Goal: Task Accomplishment & Management: Complete application form

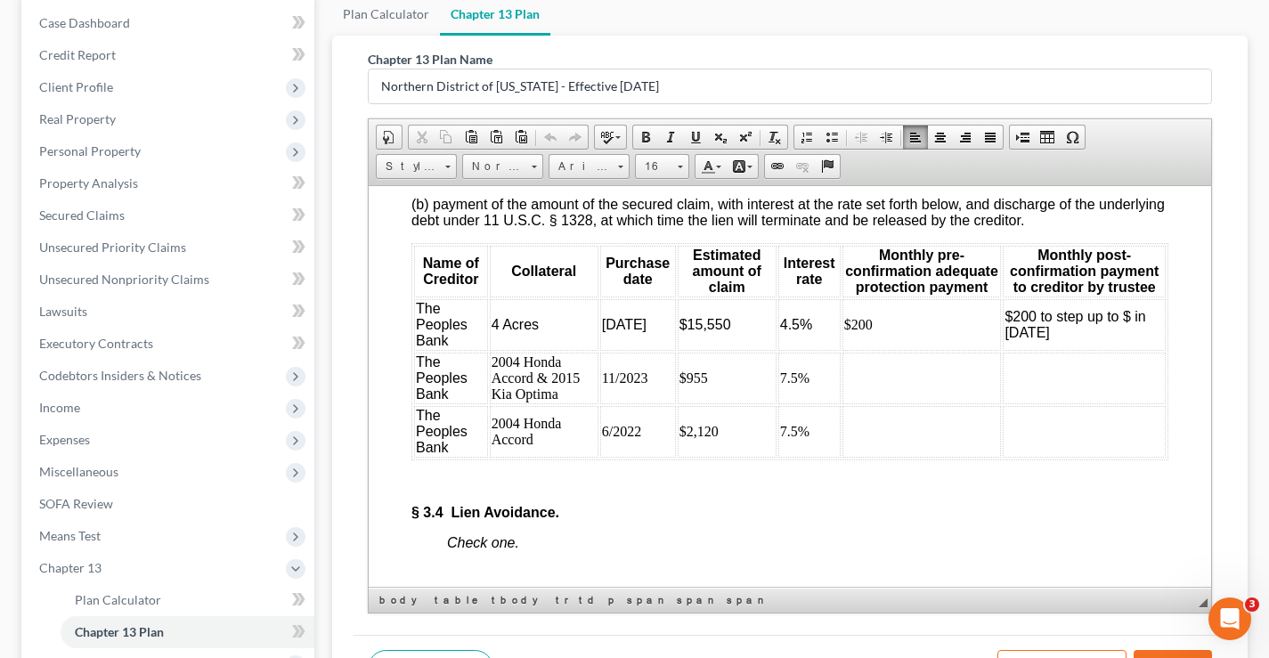
scroll to position [3383, 0]
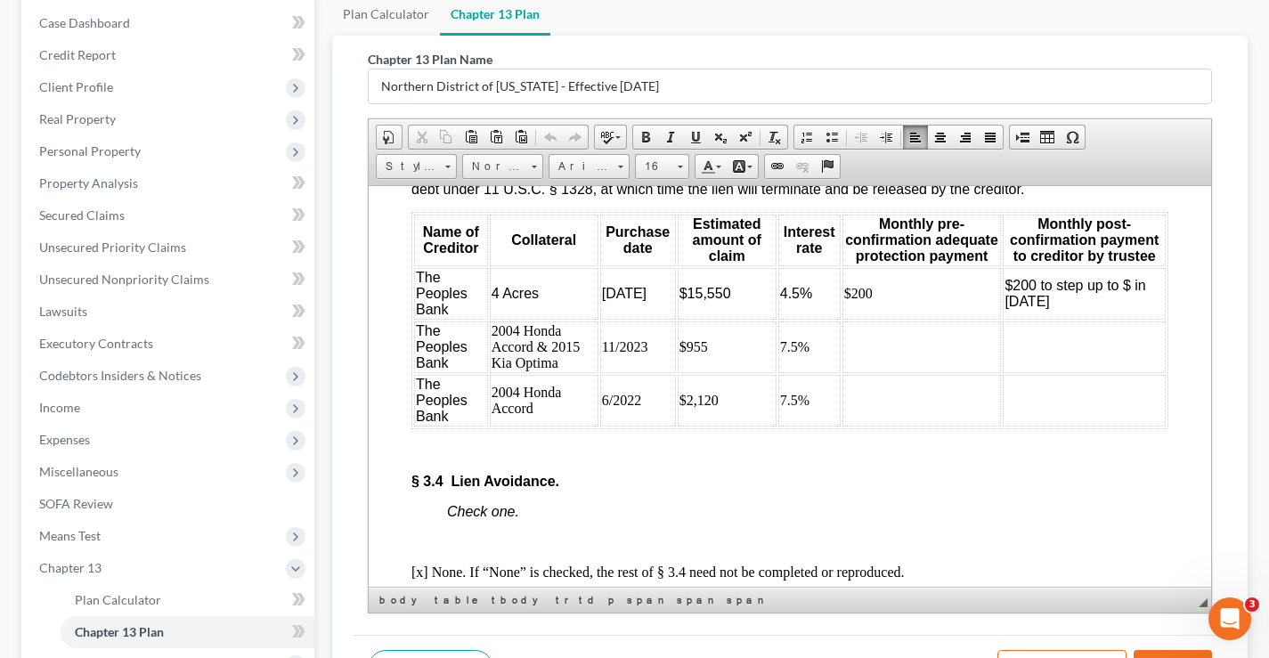
click at [865, 372] on td at bounding box center [921, 346] width 159 height 52
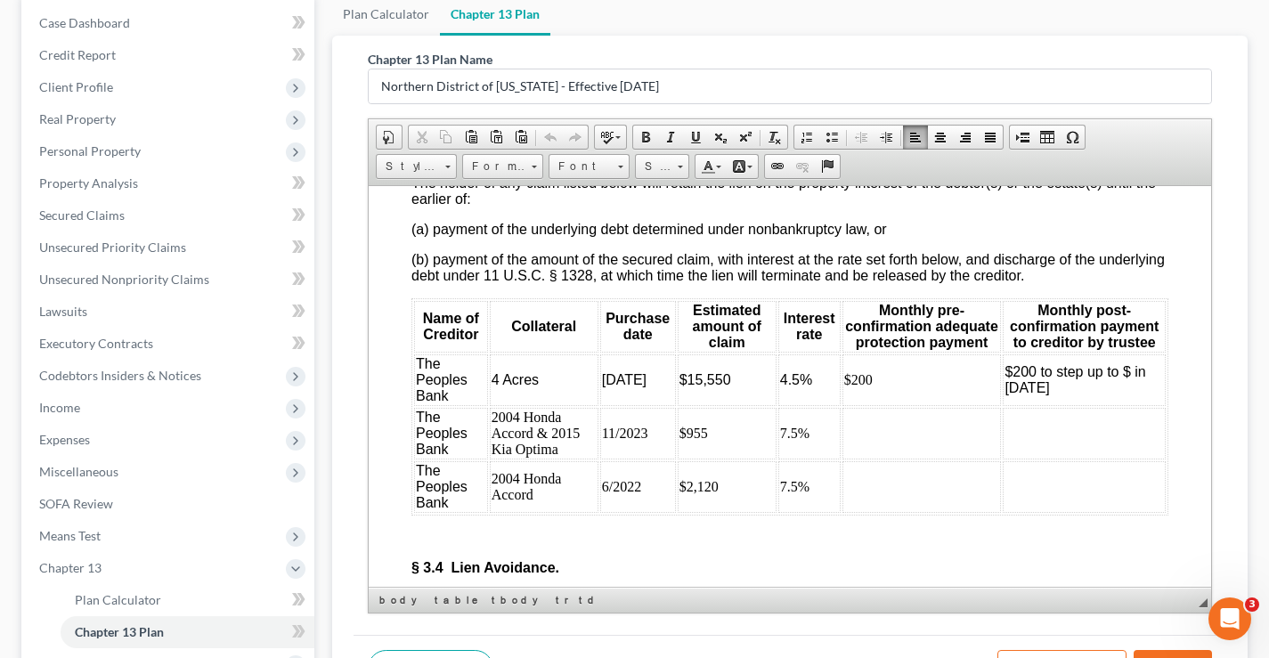
scroll to position [3441, 0]
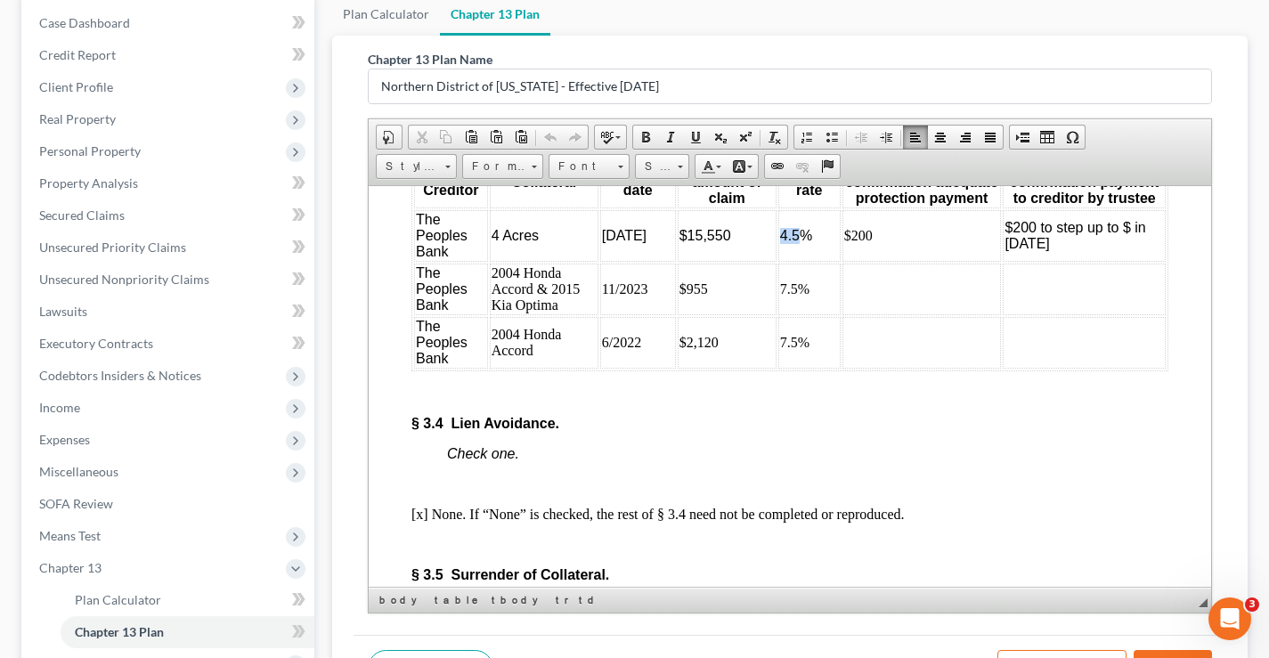
drag, startPoint x: 774, startPoint y: 300, endPoint x: 791, endPoint y: 299, distance: 16.9
click at [791, 242] on span "4.5%" at bounding box center [796, 234] width 32 height 15
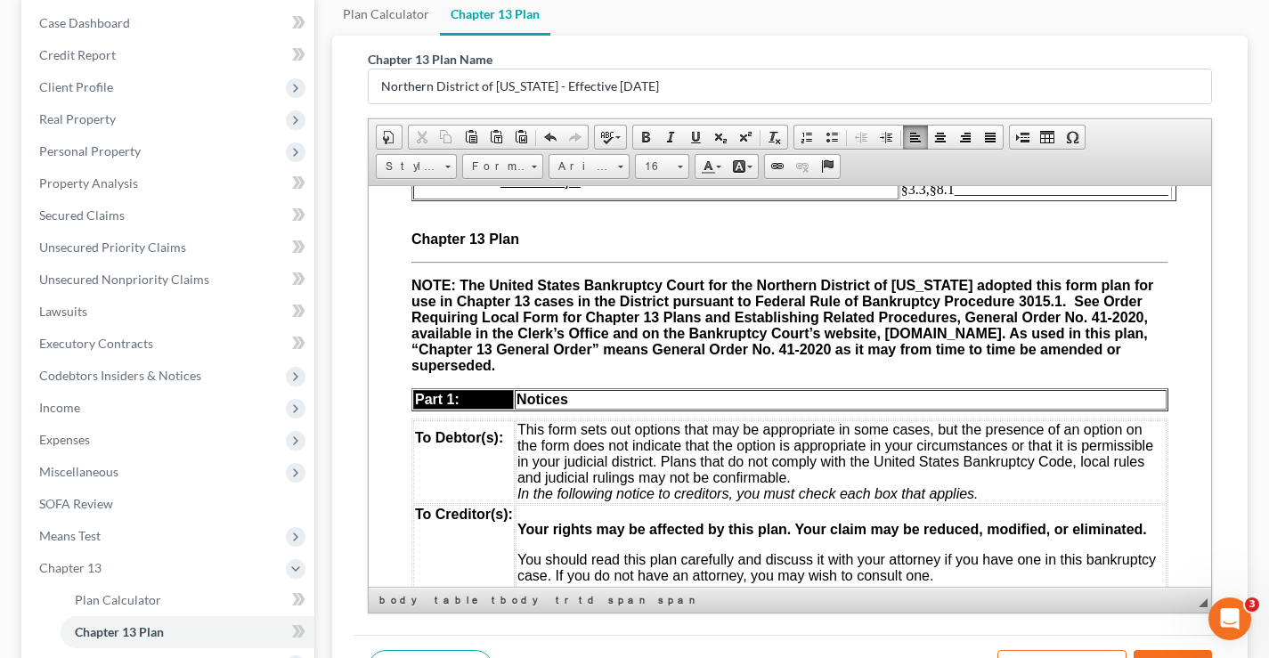
scroll to position [0, 0]
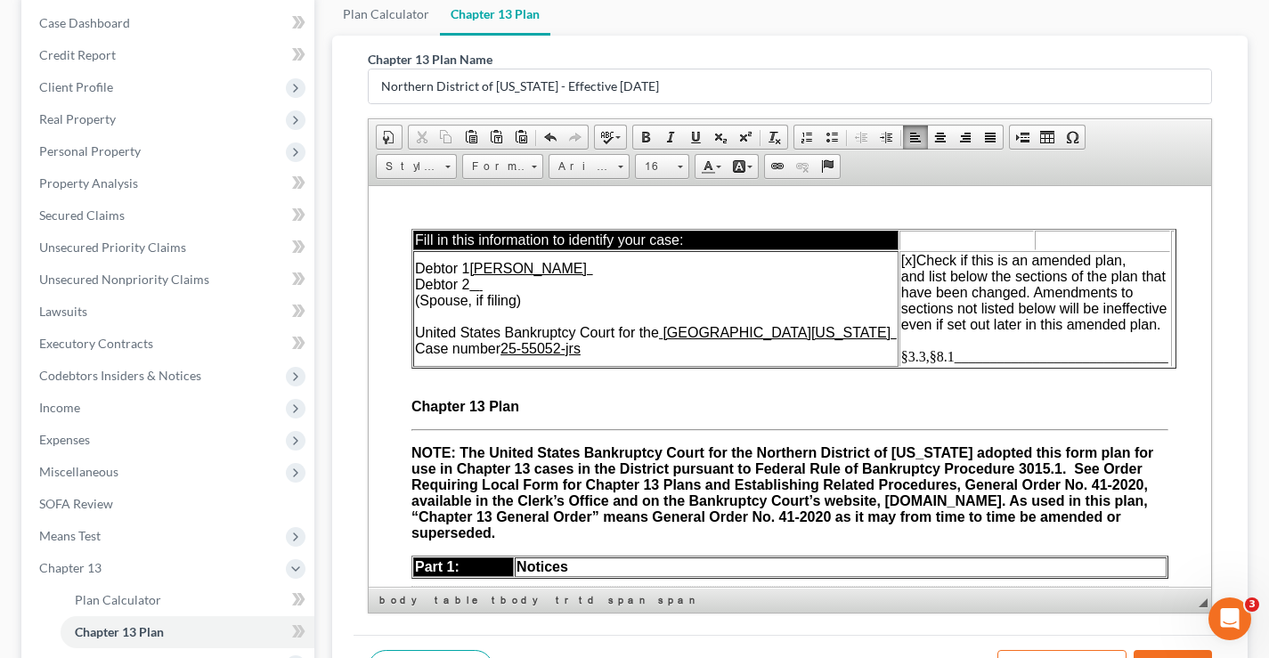
drag, startPoint x: 1204, startPoint y: 375, endPoint x: 1583, endPoint y: 389, distance: 378.6
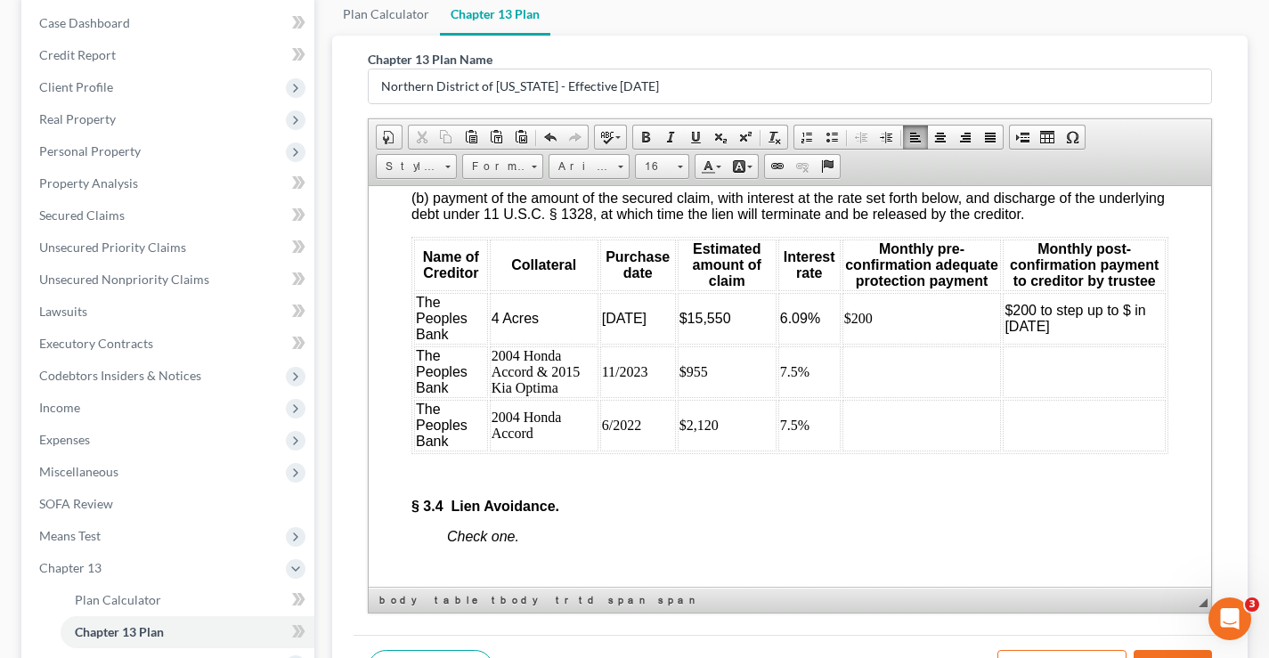
scroll to position [3307, 0]
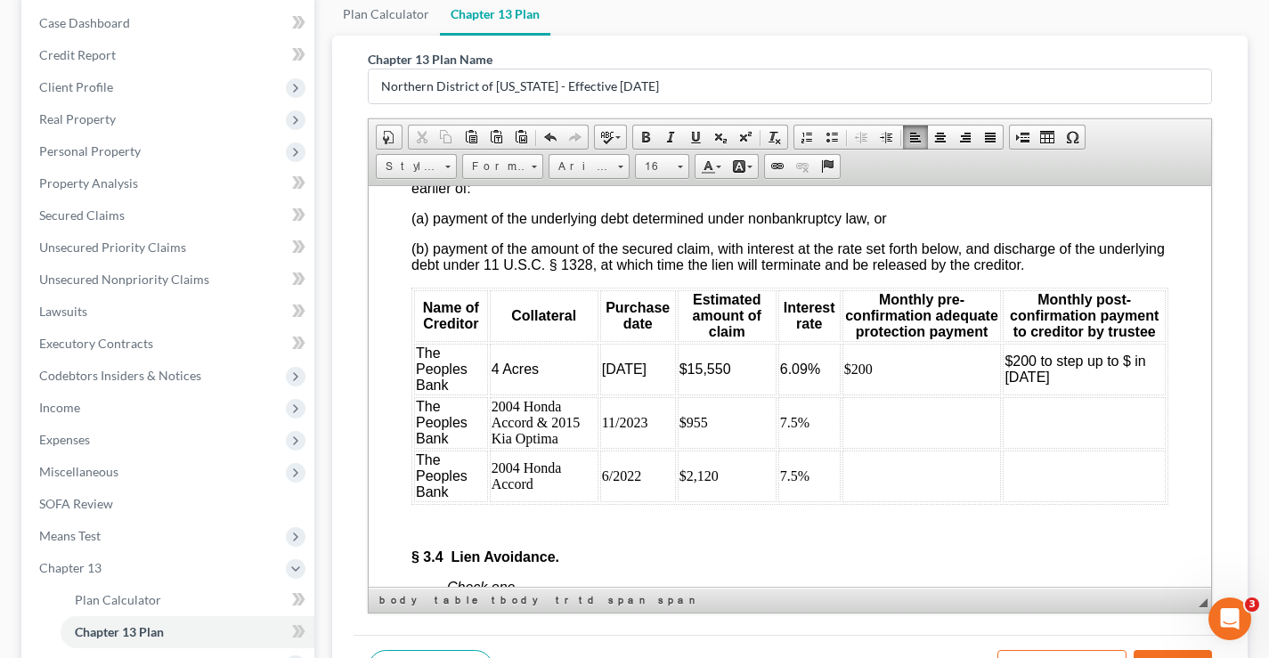
click at [858, 448] on td at bounding box center [921, 422] width 159 height 52
click at [872, 501] on td at bounding box center [921, 476] width 159 height 52
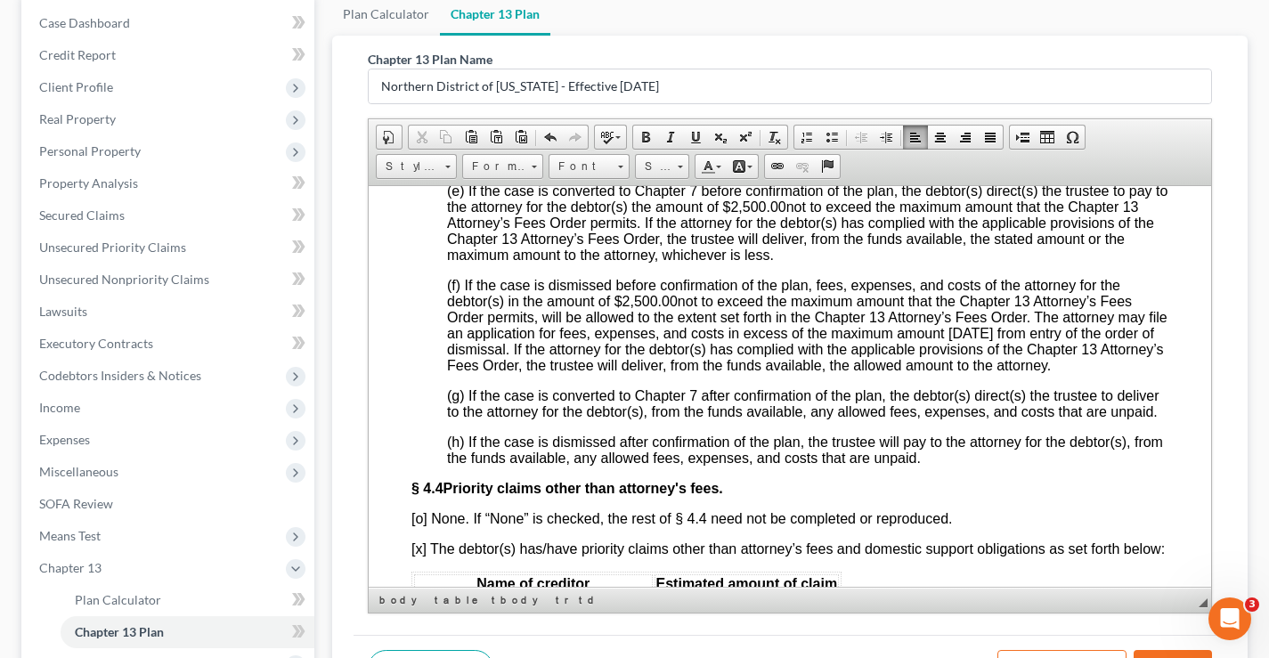
scroll to position [4465, 0]
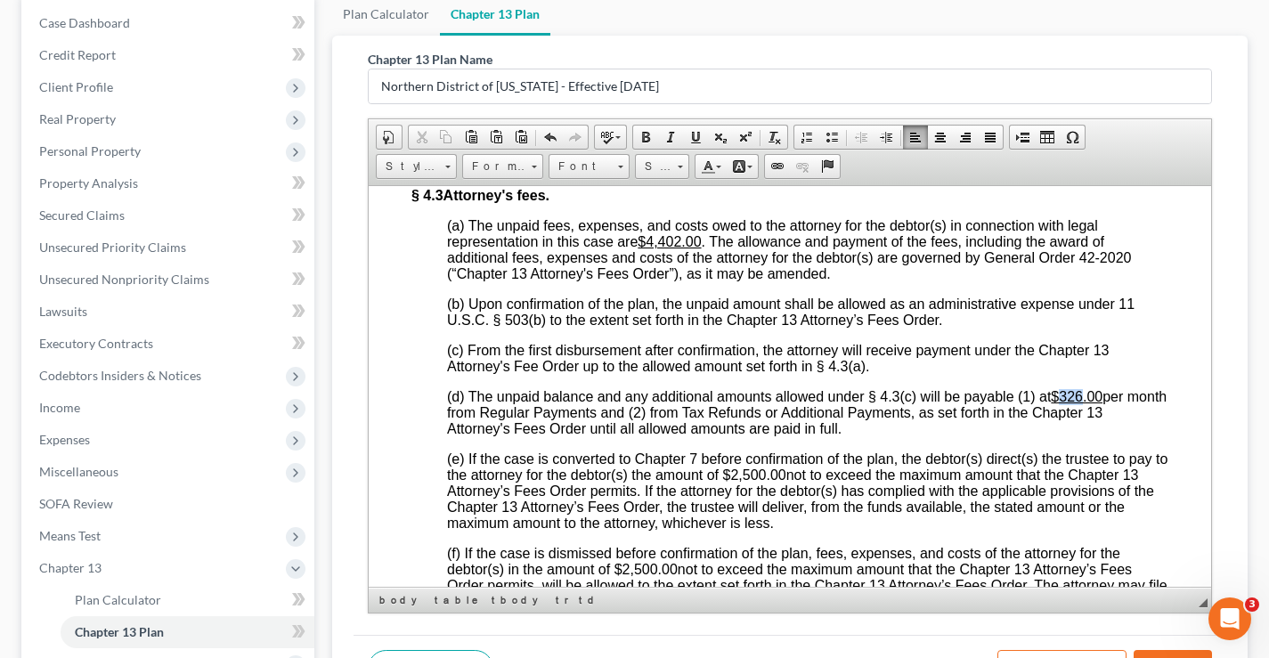
drag, startPoint x: 1063, startPoint y: 467, endPoint x: 1083, endPoint y: 467, distance: 19.6
click at [1083, 403] on u "$326.00" at bounding box center [1076, 395] width 52 height 15
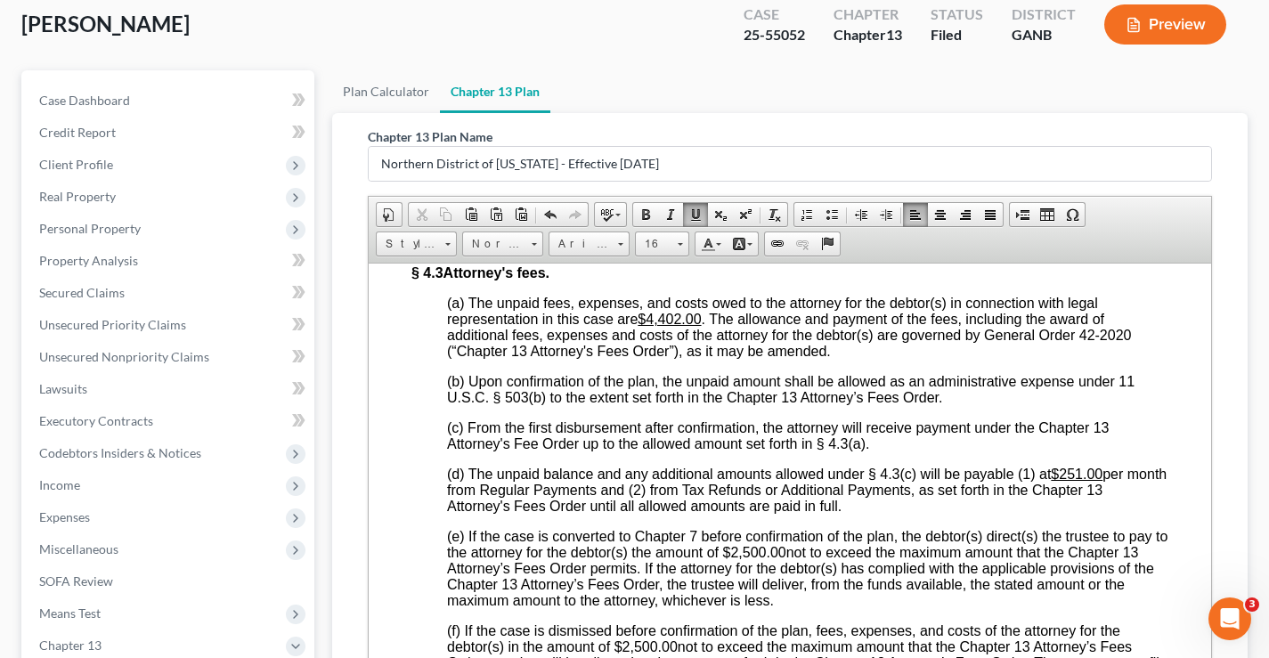
scroll to position [0, 0]
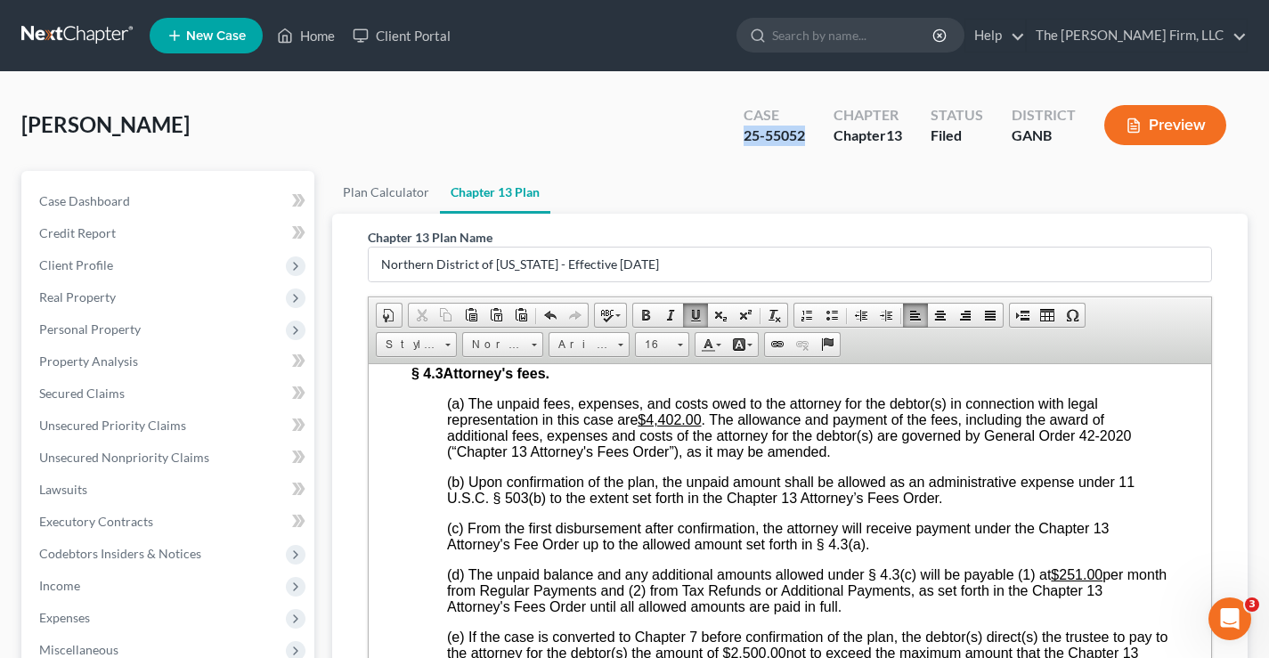
drag, startPoint x: 740, startPoint y: 135, endPoint x: 805, endPoint y: 135, distance: 65.0
click at [805, 135] on div "Case 25-55052" at bounding box center [774, 127] width 90 height 53
copy div "25-55052"
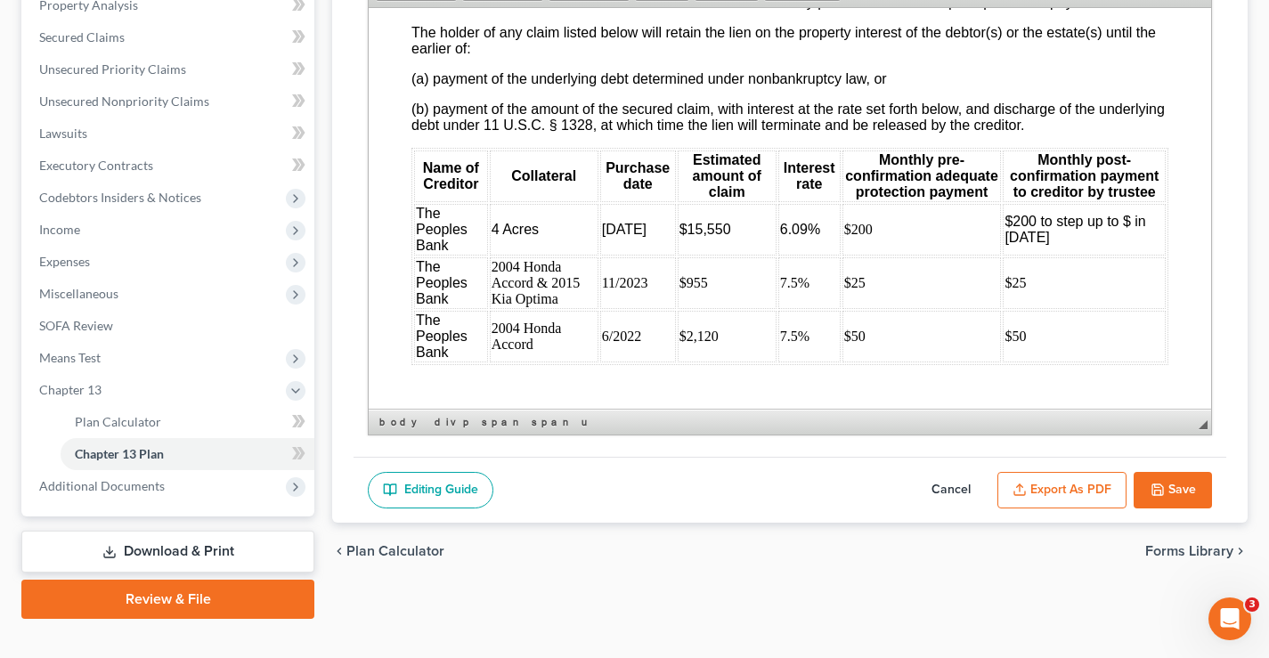
scroll to position [3396, 0]
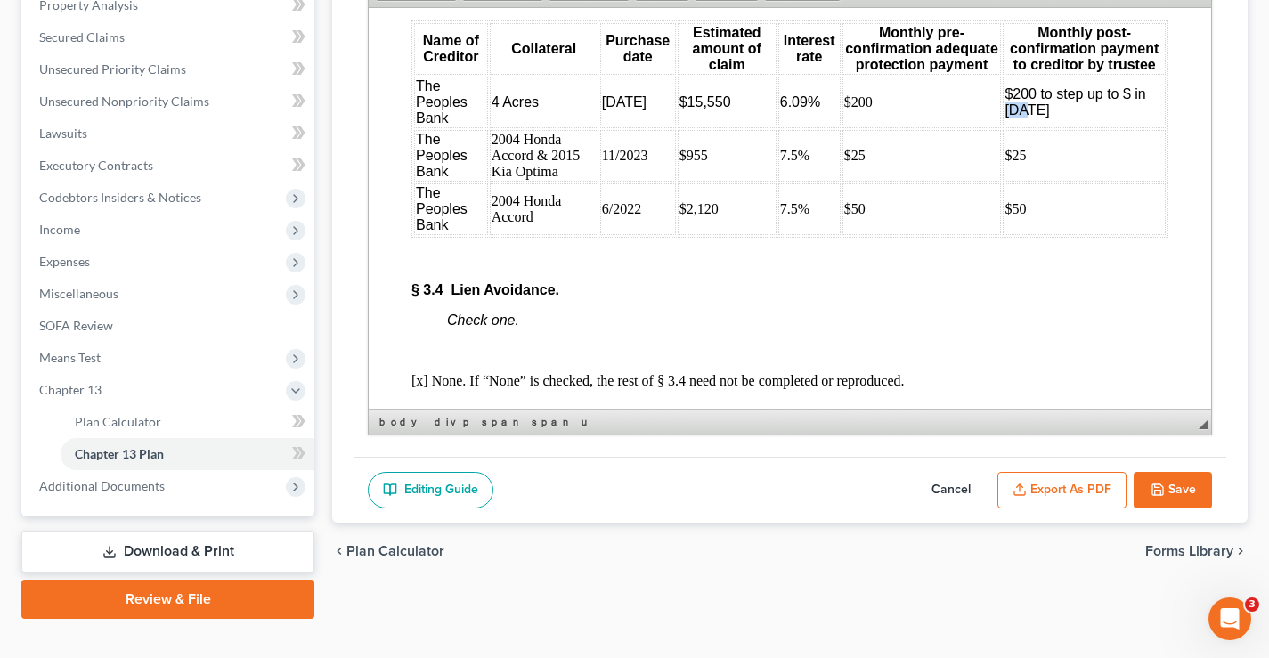
drag, startPoint x: 995, startPoint y: 172, endPoint x: 1018, endPoint y: 172, distance: 22.3
click at [1018, 117] on span "$200 to step up to $ in [DATE]" at bounding box center [1074, 100] width 141 height 31
click at [1058, 117] on span "$200 to step up to $ in [DATE]" at bounding box center [1074, 100] width 141 height 31
click at [1120, 117] on span "$200 to step up to $ in [DATE]" at bounding box center [1074, 100] width 141 height 31
click at [1091, 487] on button "Export as PDF" at bounding box center [1061, 490] width 129 height 37
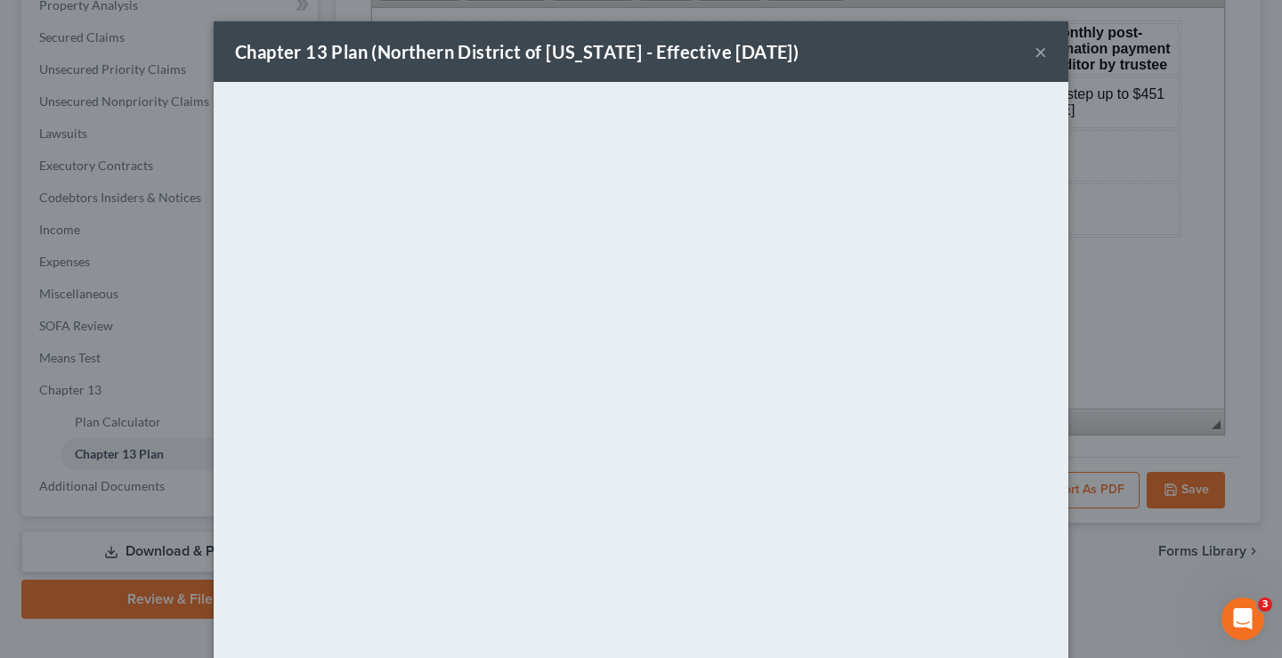
click at [1034, 53] on button "×" at bounding box center [1040, 51] width 12 height 21
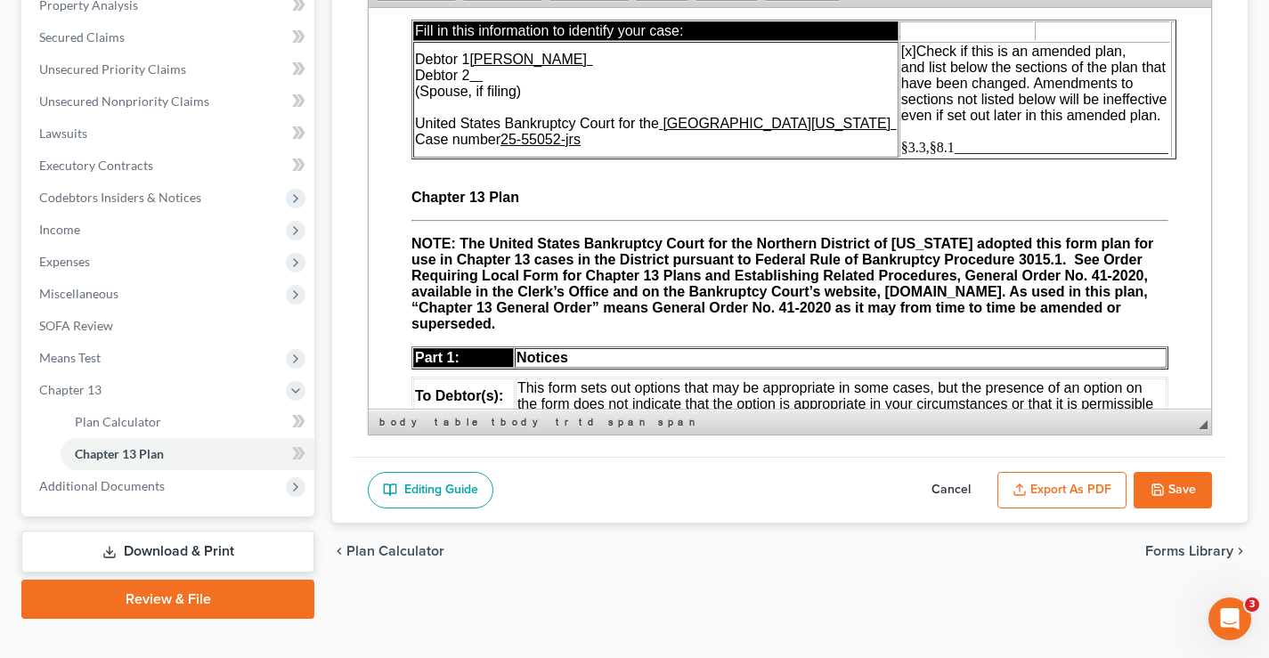
scroll to position [0, 0]
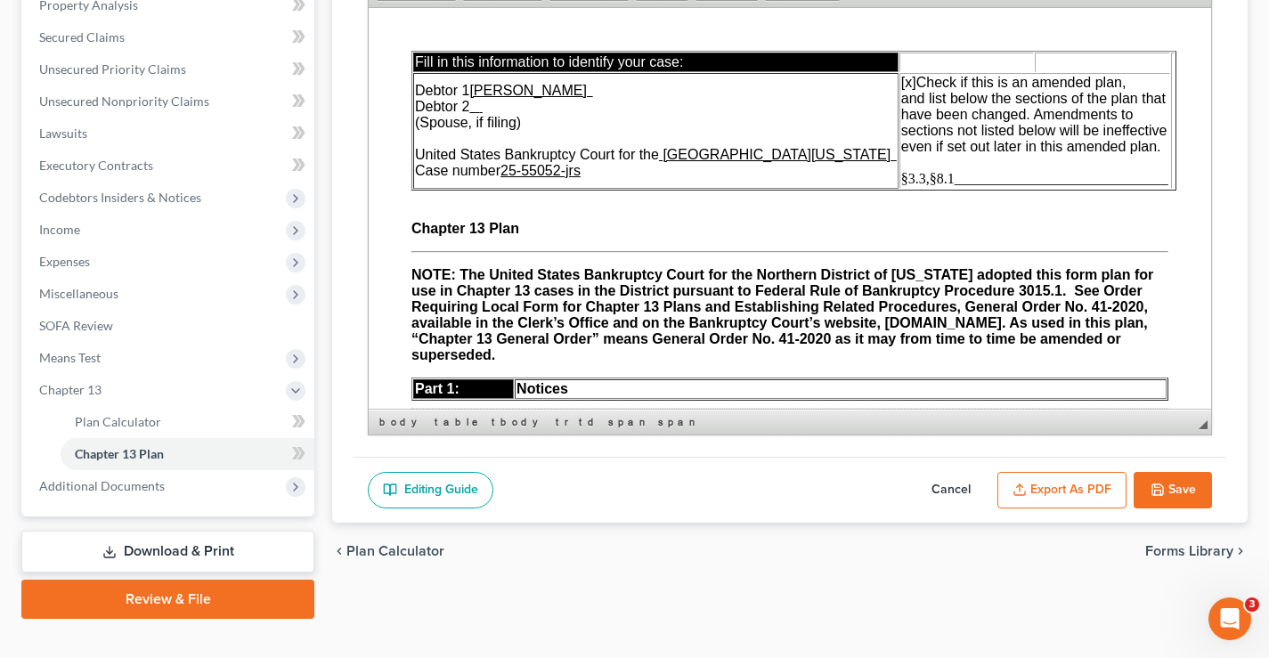
click at [907, 176] on span "§3.3,§8.1______________________________" at bounding box center [1034, 177] width 267 height 15
click at [1175, 495] on button "Save" at bounding box center [1172, 490] width 78 height 37
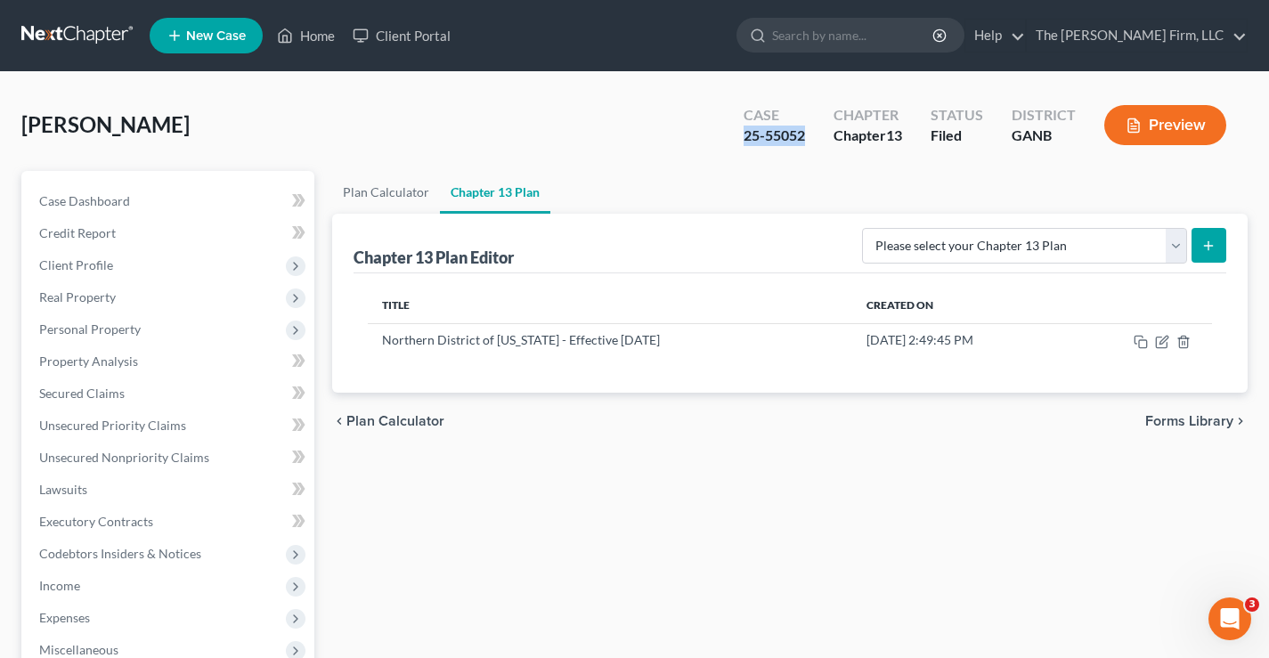
click at [743, 139] on div "25-55052" at bounding box center [773, 136] width 61 height 20
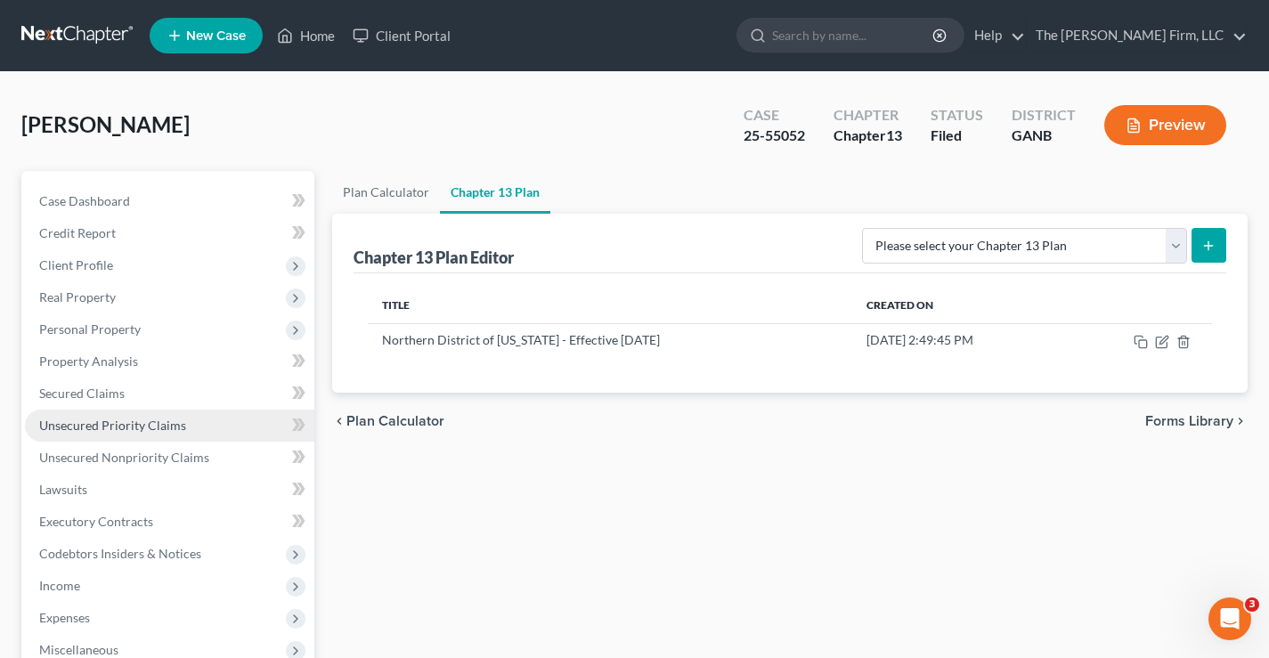
click at [71, 427] on span "Unsecured Priority Claims" at bounding box center [112, 425] width 147 height 15
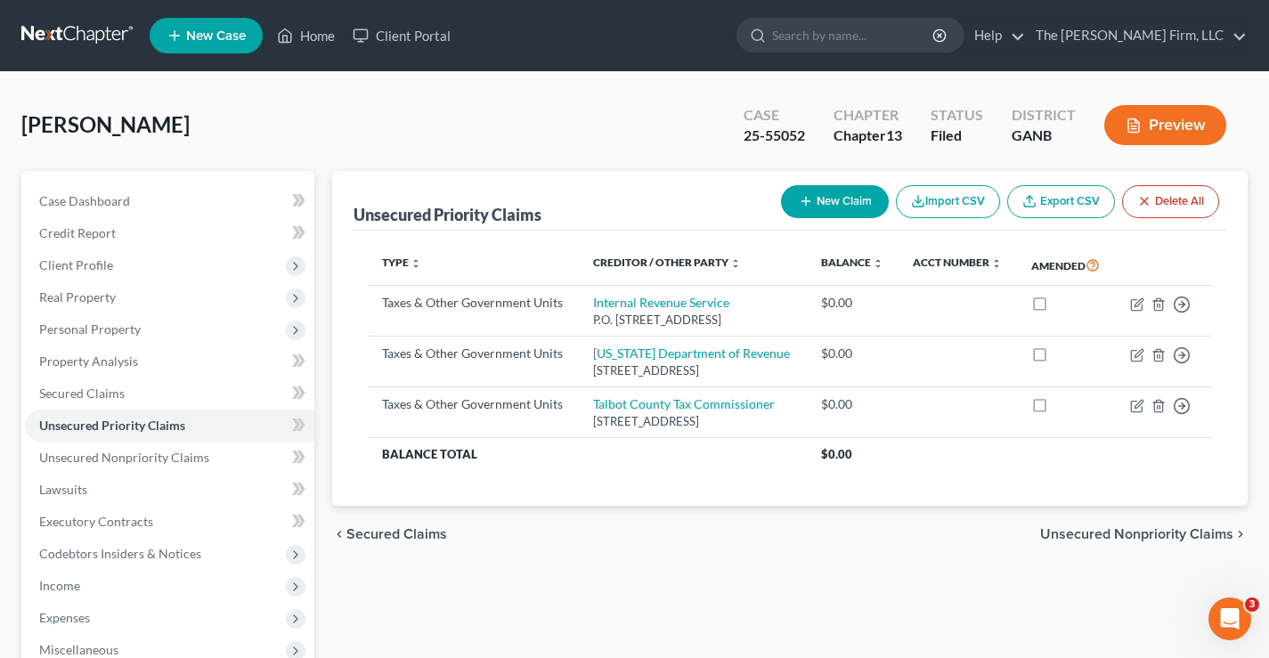
click at [830, 203] on button "New Claim" at bounding box center [835, 201] width 108 height 33
select select "0"
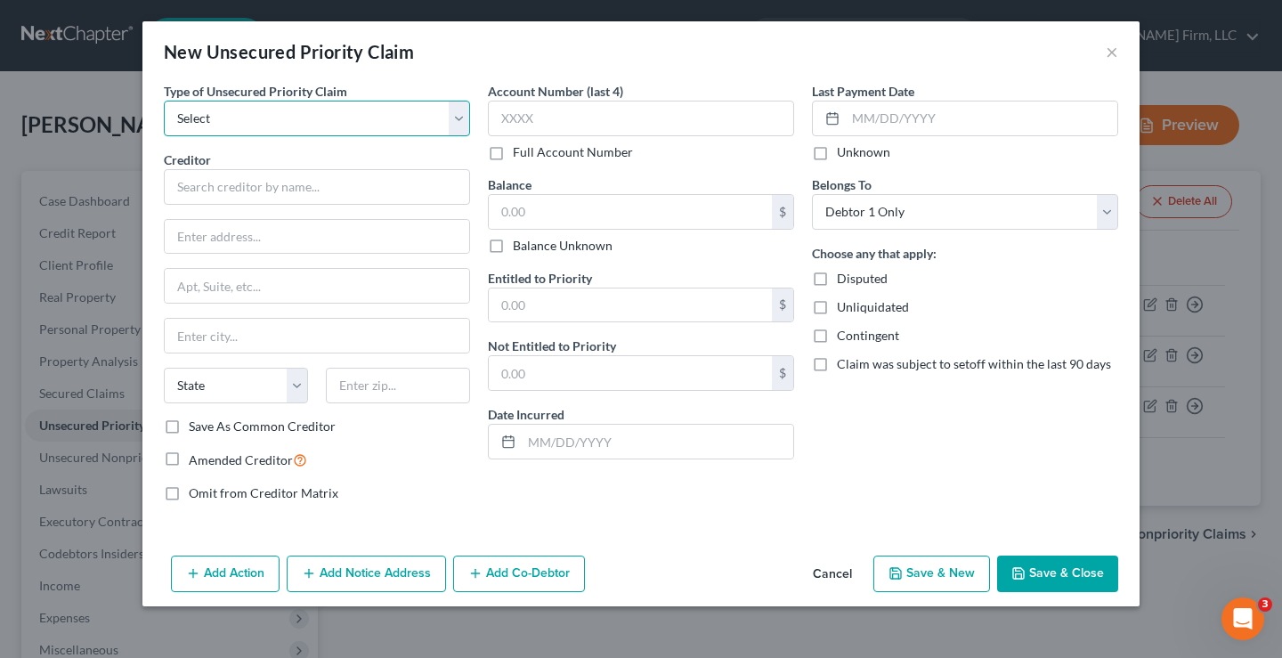
click at [234, 118] on select "Select Taxes & Other Government Units Domestic Support Obligations Extensions o…" at bounding box center [317, 119] width 306 height 36
select select "1"
click at [164, 101] on select "Select Taxes & Other Government Units Domestic Support Obligations Extensions o…" at bounding box center [317, 119] width 306 height 36
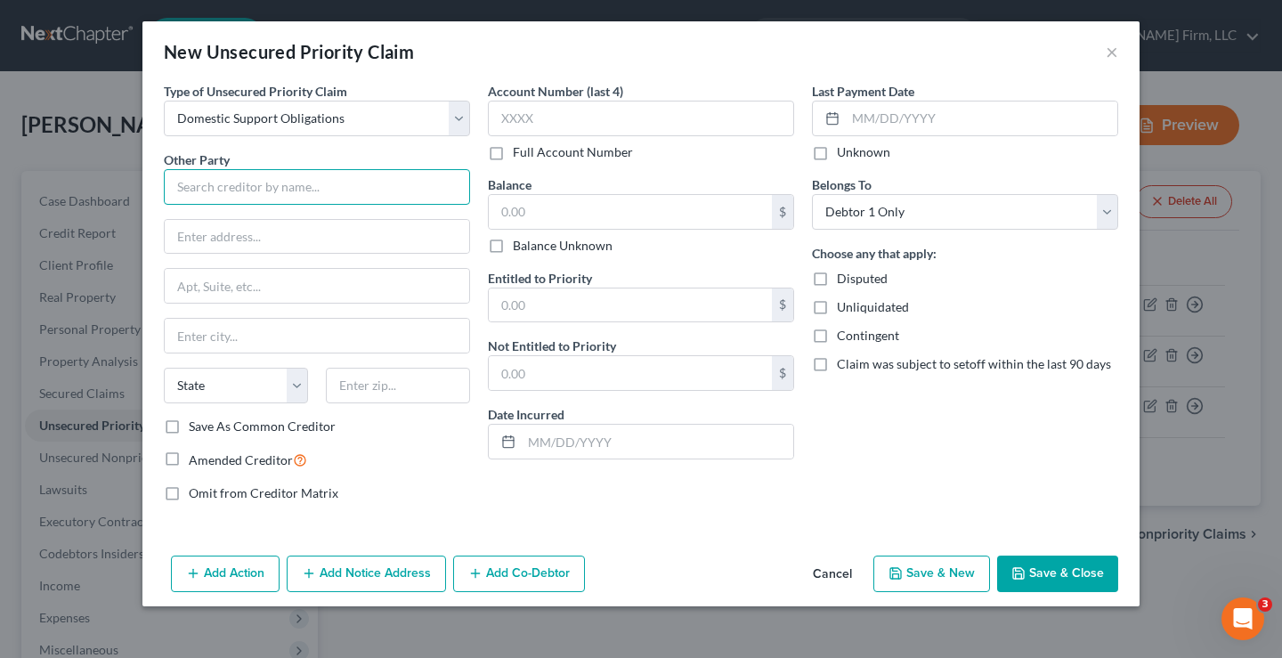
click at [191, 193] on input "text" at bounding box center [317, 187] width 306 height 36
click at [189, 191] on input "text" at bounding box center [317, 187] width 306 height 36
click at [360, 189] on input "[US_STATE] division of Child Support ervices" at bounding box center [317, 187] width 306 height 36
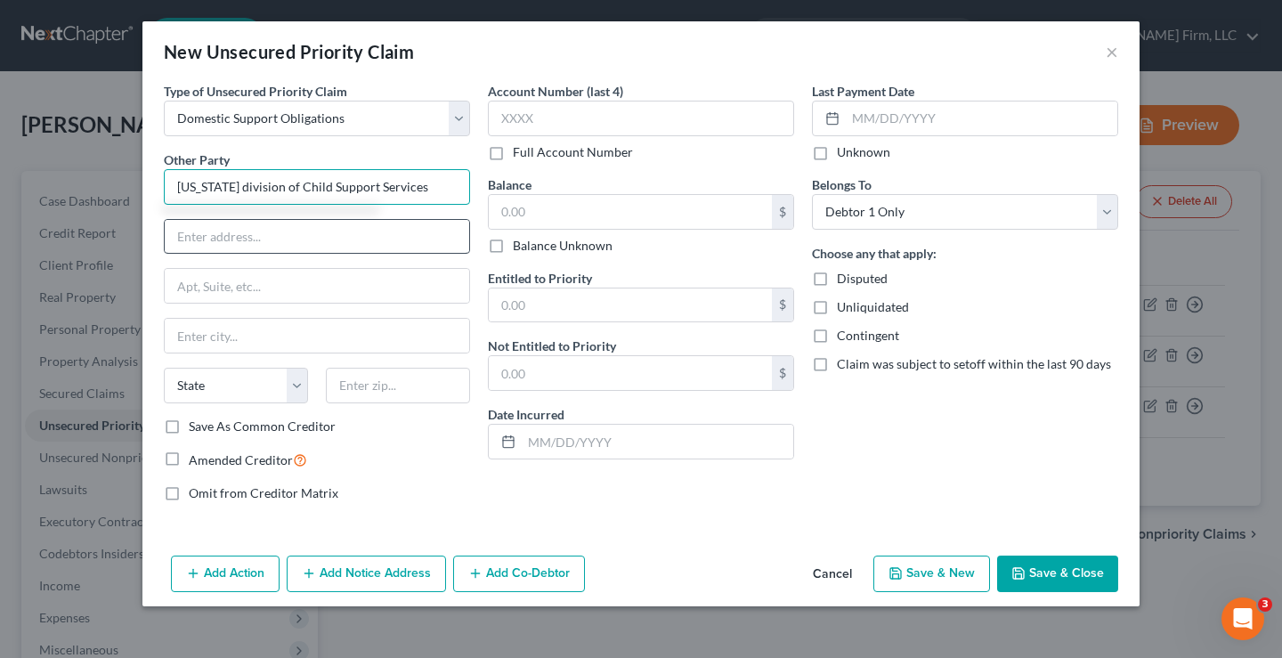
type input "[US_STATE] division of Child Support Services"
click at [223, 233] on input "text" at bounding box center [317, 237] width 304 height 34
click at [191, 231] on input "text" at bounding box center [317, 237] width 304 height 34
paste input "P.O. Box 96"
type input "P.O. Box 96"
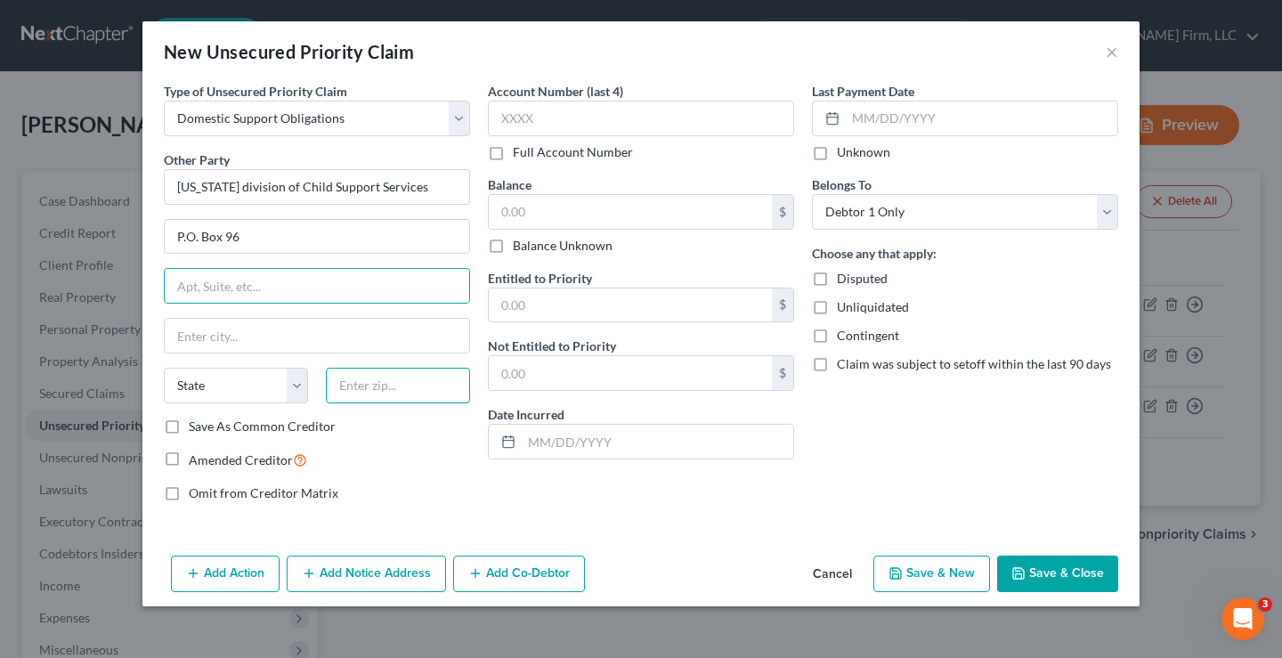
click at [370, 387] on input "text" at bounding box center [398, 386] width 144 height 36
paste input "31827"
type input "31827"
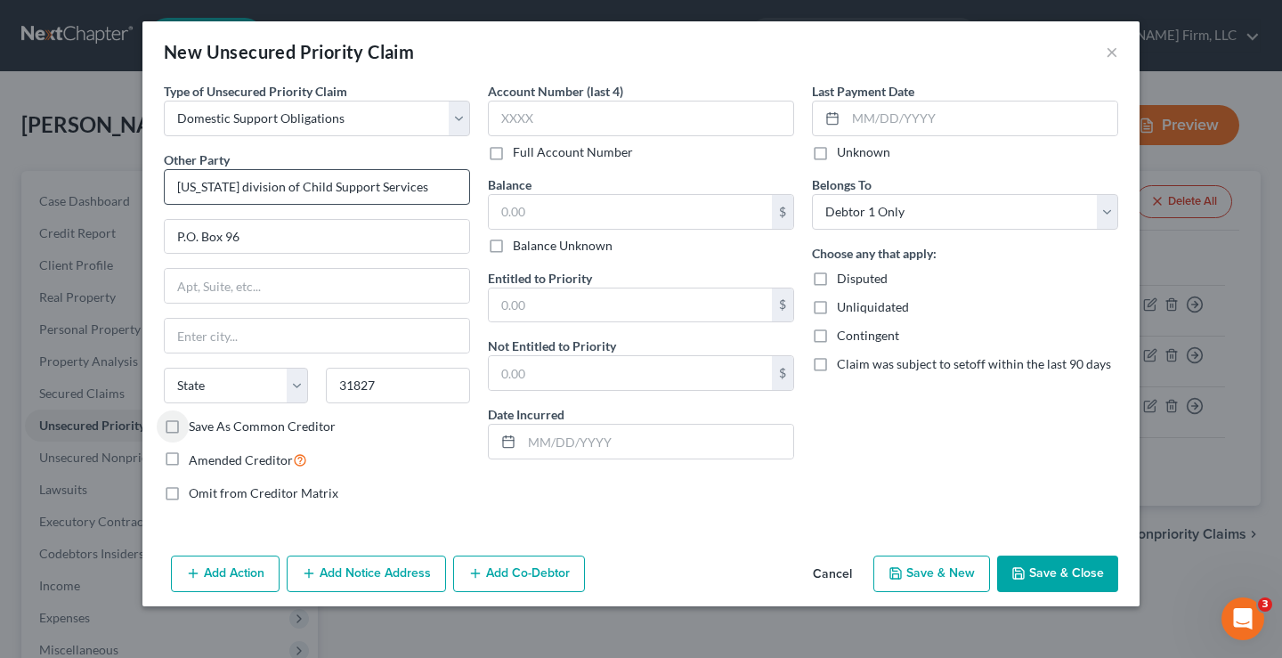
type input "Talbotton"
select select "10"
click at [189, 426] on label "Save As Common Creditor" at bounding box center [262, 427] width 147 height 18
click at [196, 426] on input "Save As Common Creditor" at bounding box center [202, 424] width 12 height 12
checkbox input "true"
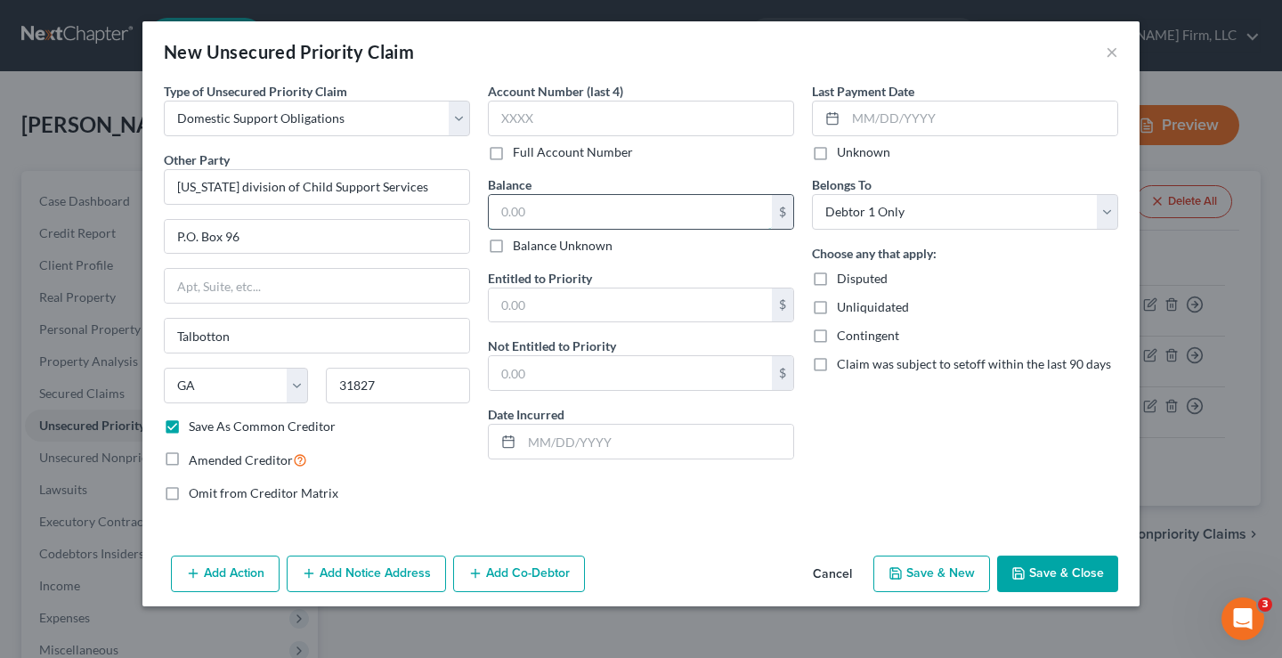
click at [500, 208] on input "text" at bounding box center [630, 212] width 283 height 34
click at [578, 51] on div "New Unsecured Priority Claim ×" at bounding box center [640, 51] width 997 height 61
click at [518, 214] on input "text" at bounding box center [630, 212] width 283 height 34
type input "0"
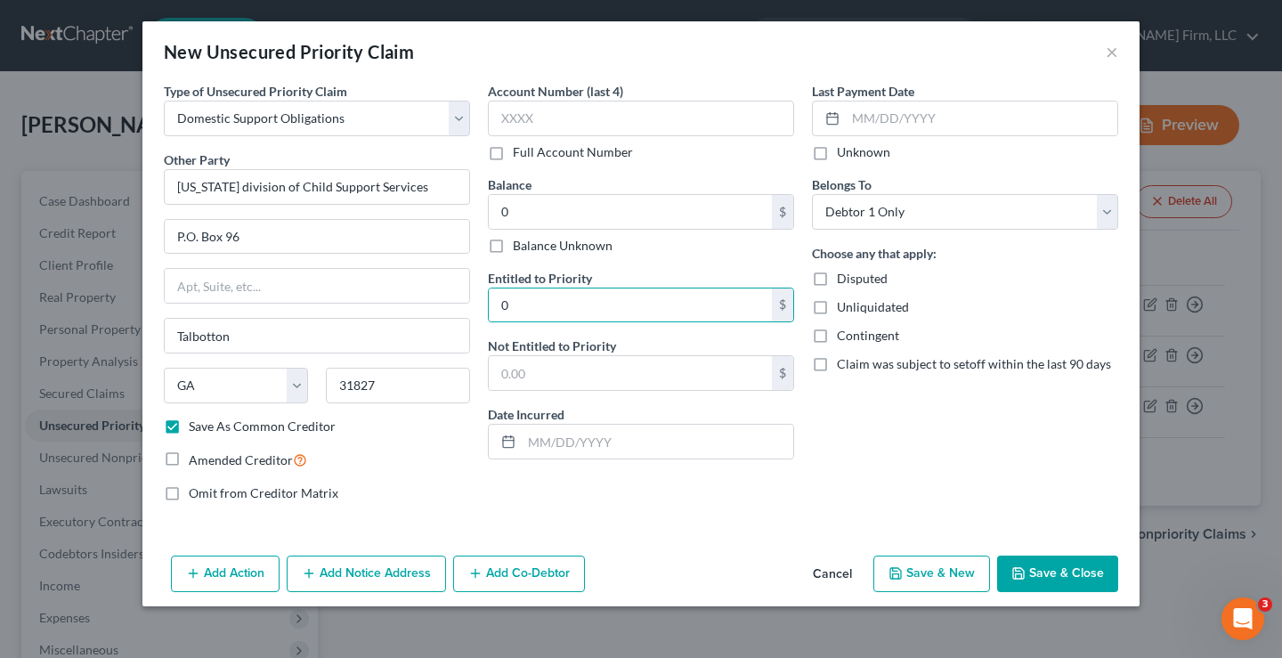
click at [1097, 573] on button "Save & Close" at bounding box center [1057, 574] width 121 height 37
checkbox input "false"
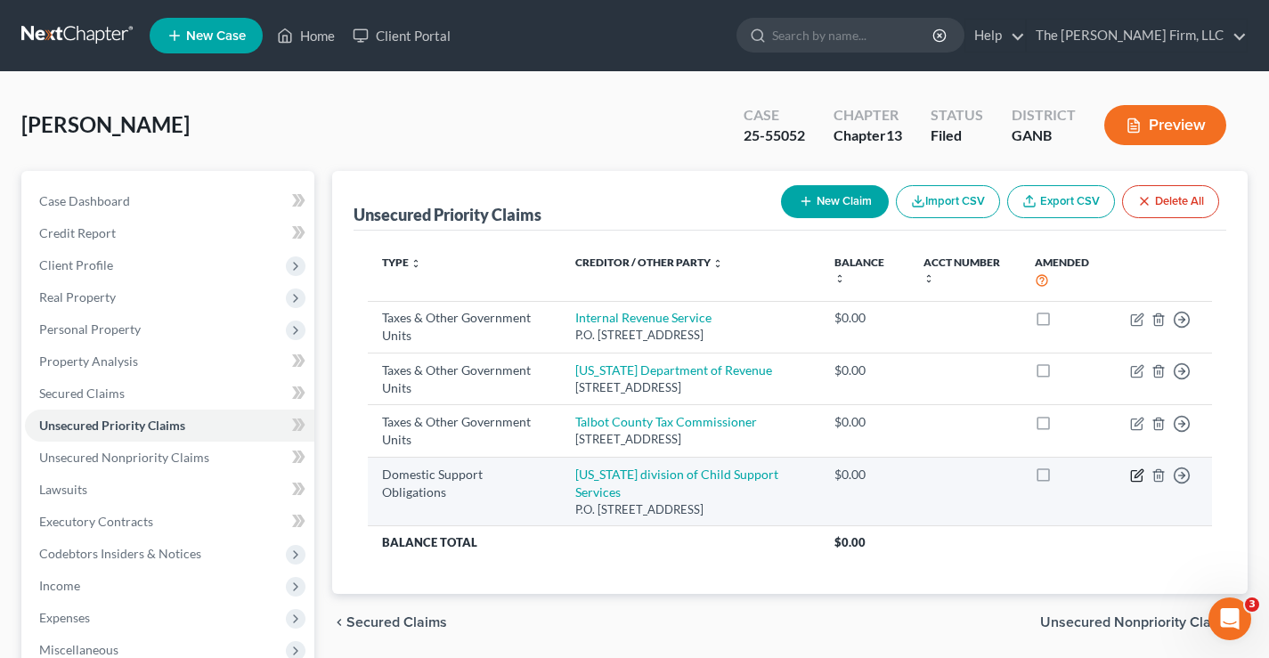
click at [1137, 477] on icon "button" at bounding box center [1138, 473] width 8 height 8
select select "10"
select select "0"
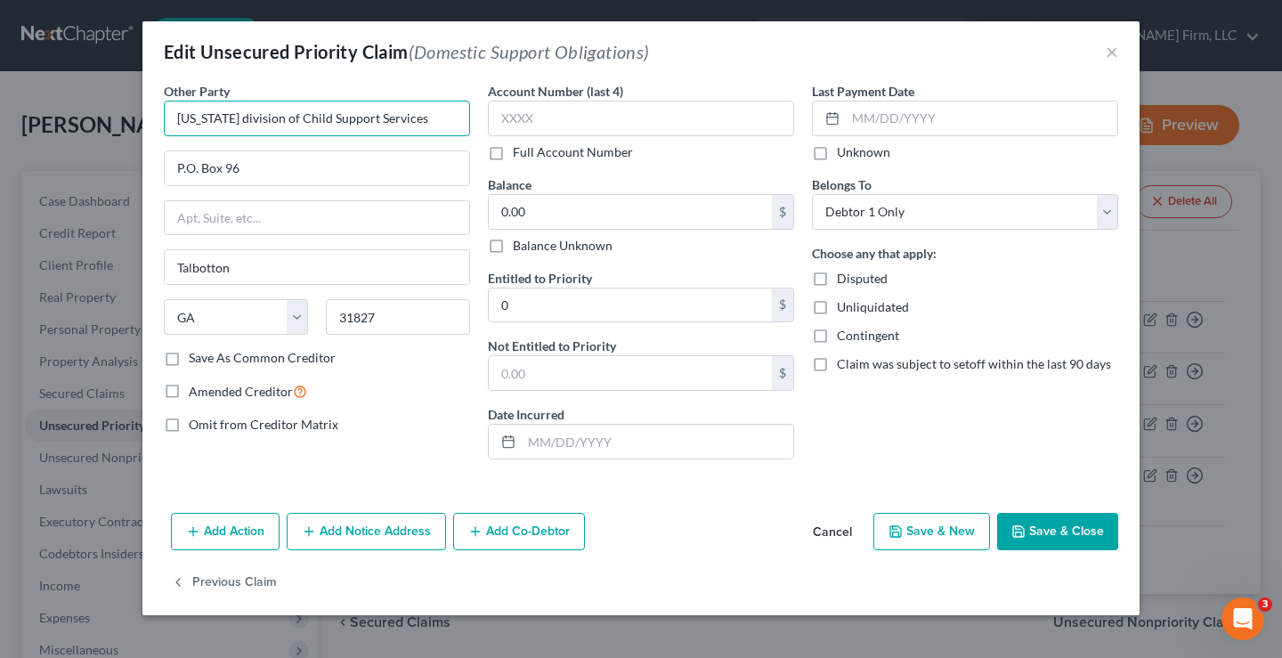
click at [230, 119] on input "[US_STATE] division of Child Support Services" at bounding box center [317, 119] width 306 height 36
type input "[US_STATE] Division of Child Support Services"
click at [1050, 530] on button "Save & Close" at bounding box center [1057, 531] width 121 height 37
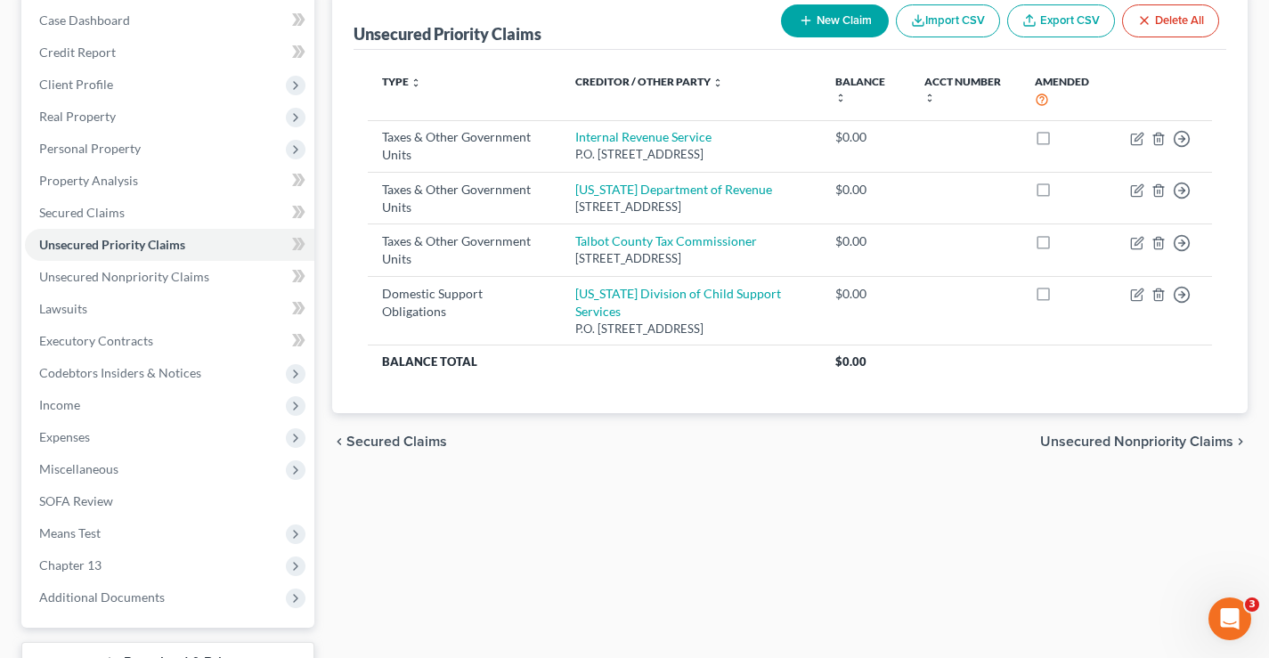
scroll to position [89, 0]
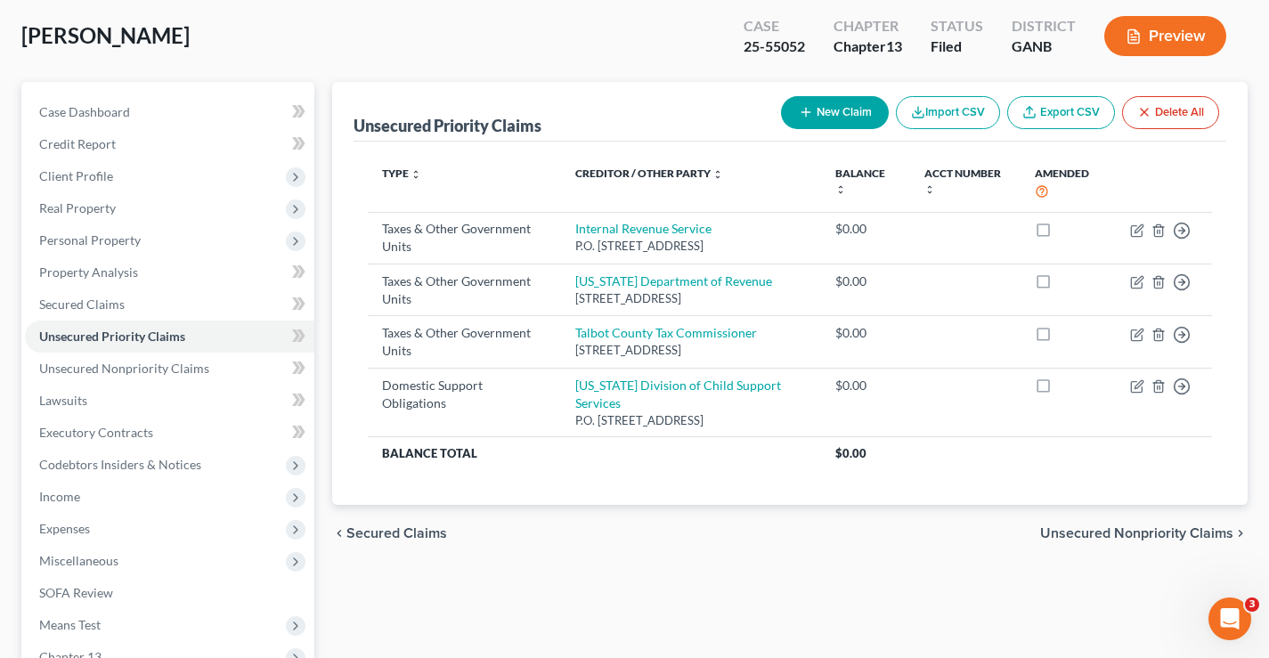
click at [827, 109] on button "New Claim" at bounding box center [835, 112] width 108 height 33
select select "0"
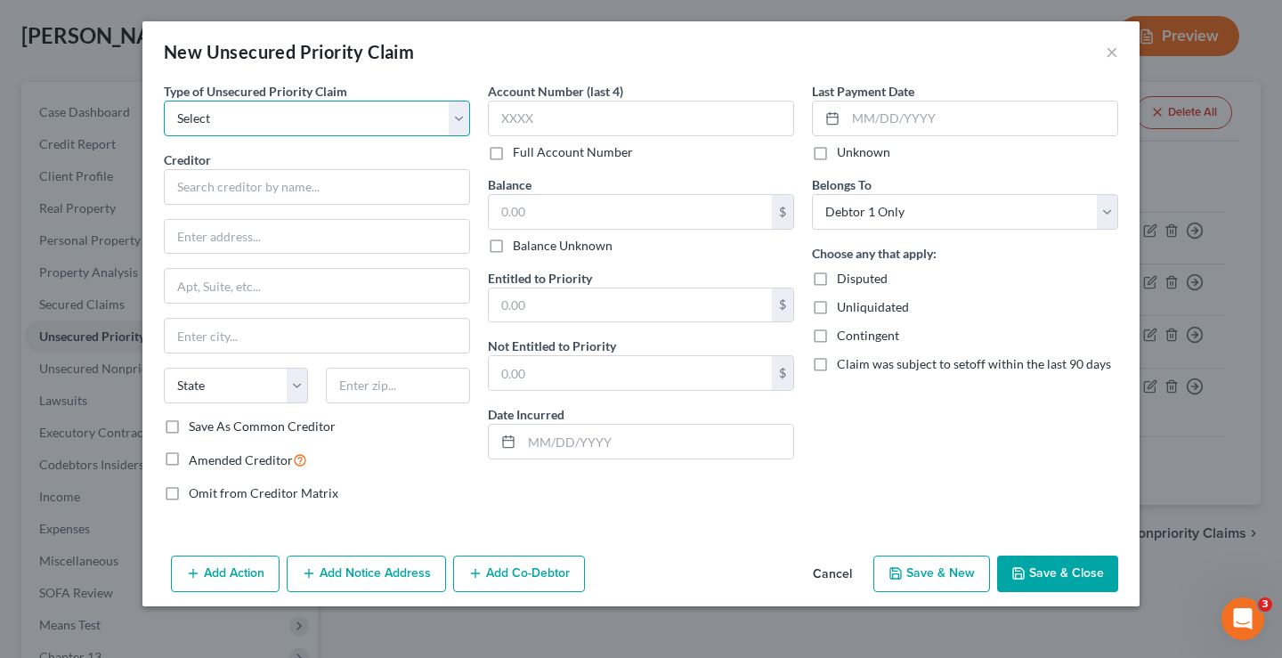
click at [223, 117] on select "Select Taxes & Other Government Units Domestic Support Obligations Extensions o…" at bounding box center [317, 119] width 306 height 36
select select "1"
click at [164, 101] on select "Select Taxes & Other Government Units Domestic Support Obligations Extensions o…" at bounding box center [317, 119] width 306 height 36
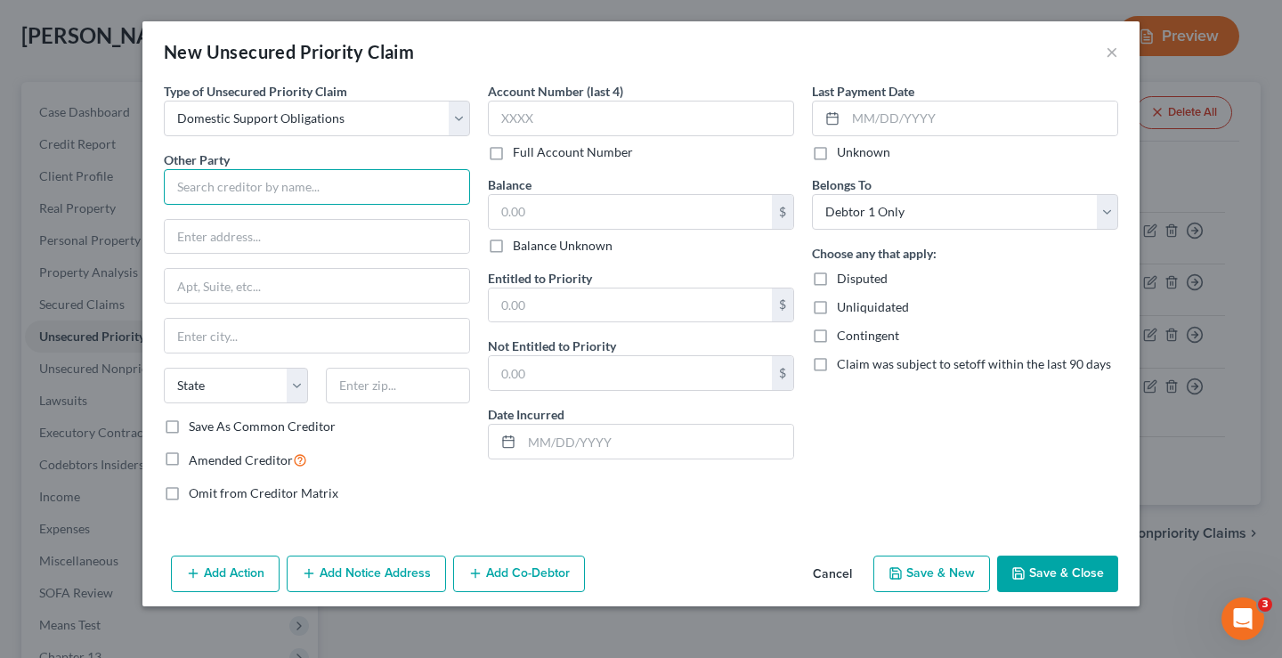
click at [191, 188] on input "text" at bounding box center [317, 187] width 306 height 36
type input "[PERSON_NAME]"
click at [521, 204] on input "text" at bounding box center [630, 212] width 283 height 34
type input "0"
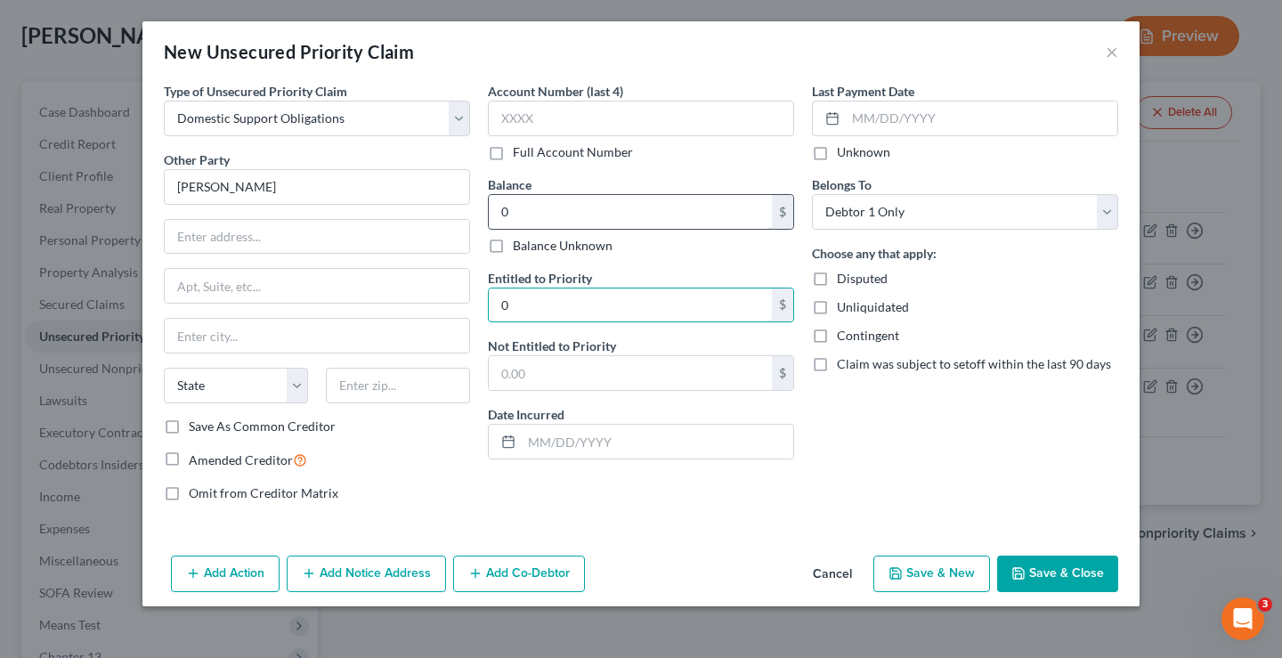
type input "0"
click at [1075, 572] on button "Save & Close" at bounding box center [1057, 574] width 121 height 37
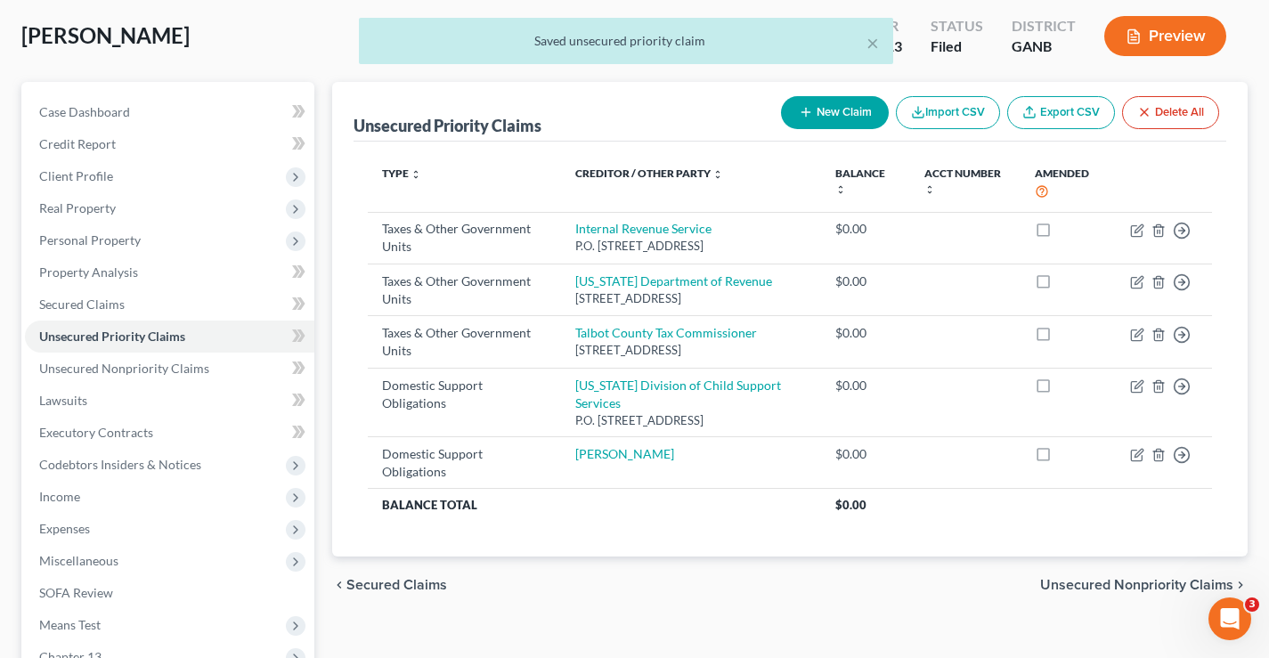
click at [831, 114] on button "New Claim" at bounding box center [835, 112] width 108 height 33
select select "0"
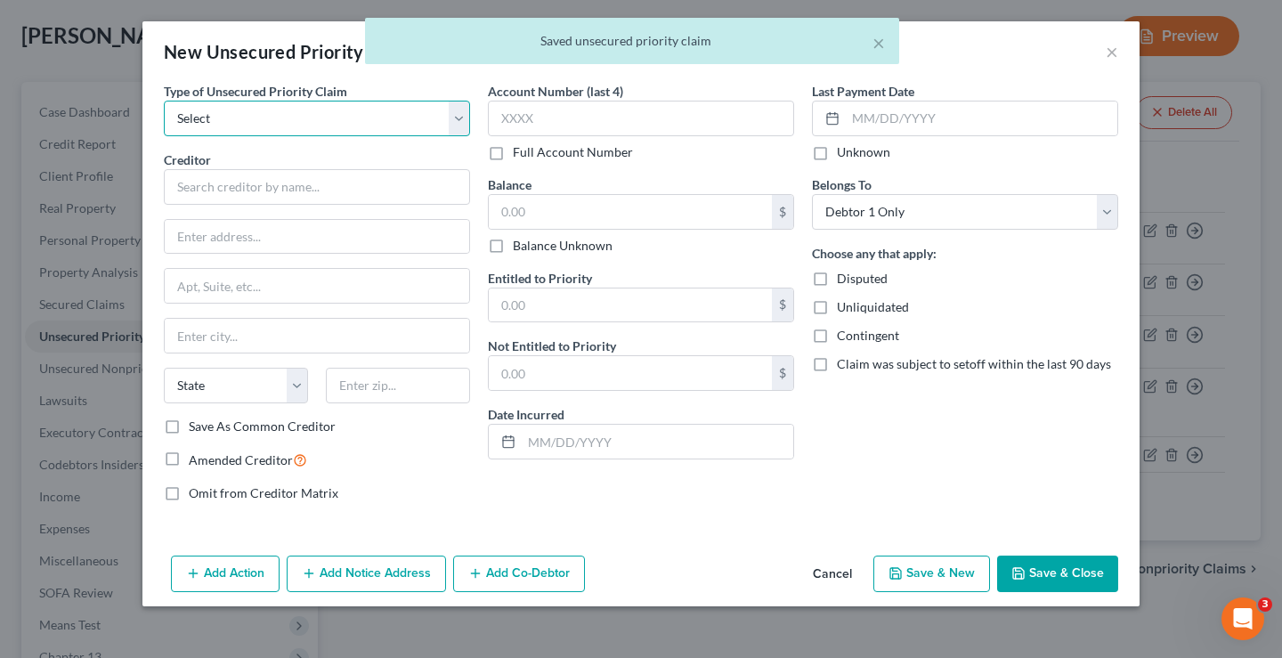
click at [253, 119] on select "Select Taxes & Other Government Units Domestic Support Obligations Extensions o…" at bounding box center [317, 119] width 306 height 36
click at [164, 101] on select "Select Taxes & Other Government Units Domestic Support Obligations Extensions o…" at bounding box center [317, 119] width 306 height 36
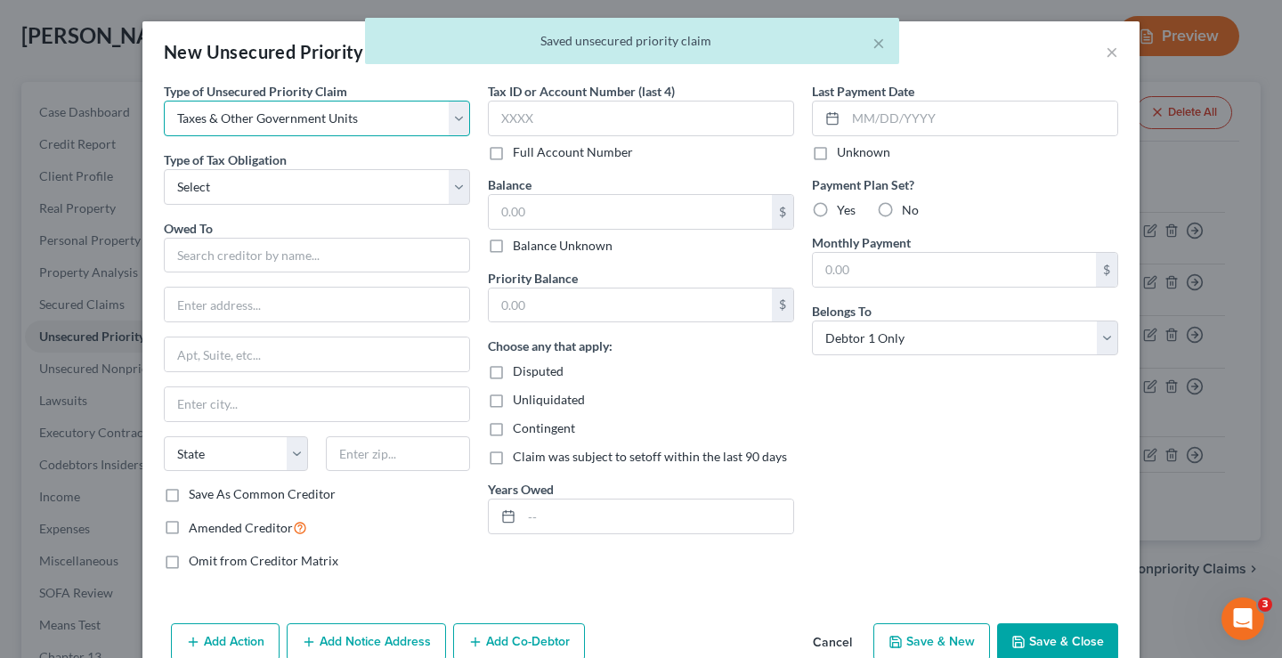
click at [246, 125] on select "Select Taxes & Other Government Units Domestic Support Obligations Extensions o…" at bounding box center [317, 119] width 306 height 36
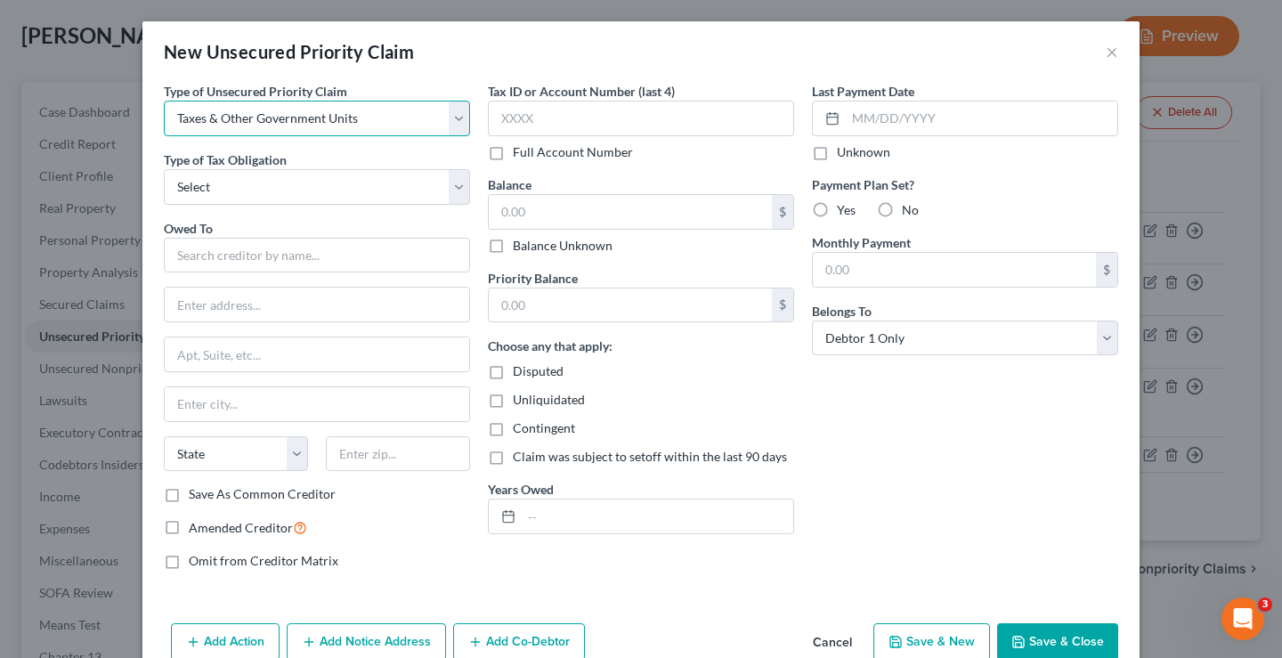
select select "1"
click at [164, 101] on select "Select Taxes & Other Government Units Domestic Support Obligations Extensions o…" at bounding box center [317, 119] width 306 height 36
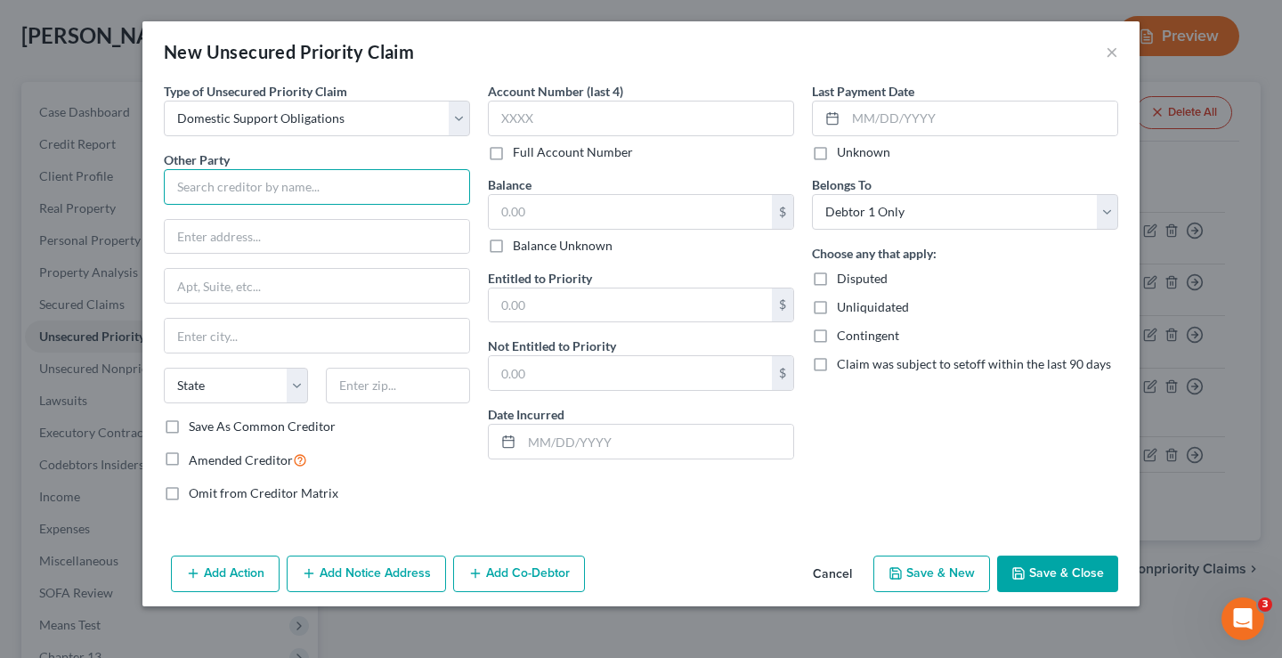
click at [205, 189] on input "text" at bounding box center [317, 187] width 306 height 36
click at [1112, 55] on button "×" at bounding box center [1112, 51] width 12 height 21
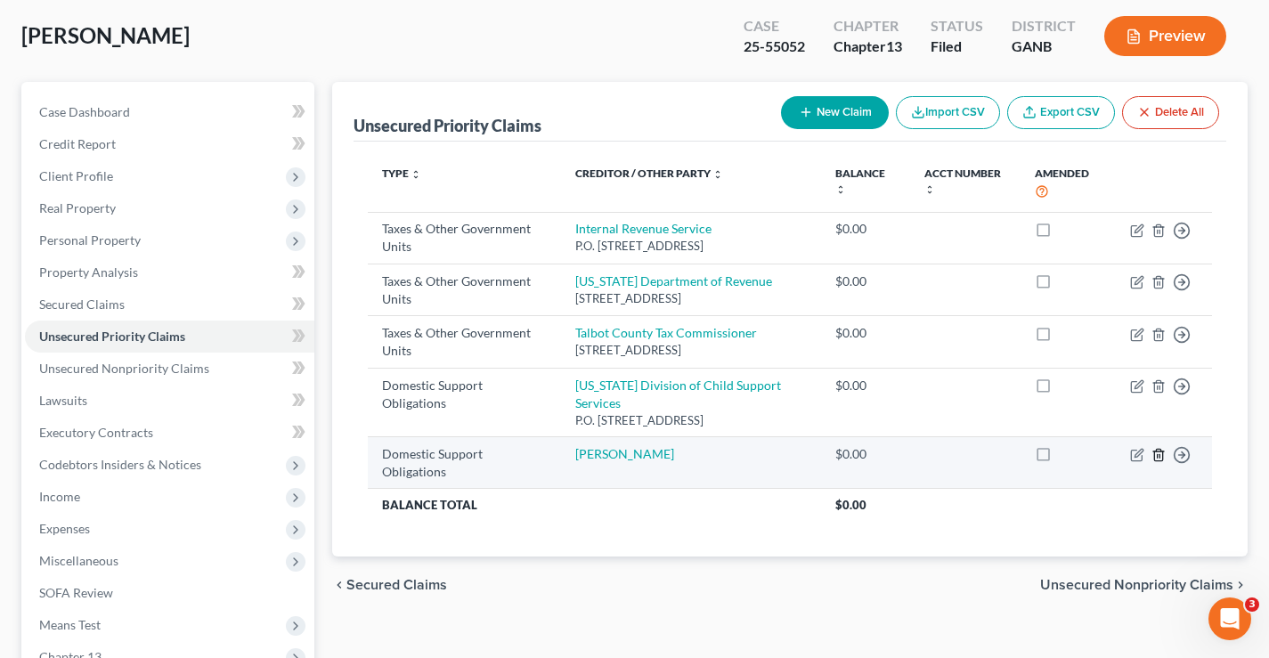
click at [1158, 454] on icon "button" at bounding box center [1158, 455] width 14 height 14
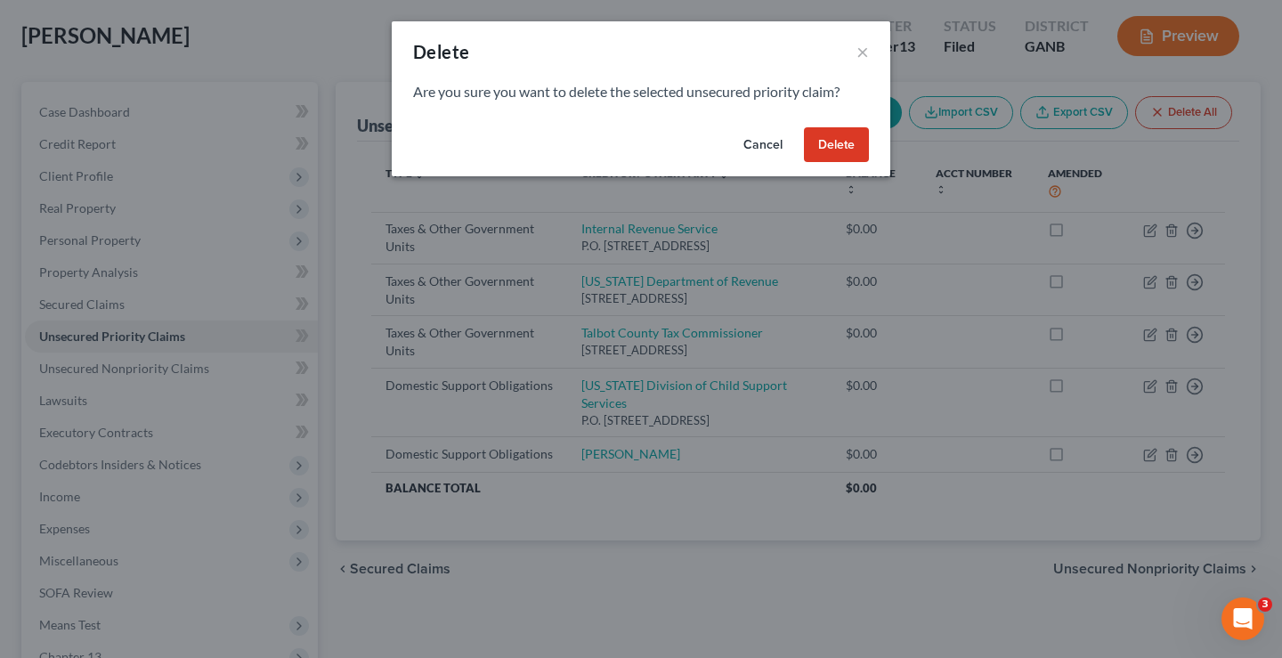
click at [833, 150] on button "Delete" at bounding box center [836, 145] width 65 height 36
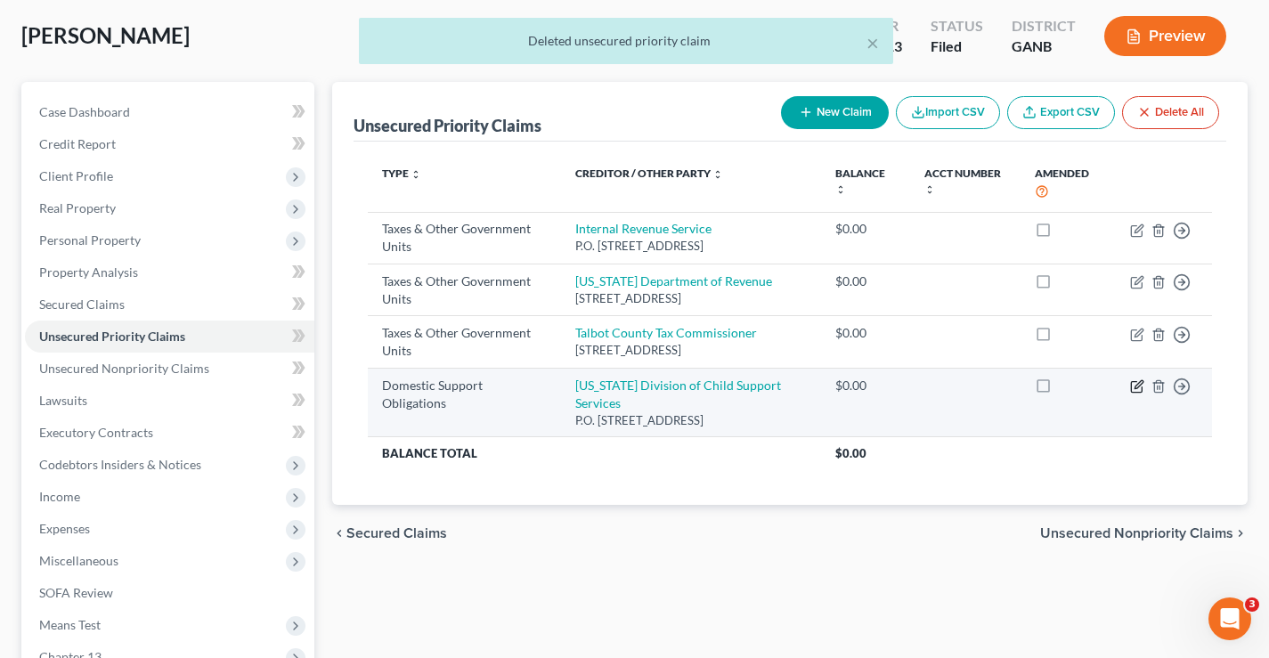
click at [1139, 393] on icon "button" at bounding box center [1137, 386] width 14 height 14
select select "10"
select select "0"
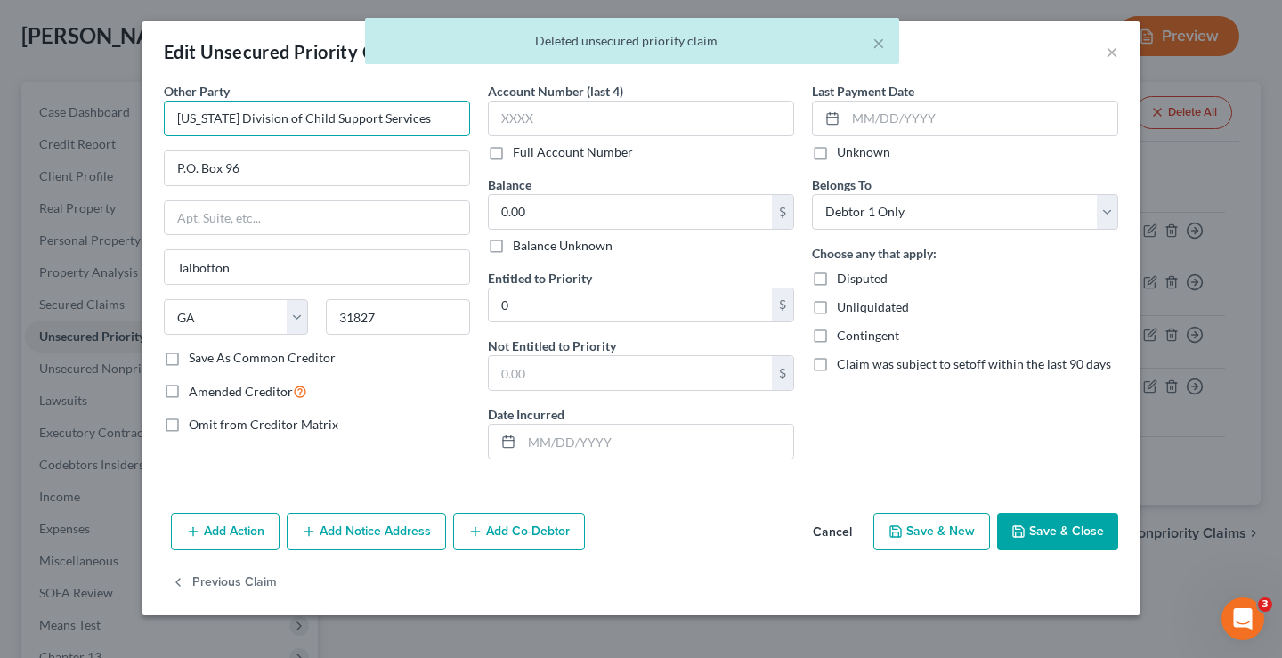
click at [180, 117] on input "[US_STATE] Division of Child Support Services" at bounding box center [317, 119] width 306 height 36
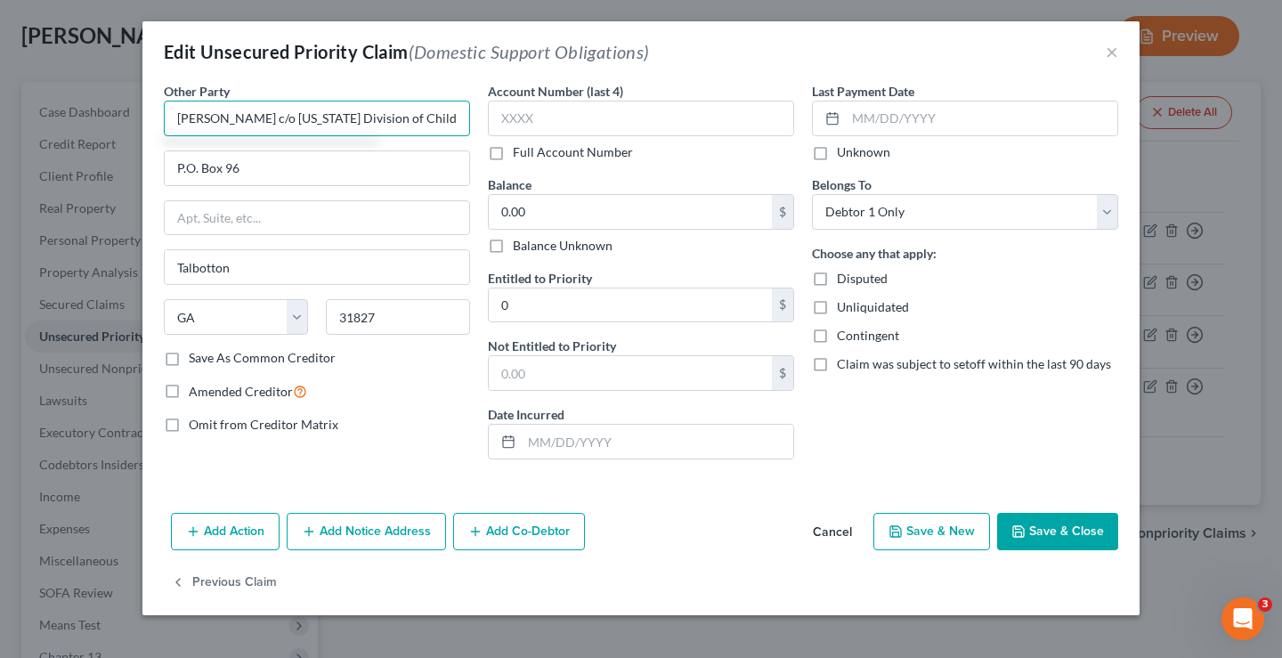
type input "[PERSON_NAME] c/o [US_STATE] Division of Child Support Services"
click at [1051, 532] on button "Save & Close" at bounding box center [1057, 531] width 121 height 37
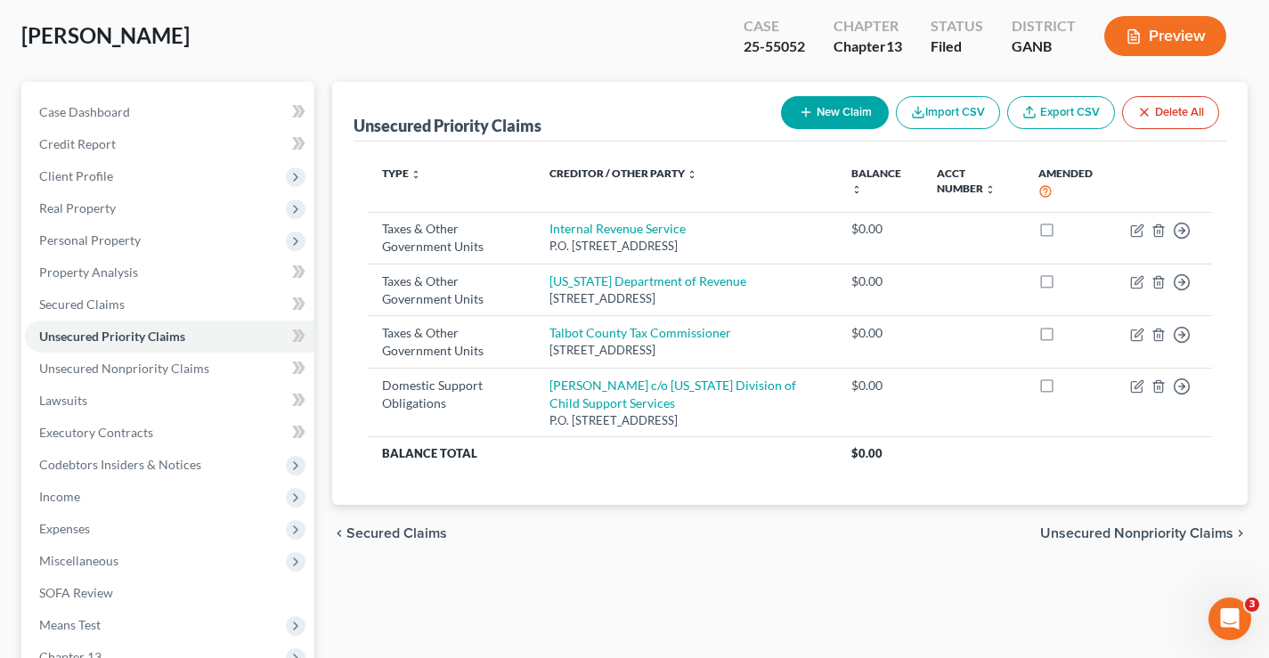
click at [183, 36] on div "[PERSON_NAME] Upgraded Case 25-55052 Chapter Chapter 13 Status Filed District G…" at bounding box center [634, 42] width 1226 height 77
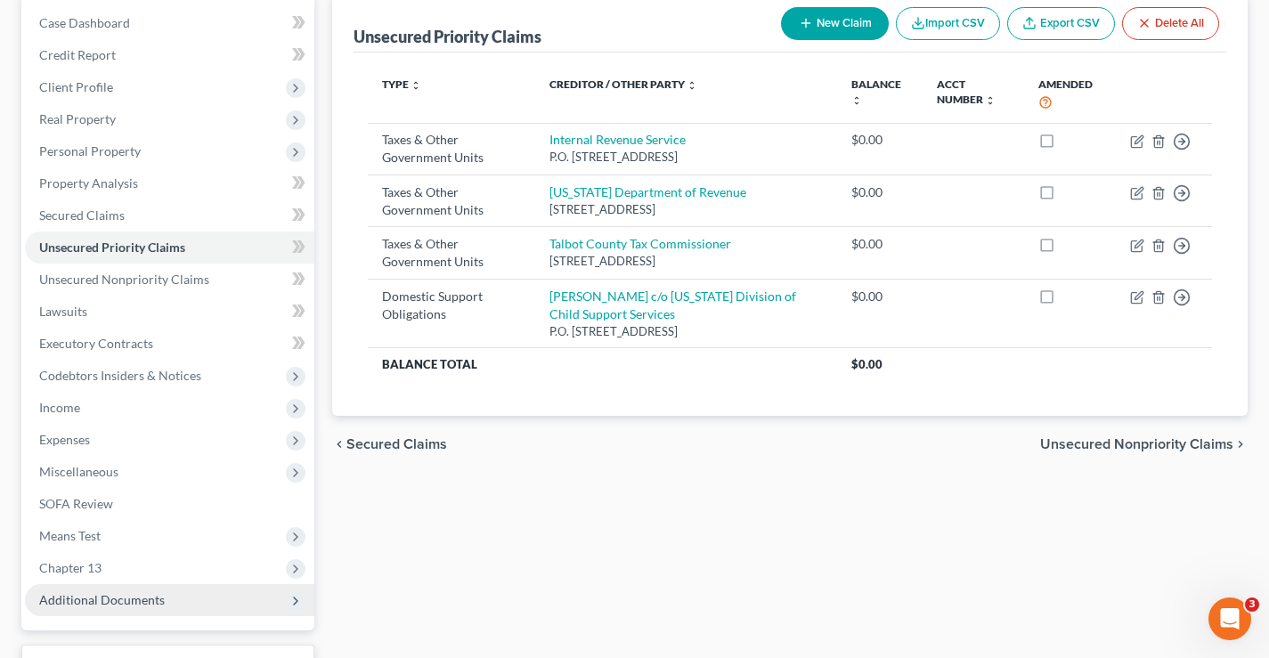
scroll to position [320, 0]
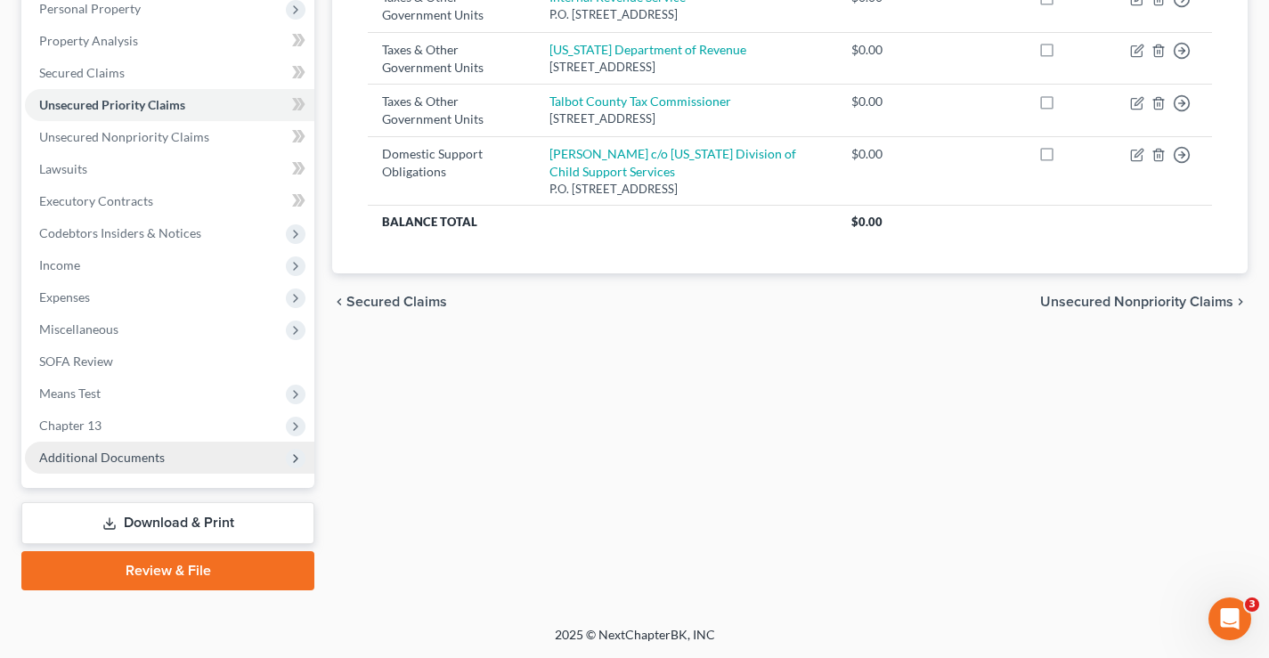
click at [109, 460] on span "Additional Documents" at bounding box center [102, 457] width 126 height 15
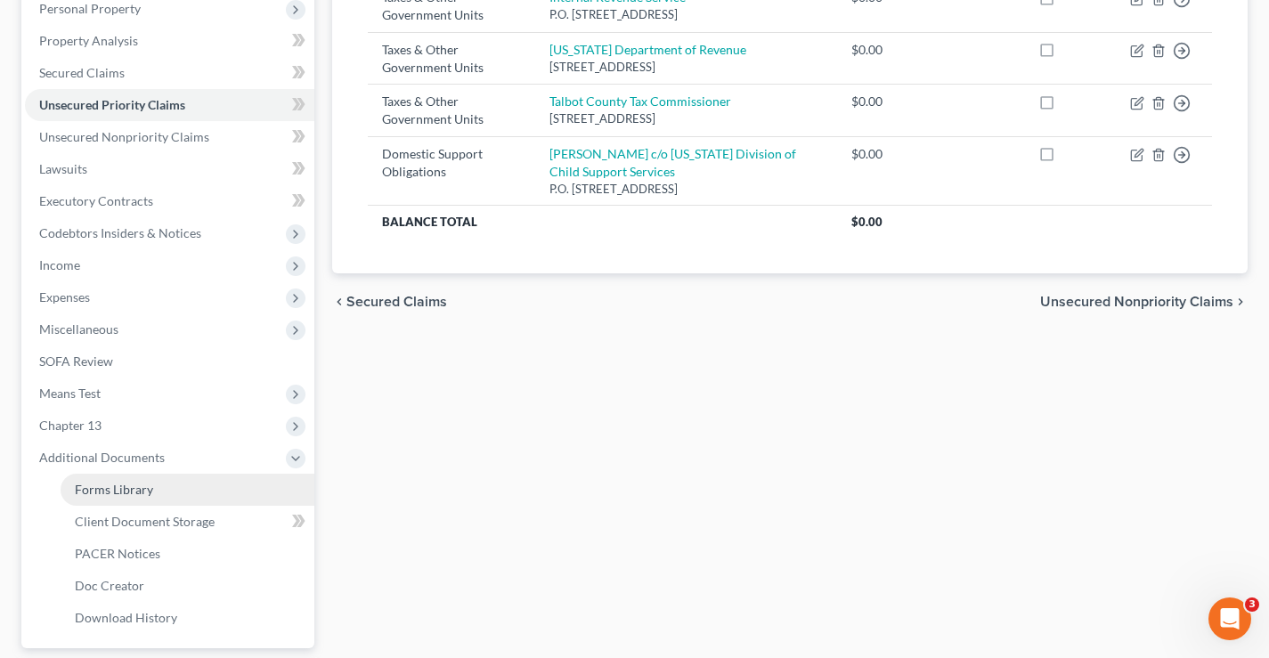
scroll to position [481, 0]
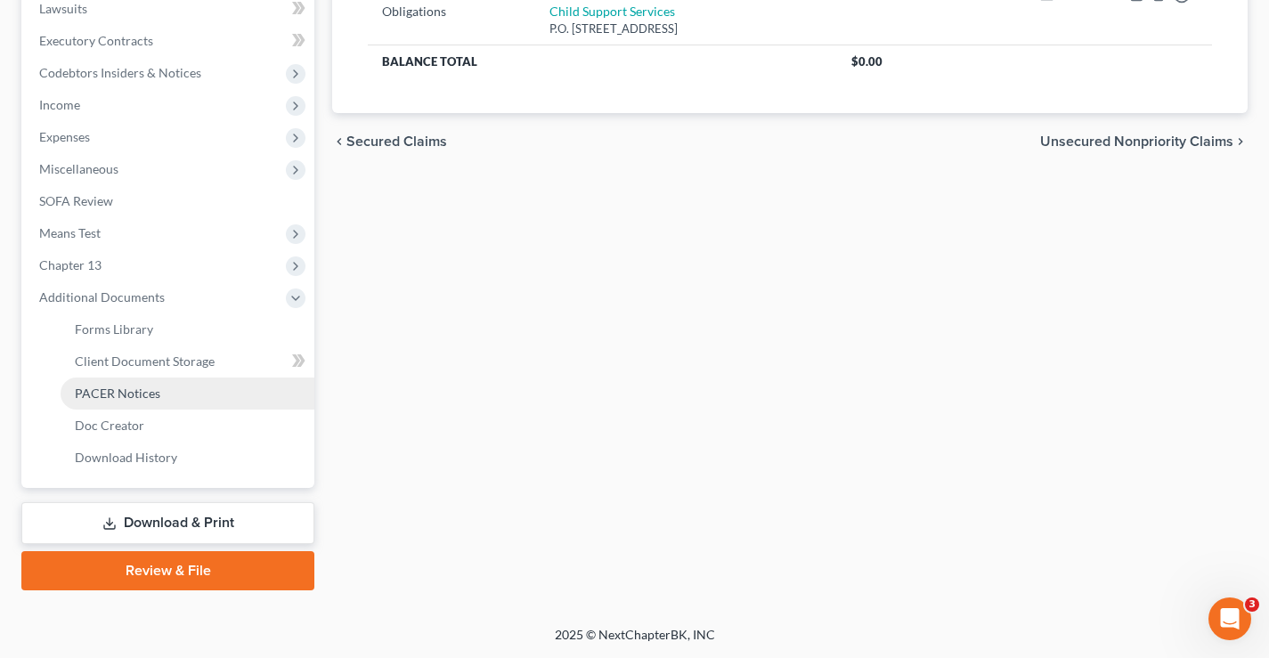
click at [102, 398] on span "PACER Notices" at bounding box center [117, 392] width 85 height 15
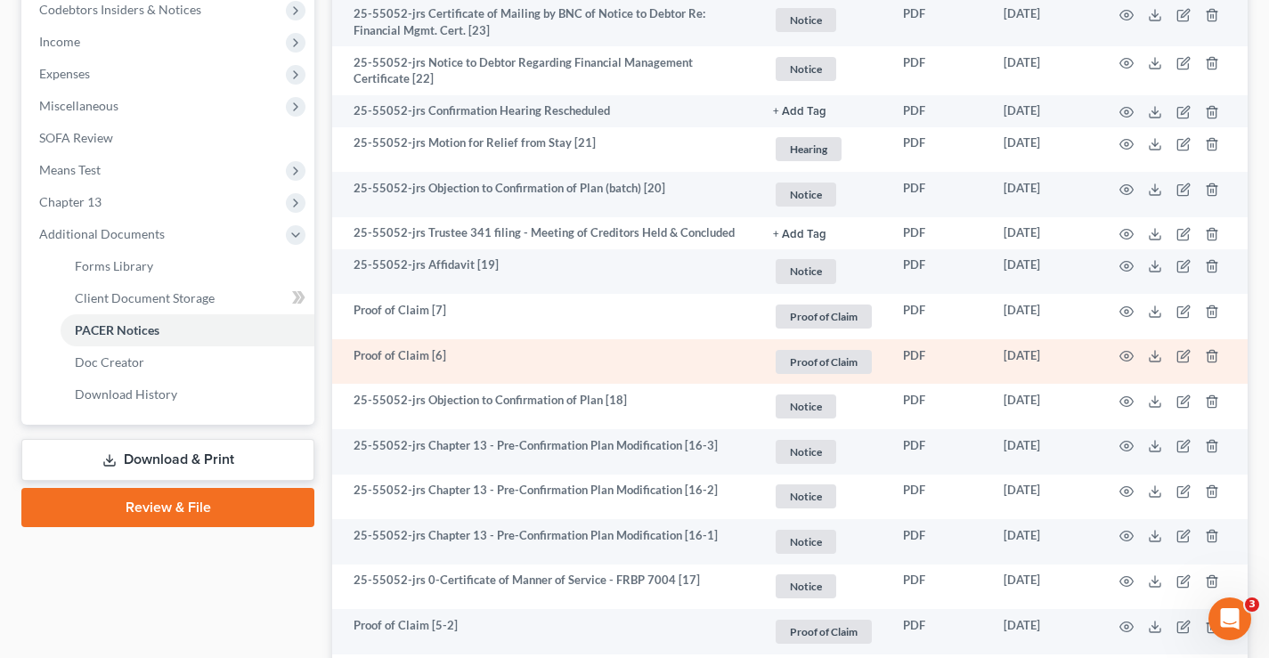
scroll to position [534, 0]
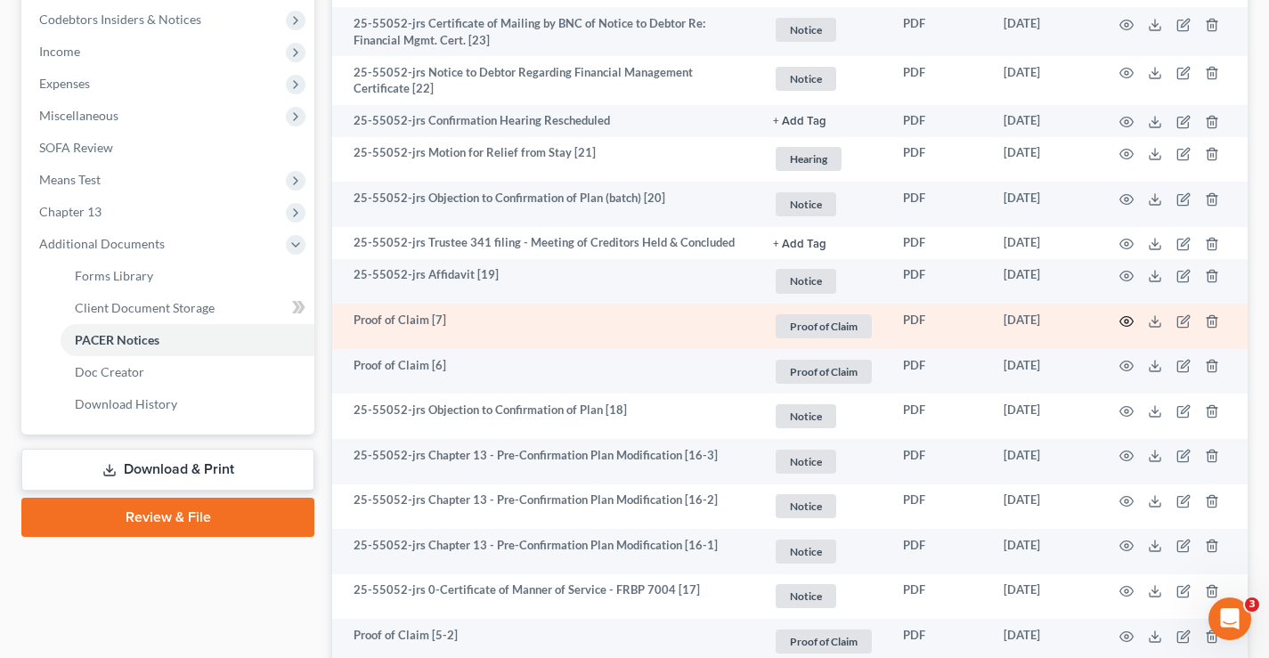
click at [1121, 322] on icon "button" at bounding box center [1126, 321] width 13 height 10
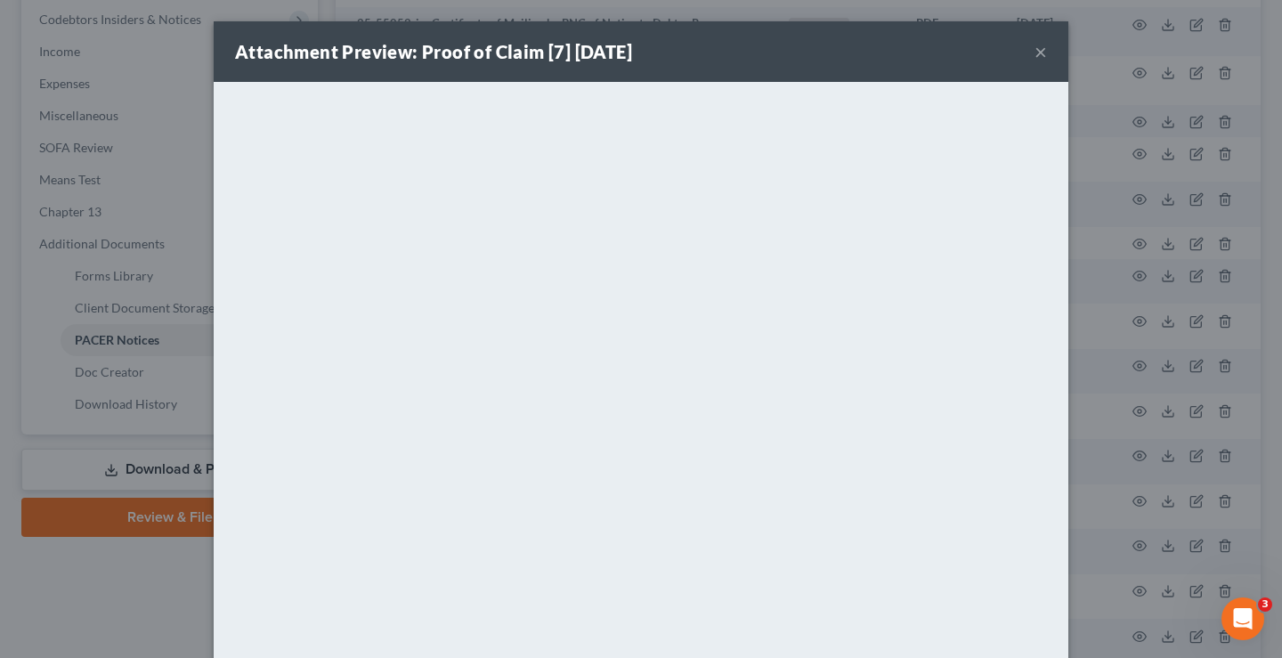
click at [1034, 49] on button "×" at bounding box center [1040, 51] width 12 height 21
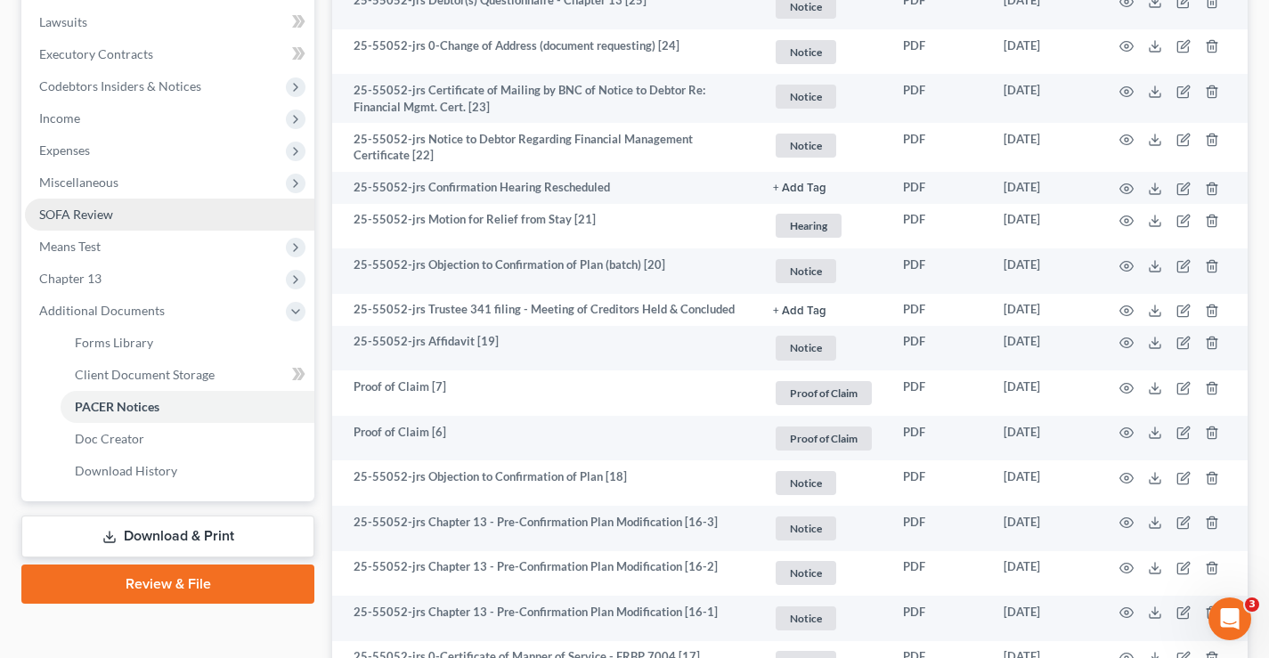
scroll to position [356, 0]
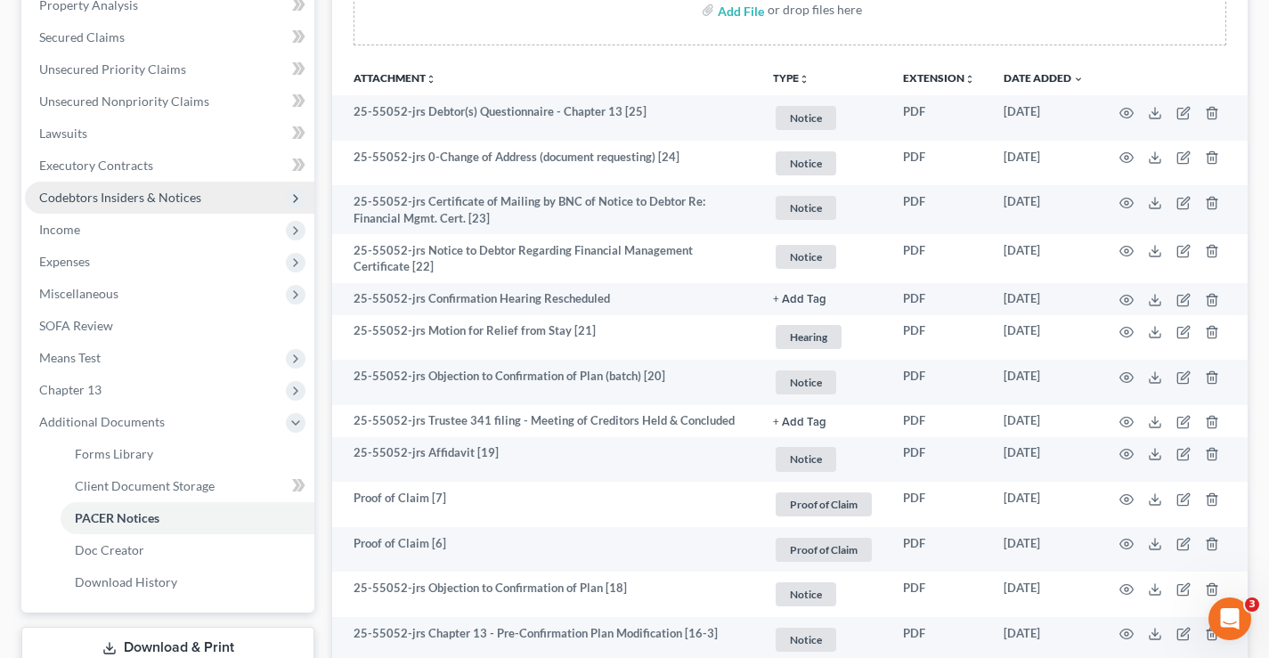
click at [82, 200] on span "Codebtors Insiders & Notices" at bounding box center [120, 197] width 162 height 15
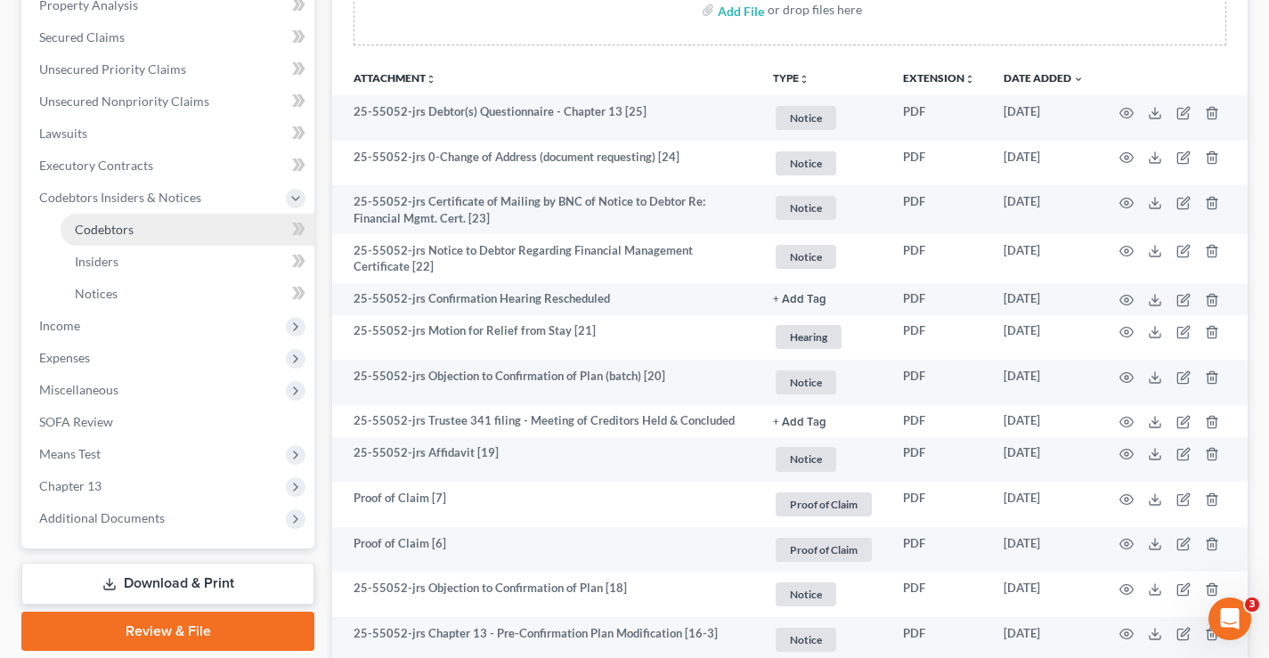
click at [85, 226] on span "Codebtors" at bounding box center [104, 229] width 59 height 15
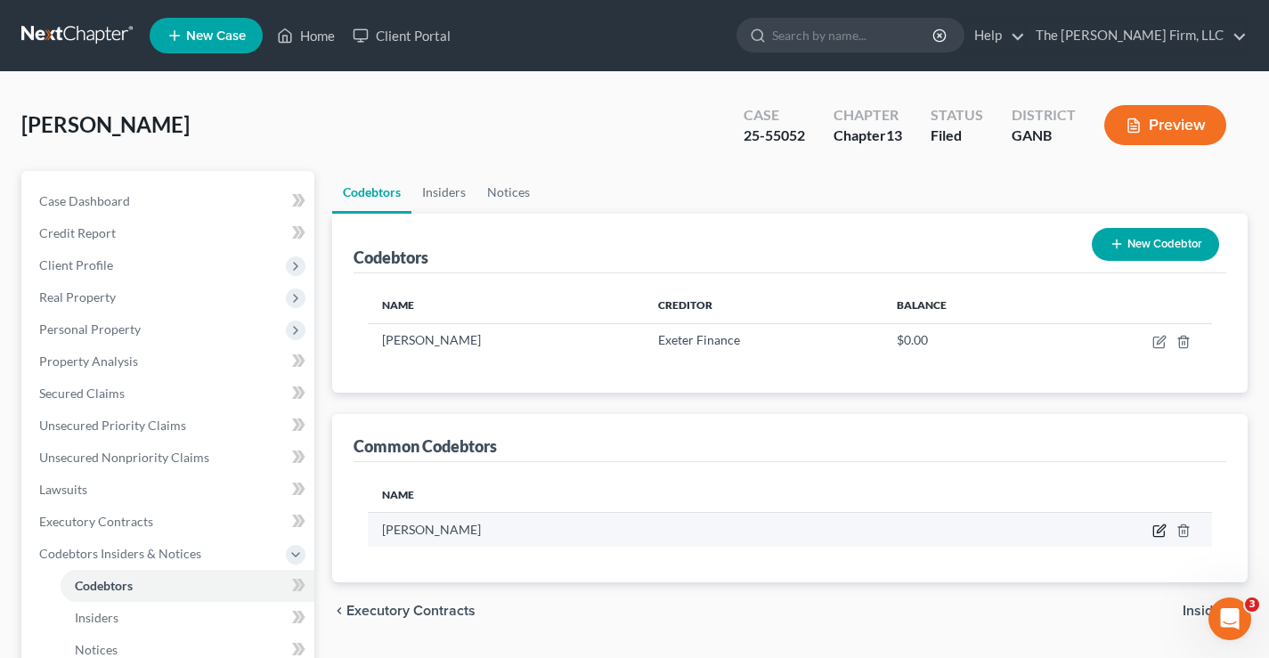
click at [1155, 531] on icon "button" at bounding box center [1159, 530] width 14 height 14
select select "10"
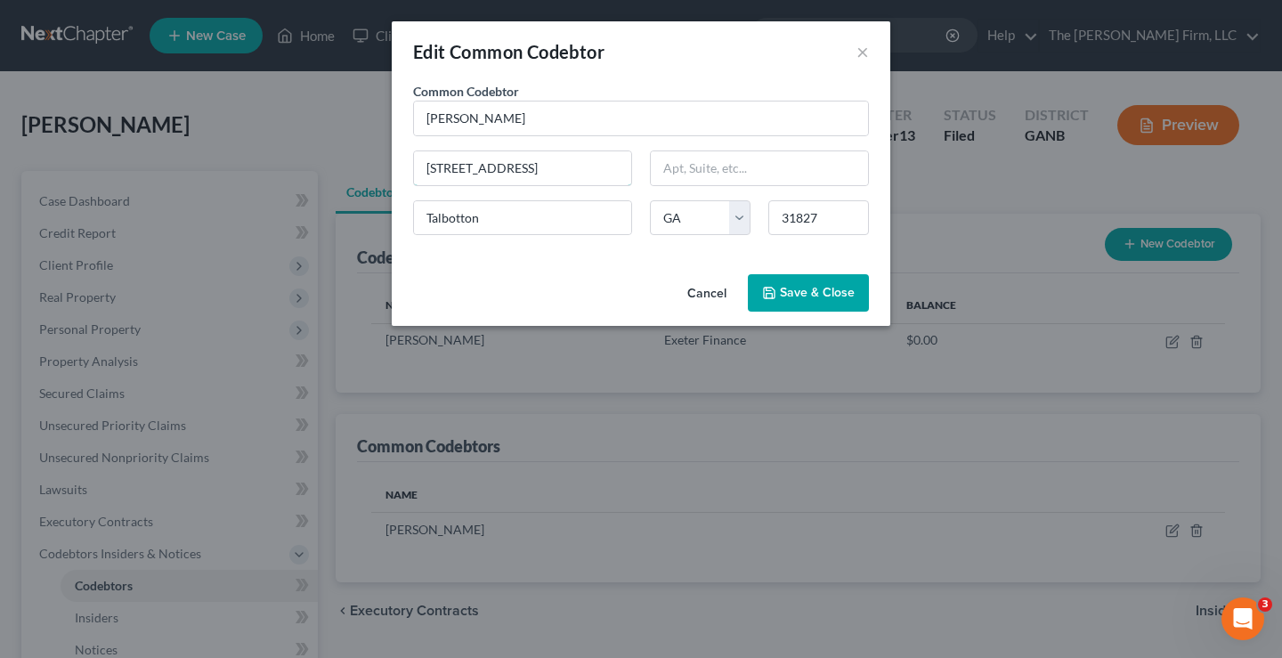
drag, startPoint x: 516, startPoint y: 165, endPoint x: 285, endPoint y: 165, distance: 231.5
click at [277, 165] on div "Edit Common Codebtor × Common Codebtor * [PERSON_NAME] [GEOGRAPHIC_DATA] [US_ST…" at bounding box center [641, 329] width 1282 height 658
click at [507, 166] on input "[STREET_ADDRESS]" at bounding box center [522, 168] width 217 height 34
click at [815, 294] on span "Save & Close" at bounding box center [817, 292] width 75 height 15
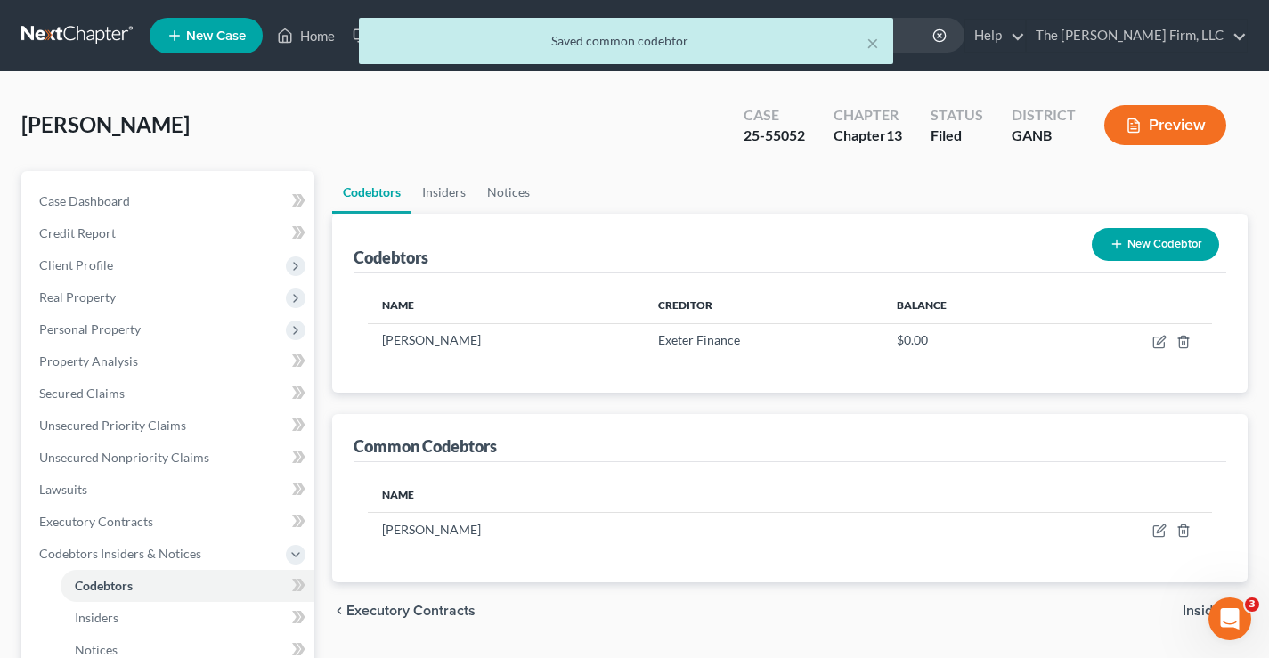
click at [1170, 248] on button "New Codebtor" at bounding box center [1154, 244] width 127 height 33
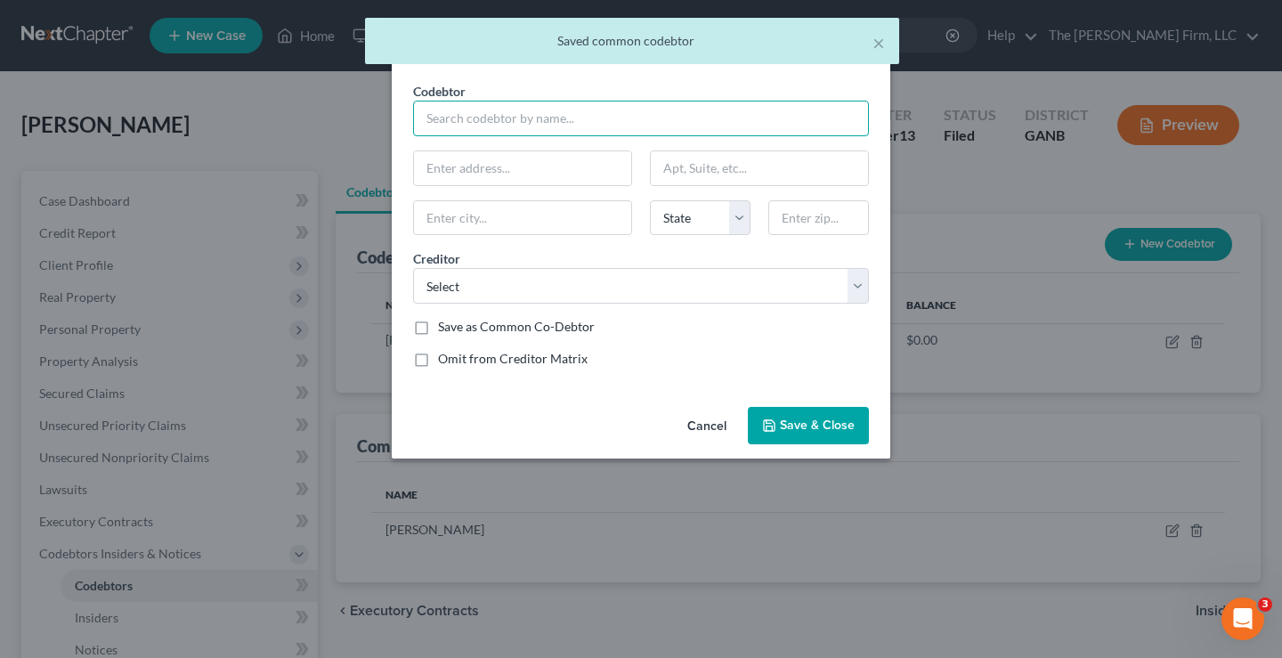
click at [429, 116] on input "text" at bounding box center [641, 119] width 456 height 36
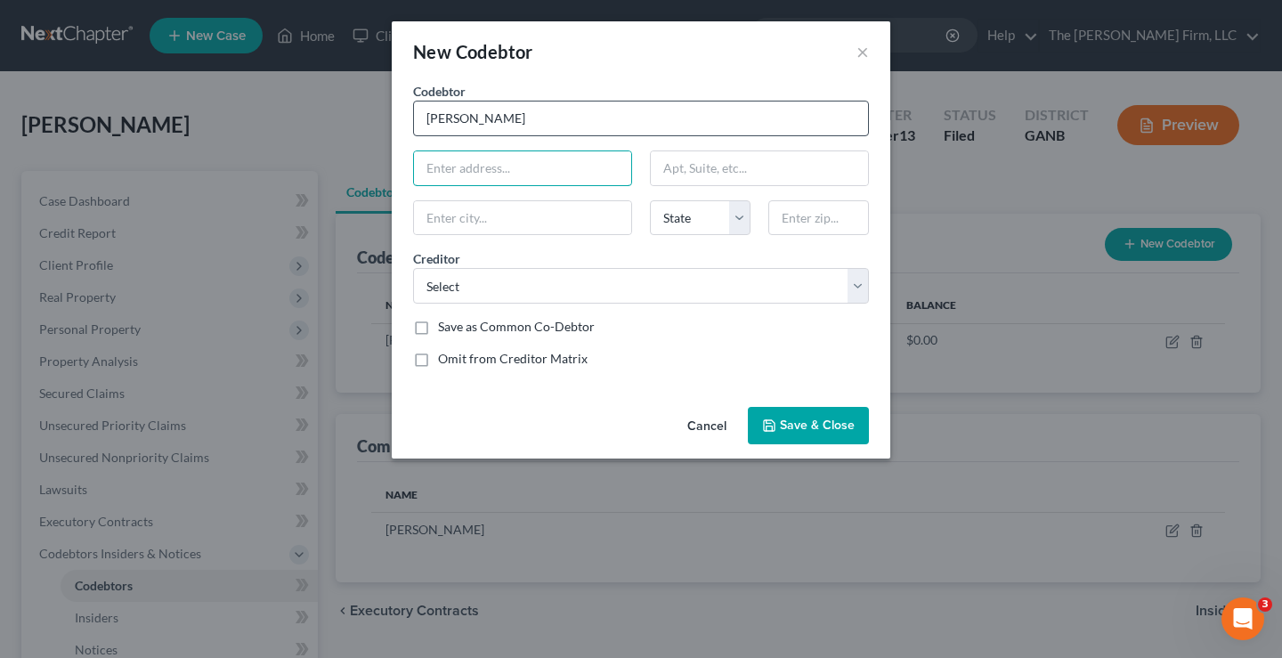
type input "[PERSON_NAME]"
type input "[STREET_ADDRESS]"
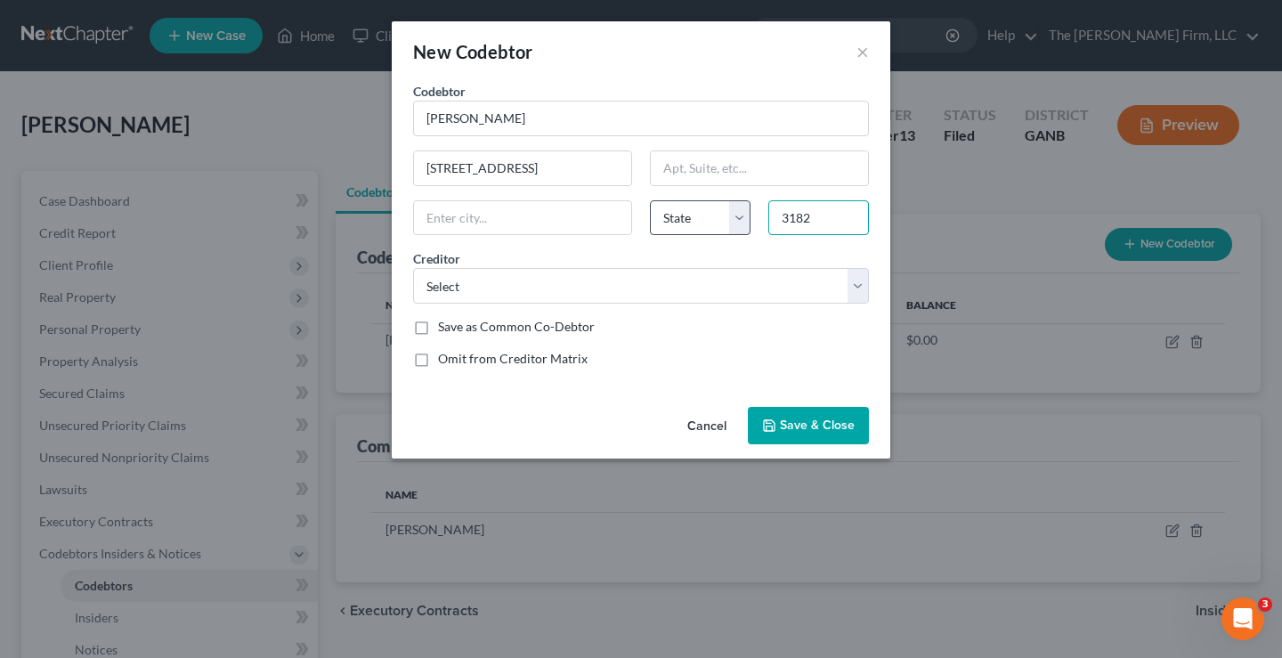
type input "31827"
type input "Talbotton"
select select "10"
type input "31827"
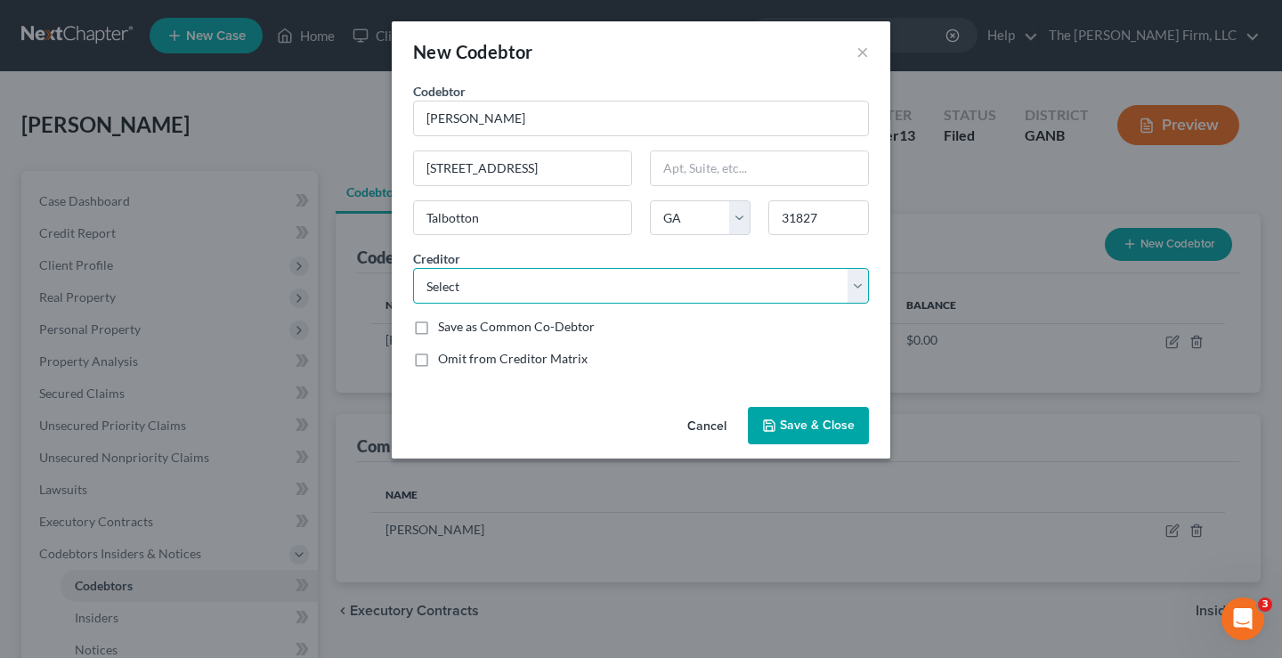
click at [663, 286] on select "Select Exeter Finance 1st Frklin The People The People Lvnvfundg Abacus Credit …" at bounding box center [641, 286] width 456 height 36
select select "13"
click at [413, 268] on select "Select Exeter Finance 1st Frklin The People The People Lvnvfundg Abacus Credit …" at bounding box center [641, 286] width 456 height 36
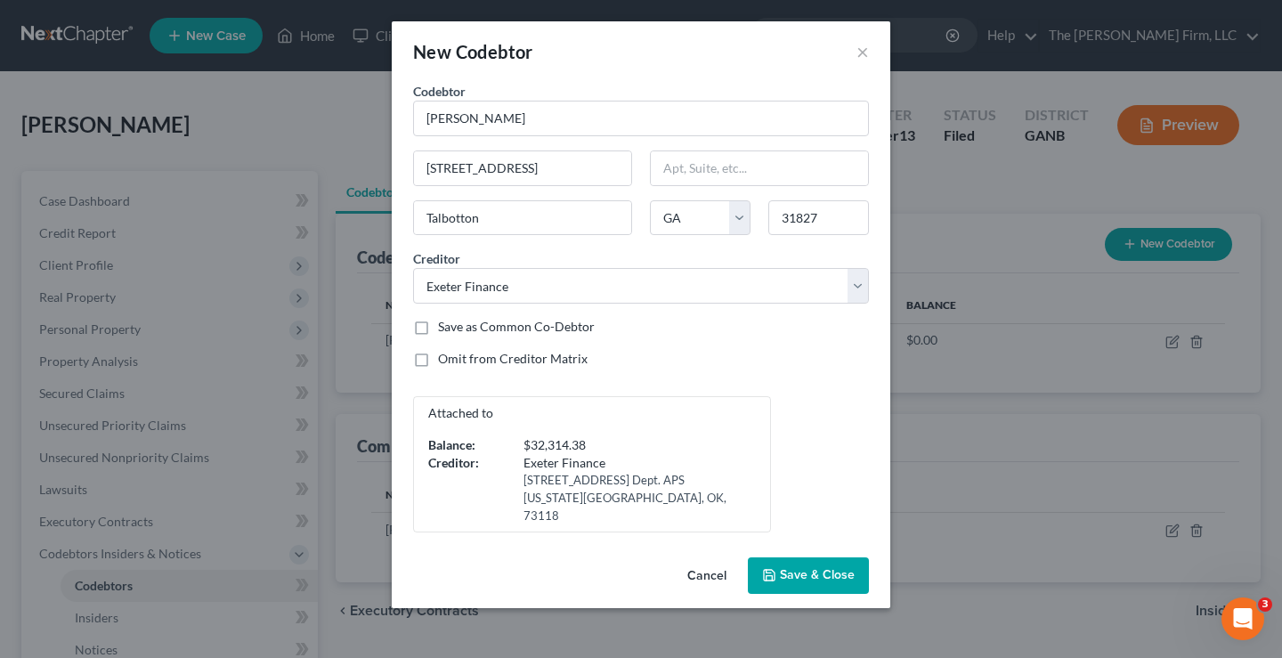
click at [438, 328] on label "Save as Common Co-Debtor" at bounding box center [516, 327] width 157 height 18
click at [445, 328] on input "Save as Common Co-Debtor" at bounding box center [451, 324] width 12 height 12
checkbox input "true"
click at [803, 568] on span "Save & Close" at bounding box center [817, 575] width 75 height 15
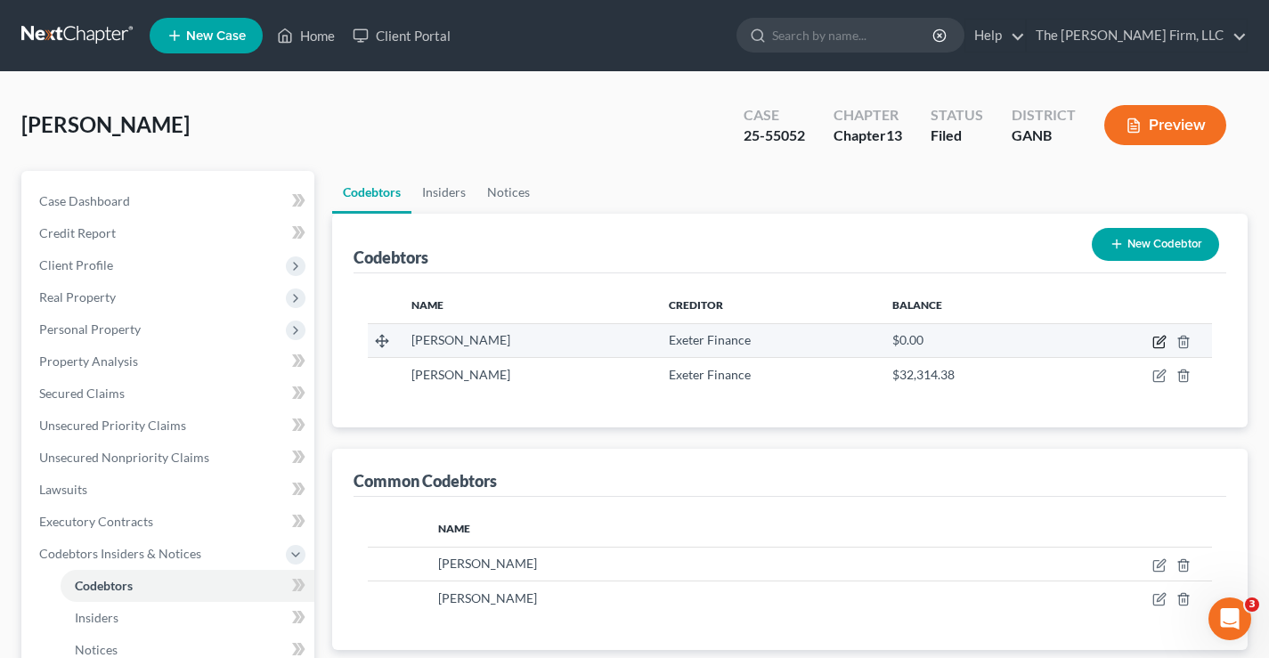
click at [1158, 339] on icon "button" at bounding box center [1159, 342] width 14 height 14
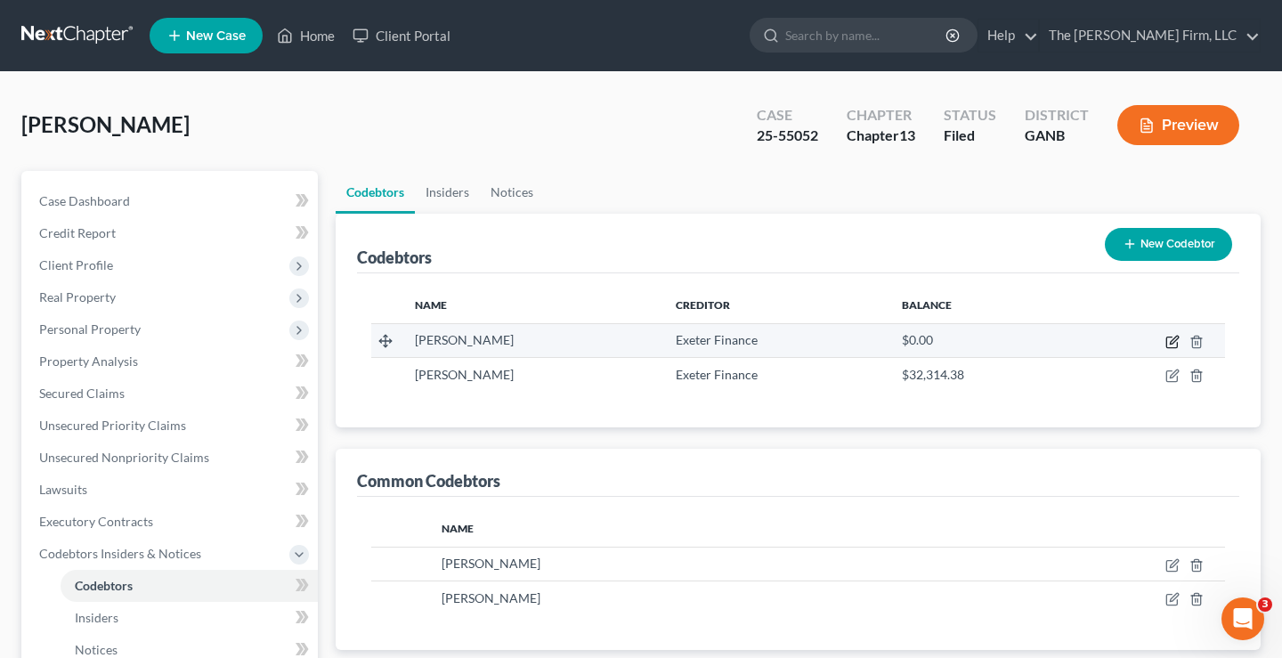
select select "10"
select select "0"
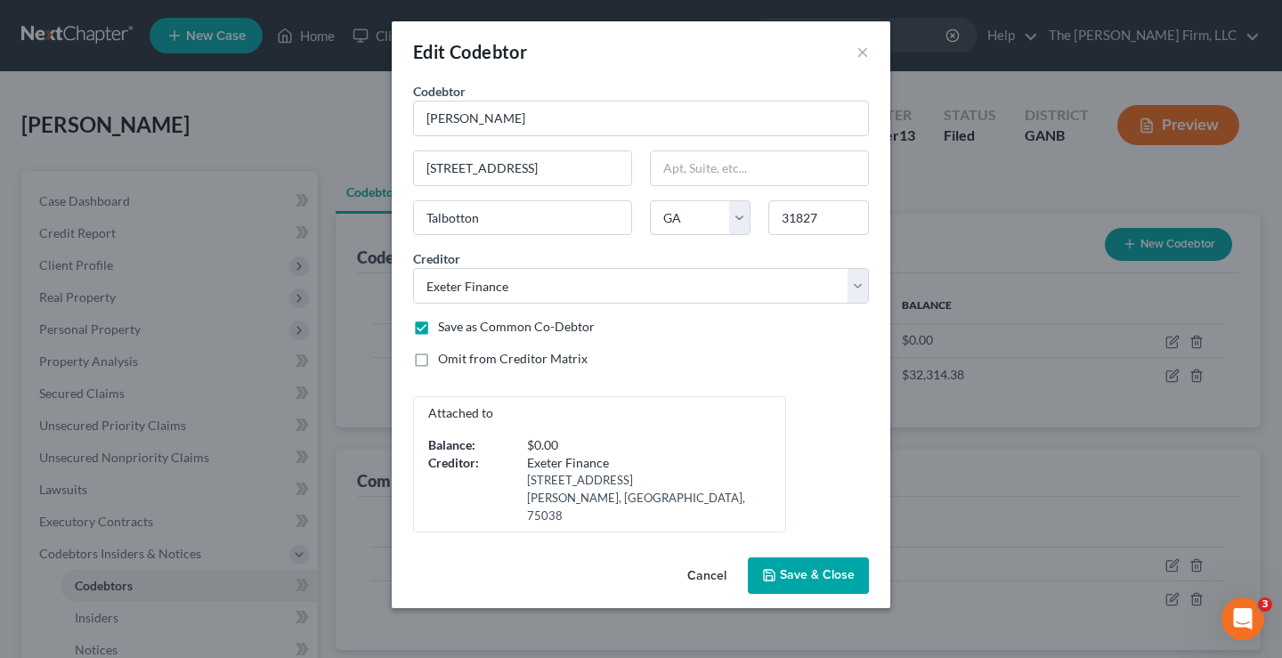
click at [811, 568] on span "Save & Close" at bounding box center [817, 575] width 75 height 15
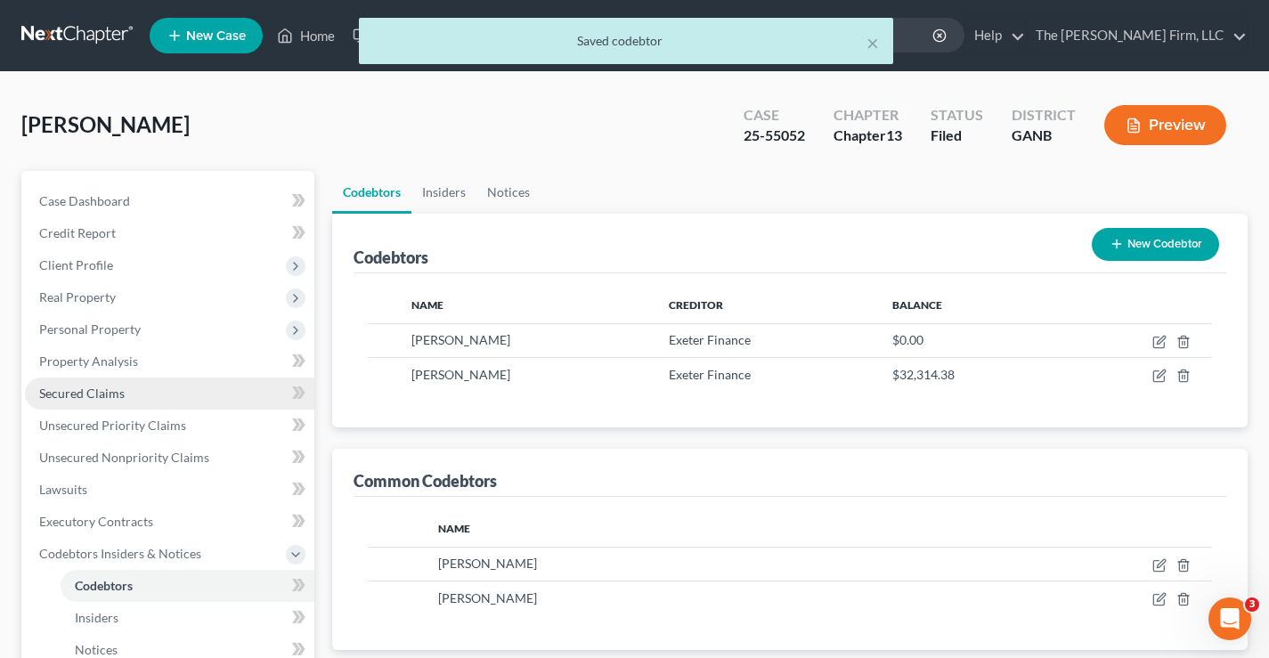
click at [69, 397] on span "Secured Claims" at bounding box center [81, 392] width 85 height 15
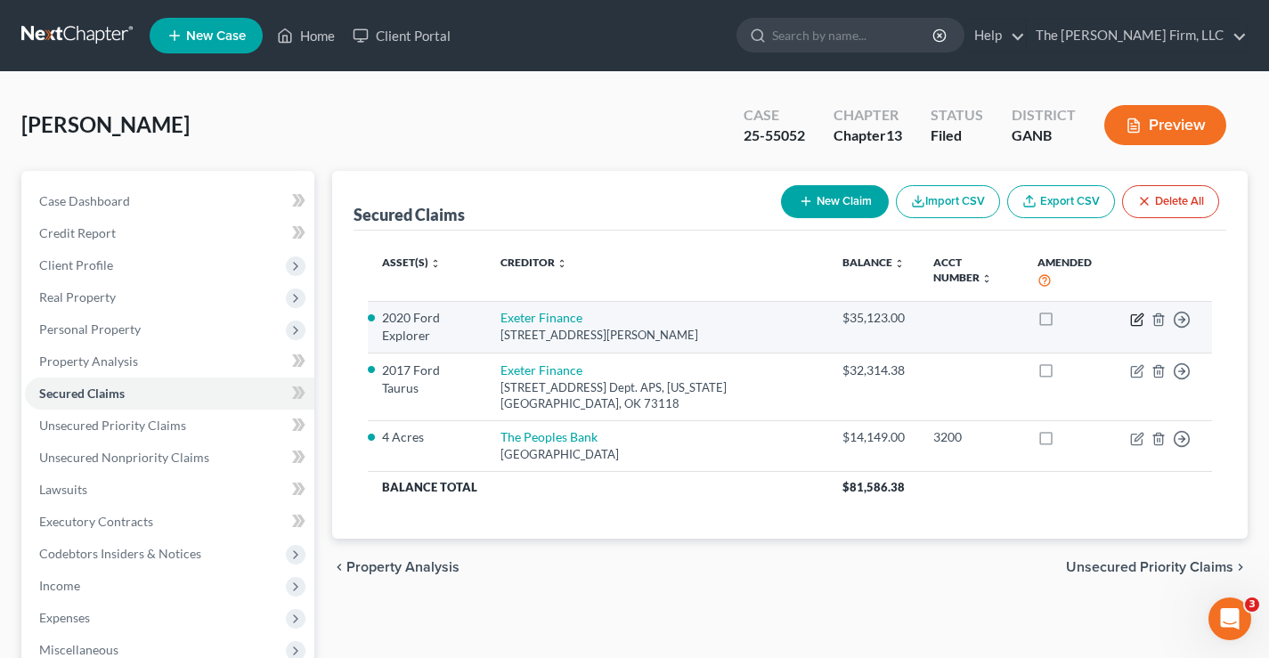
click at [1139, 319] on icon "button" at bounding box center [1138, 317] width 8 height 8
select select "45"
select select "0"
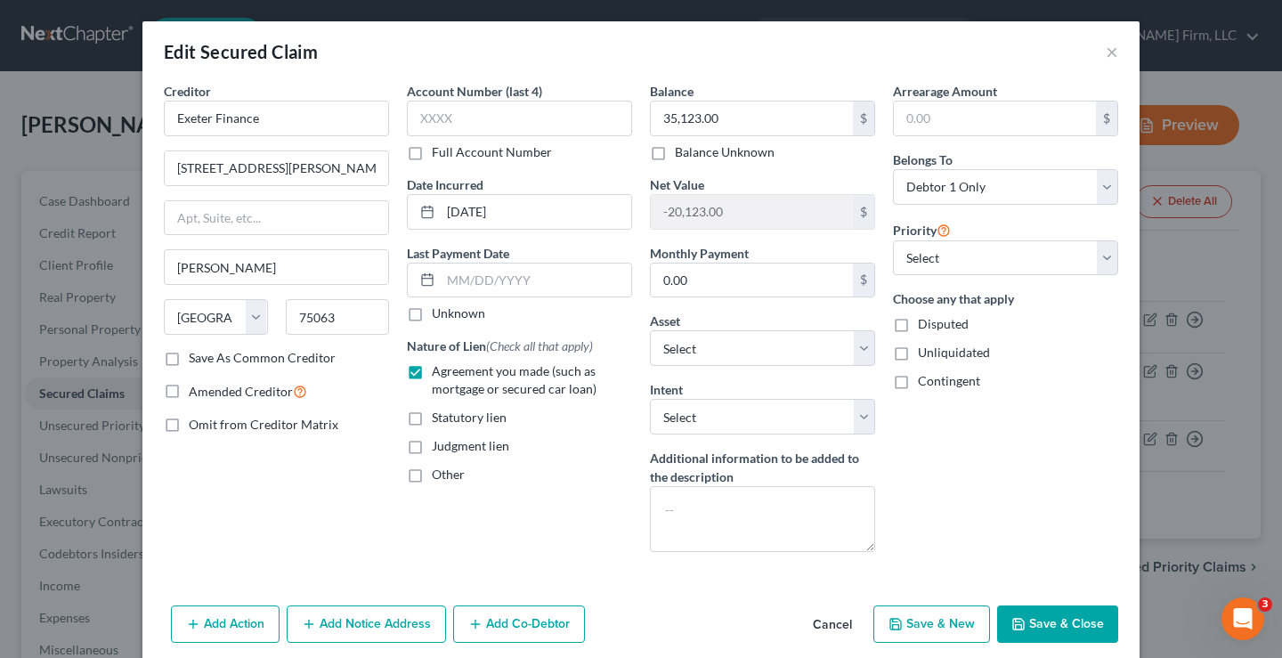
click at [501, 620] on button "Add Co-Debtor" at bounding box center [519, 623] width 132 height 37
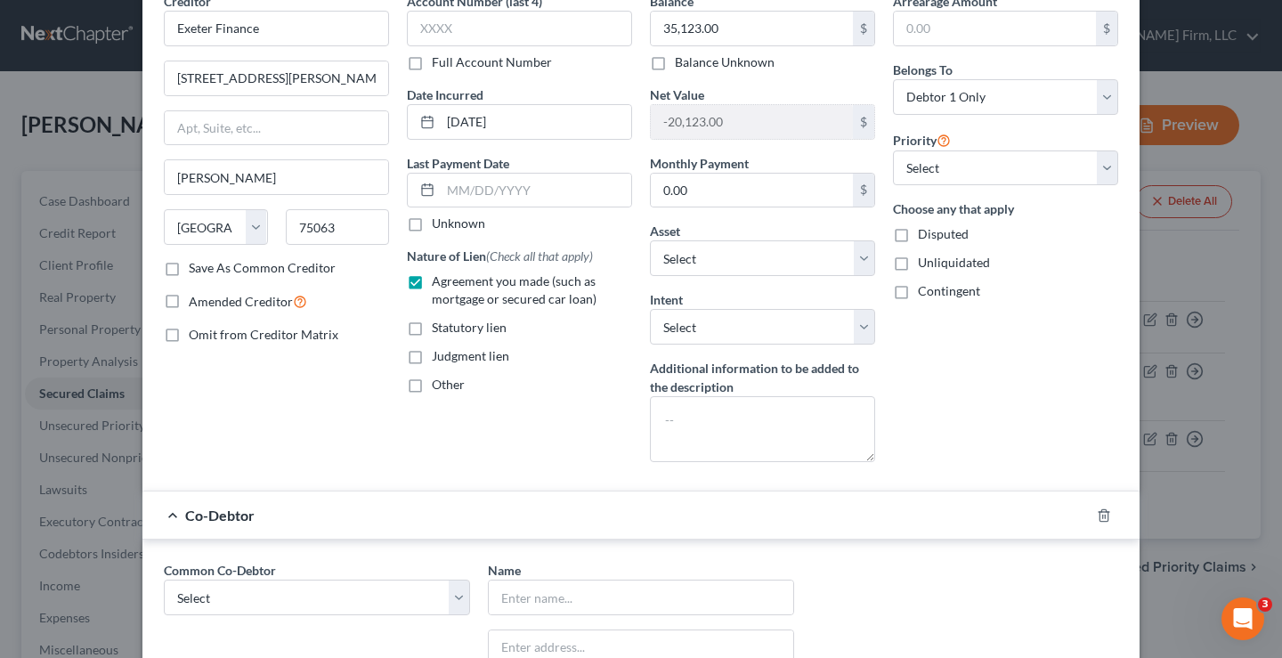
scroll to position [356, 0]
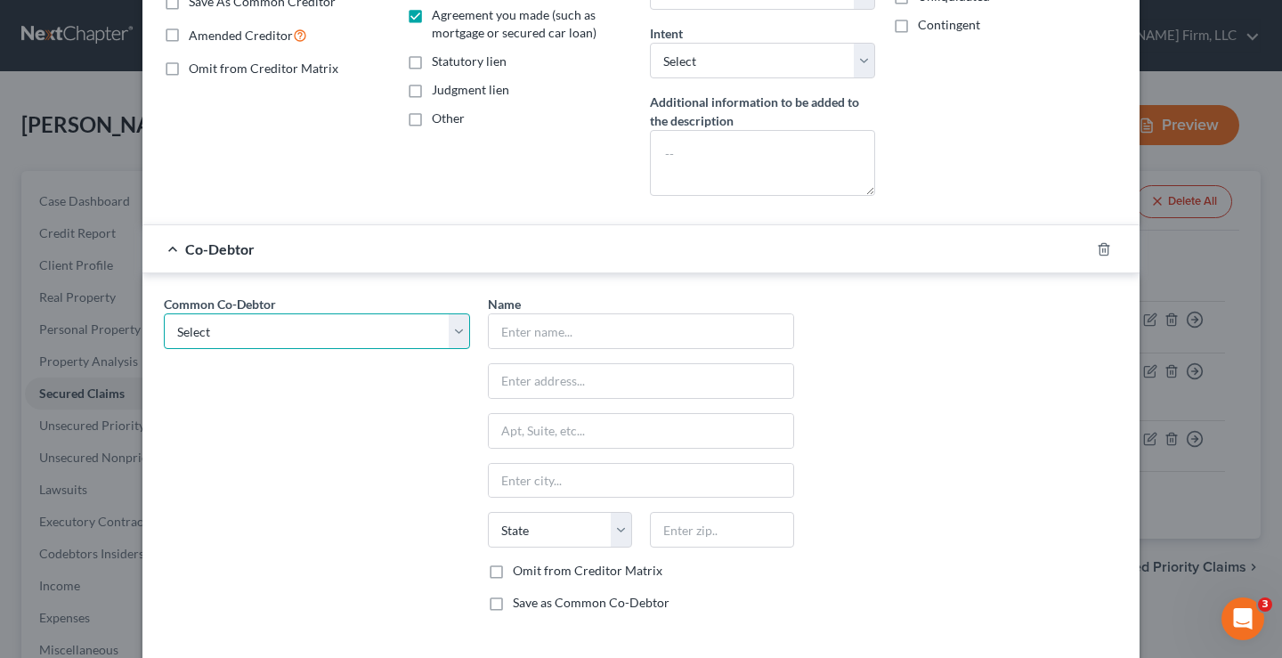
click at [452, 328] on select "Select Kadarrius [PERSON_NAME] [PERSON_NAME]" at bounding box center [317, 331] width 306 height 36
select select "1"
click at [164, 313] on select "Select Kadarrius [PERSON_NAME] [PERSON_NAME]" at bounding box center [317, 331] width 306 height 36
type input "[PERSON_NAME]"
type input "[STREET_ADDRESS]"
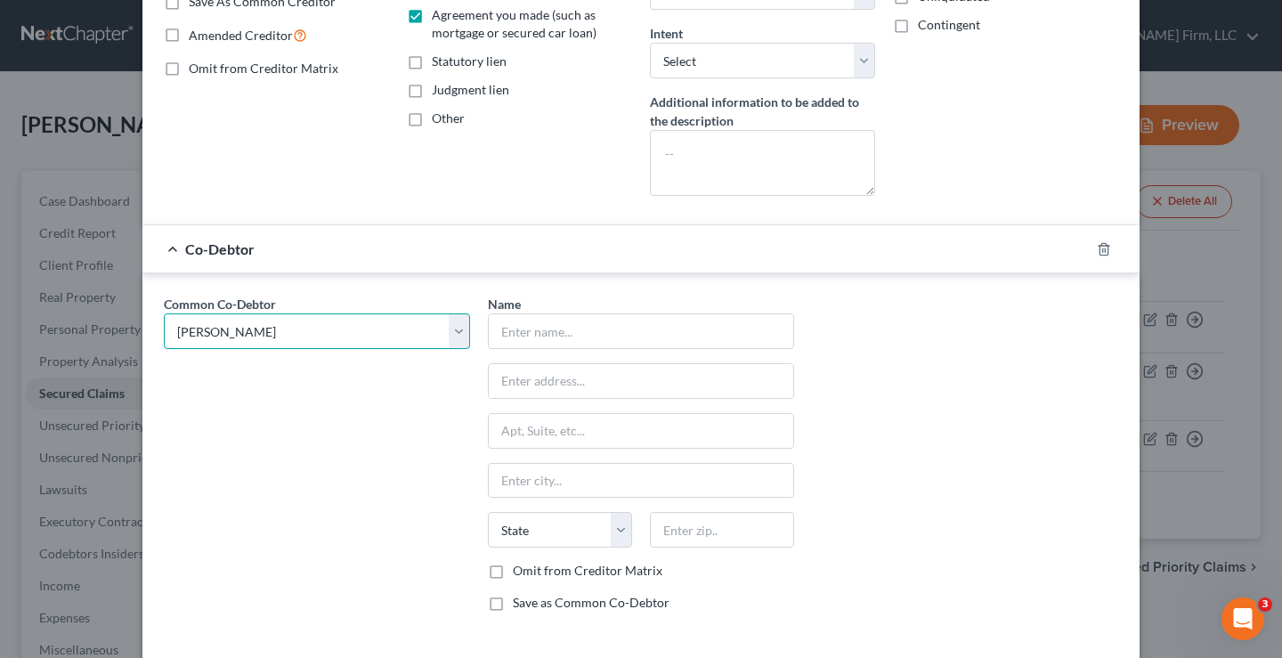
type input "Talbotton"
select select "10"
type input "31827"
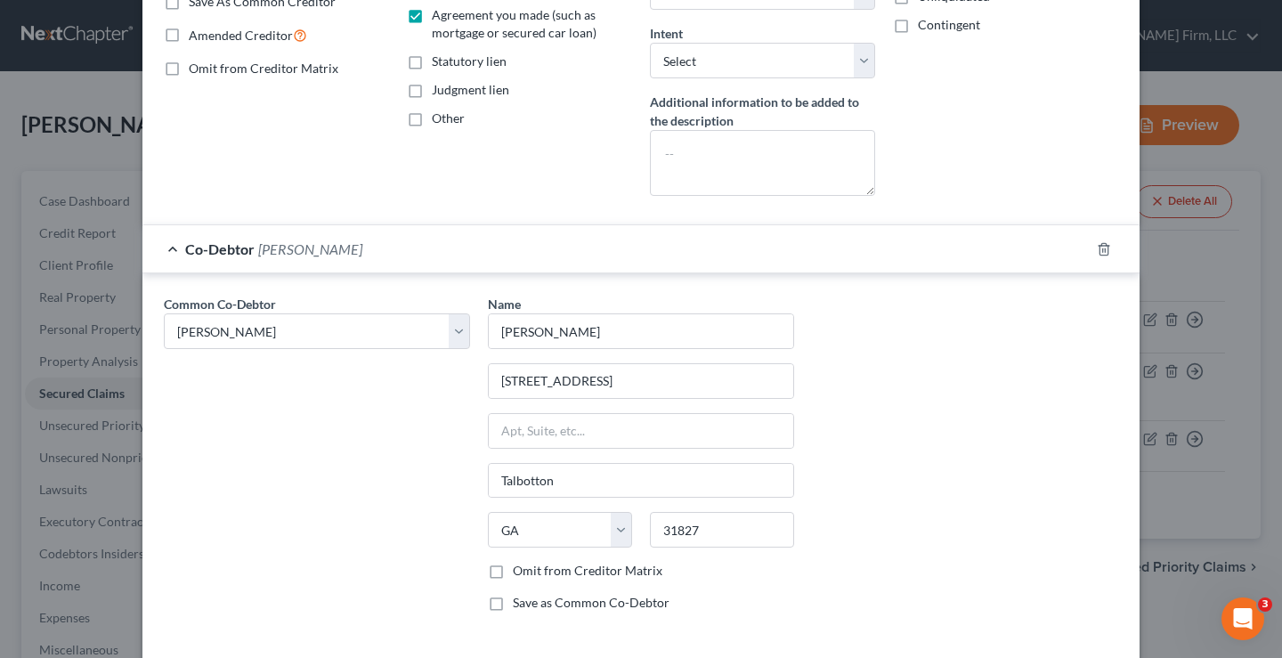
click at [278, 476] on div "Common Co-Debtor Select [PERSON_NAME] [PERSON_NAME]" at bounding box center [317, 460] width 324 height 331
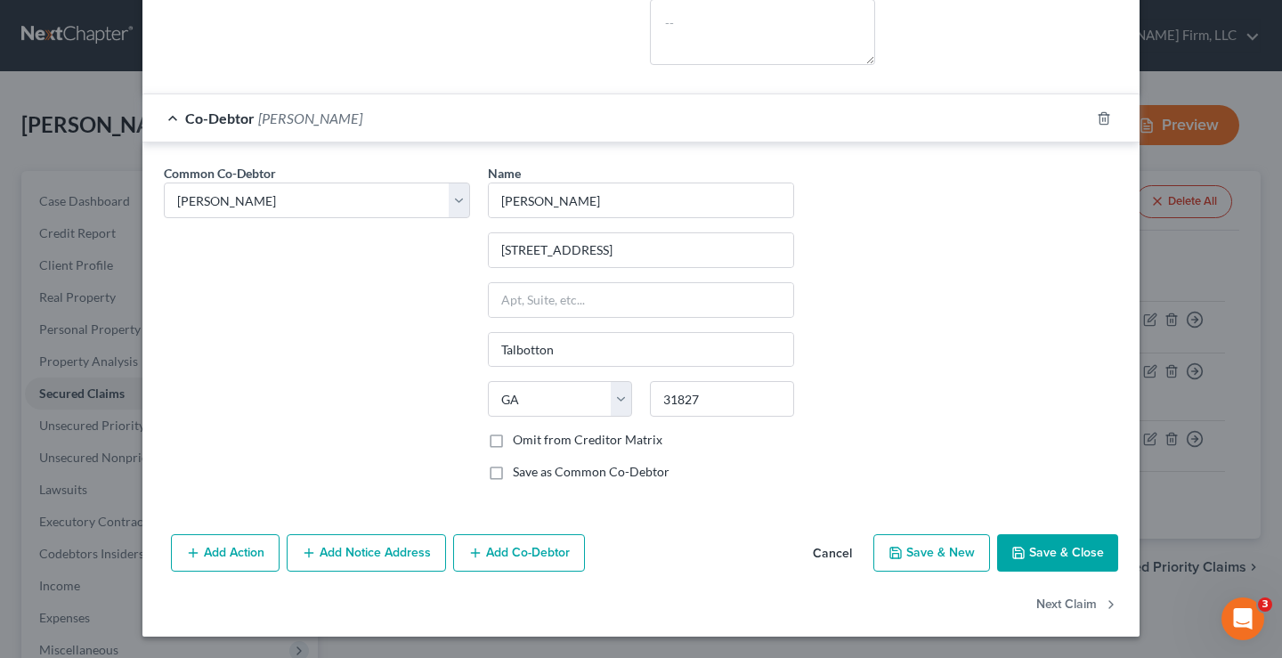
click at [1061, 549] on button "Save & Close" at bounding box center [1057, 552] width 121 height 37
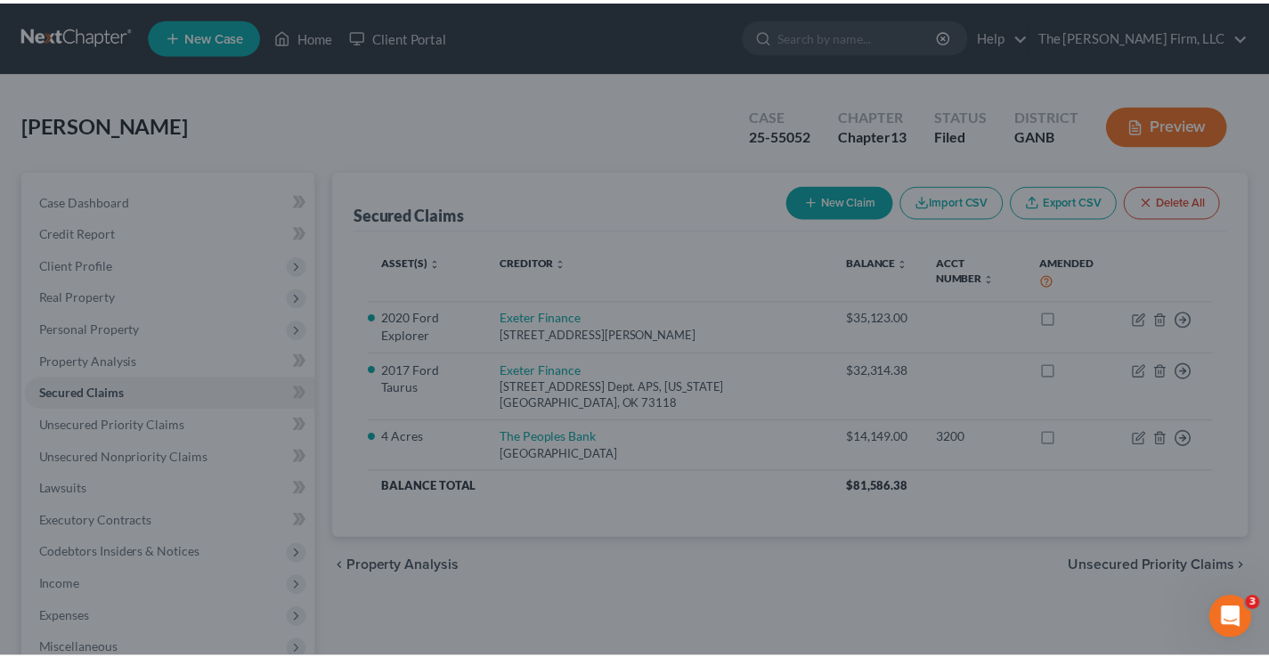
scroll to position [0, 0]
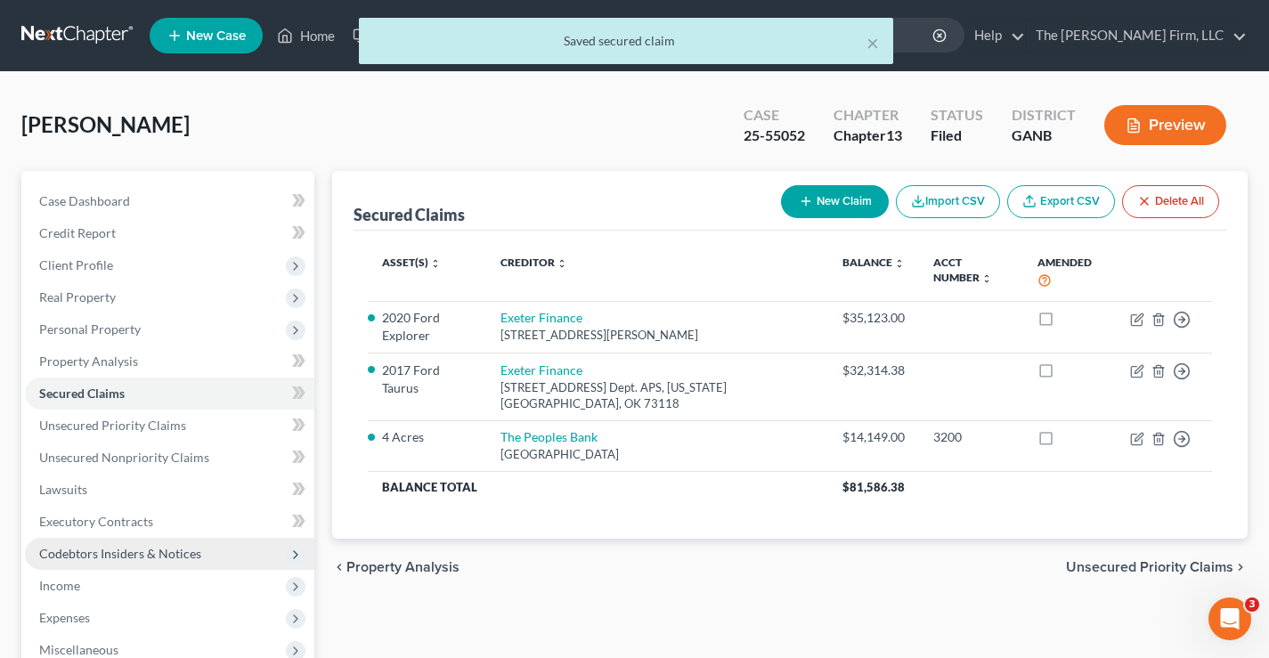
click at [73, 550] on span "Codebtors Insiders & Notices" at bounding box center [120, 553] width 162 height 15
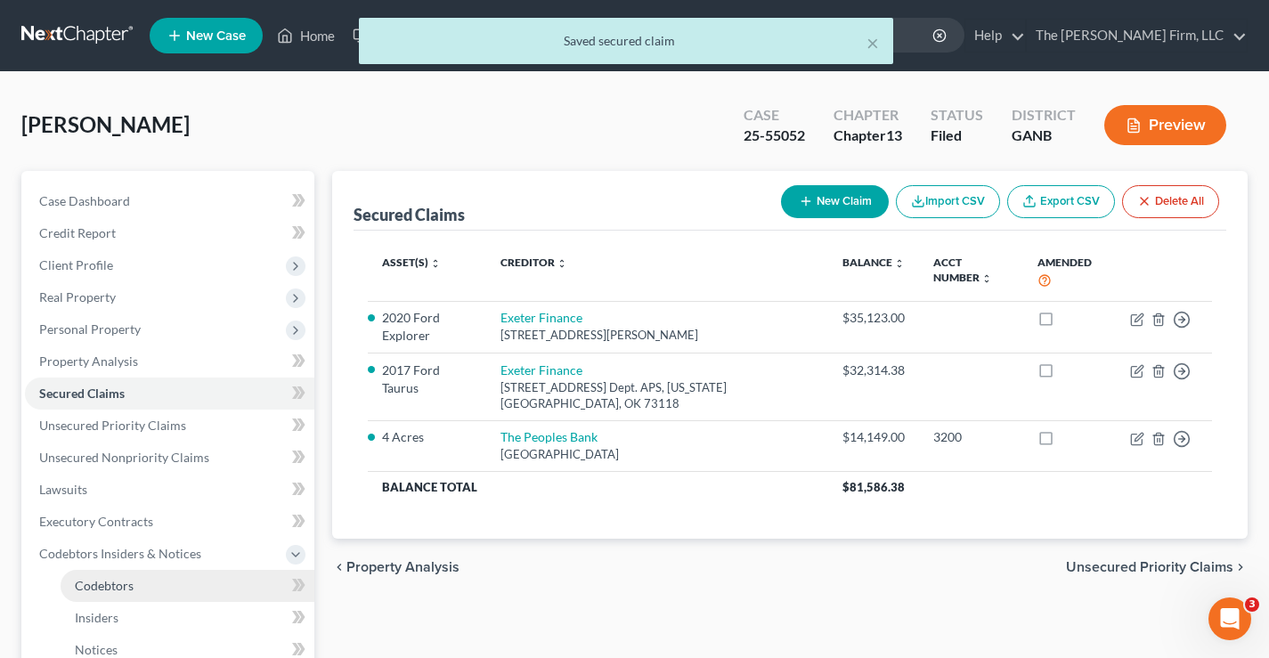
click at [108, 581] on span "Codebtors" at bounding box center [104, 585] width 59 height 15
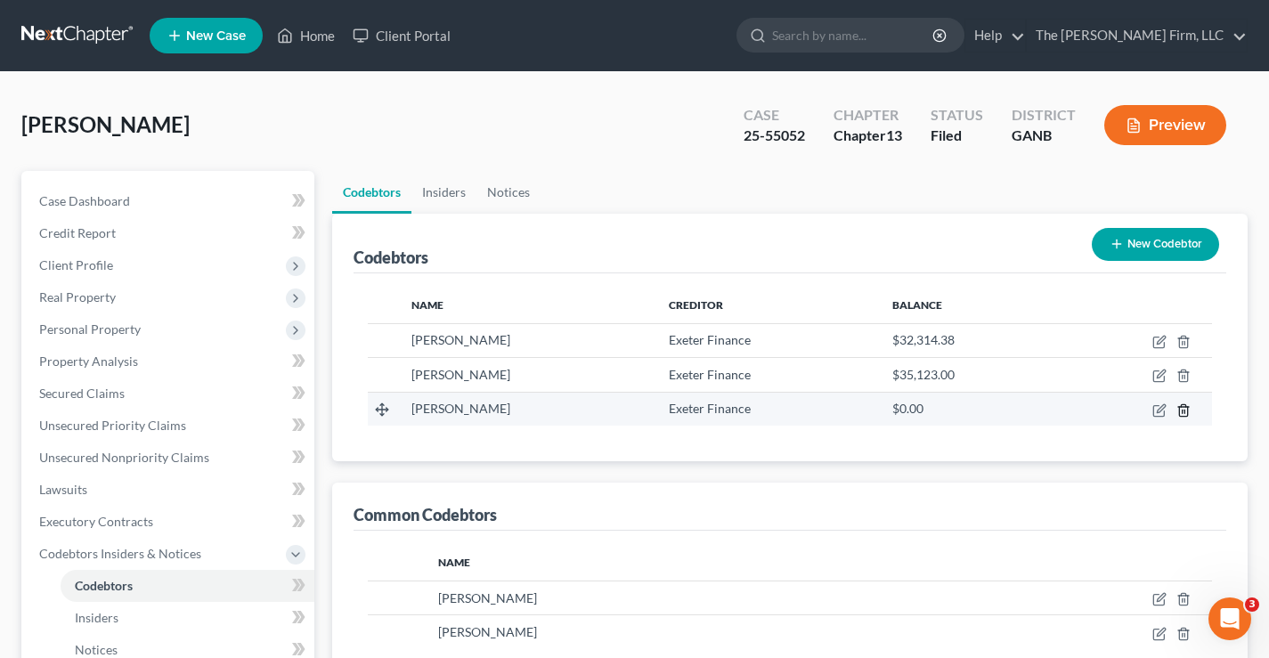
click at [1184, 413] on line "button" at bounding box center [1184, 412] width 0 height 4
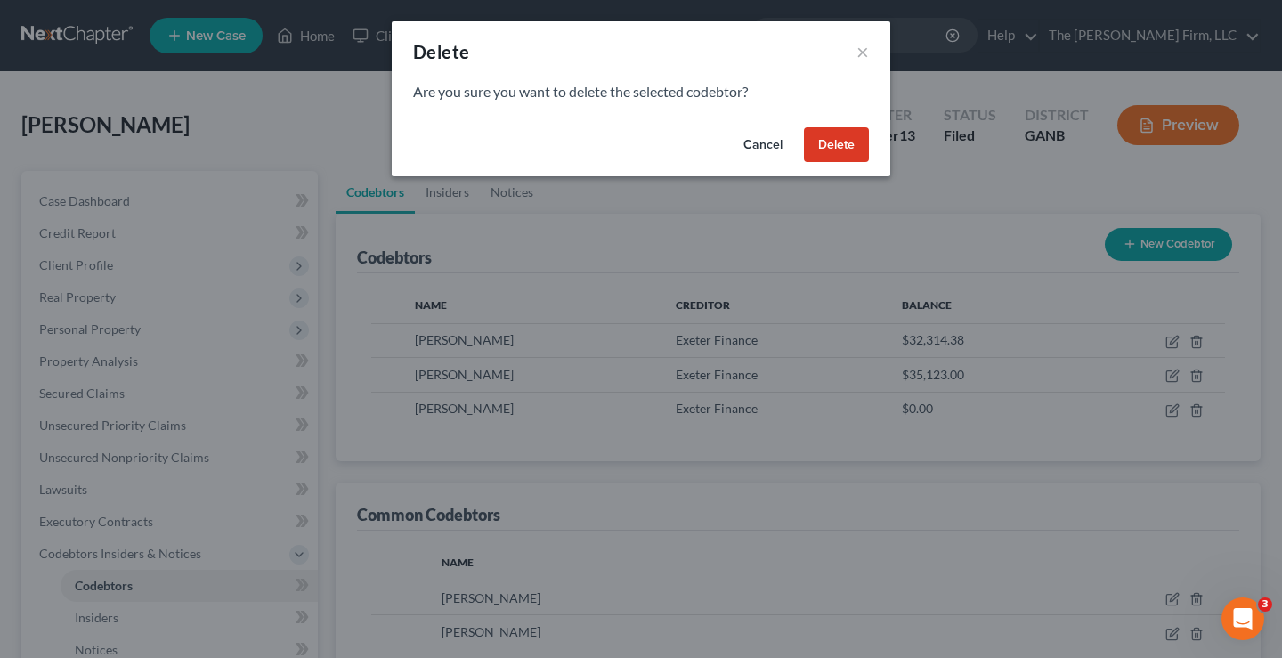
click at [832, 143] on button "Delete" at bounding box center [836, 145] width 65 height 36
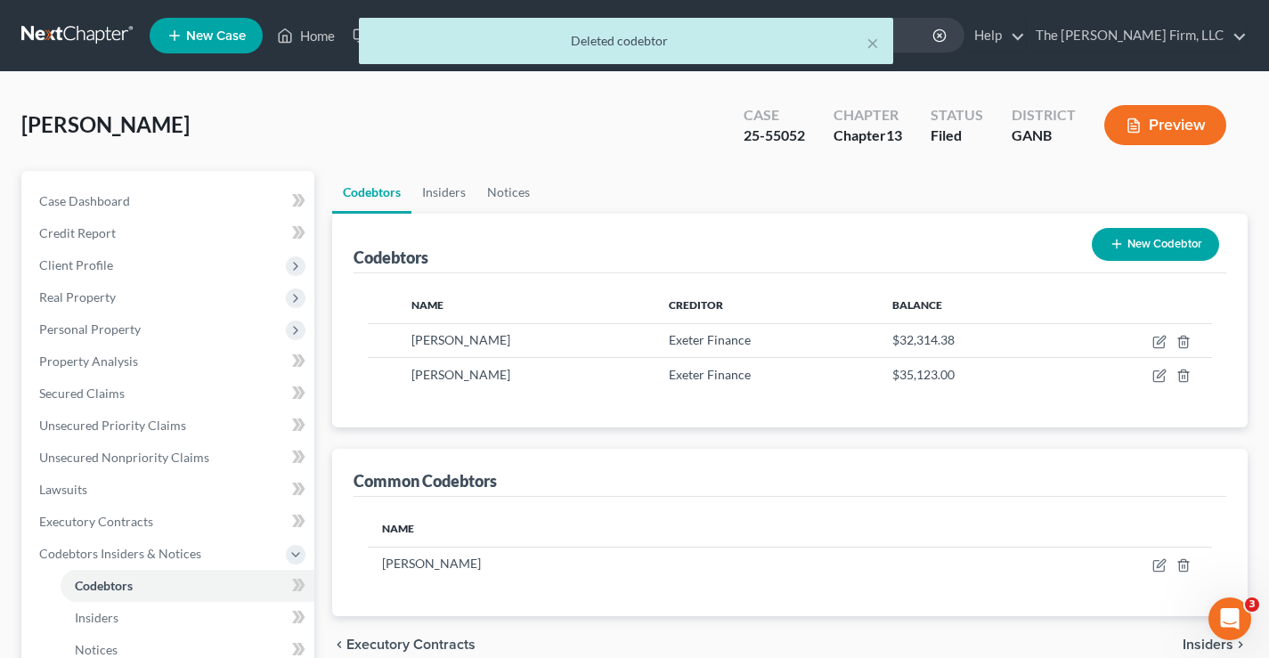
click at [602, 124] on div "[PERSON_NAME] Upgraded Case 25-55052 Chapter Chapter 13 Status Filed District G…" at bounding box center [634, 131] width 1226 height 77
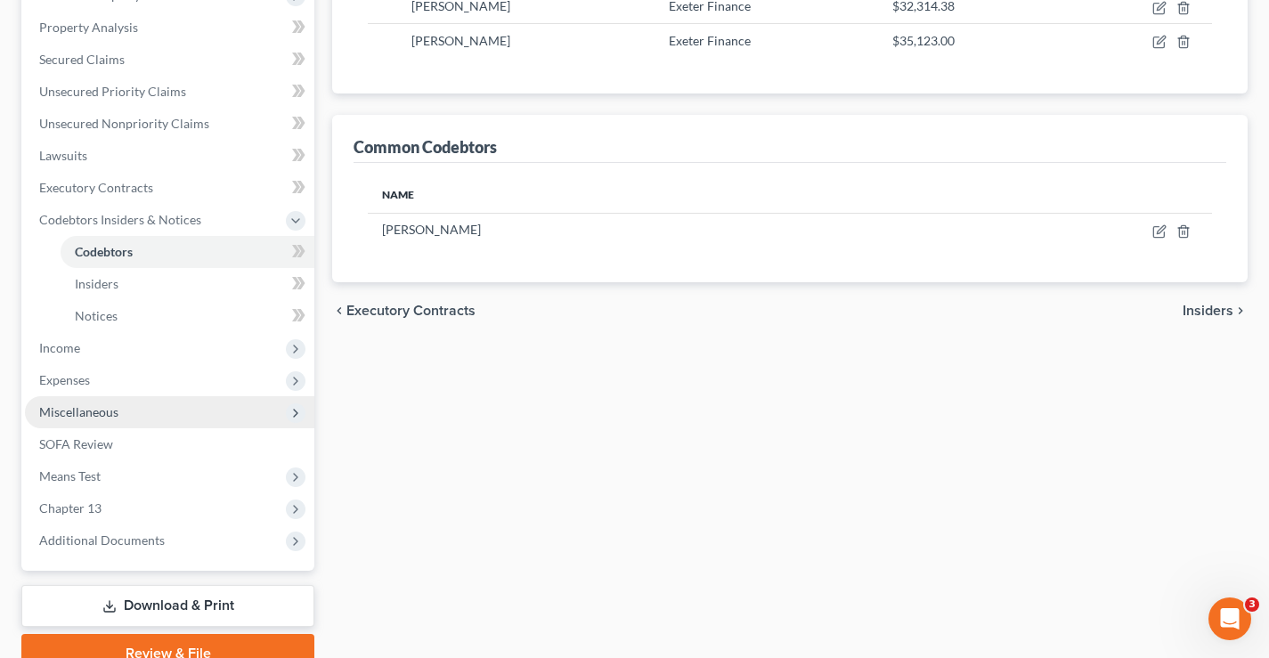
scroll to position [417, 0]
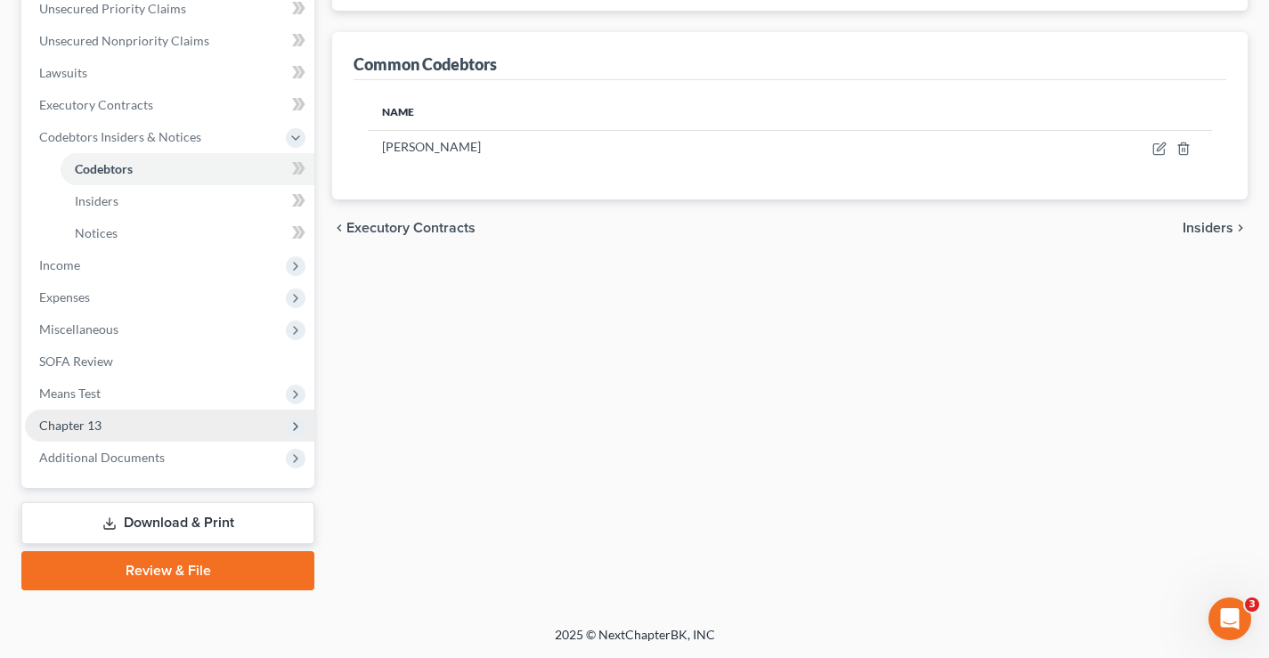
click at [72, 426] on span "Chapter 13" at bounding box center [70, 425] width 62 height 15
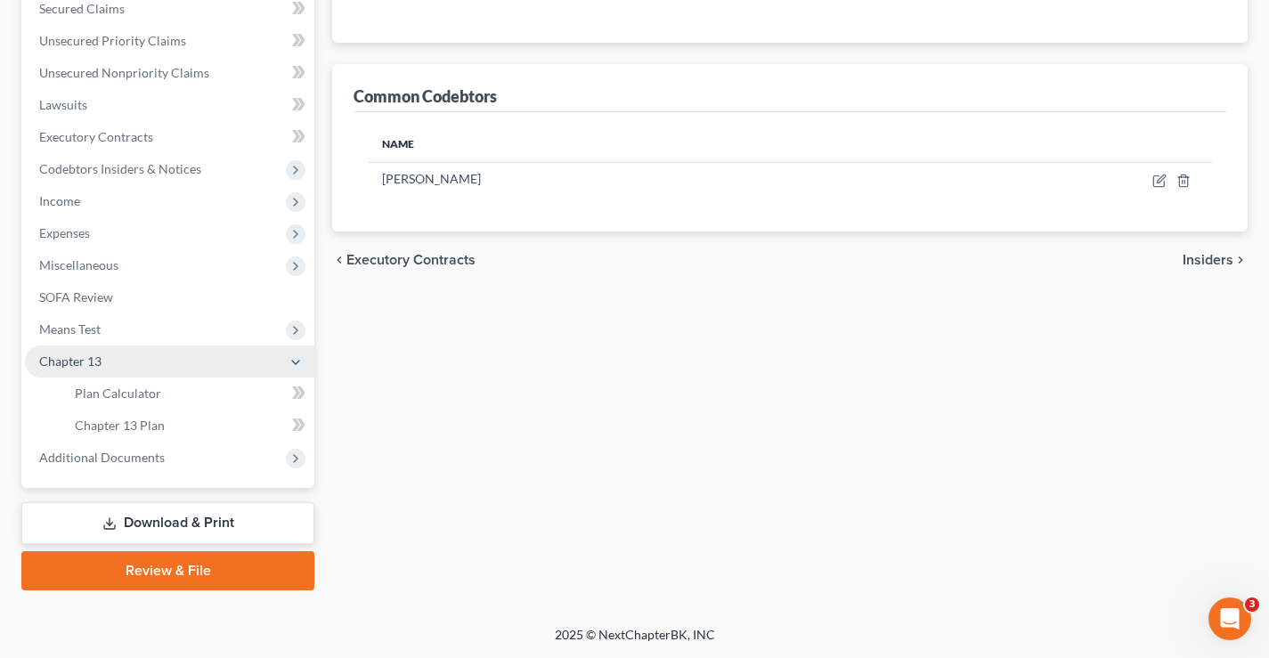
scroll to position [385, 0]
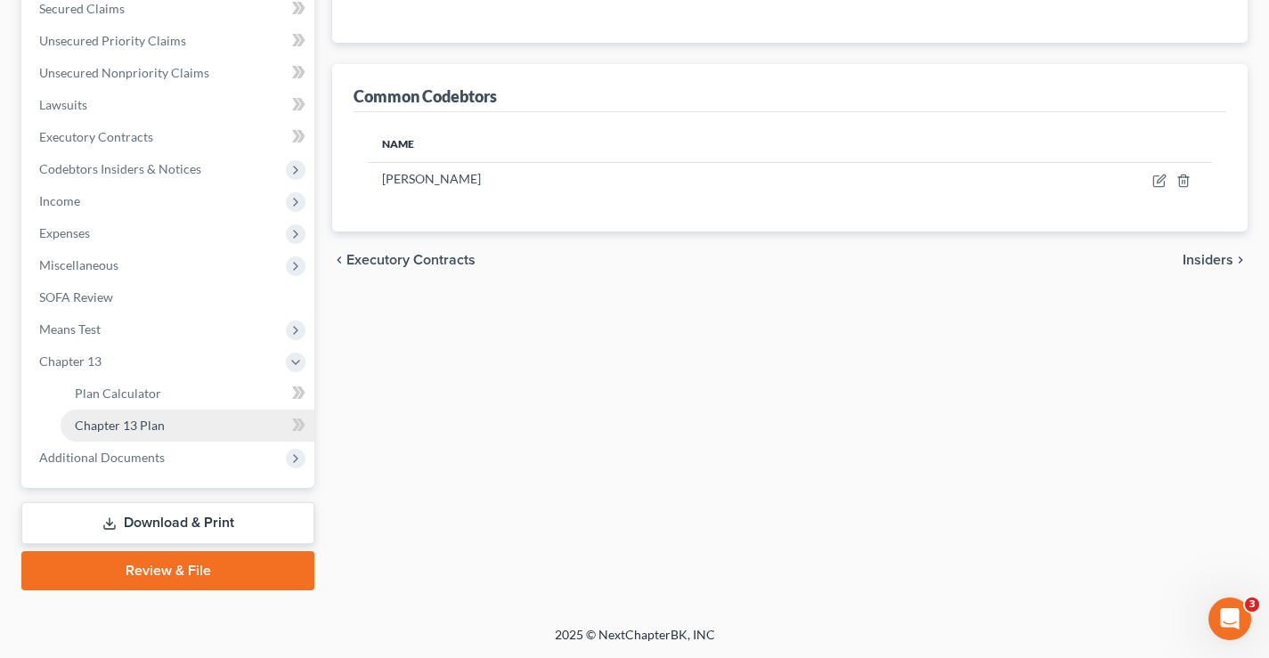
click at [130, 431] on span "Chapter 13 Plan" at bounding box center [120, 425] width 90 height 15
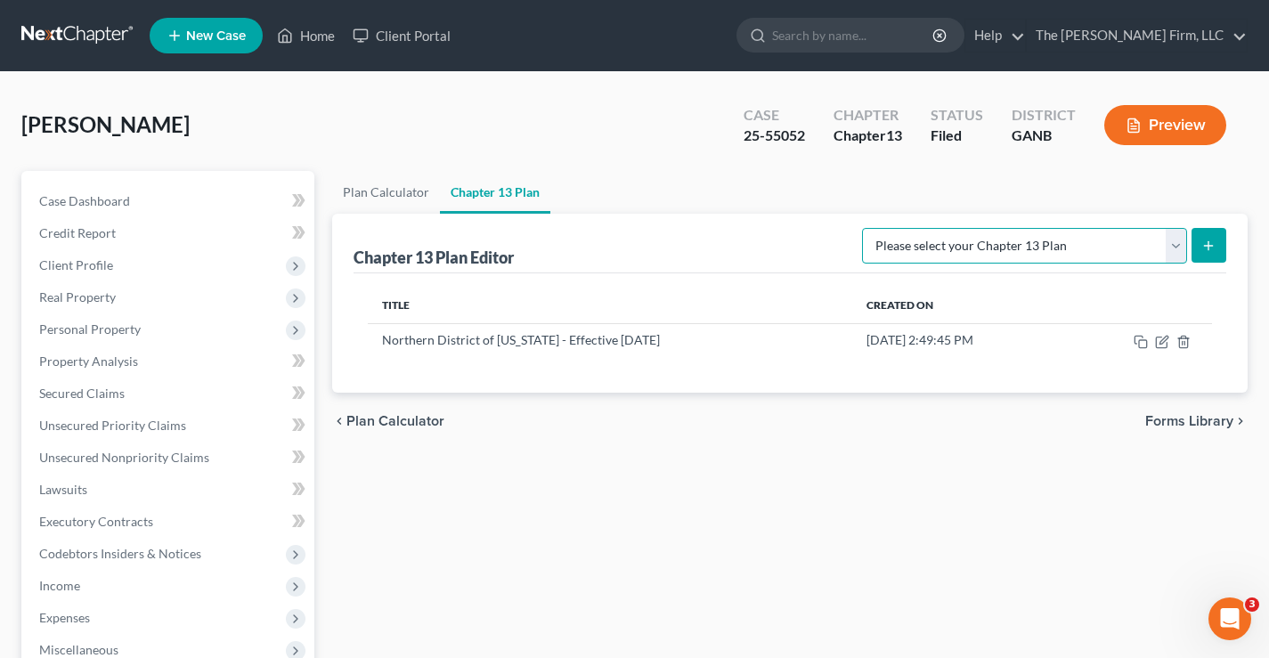
click at [1177, 246] on select "Please select your Chapter 13 Plan National Form Plan - Official Form 113 North…" at bounding box center [1024, 246] width 325 height 36
select select "2"
click at [864, 228] on select "Please select your Chapter 13 Plan National Form Plan - Official Form 113 North…" at bounding box center [1024, 246] width 325 height 36
click at [1205, 236] on button "submit" at bounding box center [1208, 245] width 35 height 35
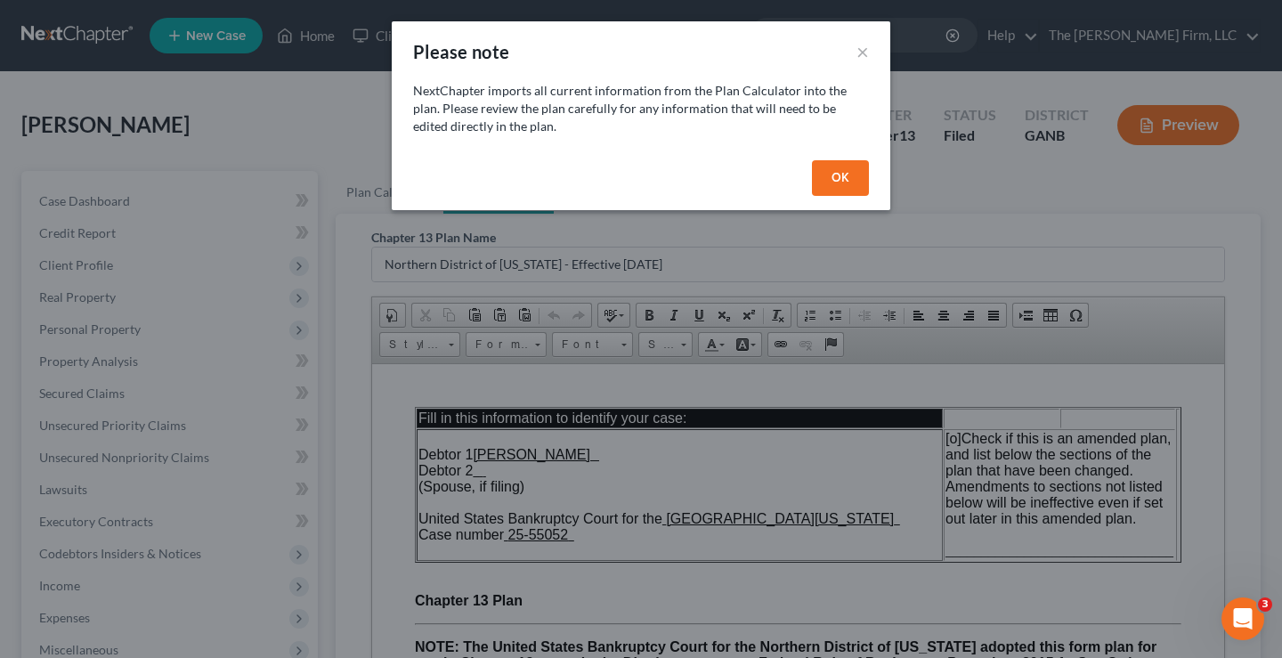
click at [830, 182] on button "OK" at bounding box center [840, 178] width 57 height 36
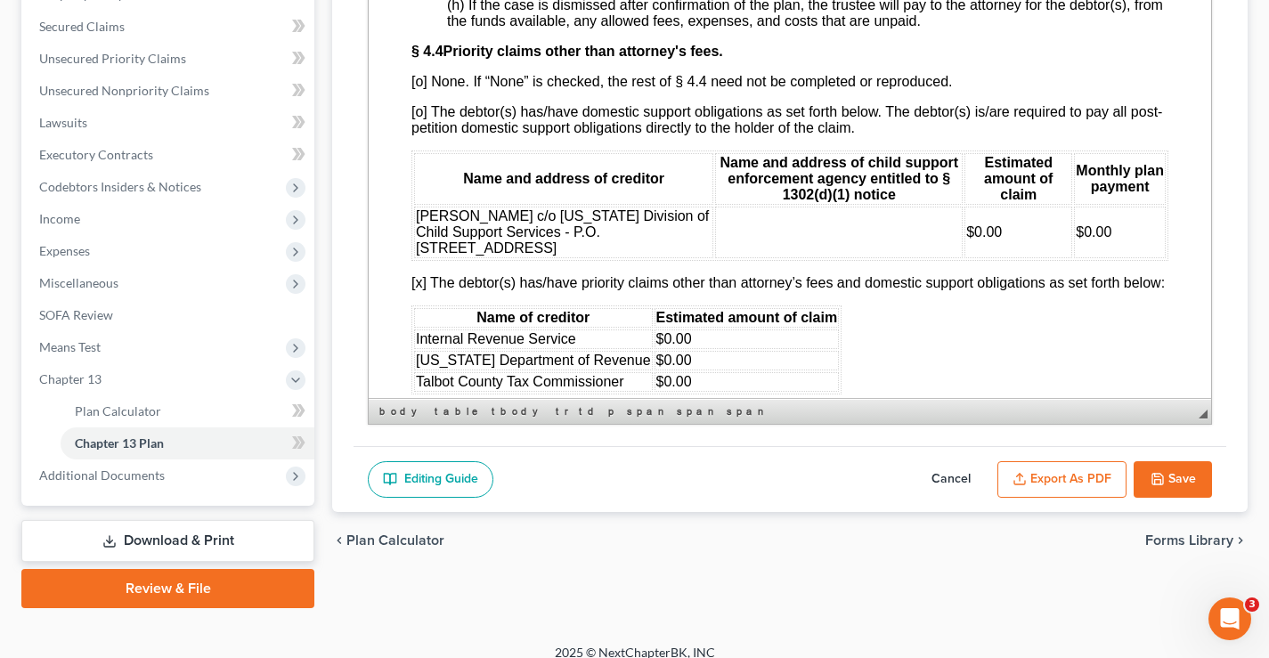
scroll to position [4919, 0]
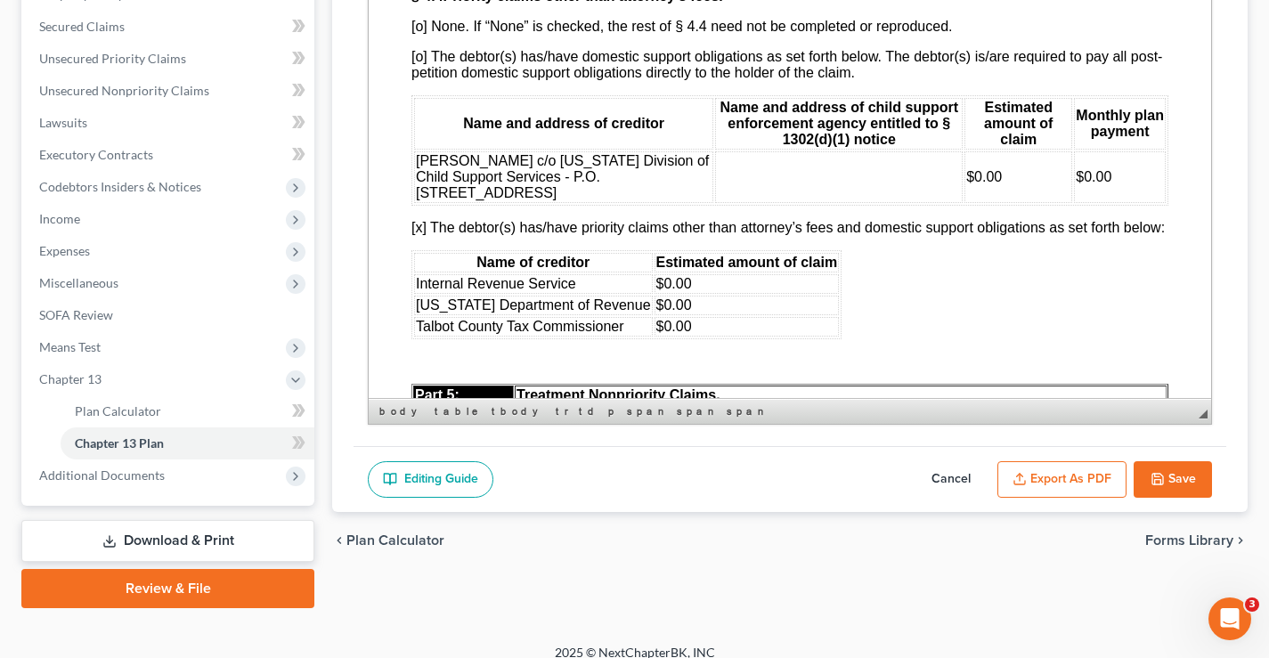
drag, startPoint x: 556, startPoint y: 248, endPoint x: 556, endPoint y: 277, distance: 28.5
click at [556, 203] on td "[PERSON_NAME] c/o [US_STATE] Division of Child Support Services - P.O. [STREET_…" at bounding box center [563, 177] width 299 height 52
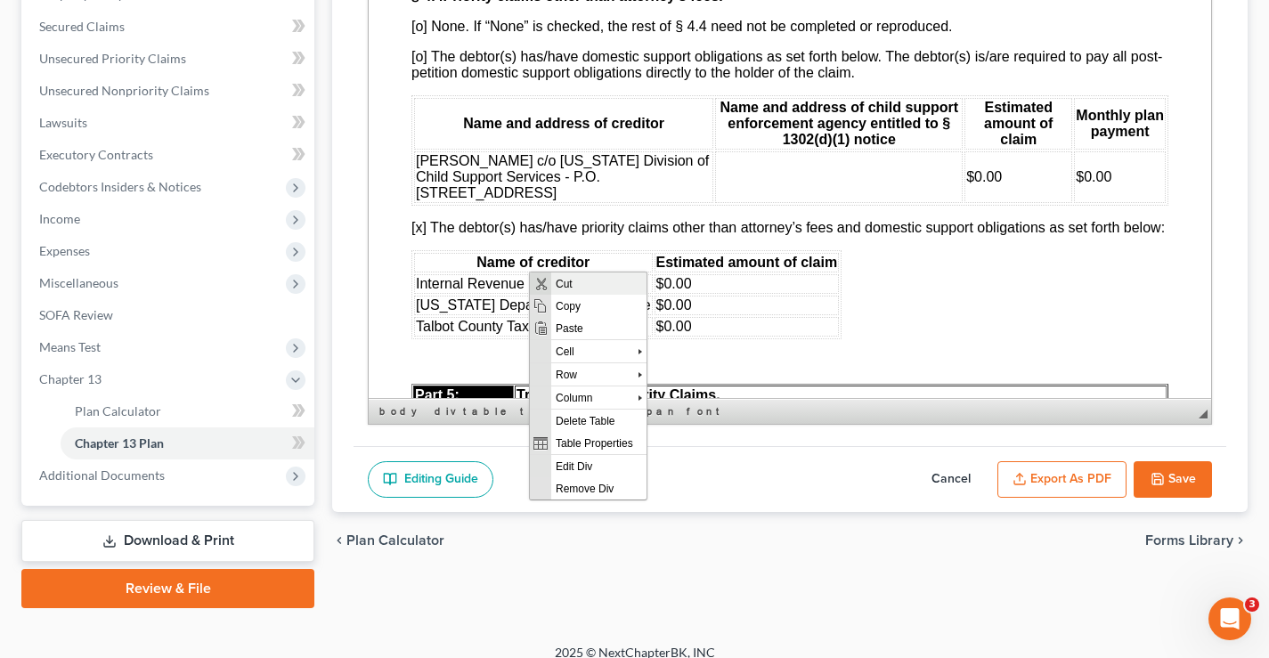
click at [574, 285] on span "Cut" at bounding box center [598, 283] width 95 height 22
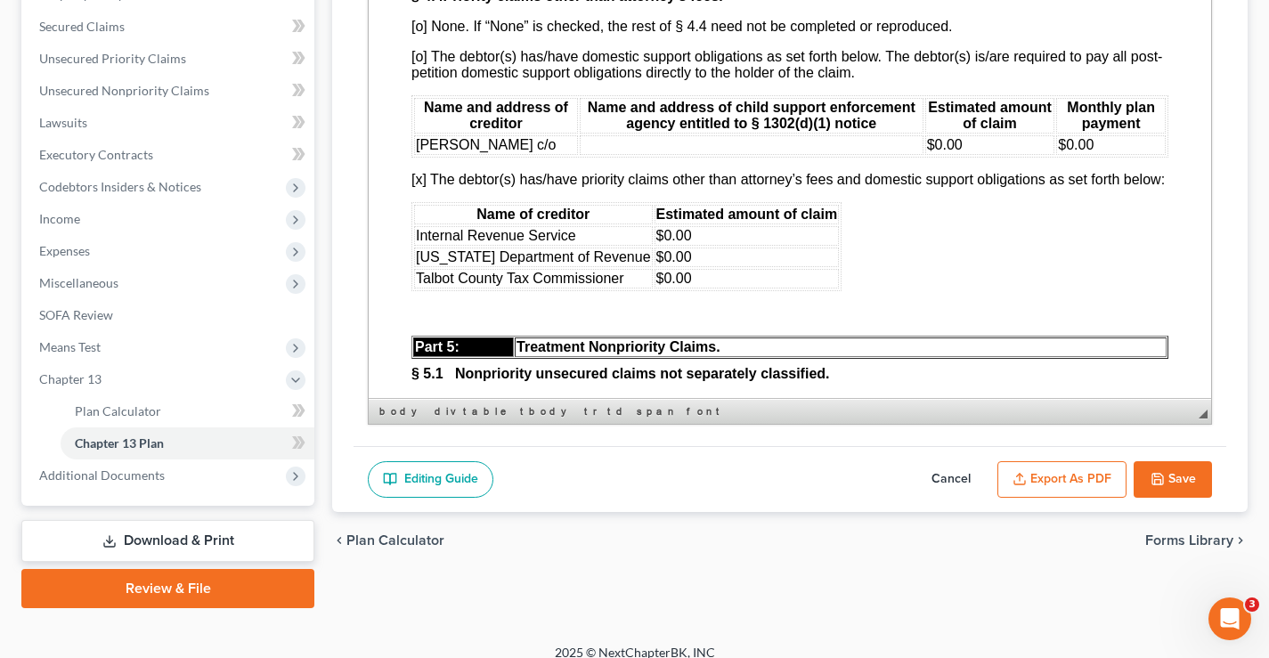
click at [626, 155] on td at bounding box center [752, 145] width 344 height 20
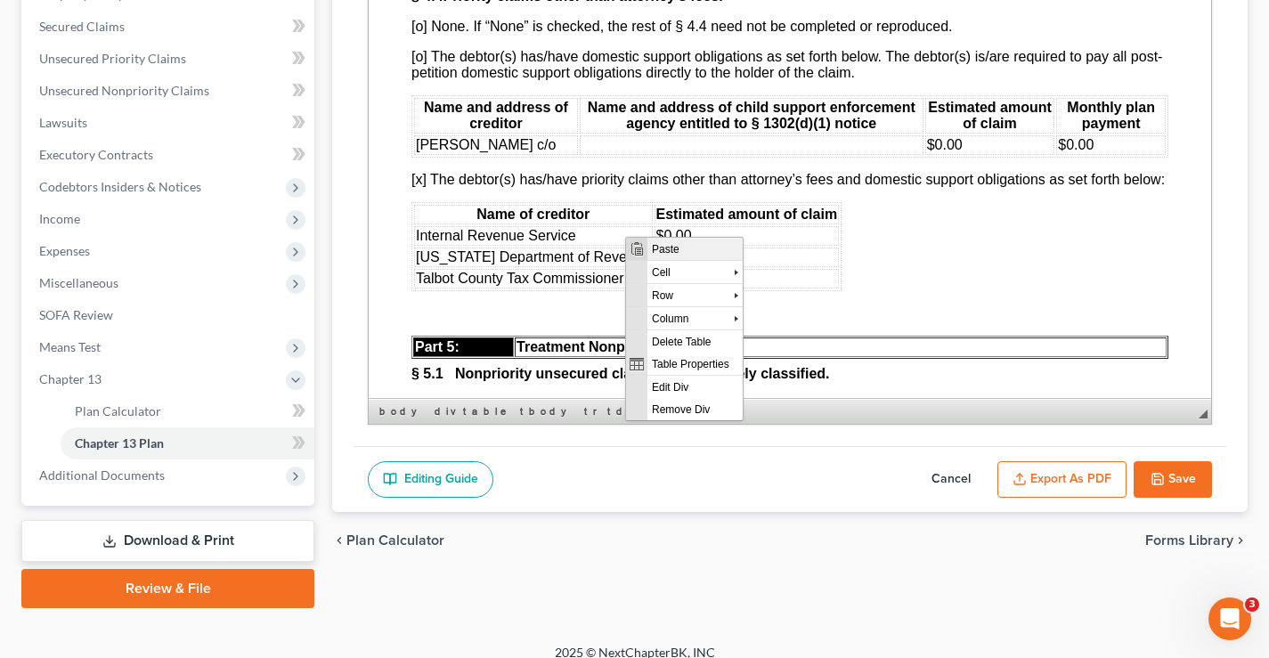
click at [680, 249] on span "Paste" at bounding box center [694, 248] width 95 height 22
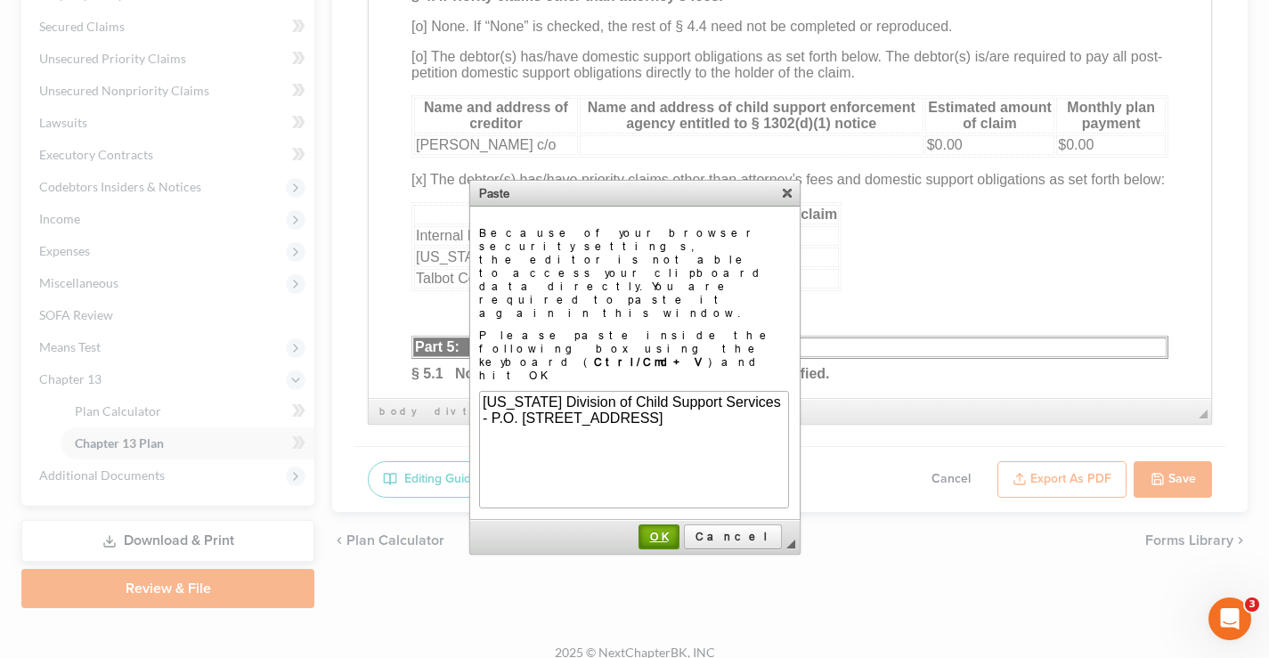
click at [677, 530] on span "OK" at bounding box center [658, 536] width 37 height 13
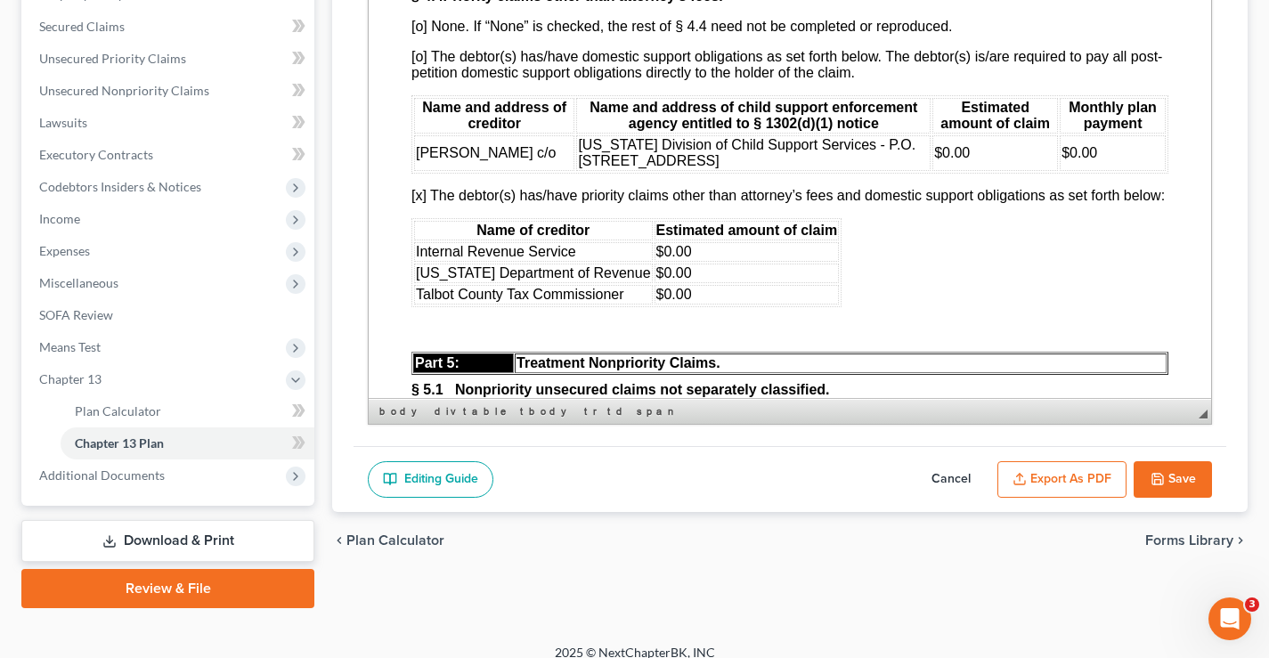
click at [837, 168] on span "[US_STATE] Division of Child Support Services - P.O. [STREET_ADDRESS]" at bounding box center [746, 152] width 337 height 31
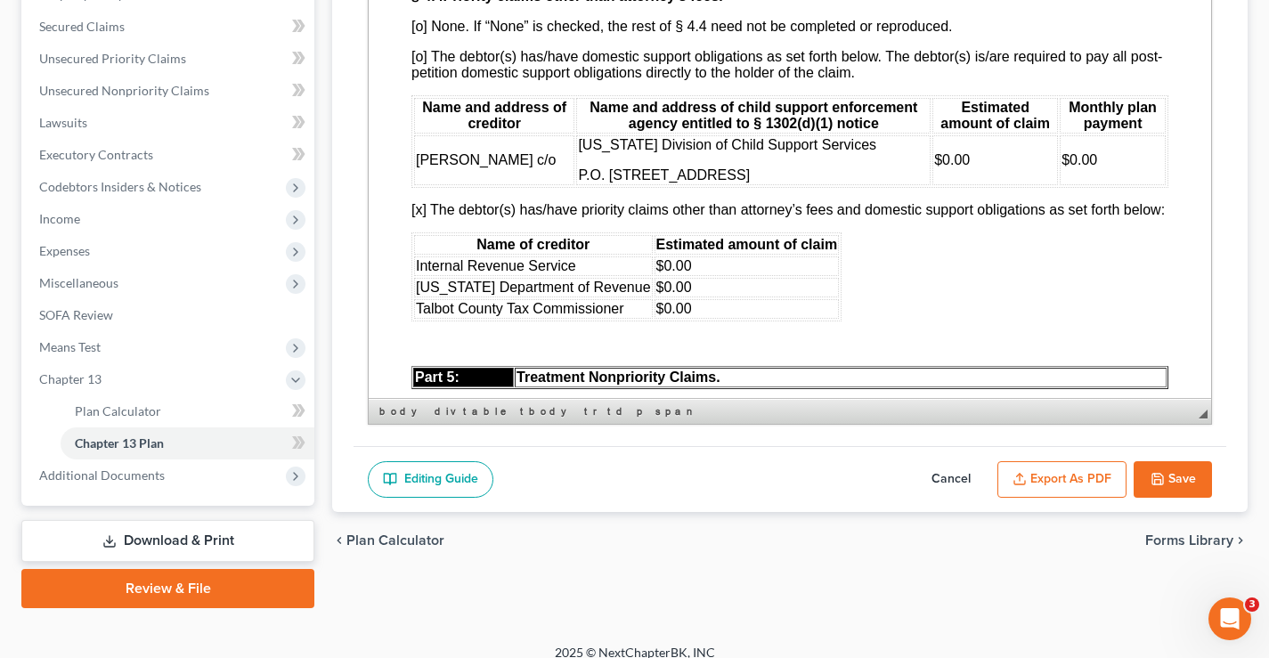
drag, startPoint x: 558, startPoint y: 231, endPoint x: 776, endPoint y: 260, distance: 220.0
click at [776, 185] on td "[US_STATE] Division of Child Support Services P.O. [STREET_ADDRESS]" at bounding box center [753, 160] width 354 height 50
click at [450, 185] on td "[PERSON_NAME] c/o" at bounding box center [494, 160] width 160 height 50
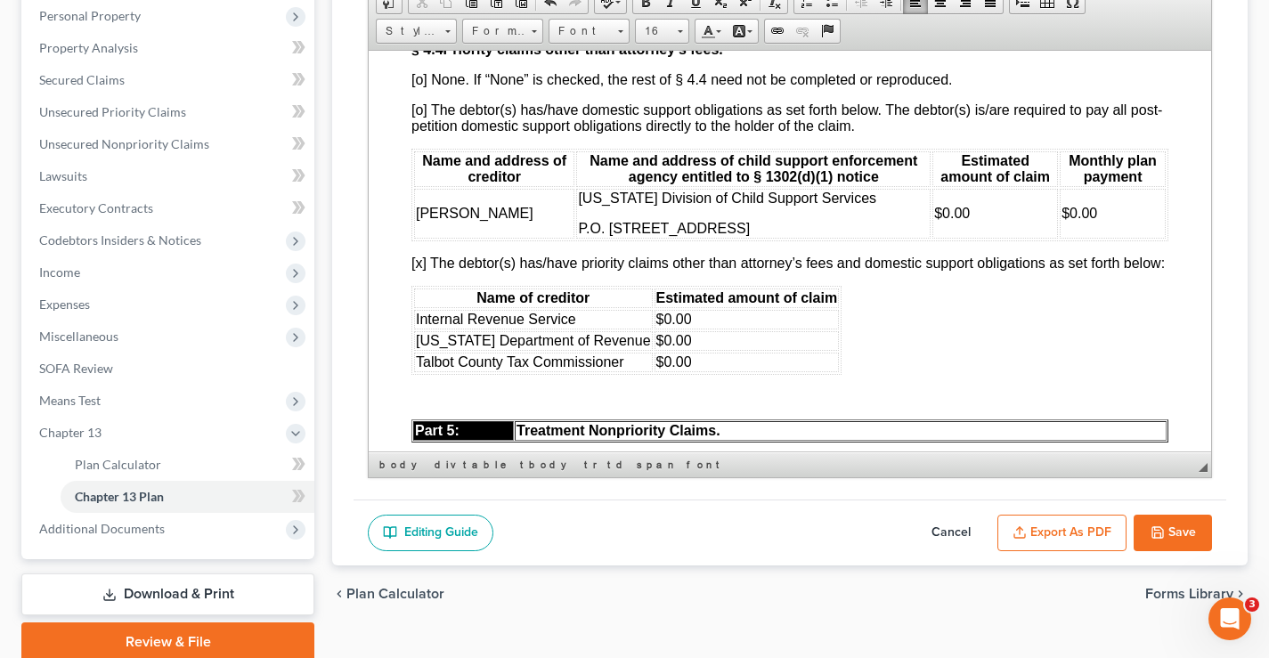
scroll to position [324, 0]
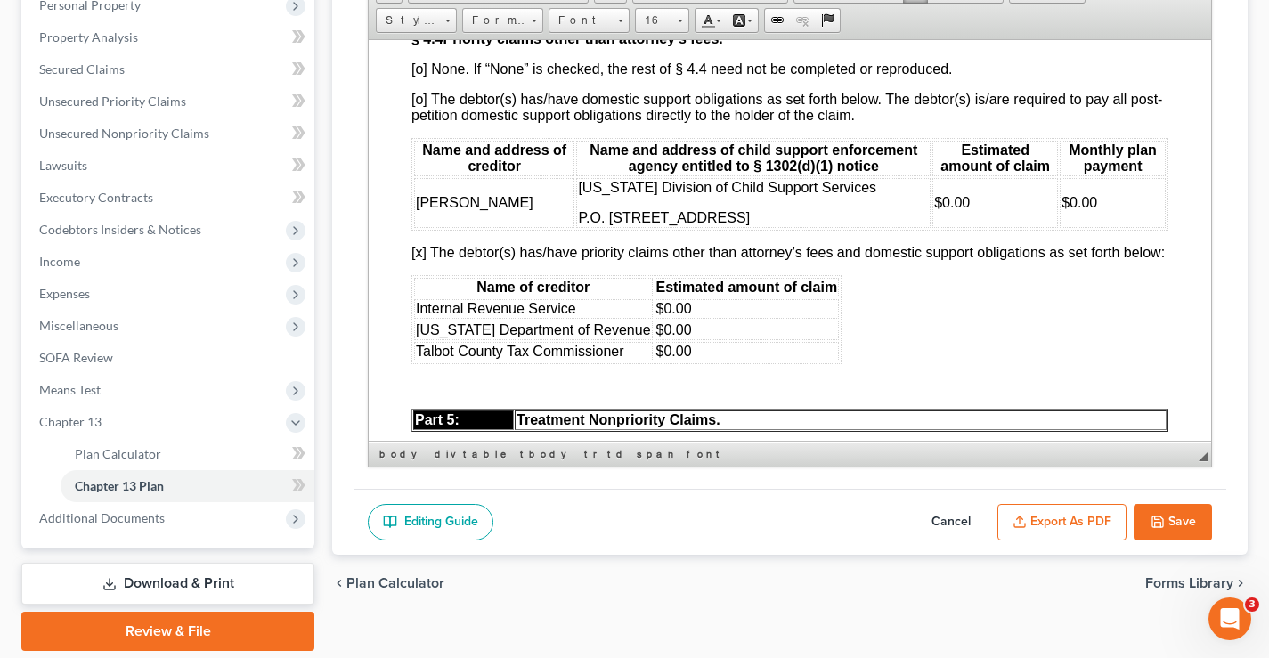
click at [750, 224] on span "P.O. [STREET_ADDRESS]" at bounding box center [664, 216] width 172 height 15
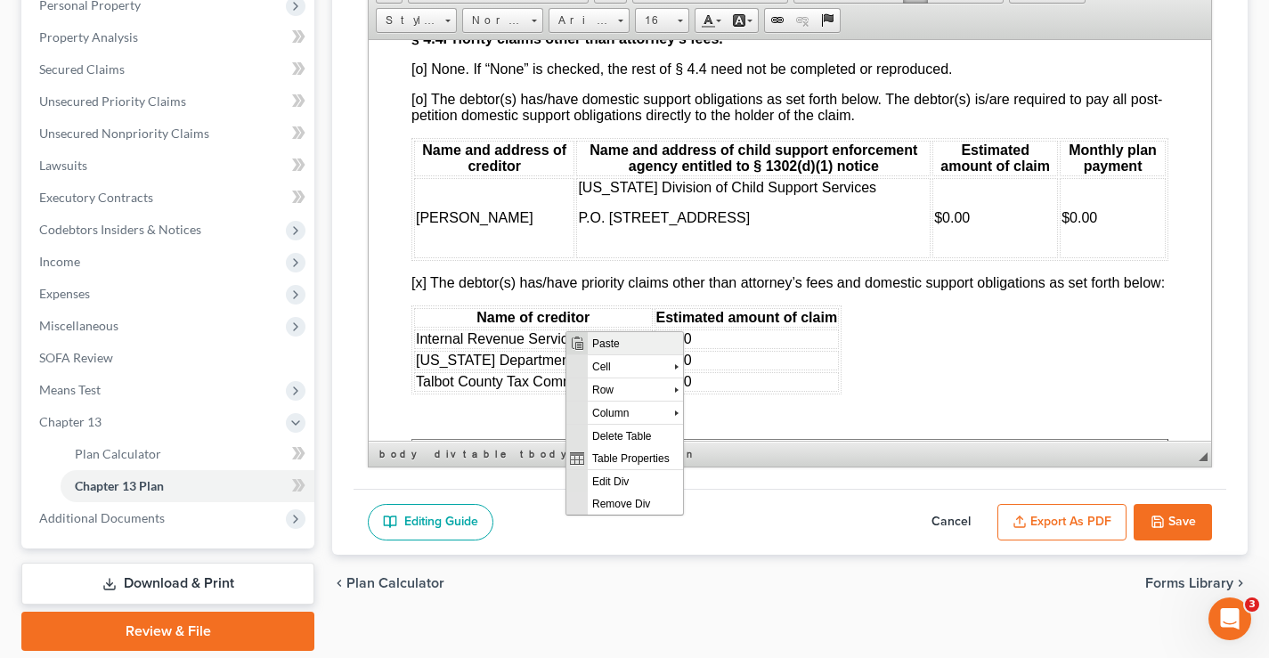
click at [616, 337] on span "Paste" at bounding box center [635, 342] width 95 height 22
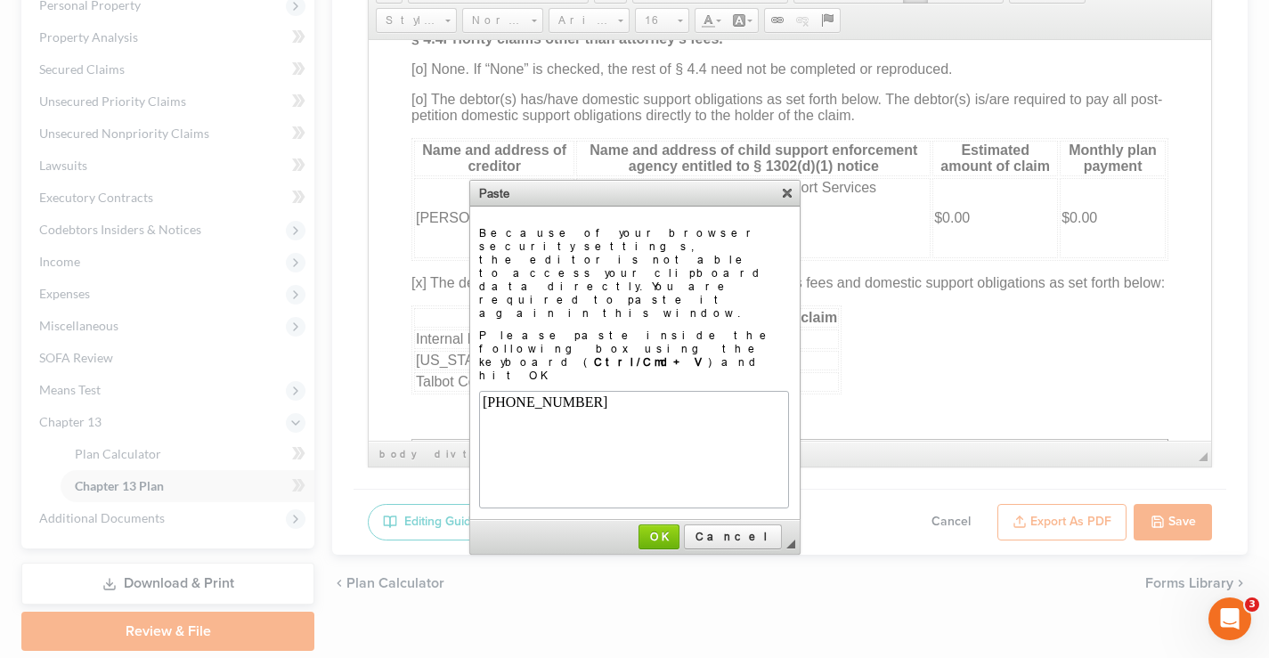
scroll to position [0, 0]
click at [677, 530] on span "OK" at bounding box center [658, 536] width 37 height 13
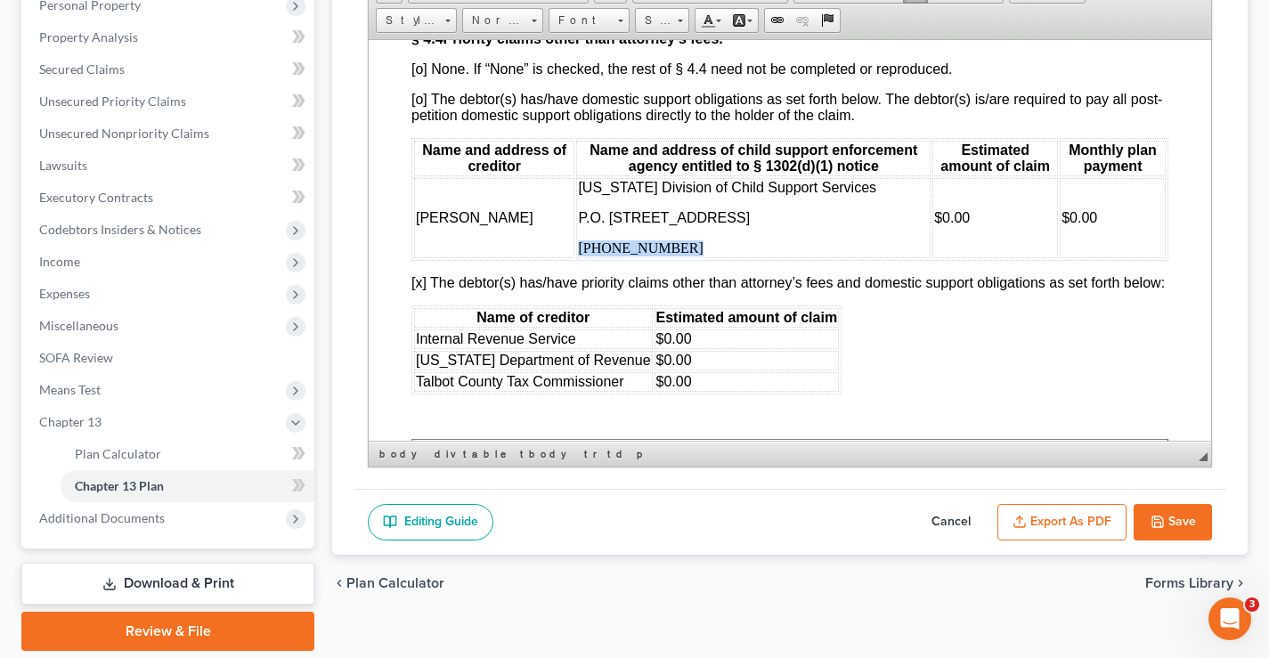
drag, startPoint x: 656, startPoint y: 333, endPoint x: 557, endPoint y: 334, distance: 98.8
click at [576, 257] on td "[US_STATE] Division of Child Support Services P.O. [STREET_ADDRESS] (706) 665-8…" at bounding box center [753, 217] width 354 height 80
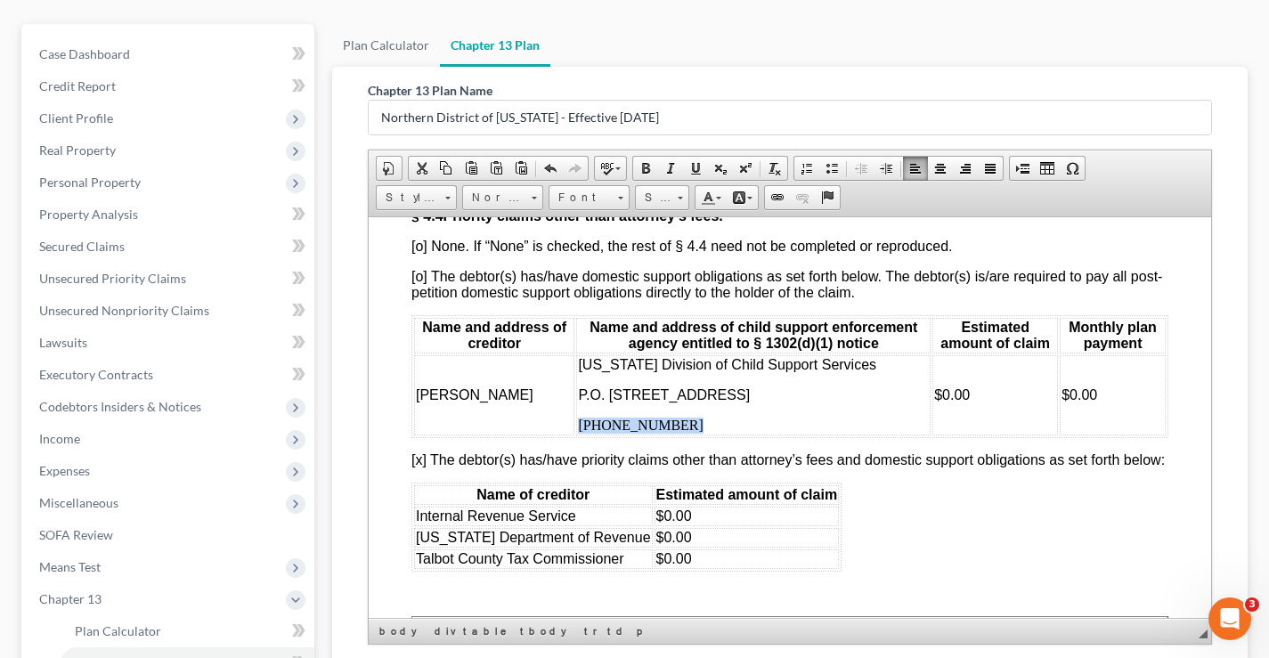
scroll to position [142, 0]
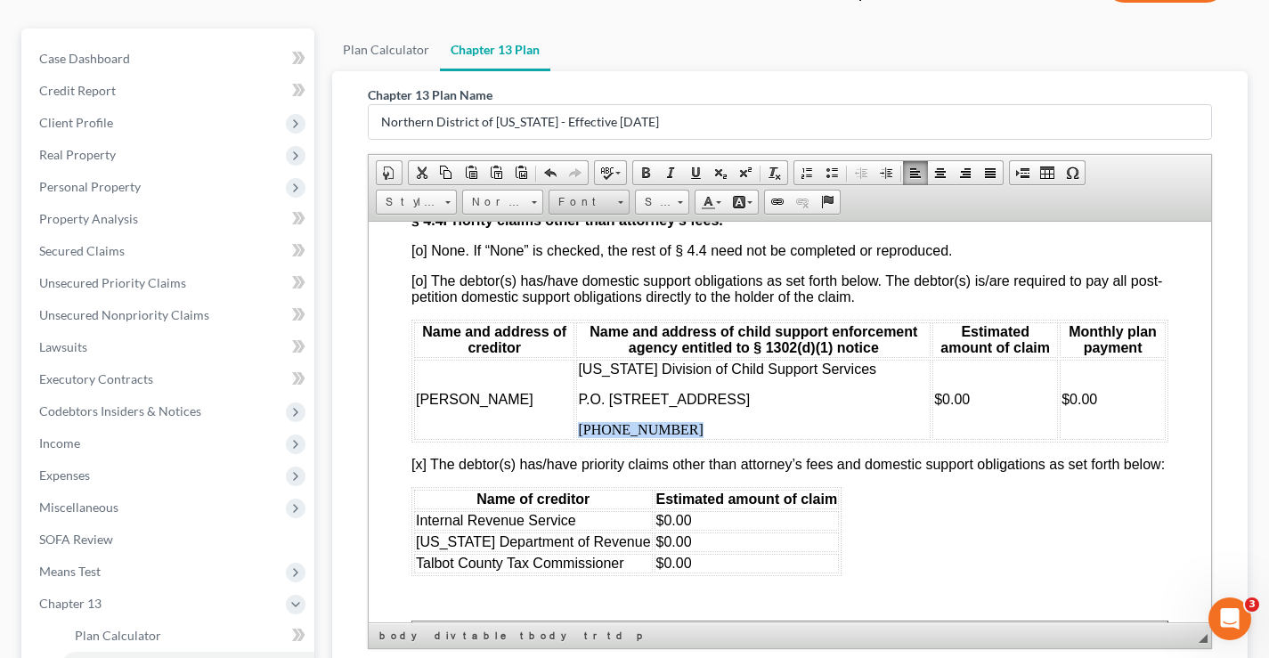
click at [621, 205] on span at bounding box center [620, 199] width 4 height 17
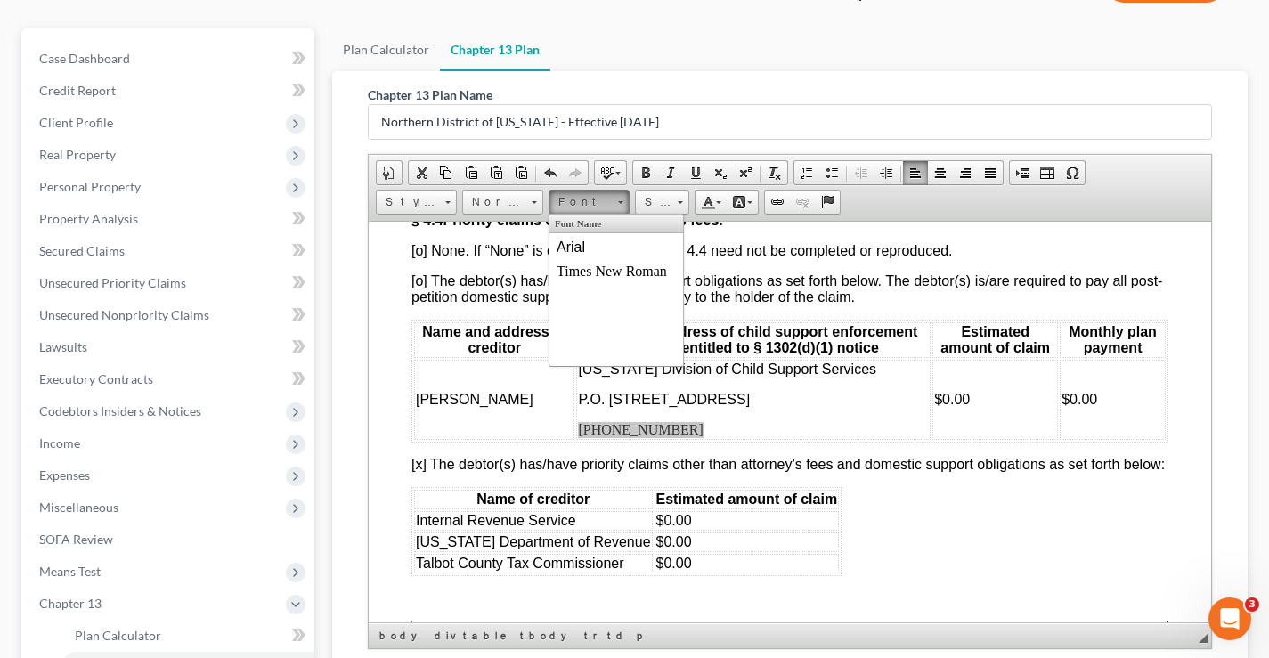
scroll to position [0, 0]
click at [568, 245] on span "Arial" at bounding box center [570, 246] width 28 height 15
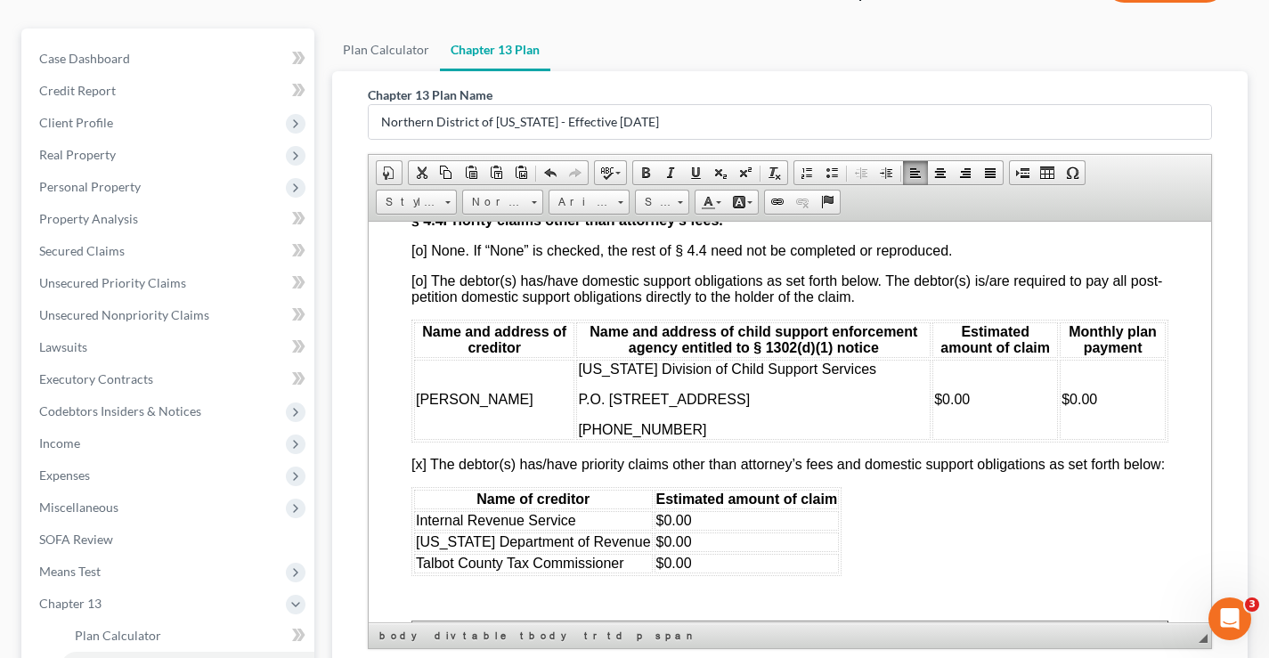
click at [663, 439] on td "[US_STATE] Division of Child Support Services P.O. [STREET_ADDRESS] (706) 665-8…" at bounding box center [753, 399] width 354 height 80
click at [531, 406] on font "[PERSON_NAME]" at bounding box center [475, 398] width 118 height 15
click at [416, 406] on font "[PERSON_NAME]" at bounding box center [475, 398] width 118 height 15
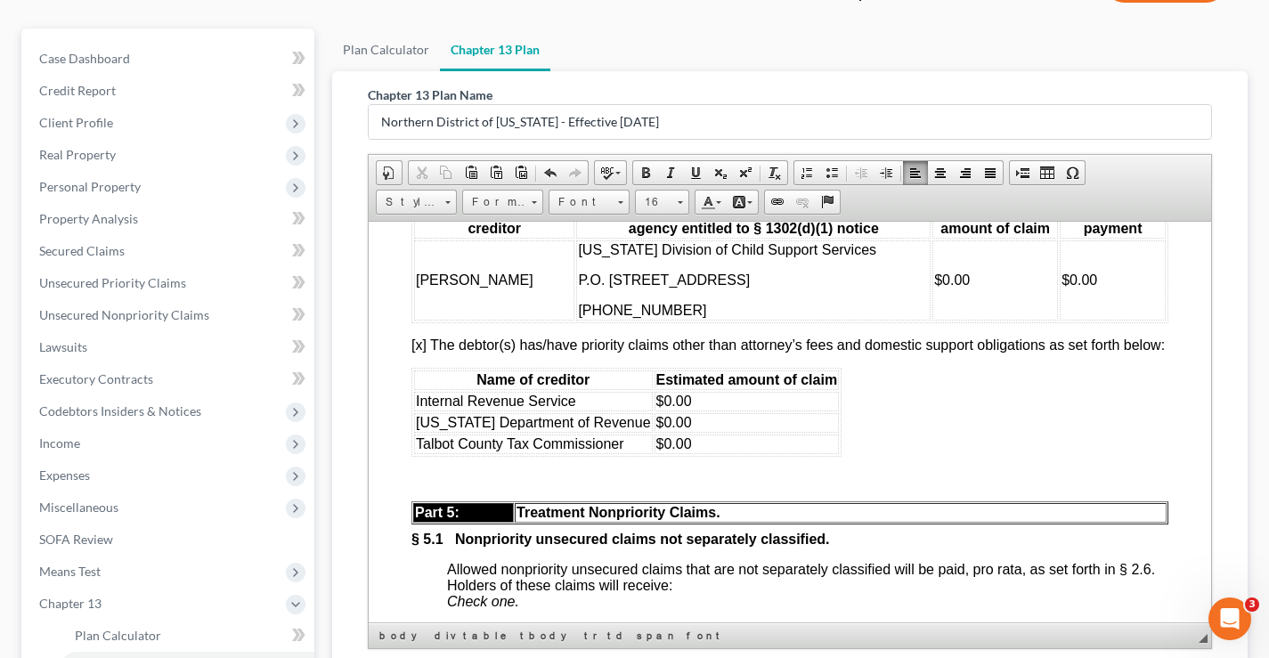
scroll to position [5008, 0]
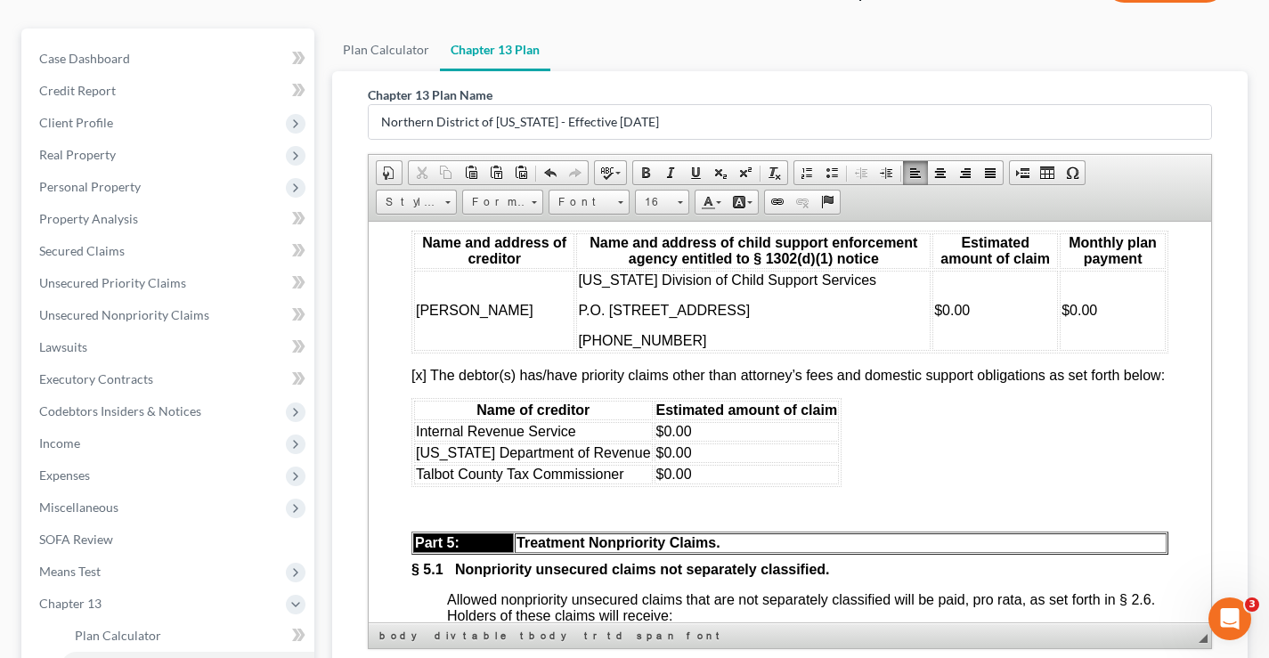
click at [420, 215] on font "[o] The debtor(s) has/have domestic support obligations as set forth below. The…" at bounding box center [786, 198] width 750 height 31
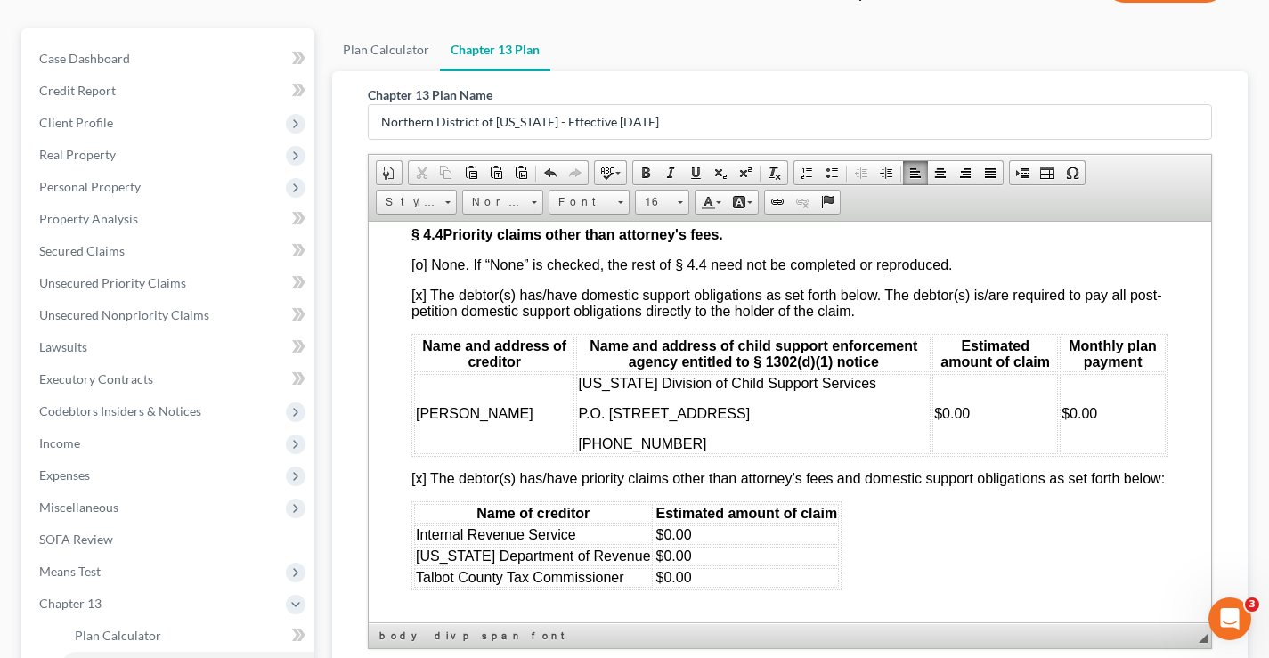
scroll to position [4924, 0]
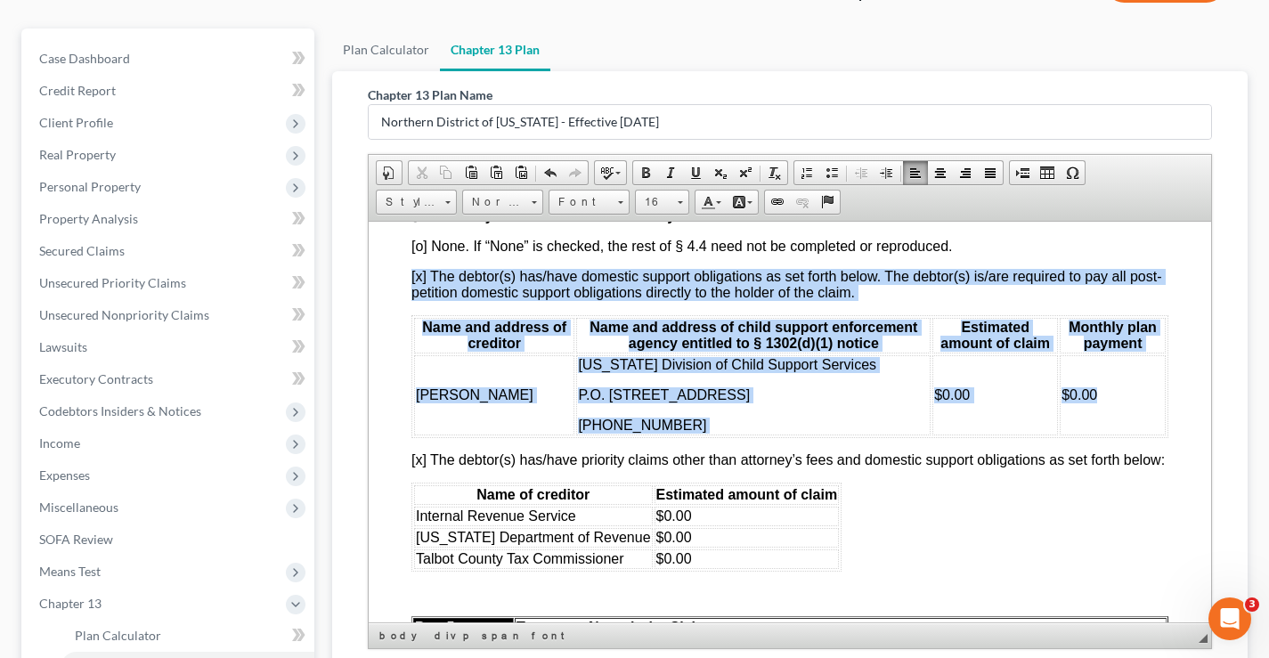
drag, startPoint x: 406, startPoint y: 362, endPoint x: 1096, endPoint y: 497, distance: 702.9
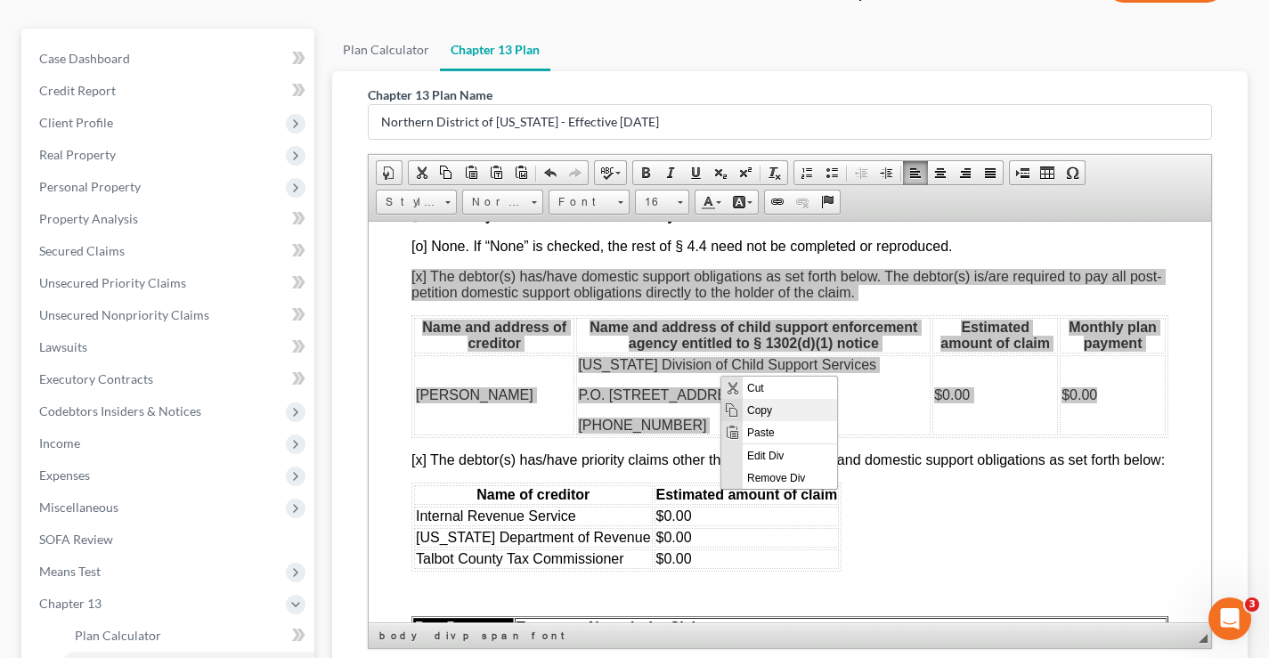
click at [772, 410] on span "Copy" at bounding box center [789, 409] width 94 height 22
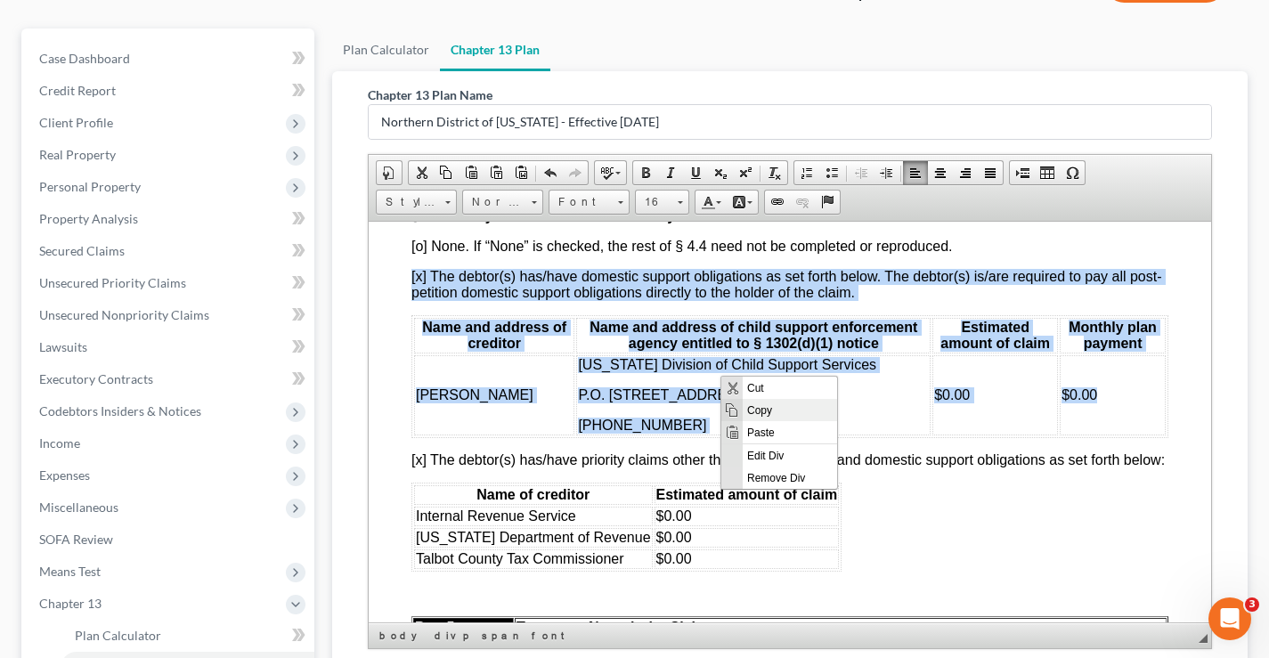
copy div "[x ] The debtor(s) has/have domestic support obligations as set forth below. Th…"
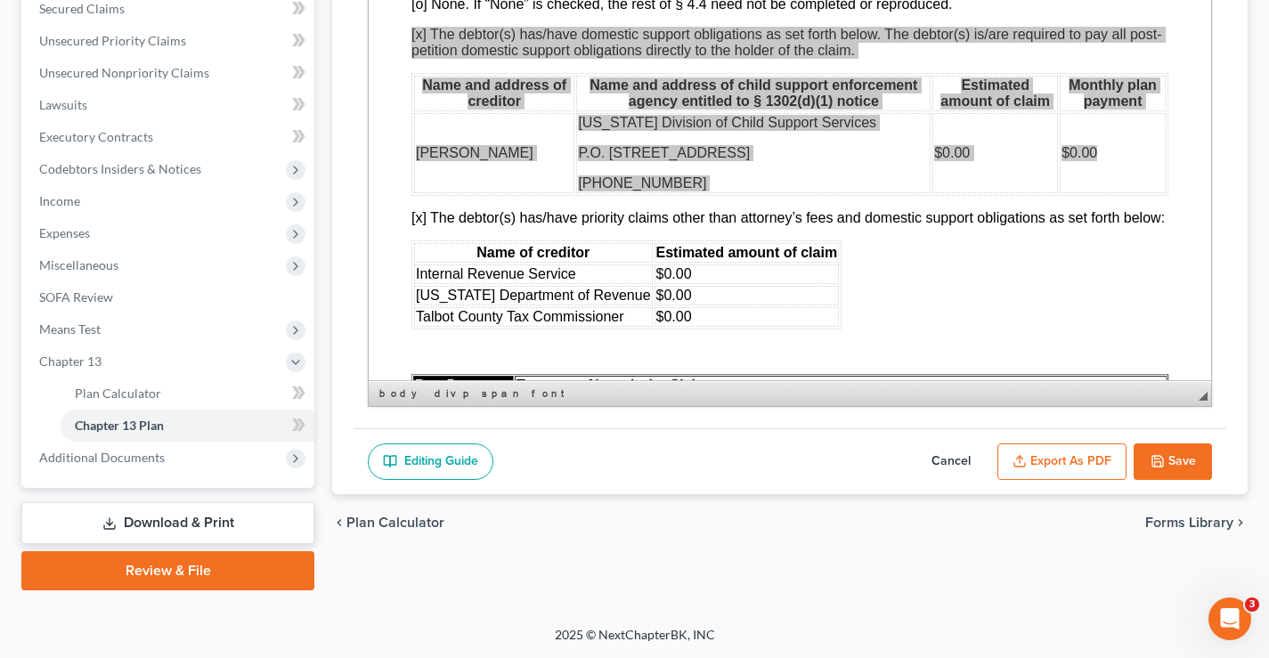
click at [944, 459] on button "Cancel" at bounding box center [951, 461] width 78 height 37
select select "2"
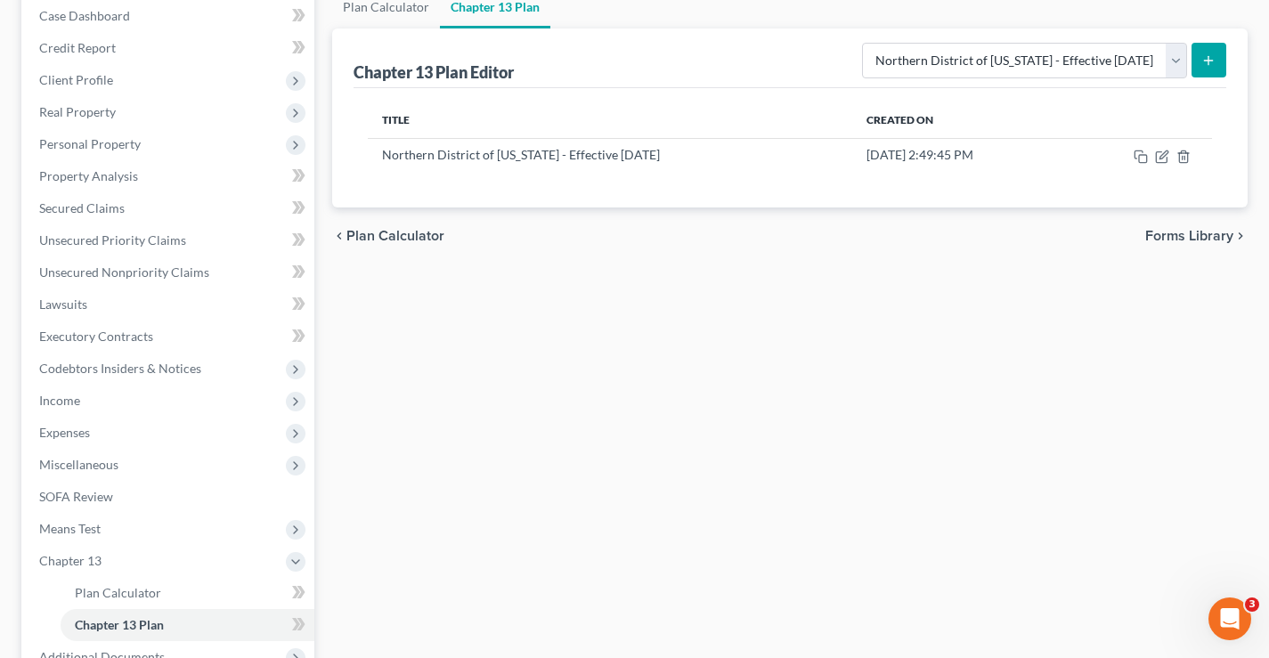
scroll to position [0, 0]
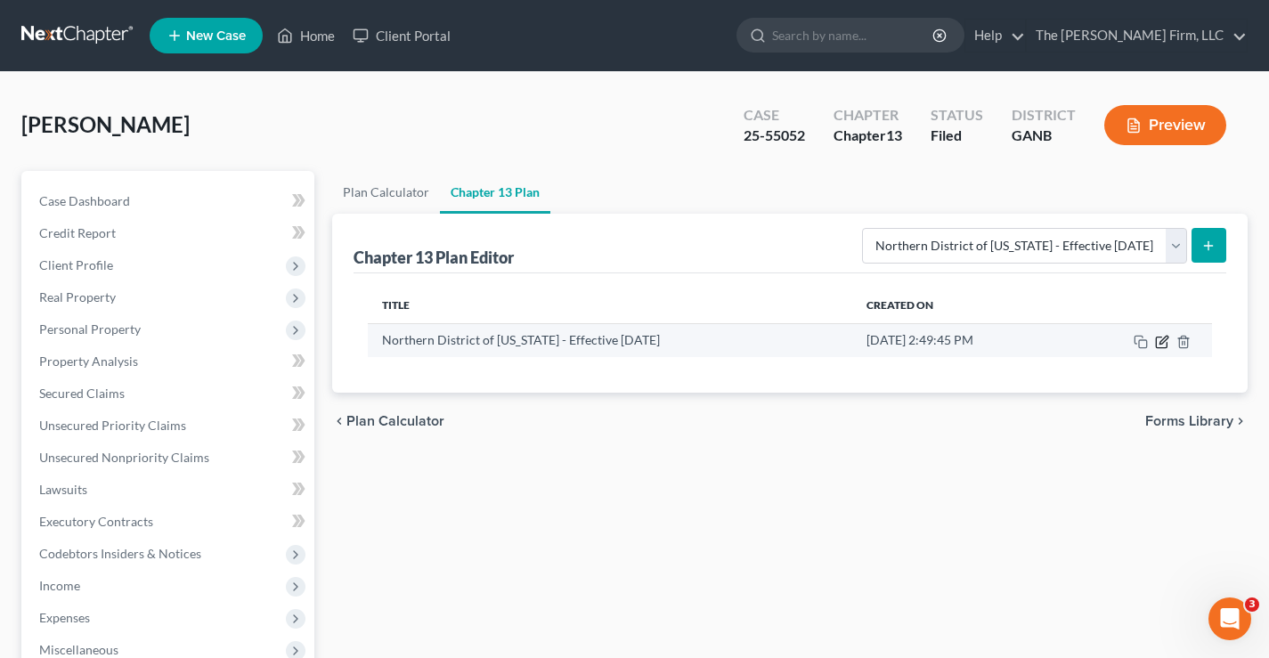
click at [1160, 344] on icon "button" at bounding box center [1163, 340] width 8 height 8
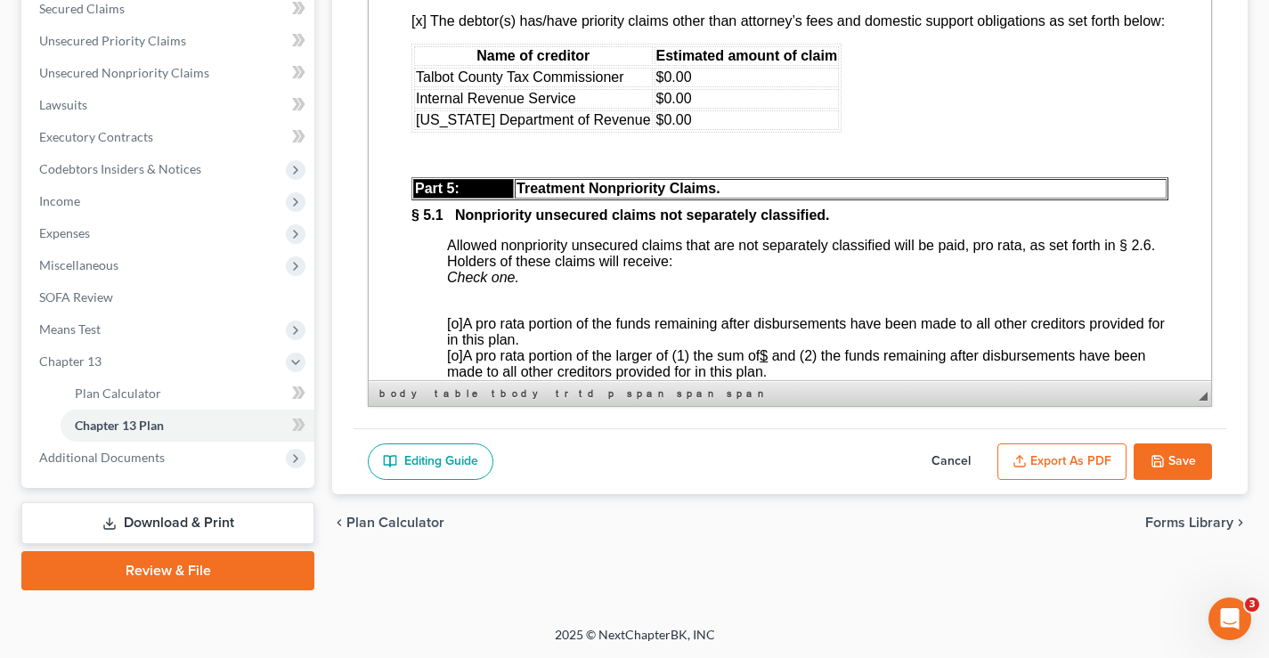
scroll to position [5026, 0]
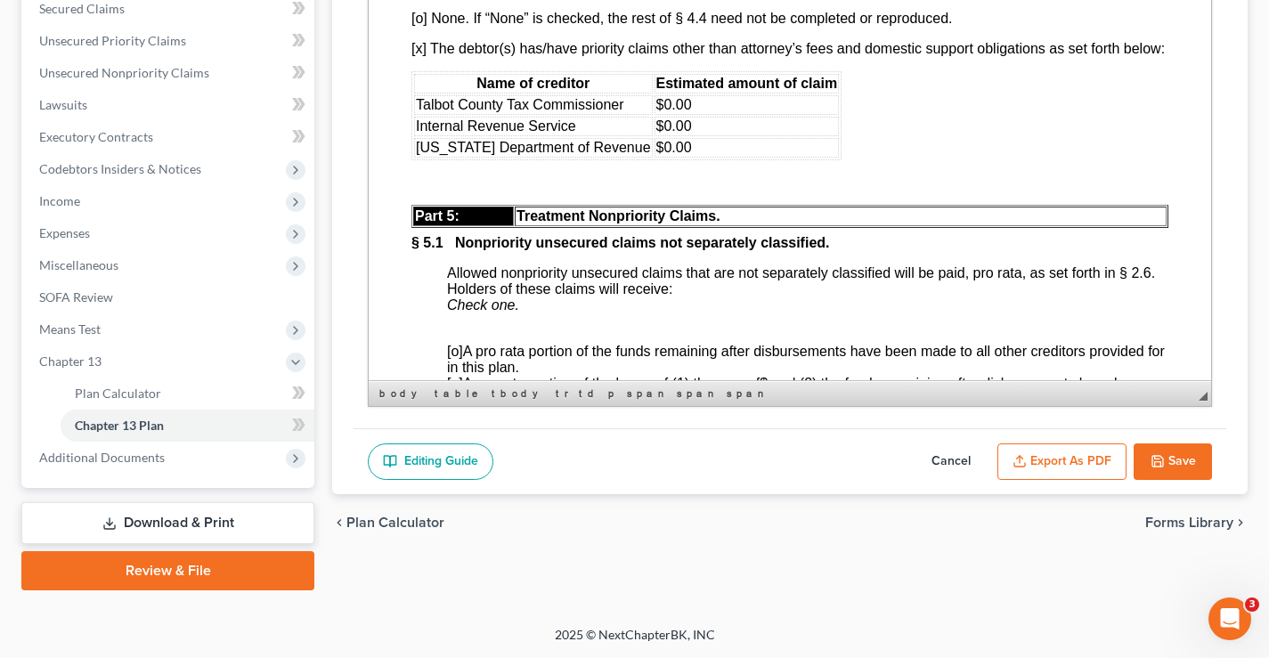
click at [1177, 457] on button "Save" at bounding box center [1172, 461] width 78 height 37
select select "2"
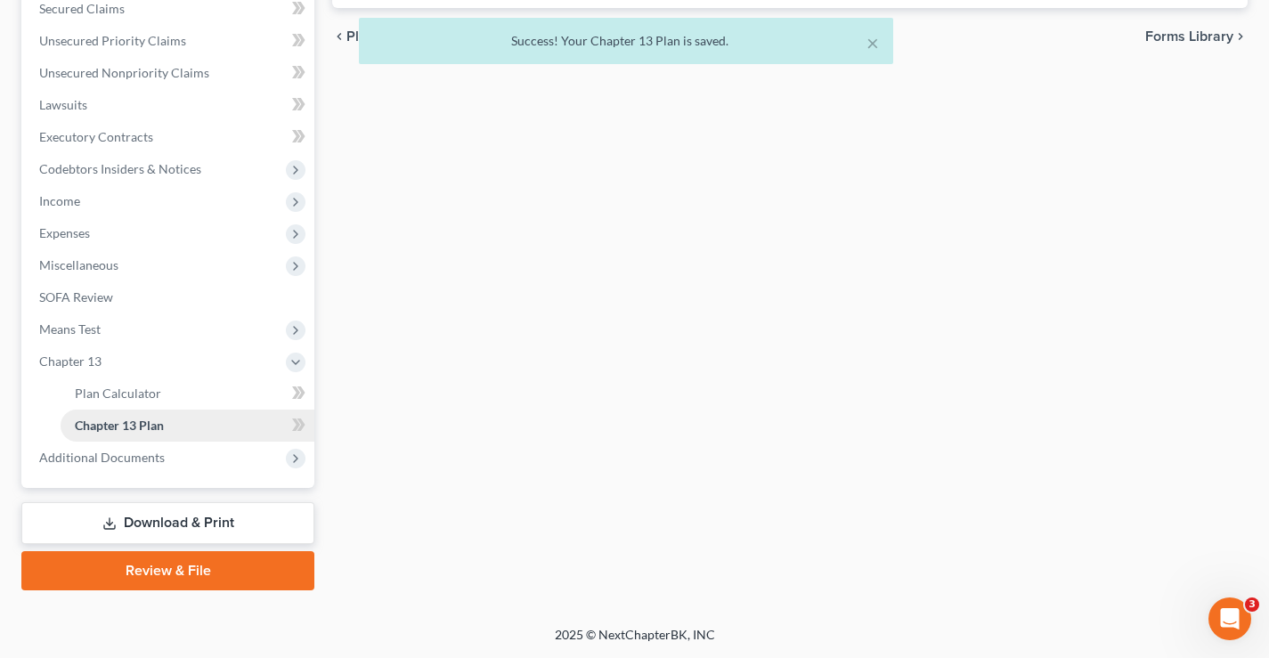
click at [127, 421] on span "Chapter 13 Plan" at bounding box center [119, 425] width 89 height 15
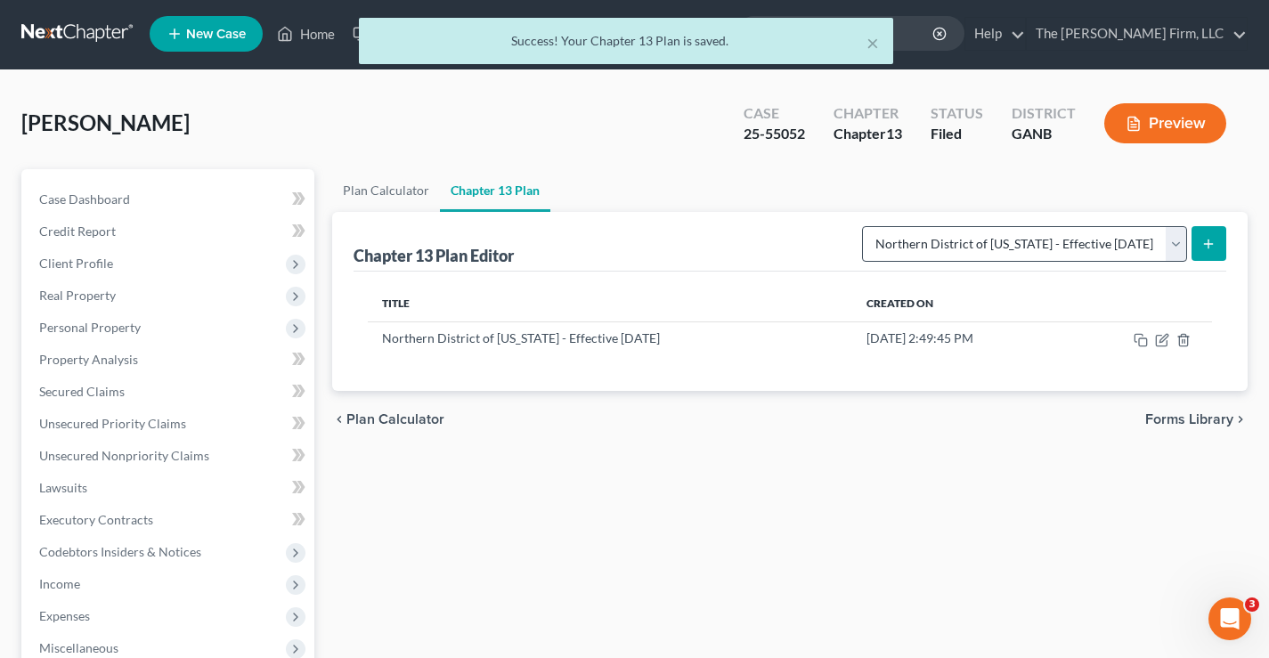
scroll to position [0, 0]
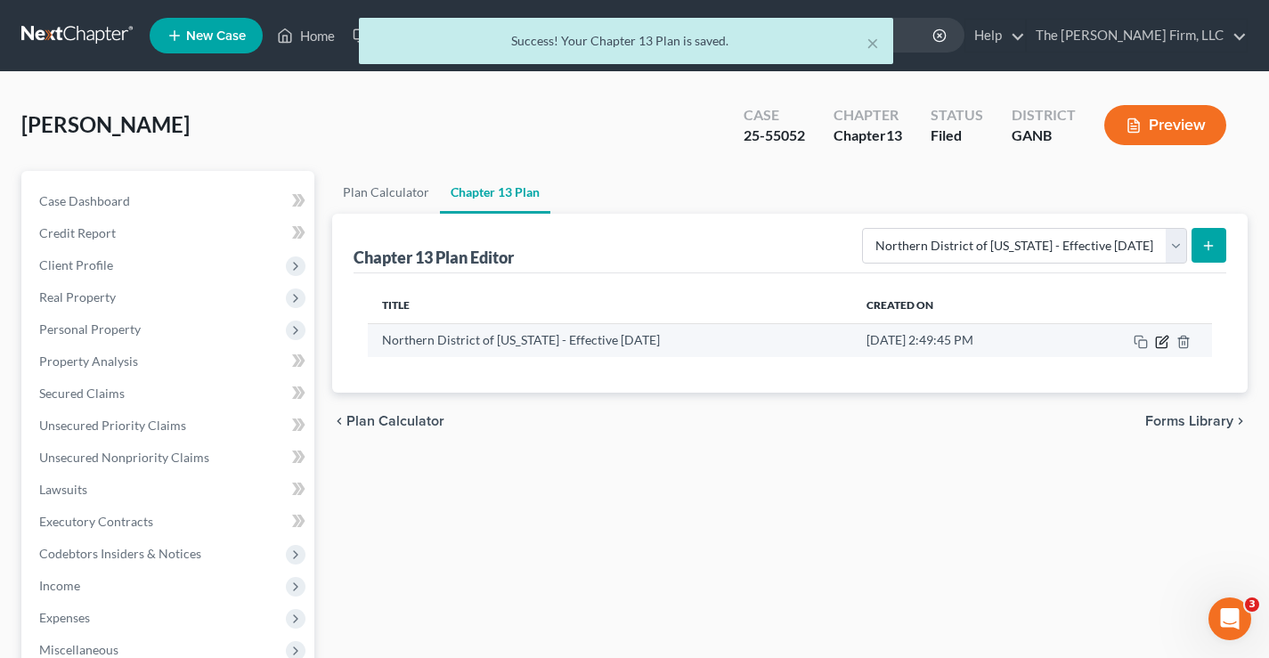
click at [1158, 345] on icon "button" at bounding box center [1162, 342] width 14 height 14
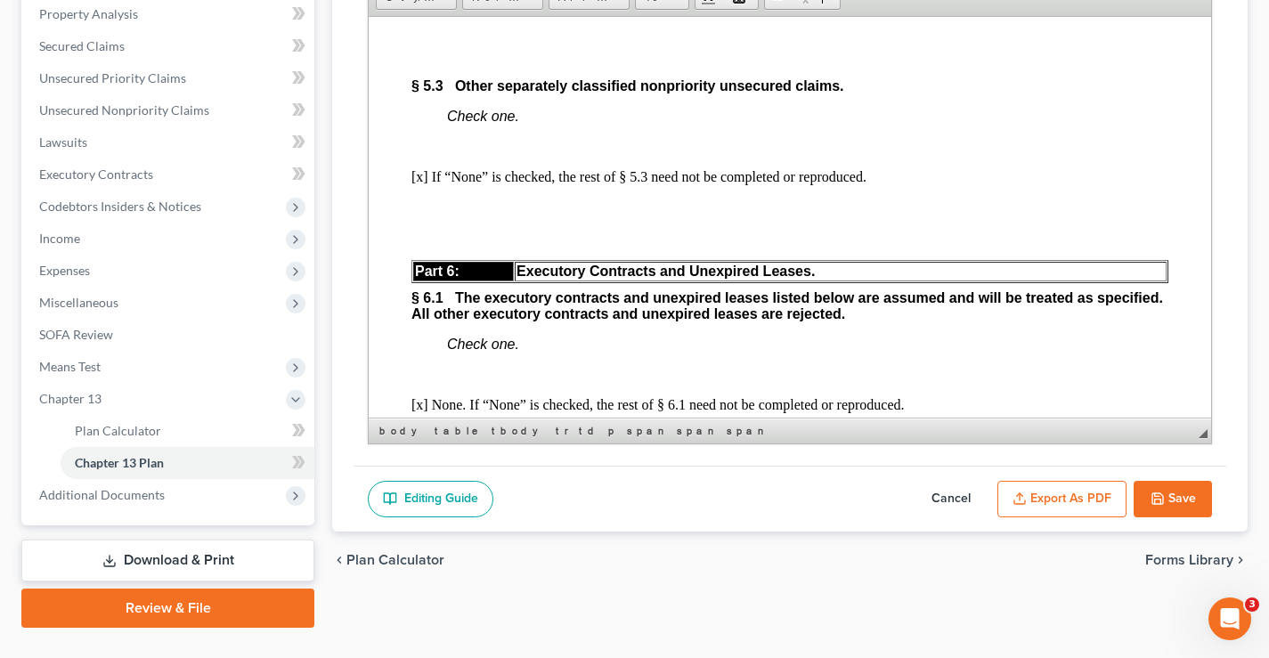
scroll to position [382, 0]
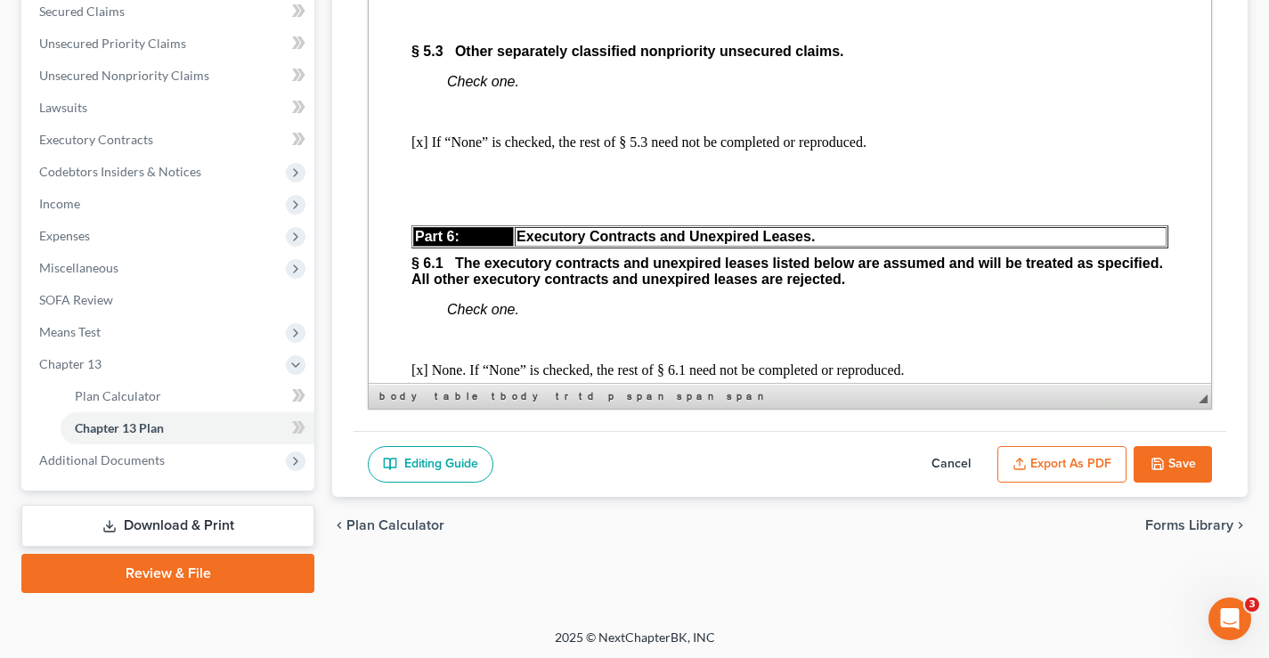
click at [961, 463] on button "Cancel" at bounding box center [951, 464] width 78 height 37
select select "2"
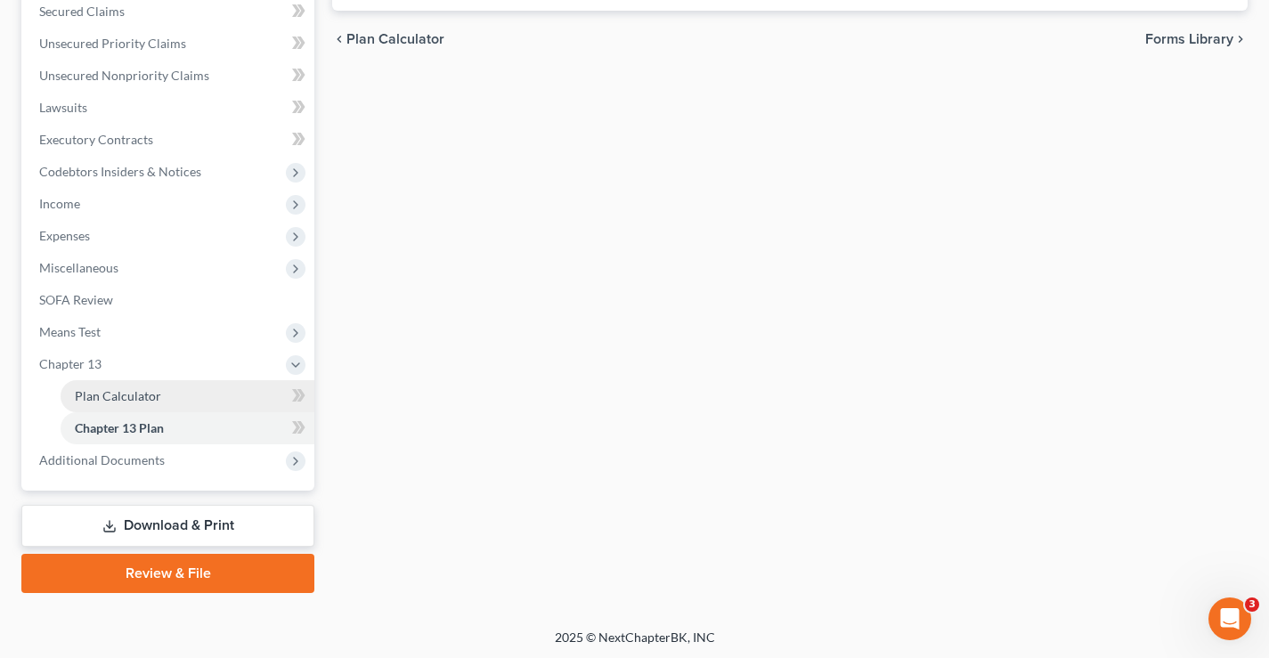
click at [115, 390] on span "Plan Calculator" at bounding box center [118, 395] width 86 height 15
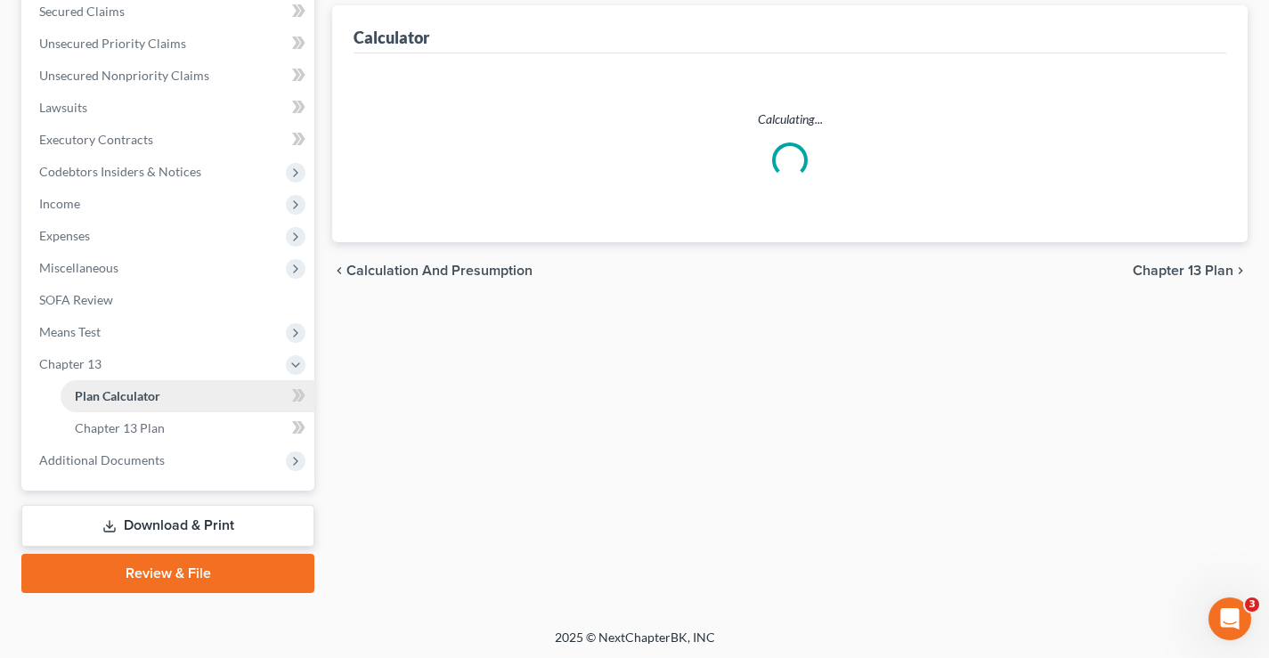
scroll to position [110, 0]
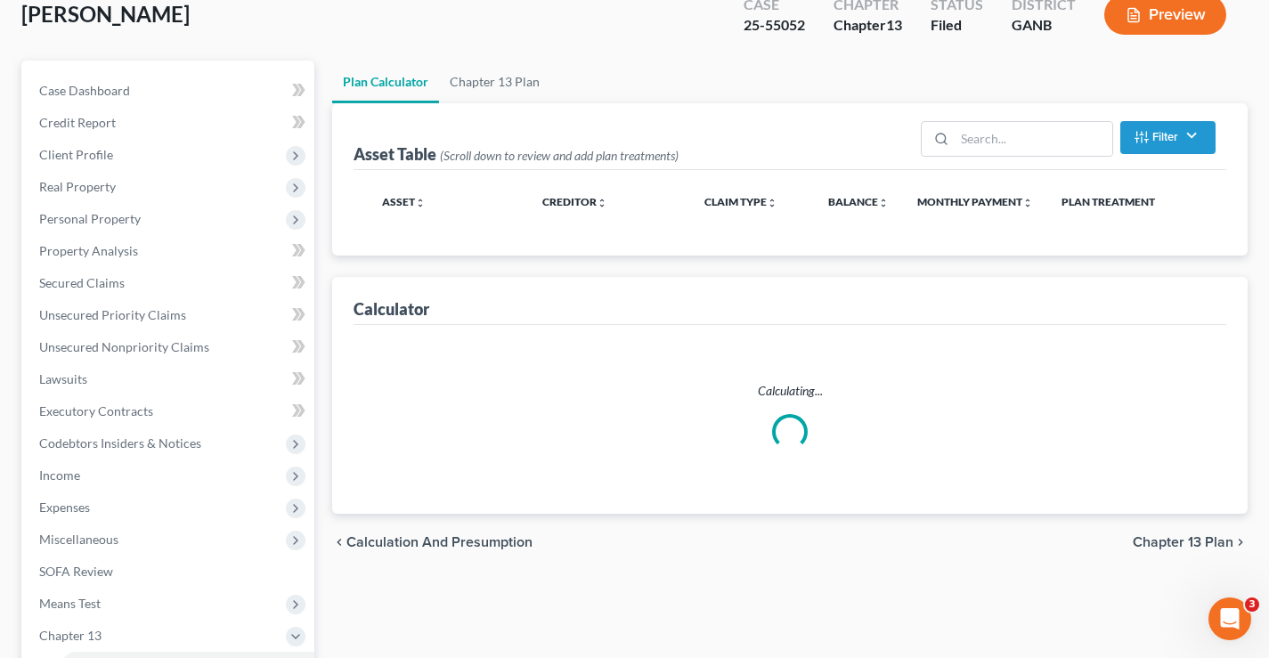
select select "59"
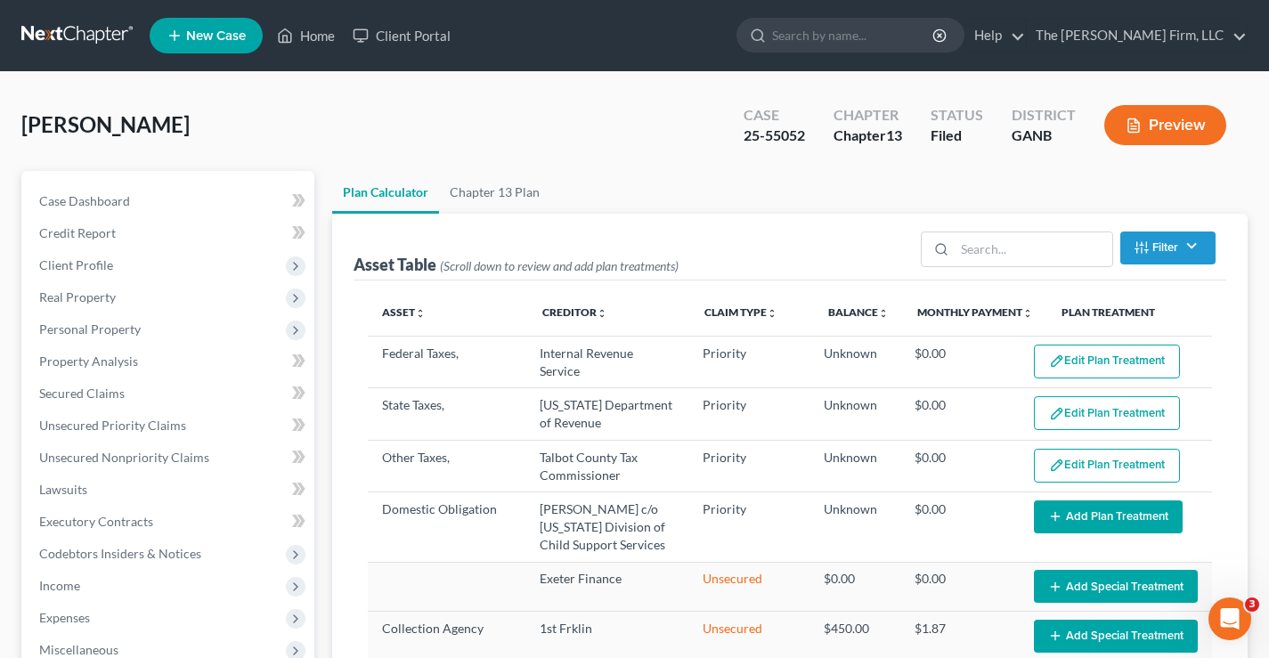
scroll to position [207, 0]
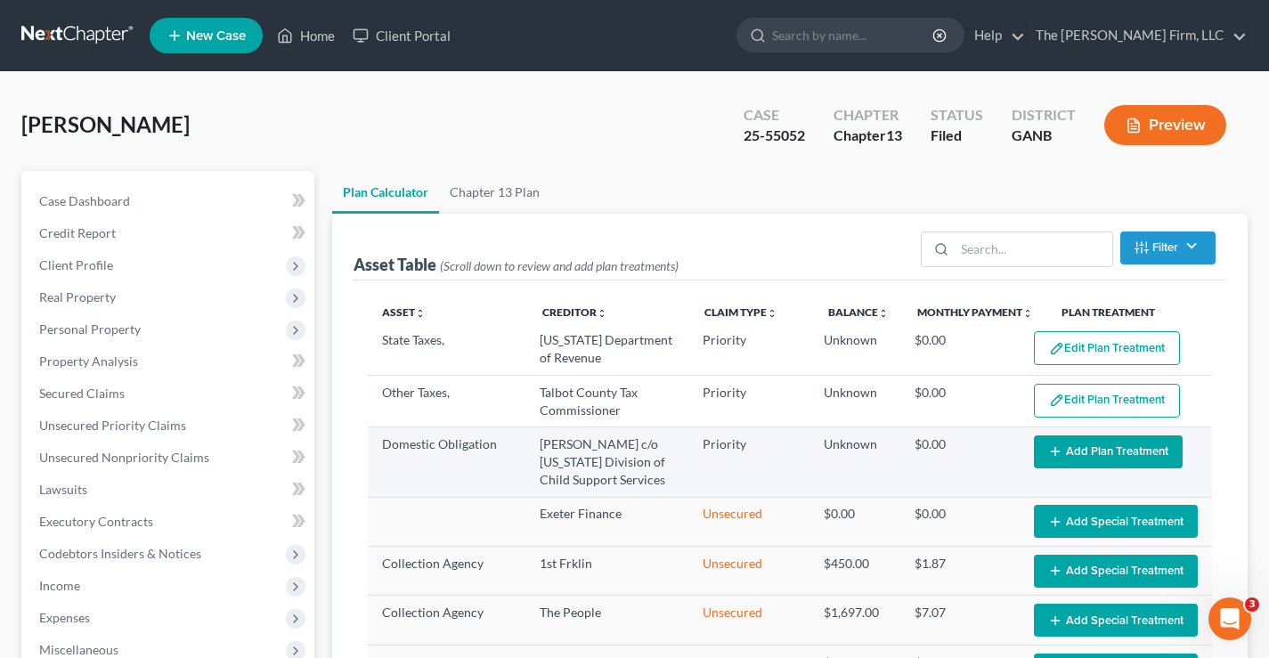
click at [1099, 454] on button "Add Plan Treatment" at bounding box center [1108, 451] width 149 height 33
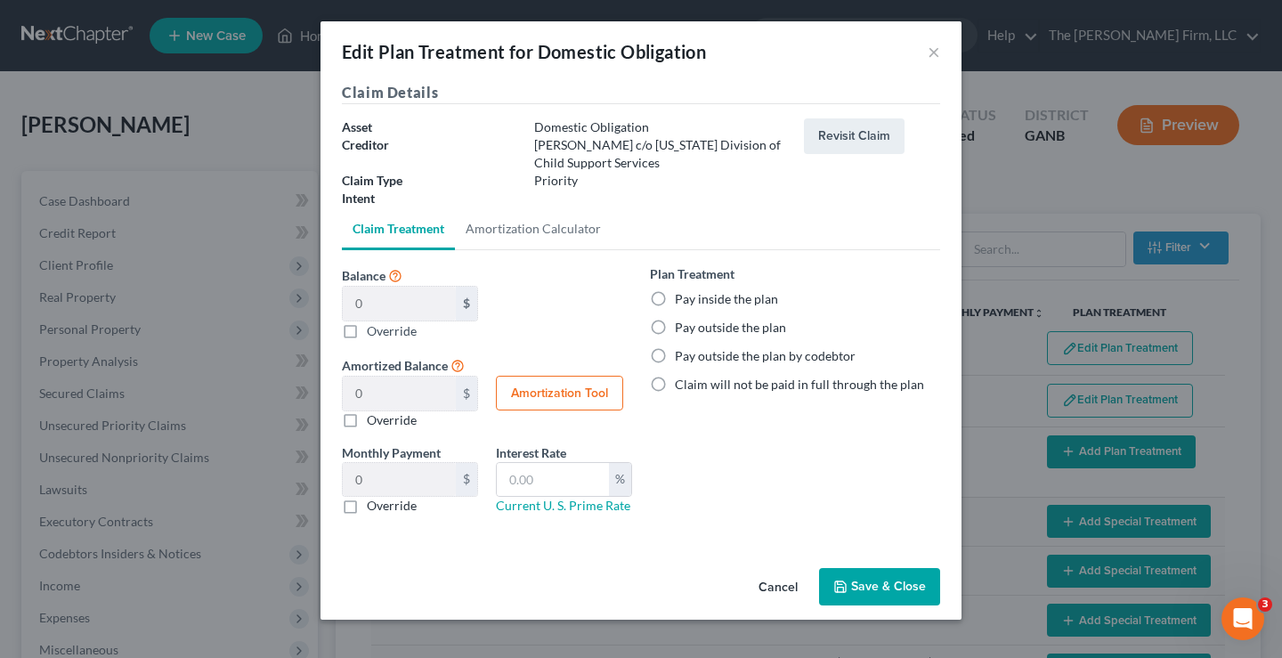
click at [675, 298] on label "Pay inside the plan" at bounding box center [726, 299] width 103 height 18
click at [682, 298] on input "Pay inside the plan" at bounding box center [688, 296] width 12 height 12
radio input "true"
click at [882, 589] on button "Save & Close" at bounding box center [879, 586] width 121 height 37
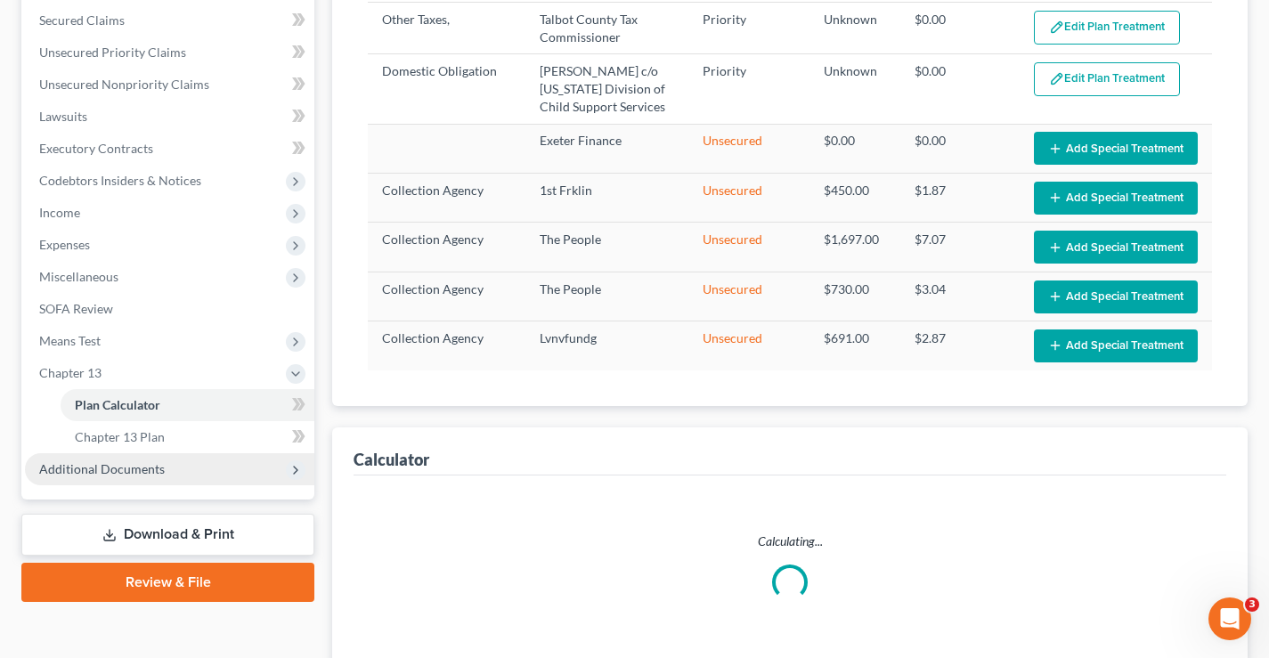
scroll to position [504, 0]
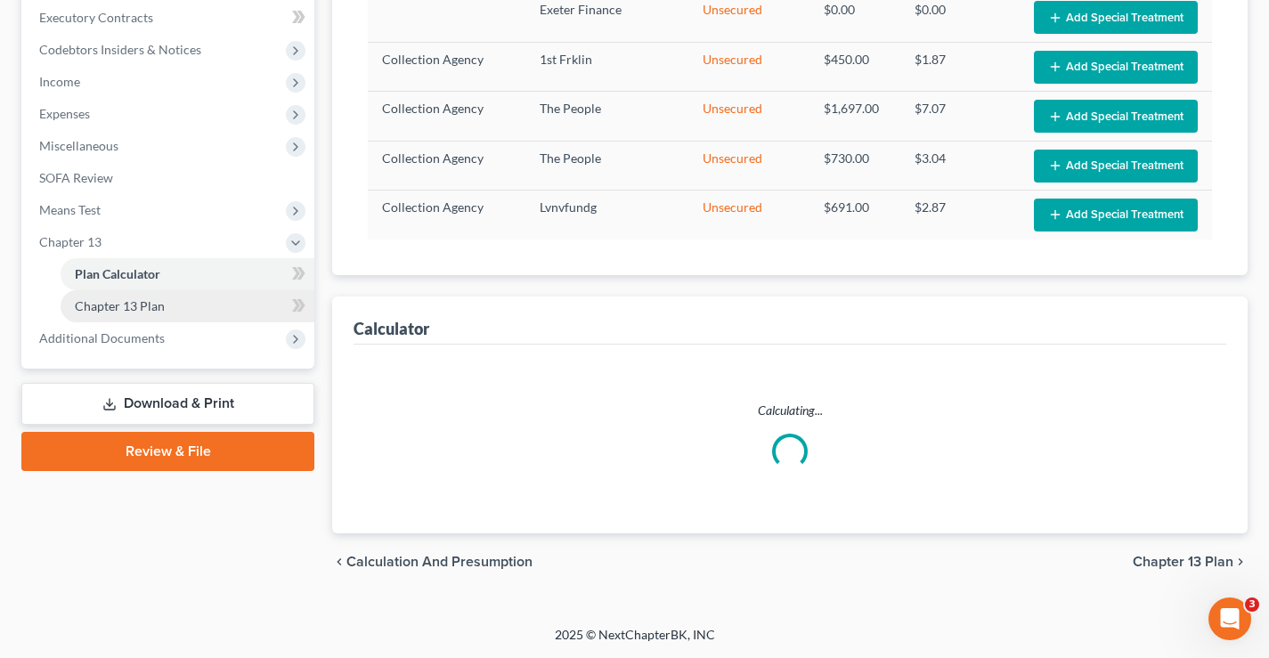
select select "59"
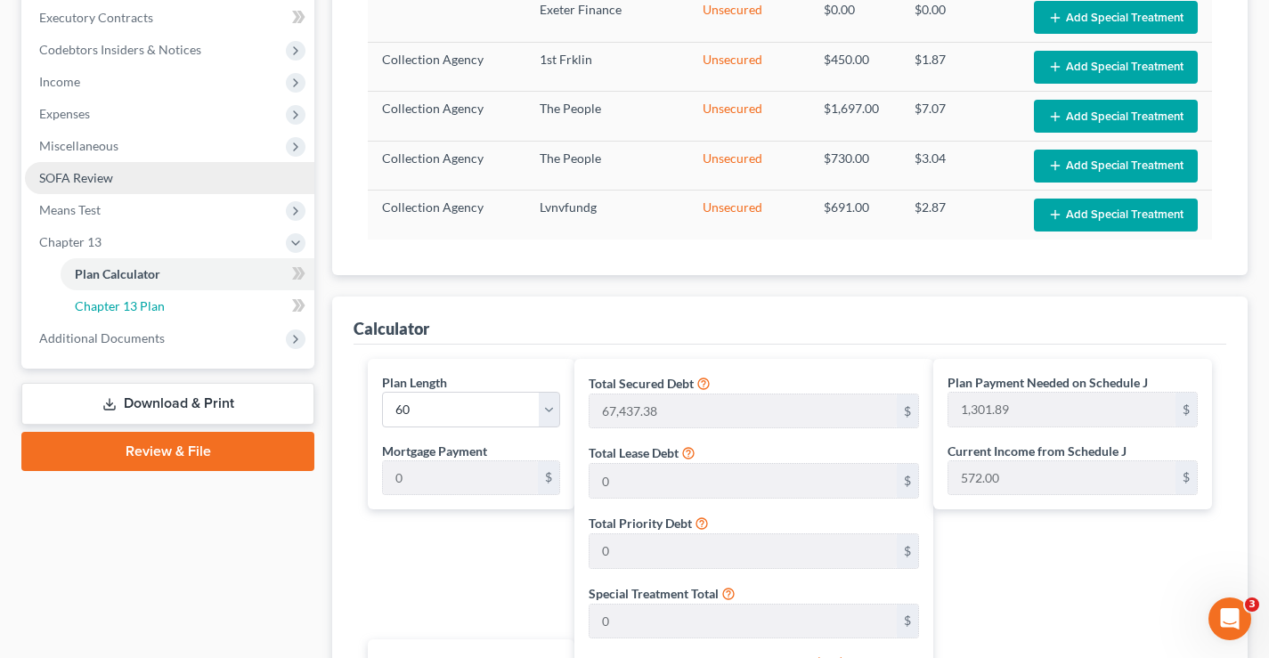
click at [118, 308] on span "Chapter 13 Plan" at bounding box center [120, 305] width 90 height 15
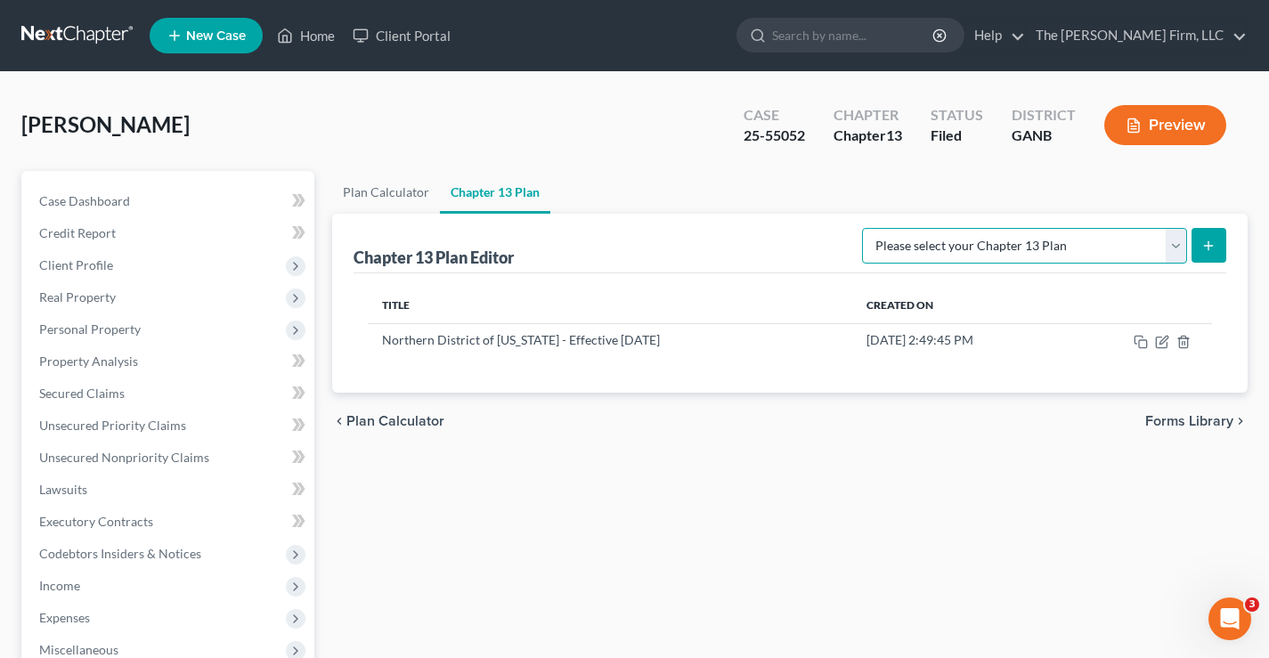
click at [1172, 249] on select "Please select your Chapter 13 Plan National Form Plan - Official Form 113 North…" at bounding box center [1024, 246] width 325 height 36
select select "2"
click at [864, 228] on select "Please select your Chapter 13 Plan National Form Plan - Official Form 113 North…" at bounding box center [1024, 246] width 325 height 36
click at [1206, 239] on icon "submit" at bounding box center [1208, 246] width 14 height 14
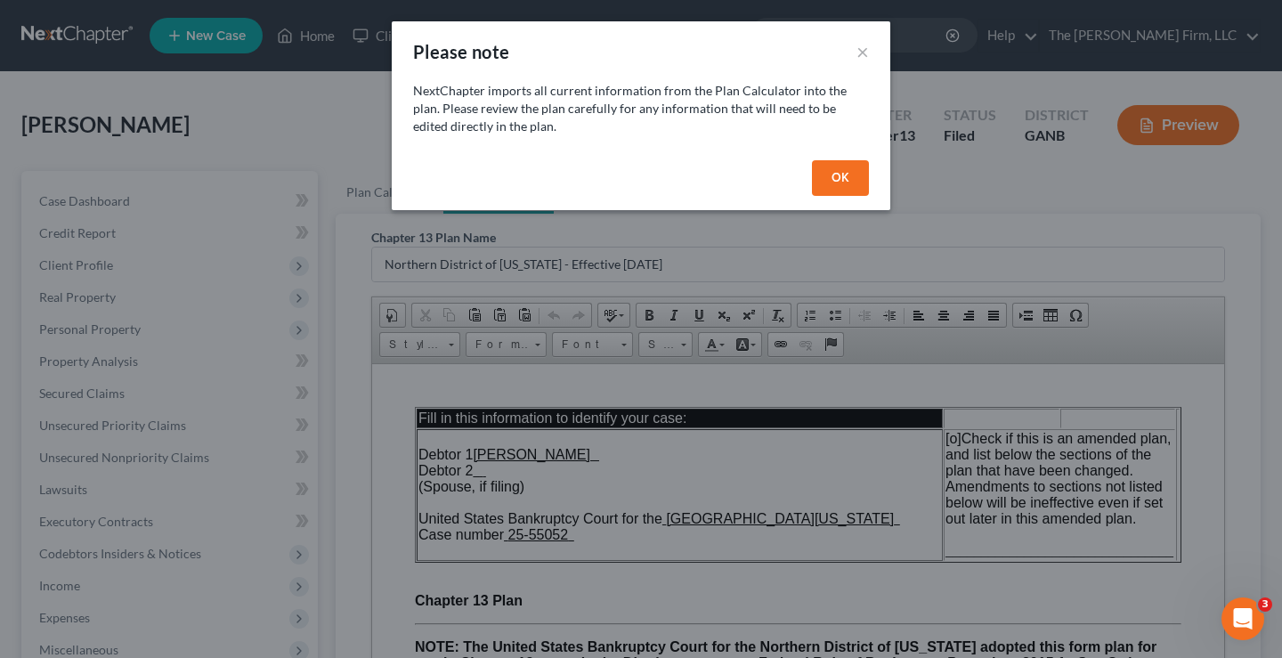
click at [856, 174] on button "OK" at bounding box center [840, 178] width 57 height 36
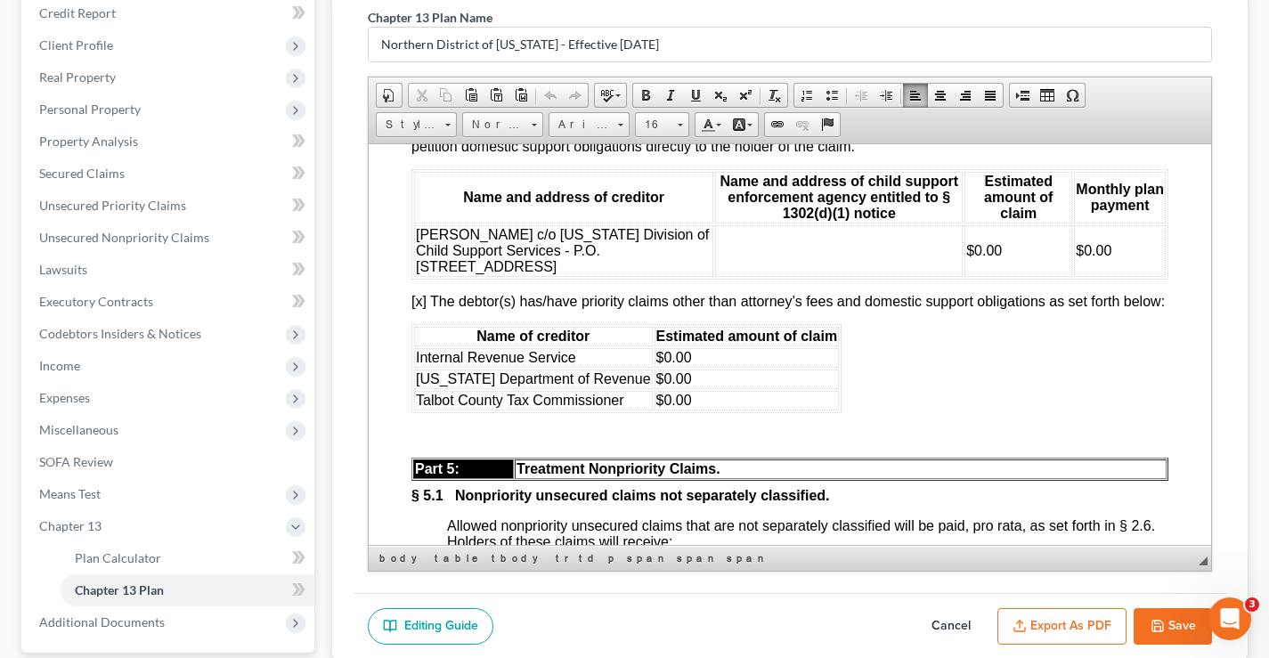
scroll to position [4974, 0]
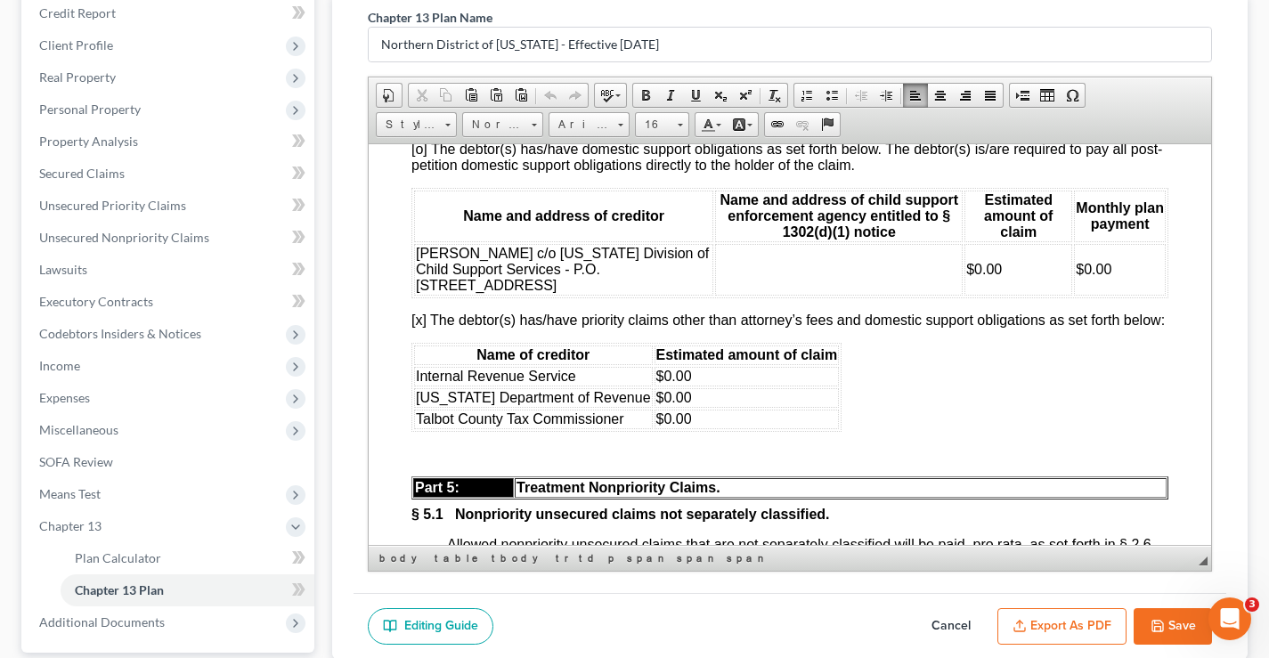
click at [423, 172] on font "[o] The debtor(s) has/have domestic support obligations as set forth below. The…" at bounding box center [786, 156] width 750 height 31
drag, startPoint x: 559, startPoint y: 340, endPoint x: 562, endPoint y: 369, distance: 28.6
click at [562, 295] on td "[PERSON_NAME] c/o [US_STATE] Division of Child Support Services - P.O. [STREET_…" at bounding box center [563, 269] width 299 height 52
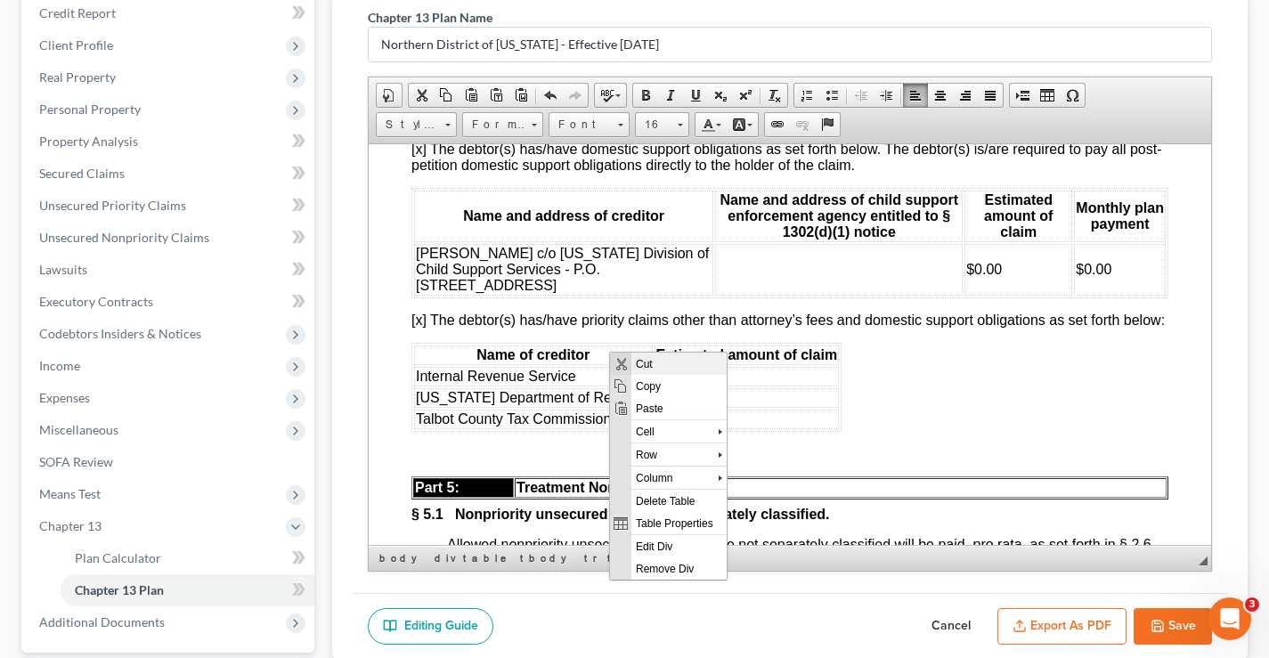
click at [647, 365] on span "Cut" at bounding box center [678, 363] width 95 height 22
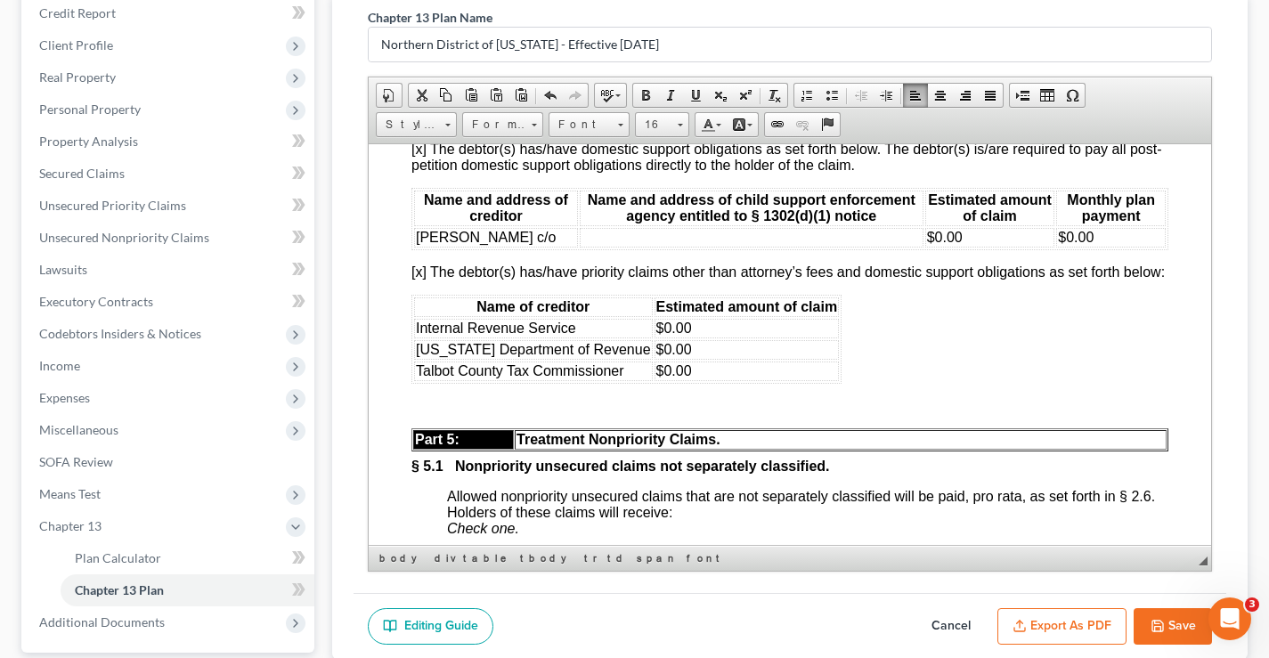
click at [597, 247] on td at bounding box center [752, 237] width 344 height 20
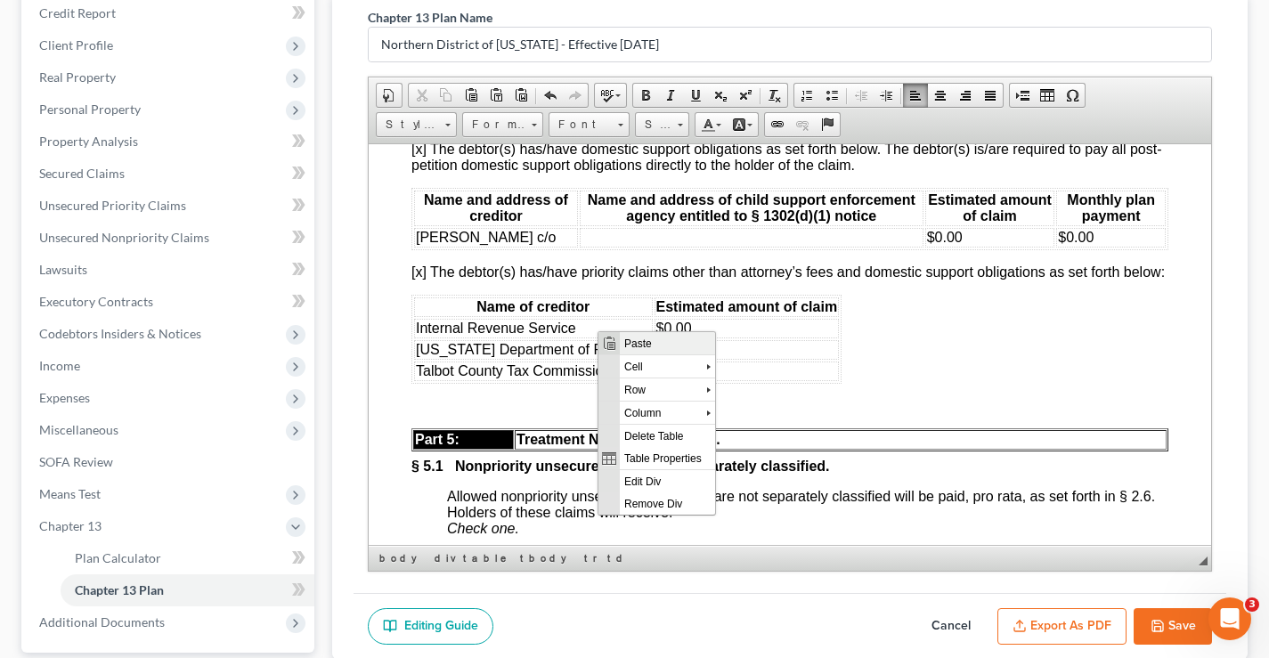
click at [632, 341] on span "Paste" at bounding box center [667, 342] width 95 height 22
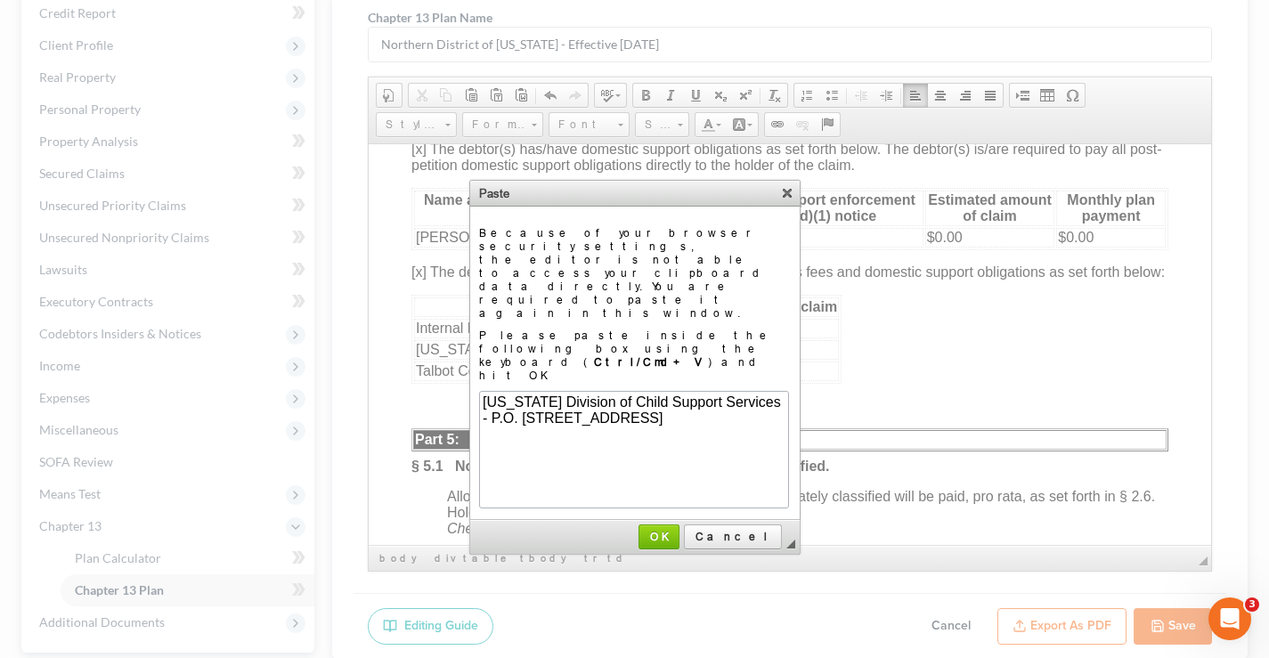
click at [757, 401] on span "[US_STATE] Division of Child Support Services - P.O. [STREET_ADDRESS]" at bounding box center [630, 408] width 298 height 31
click at [677, 530] on span "OK" at bounding box center [658, 536] width 37 height 13
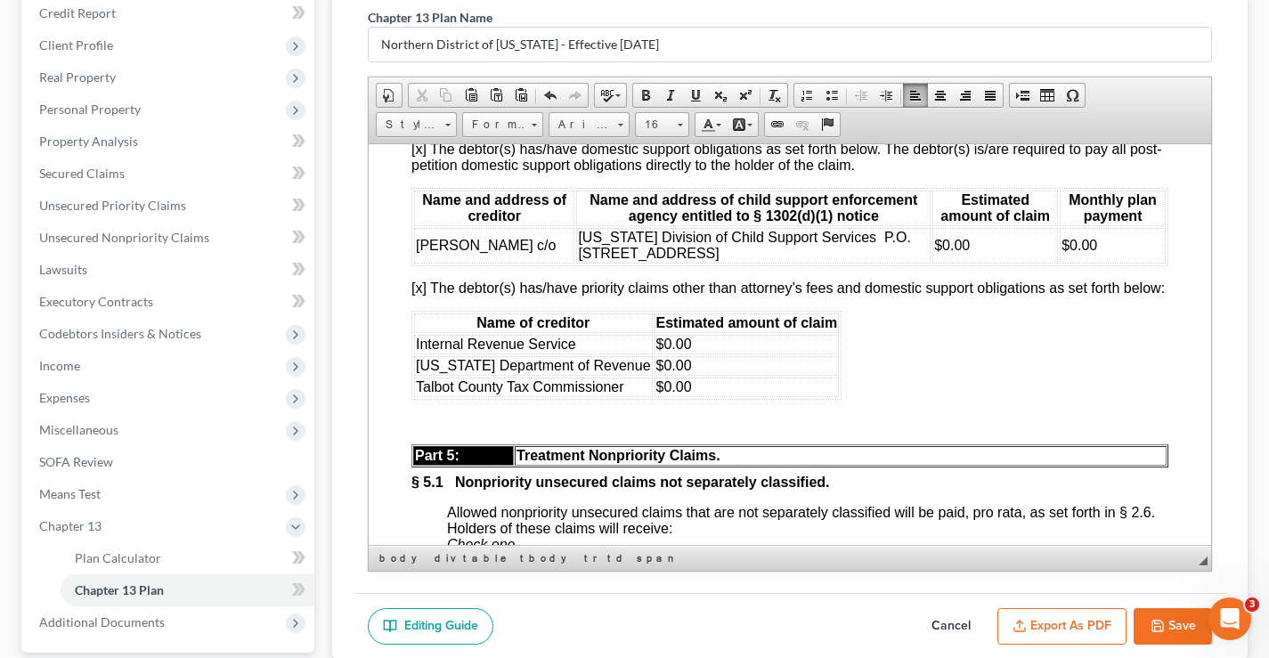
click at [836, 260] on span "[US_STATE] Division of Child Support Services P.O. [STREET_ADDRESS]" at bounding box center [744, 244] width 332 height 31
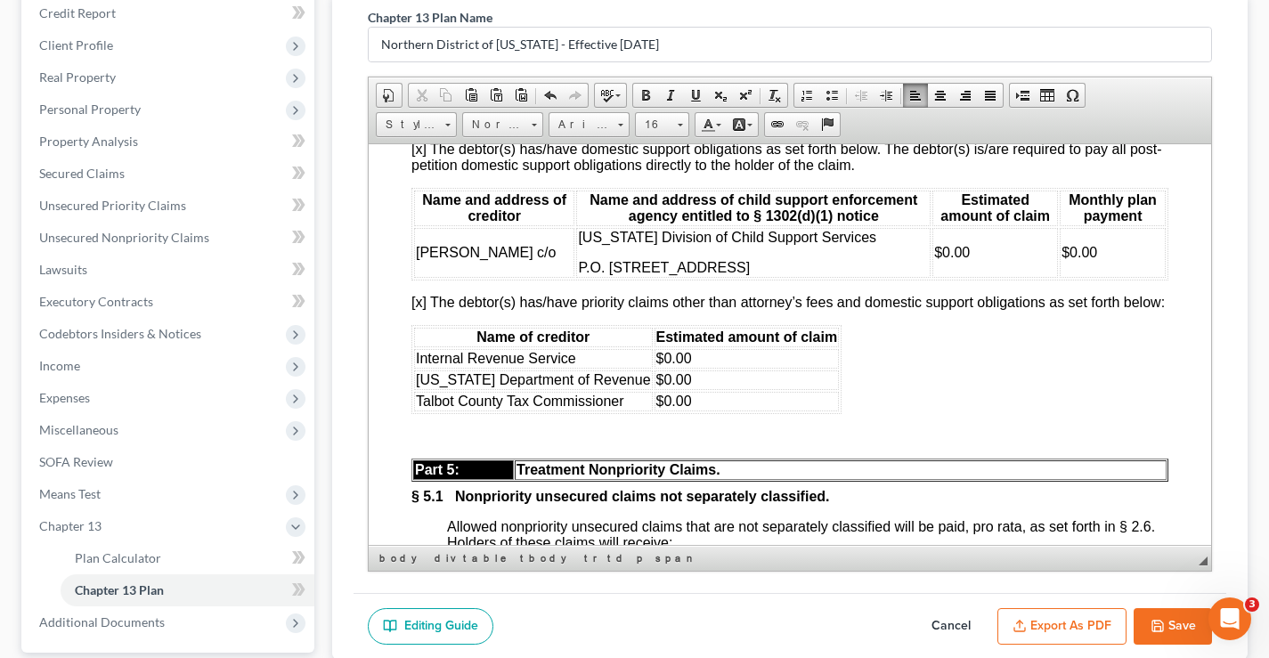
click at [775, 275] on p "P.O. [STREET_ADDRESS]" at bounding box center [753, 267] width 351 height 16
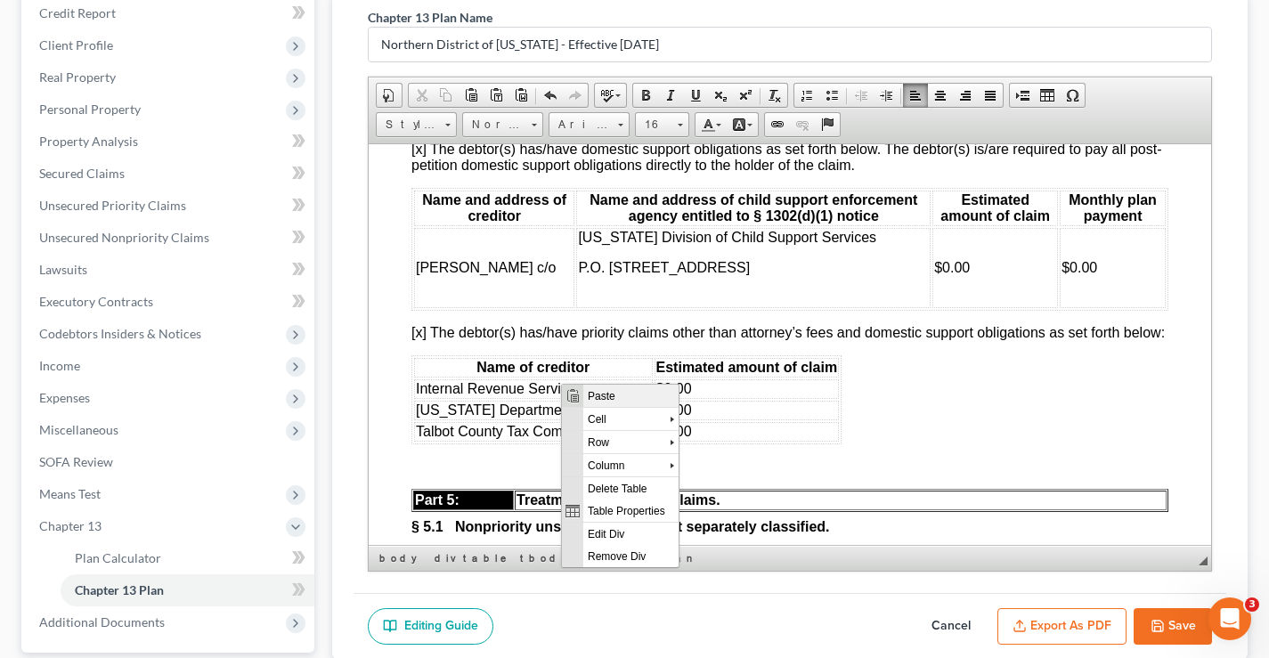
click at [619, 390] on span "Paste" at bounding box center [630, 395] width 95 height 22
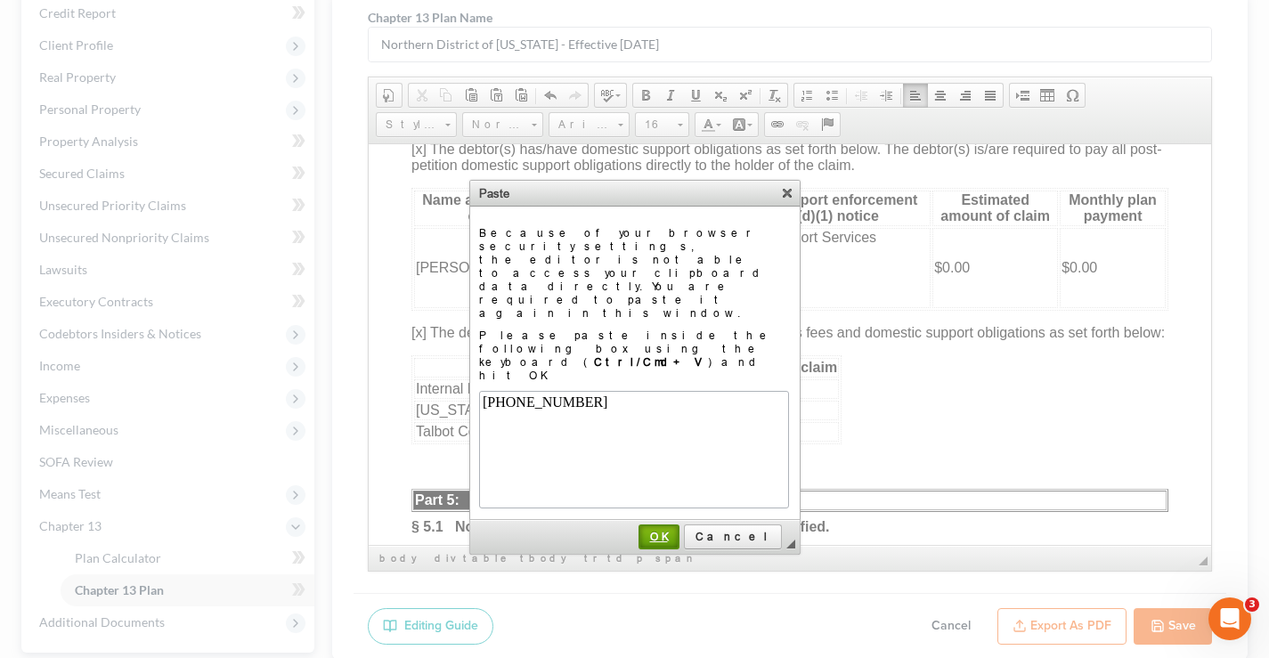
drag, startPoint x: 693, startPoint y: 461, endPoint x: 319, endPoint y: 311, distance: 403.9
click at [677, 530] on span "OK" at bounding box center [658, 536] width 37 height 13
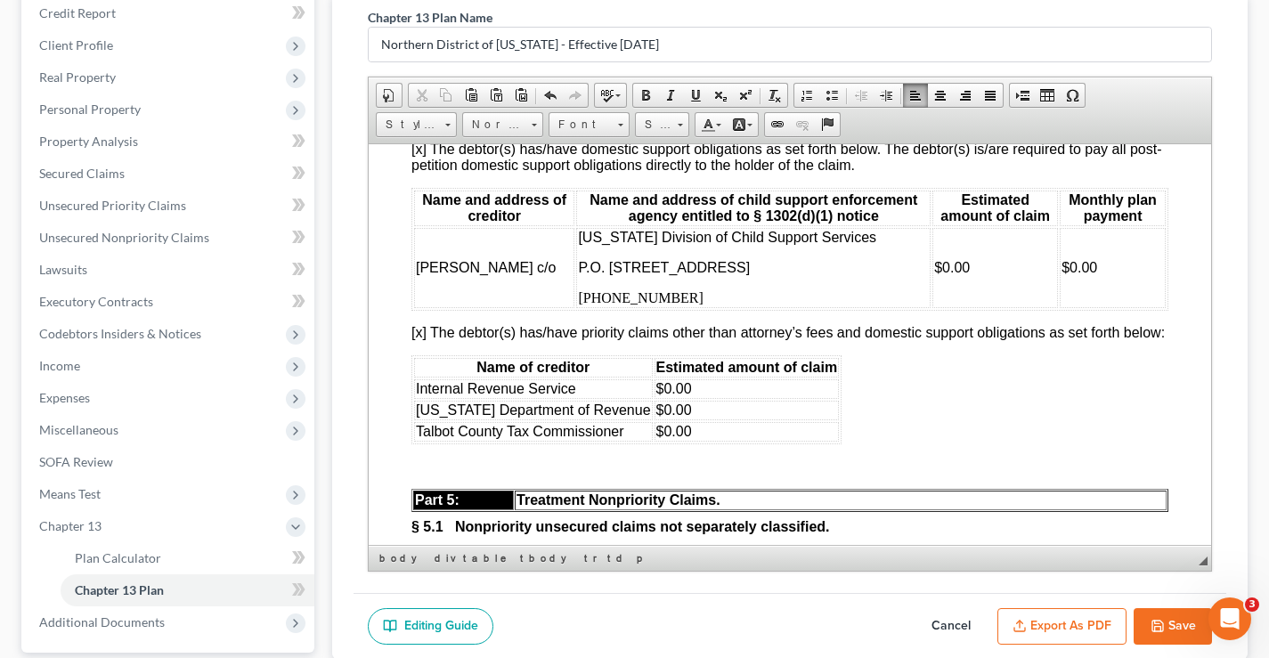
drag, startPoint x: 662, startPoint y: 385, endPoint x: 549, endPoint y: 385, distance: 113.1
click at [549, 307] on tr "[PERSON_NAME] c/o [US_STATE] Division of Child Support Services P.O. [GEOGRAPHI…" at bounding box center [789, 267] width 751 height 80
click at [655, 305] on p "[PHONE_NUMBER]" at bounding box center [753, 297] width 351 height 16
drag, startPoint x: 632, startPoint y: 382, endPoint x: 559, endPoint y: 380, distance: 73.0
click at [578, 305] on p "[PHONE_NUMBER]" at bounding box center [753, 297] width 351 height 16
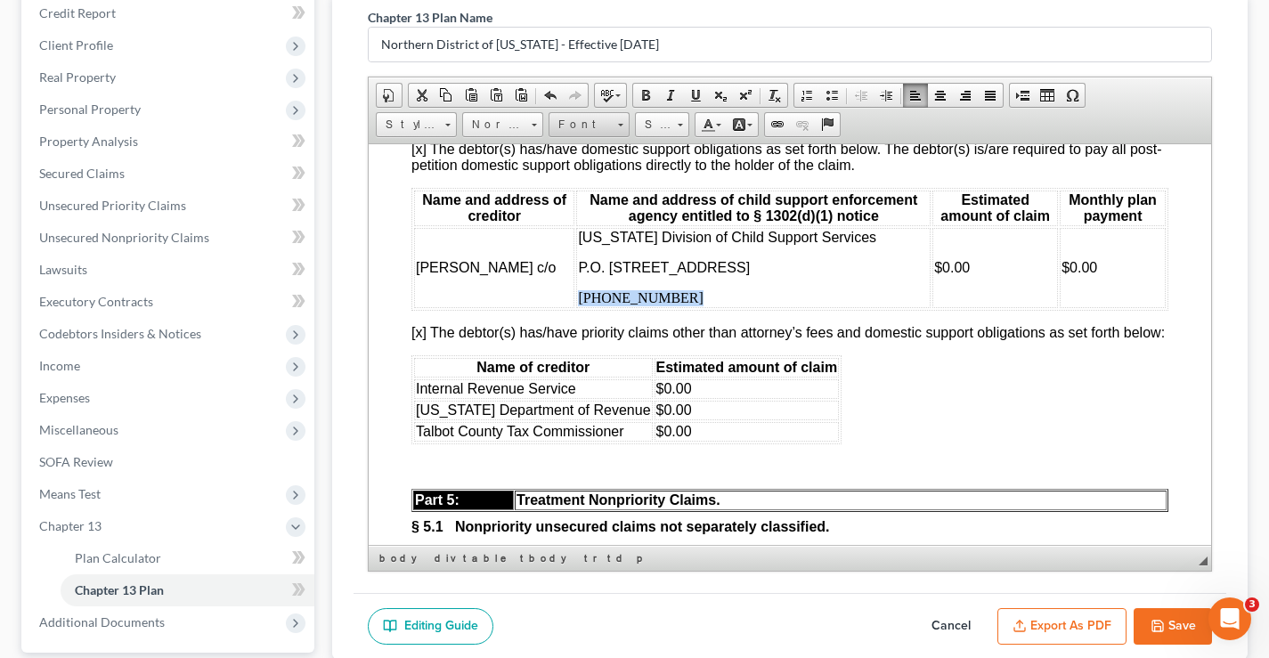
click at [608, 126] on span "Font" at bounding box center [580, 124] width 62 height 23
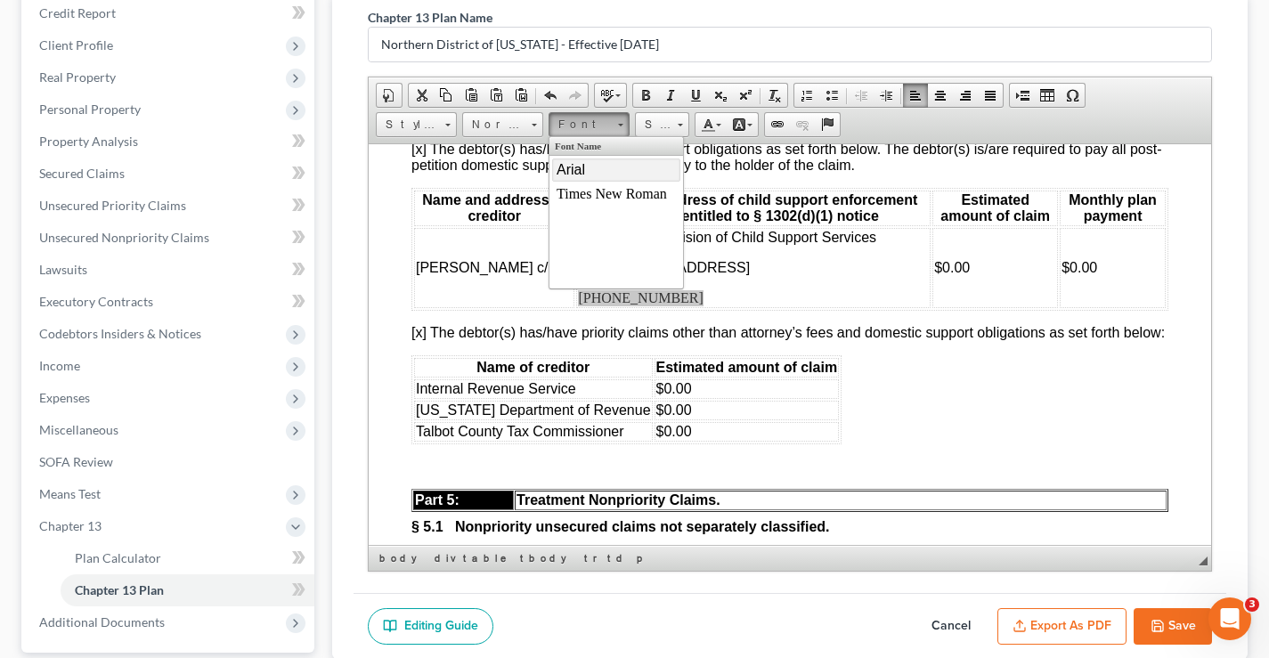
click at [580, 168] on span "Arial" at bounding box center [570, 168] width 28 height 15
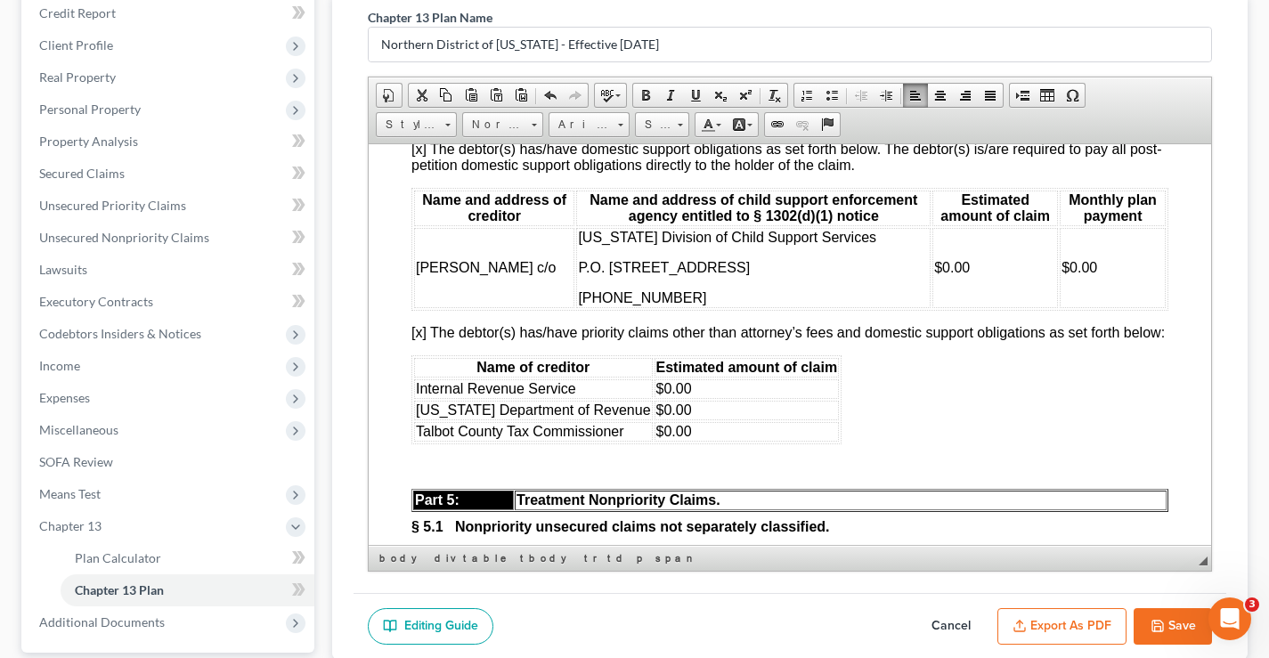
click at [445, 307] on td "[PERSON_NAME] c/o" at bounding box center [494, 267] width 160 height 80
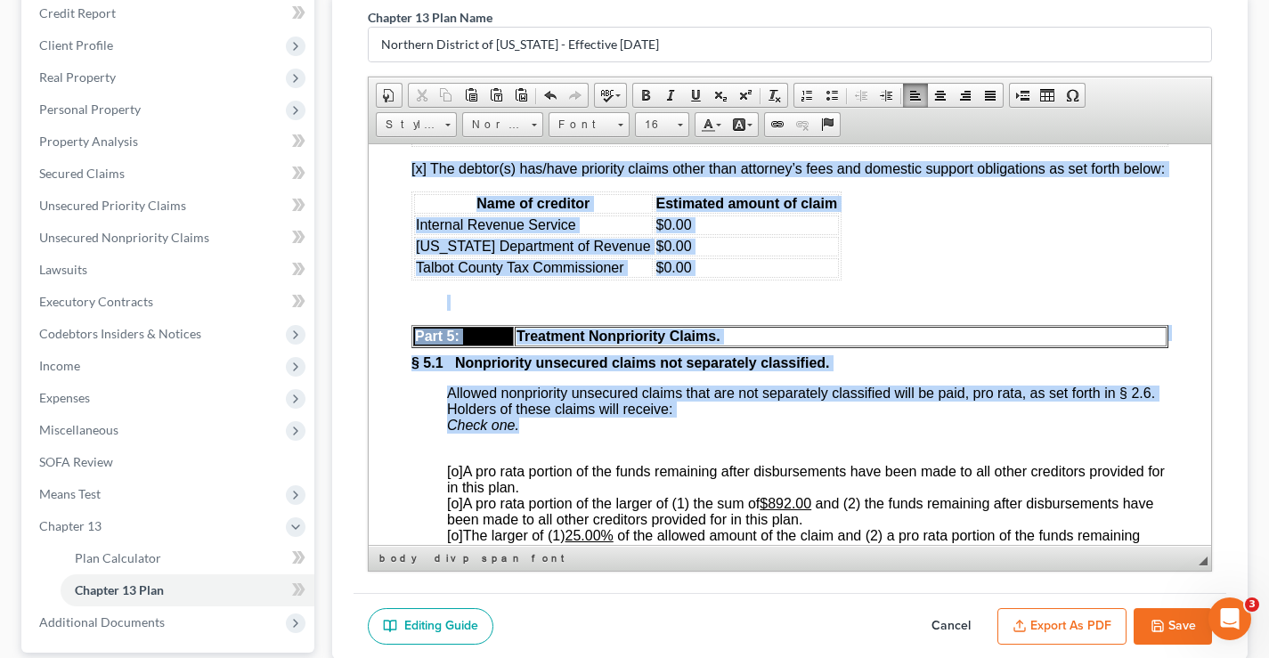
scroll to position [5163, 0]
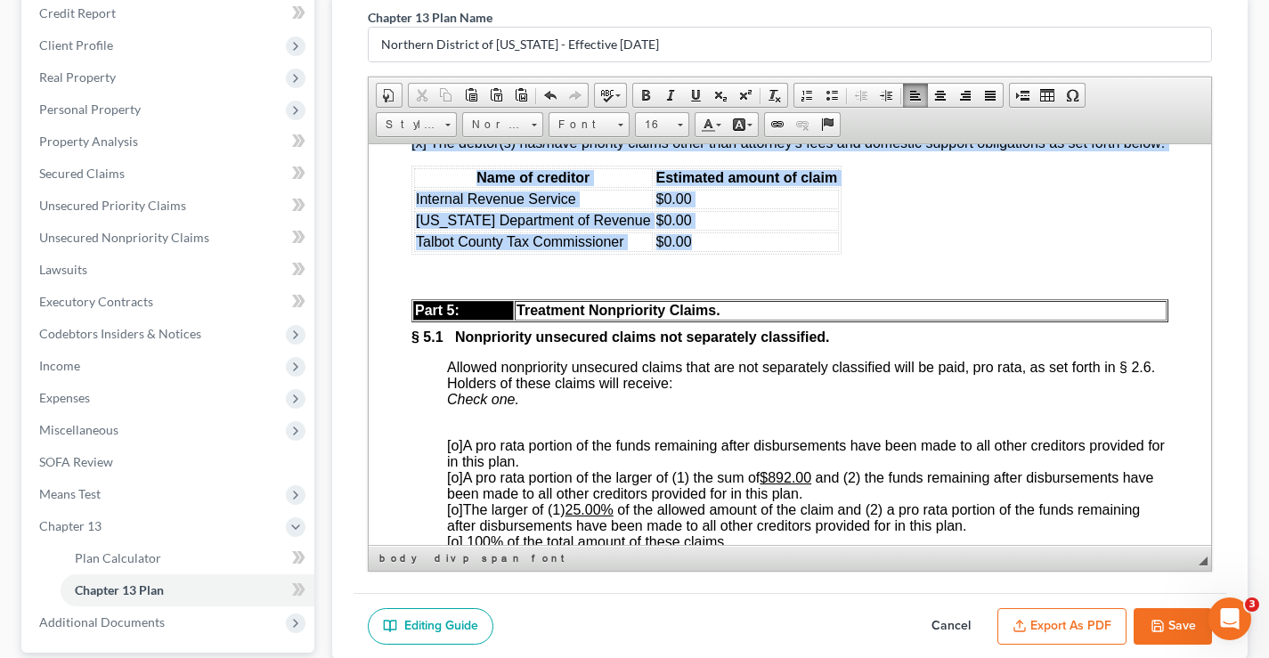
drag, startPoint x: 402, startPoint y: 236, endPoint x: 705, endPoint y: 344, distance: 321.3
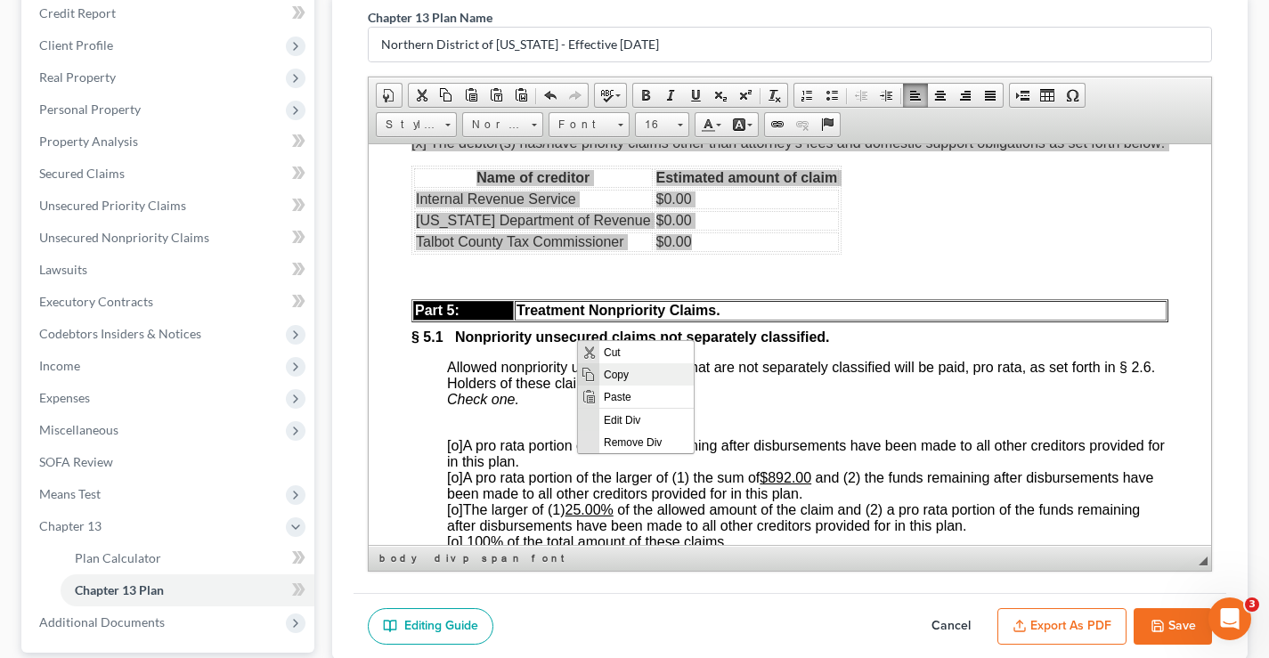
click at [625, 372] on span "Copy" at bounding box center [646, 373] width 94 height 22
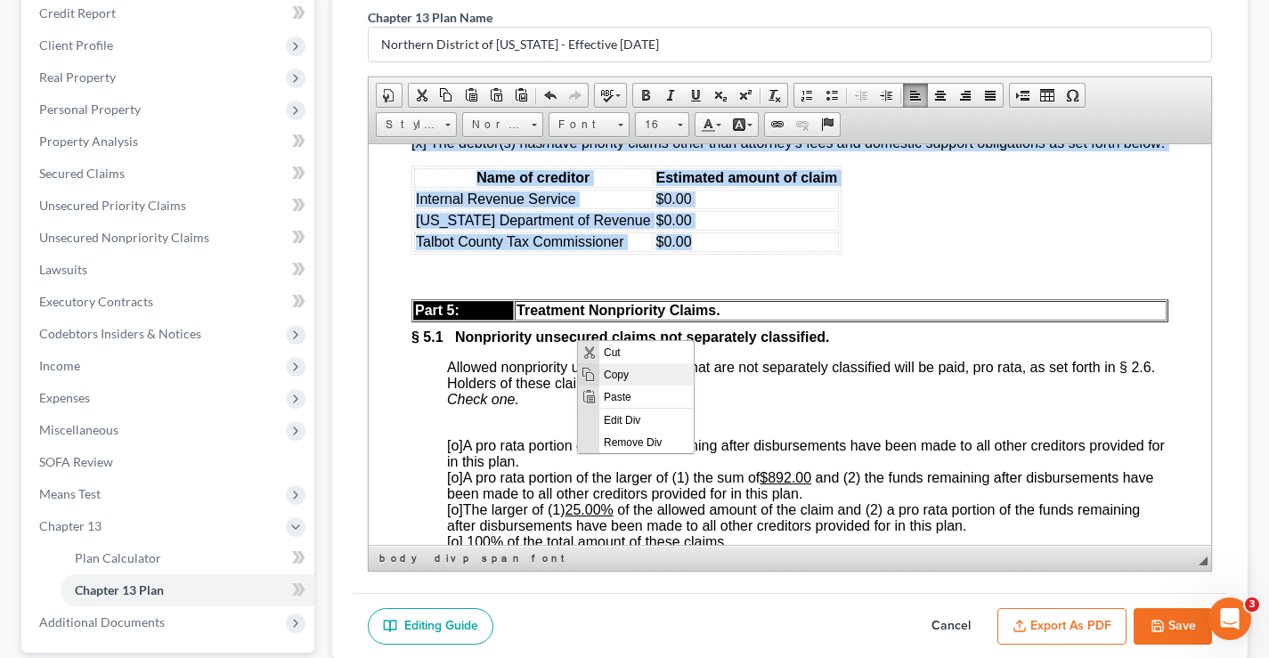
copy div "[x ] The debtor(s) has/have domestic support obligations as set forth below. Th…"
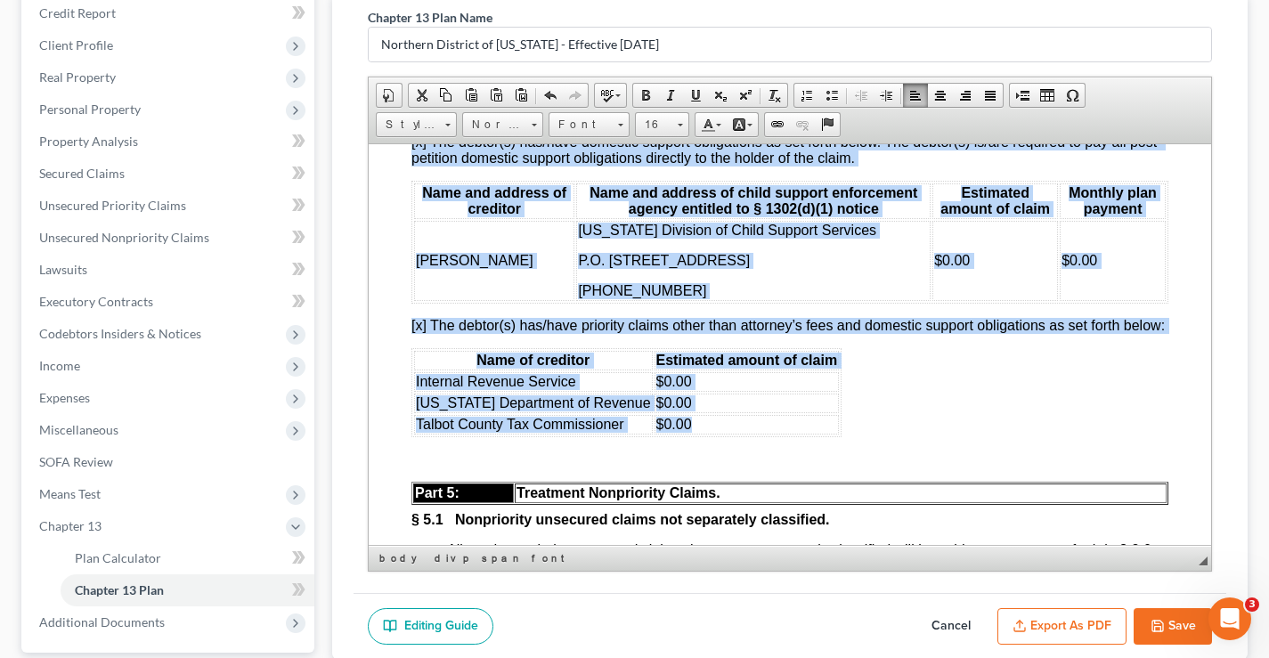
scroll to position [4970, 0]
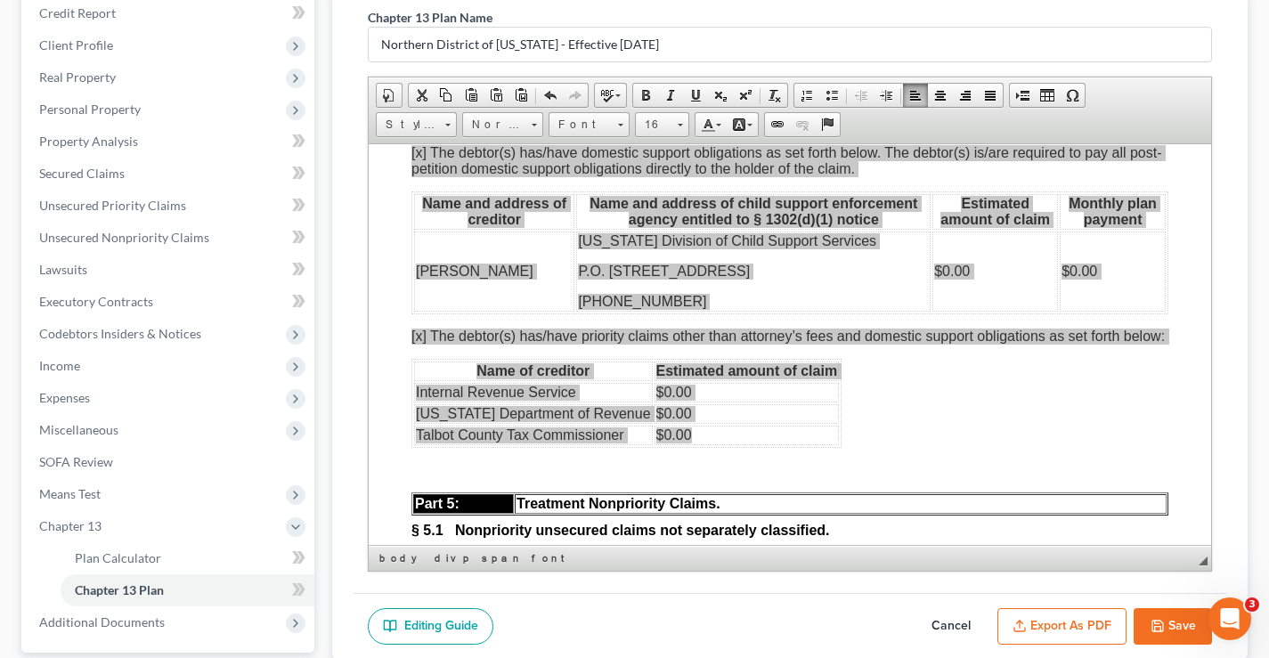
click at [957, 627] on button "Cancel" at bounding box center [951, 626] width 78 height 37
select select "2"
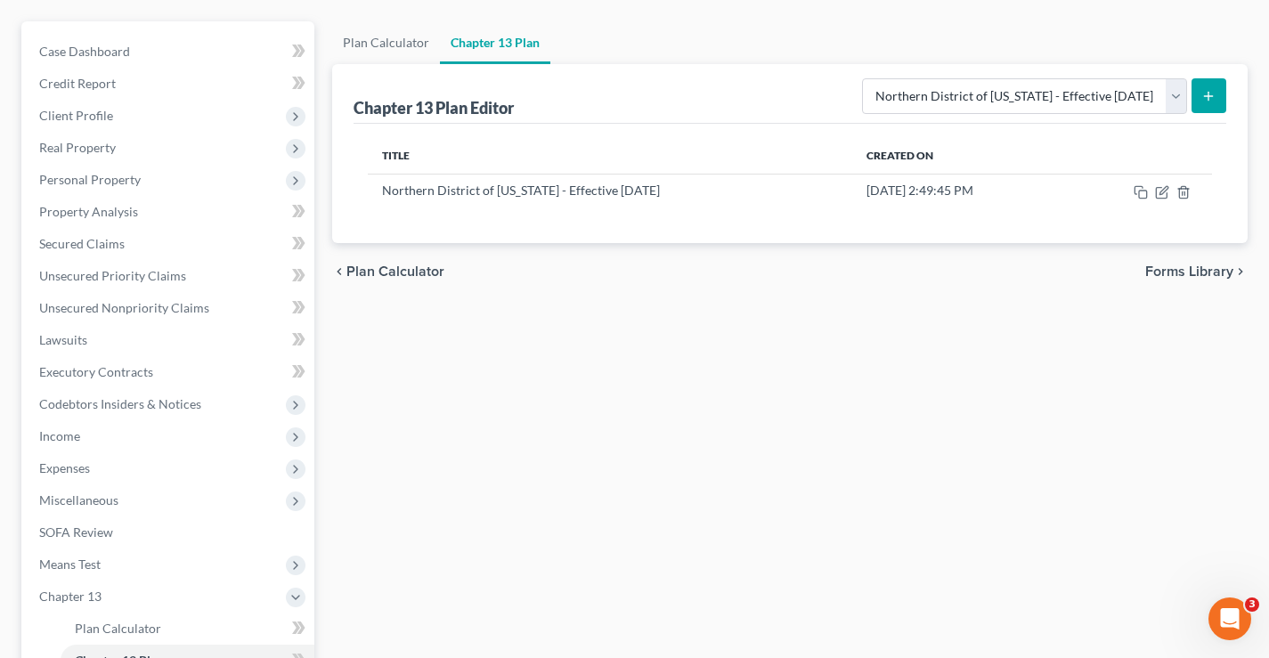
scroll to position [42, 0]
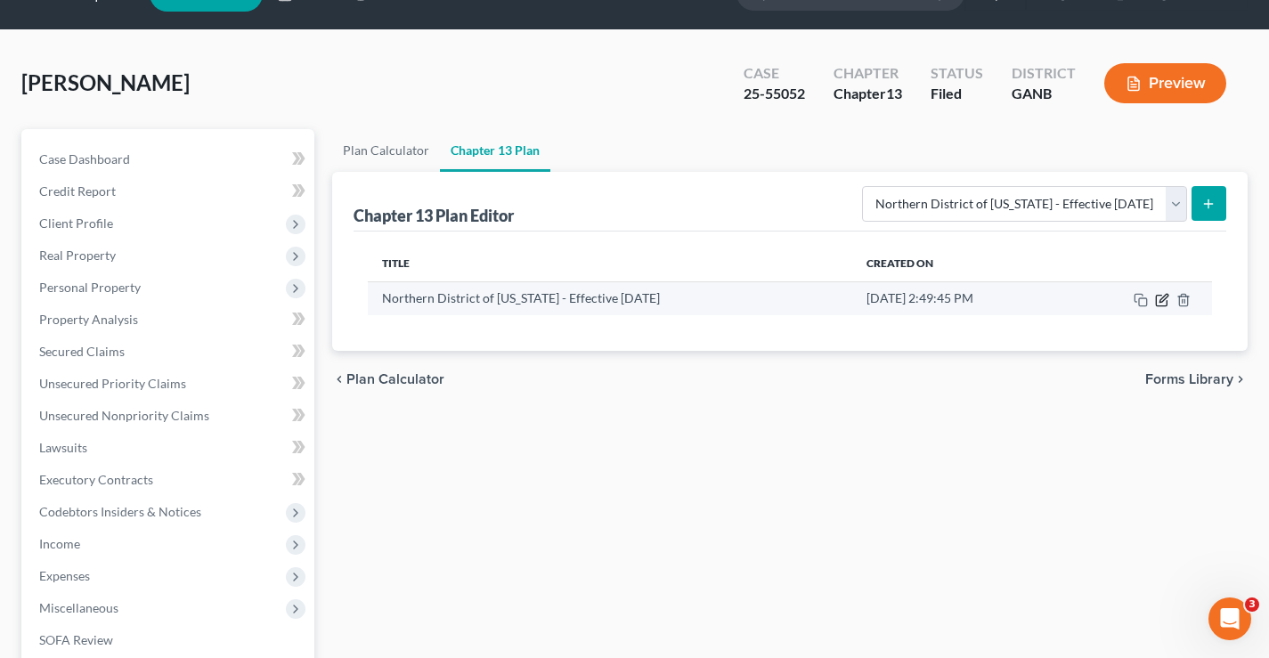
click at [1156, 299] on icon "button" at bounding box center [1161, 300] width 11 height 11
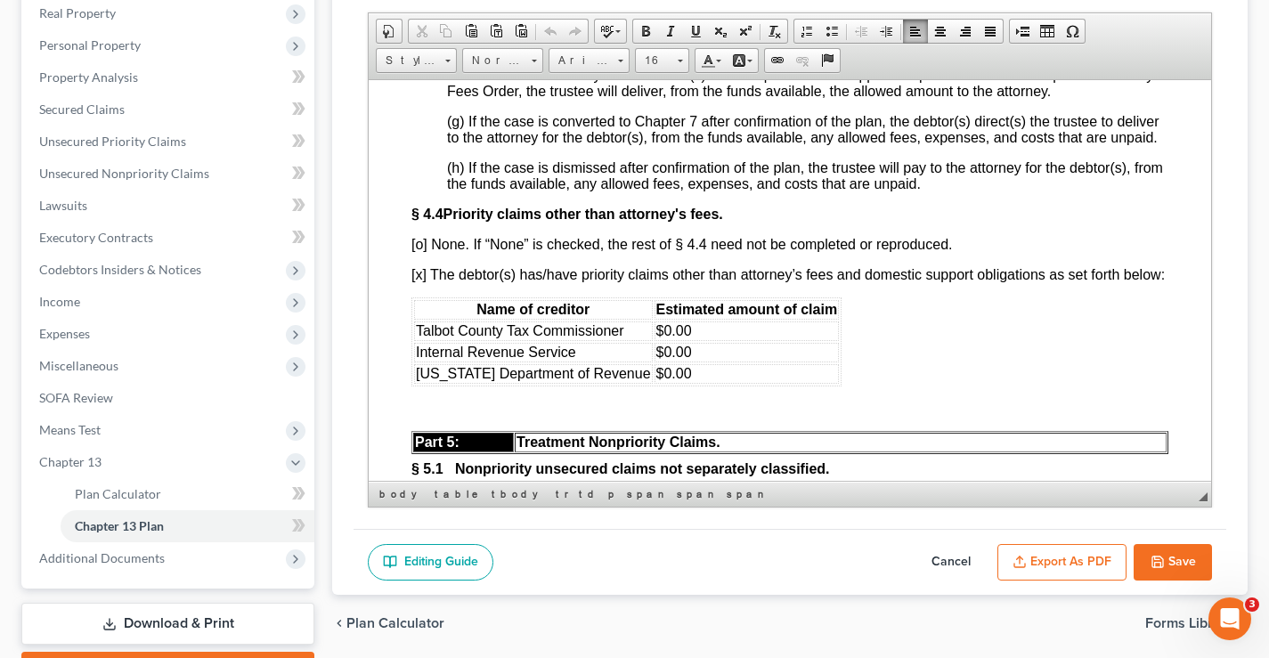
scroll to position [4990, 0]
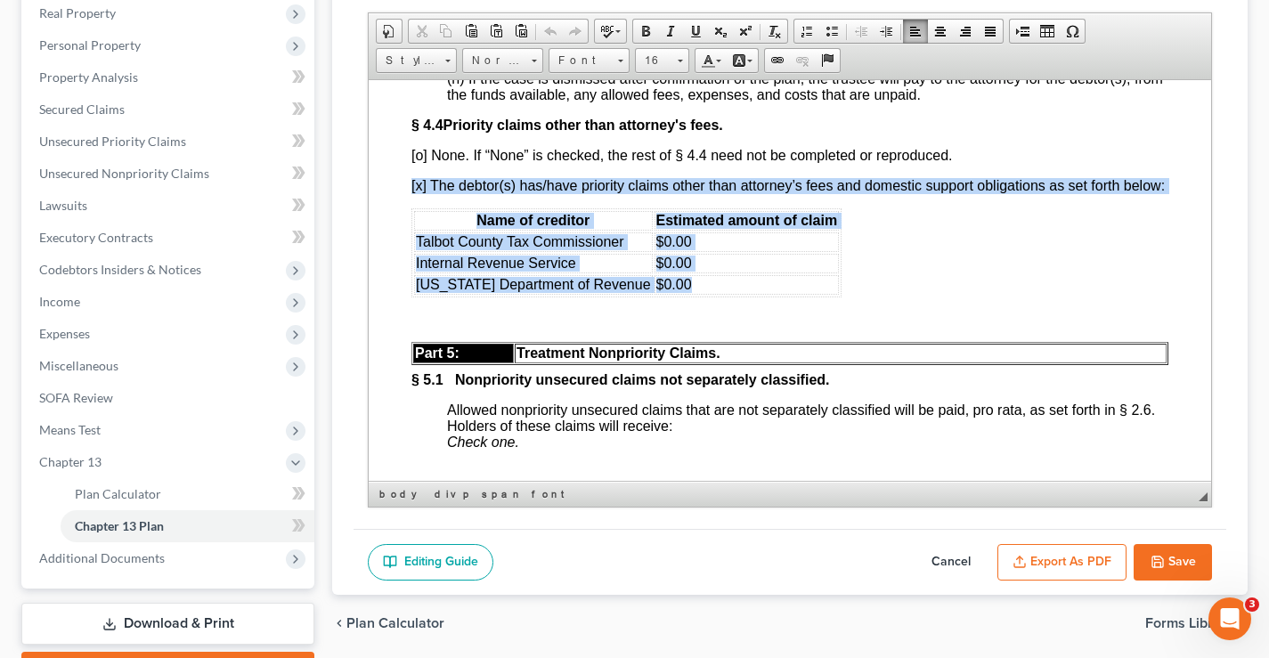
drag, startPoint x: 401, startPoint y: 273, endPoint x: 726, endPoint y: 393, distance: 346.1
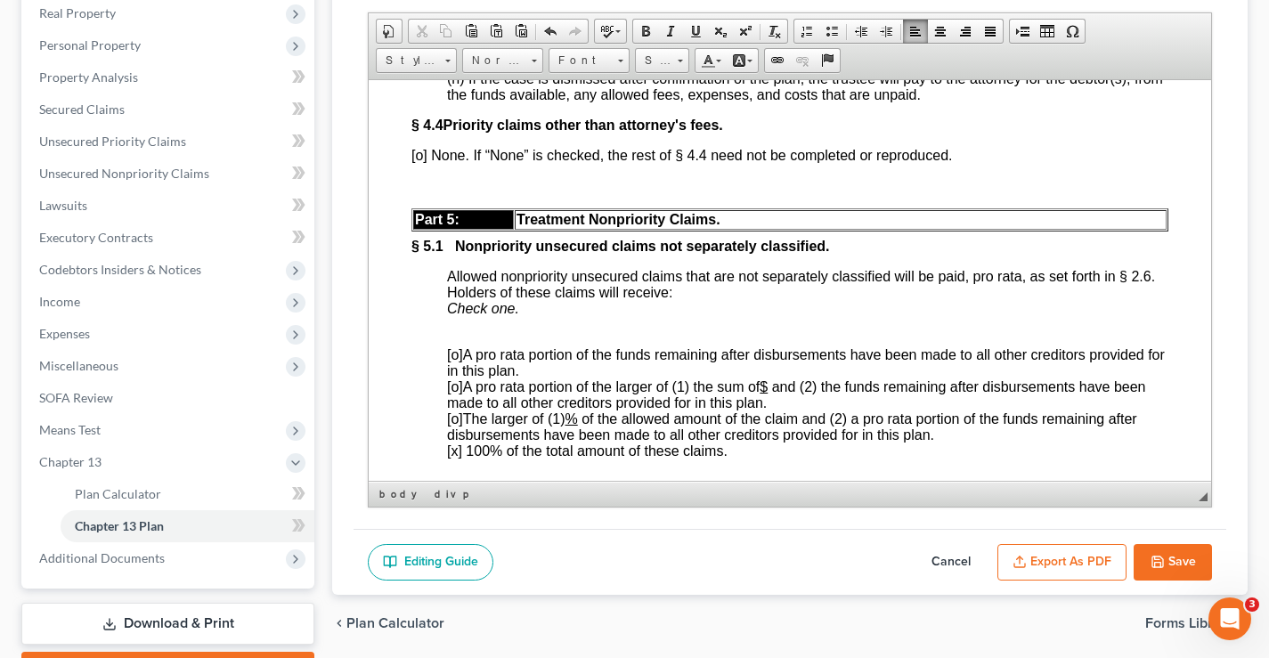
scroll to position [0, 0]
click at [491, 286] on span "Paste" at bounding box center [520, 285] width 94 height 22
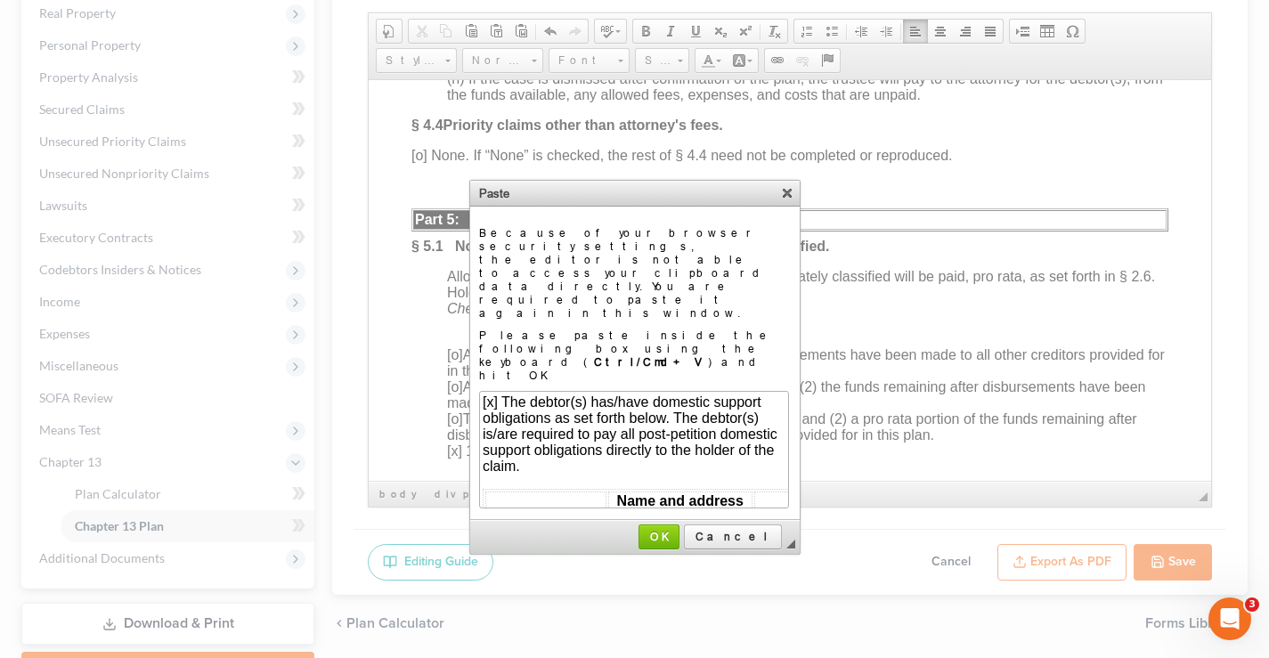
scroll to position [558, 0]
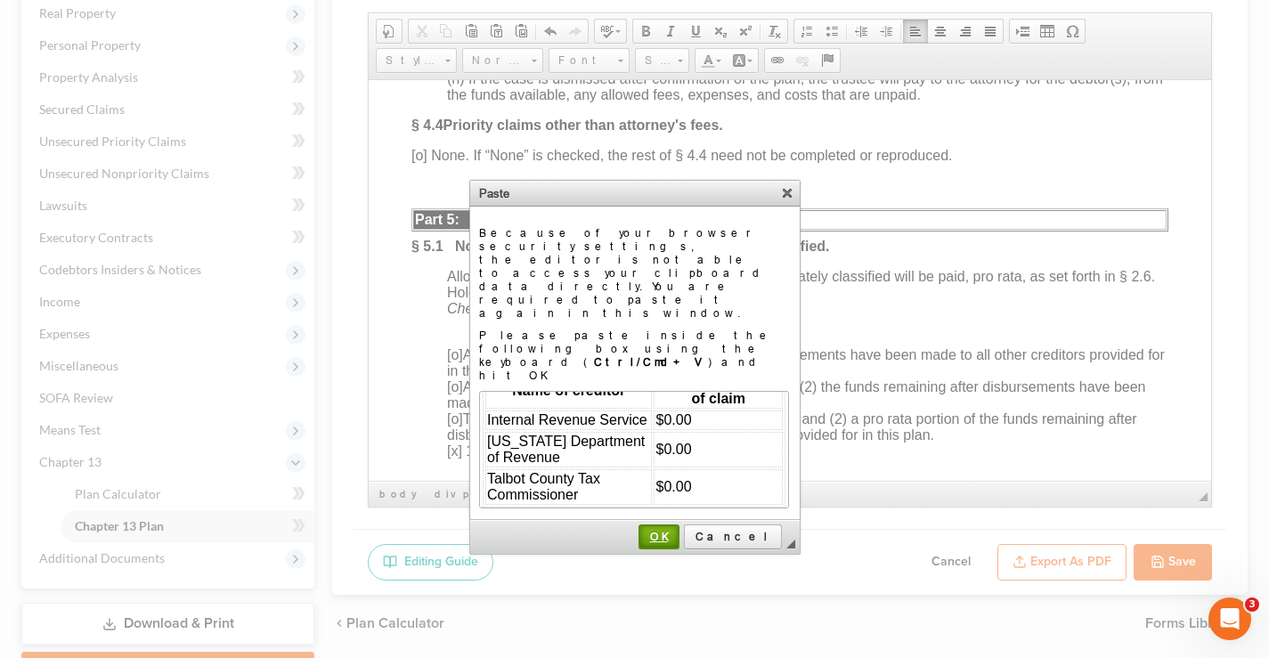
click at [677, 530] on span "OK" at bounding box center [658, 536] width 37 height 13
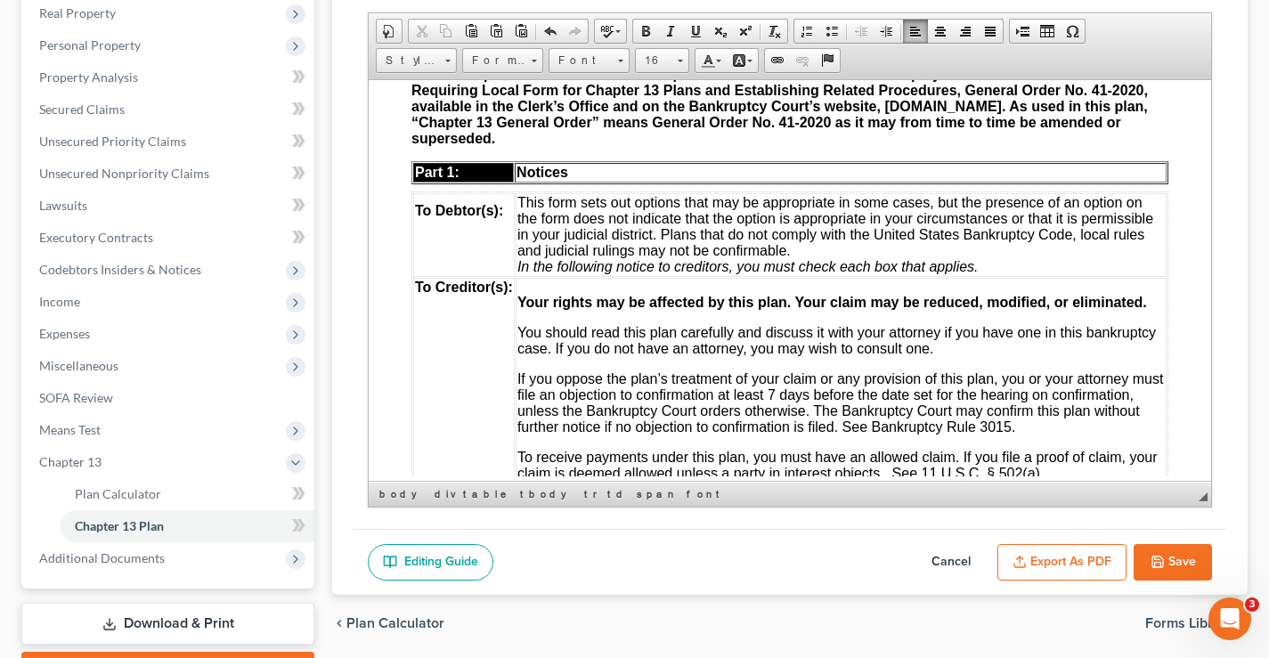
scroll to position [0, 0]
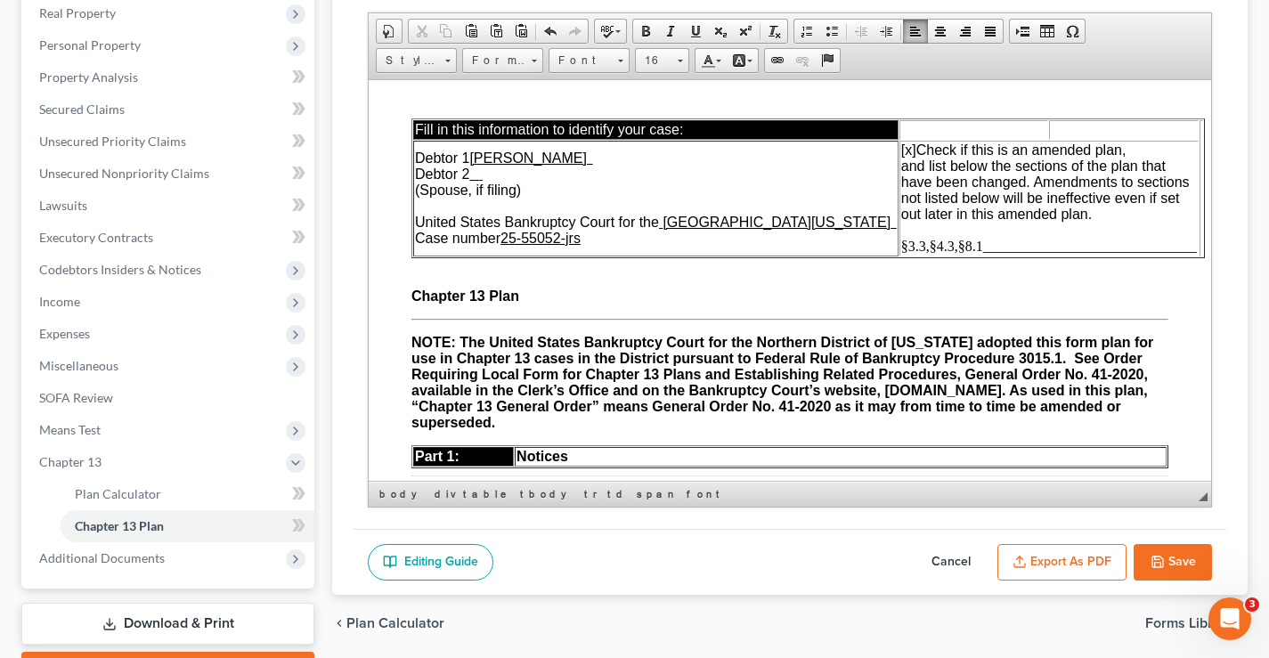
drag, startPoint x: 1203, startPoint y: 334, endPoint x: 1579, endPoint y: 158, distance: 415.8
click at [907, 245] on span "§3.3,§4.3,§8.1______________________________" at bounding box center [1049, 245] width 296 height 15
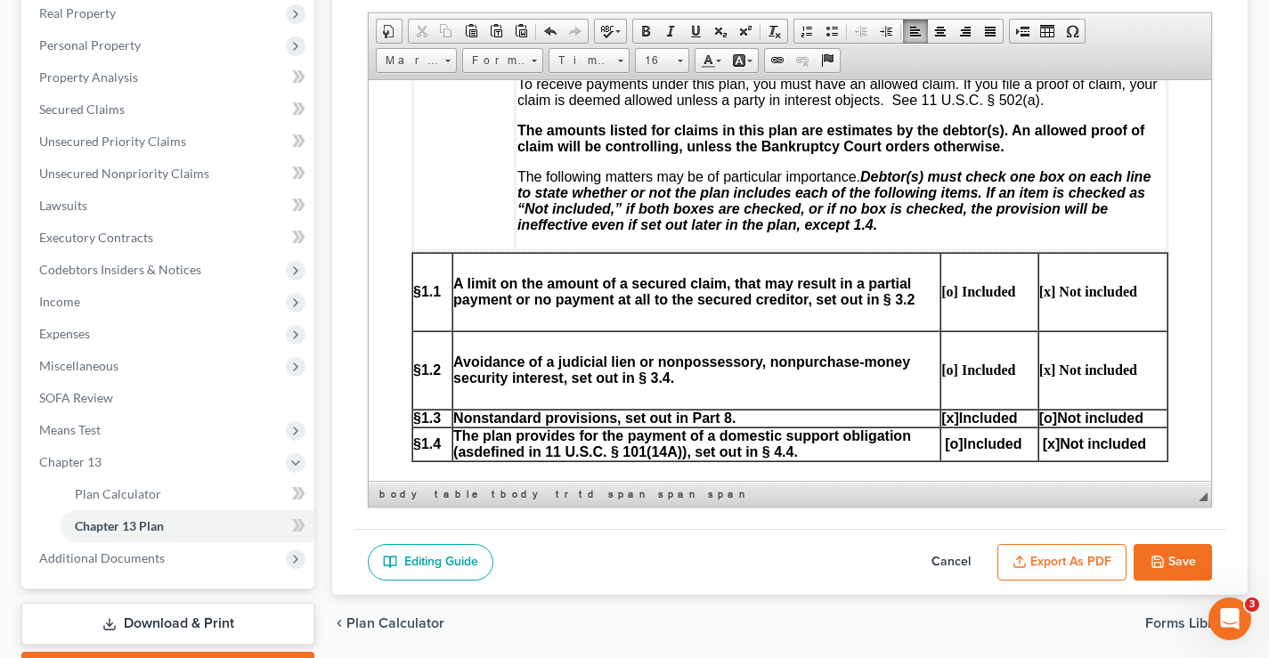
scroll to position [801, 0]
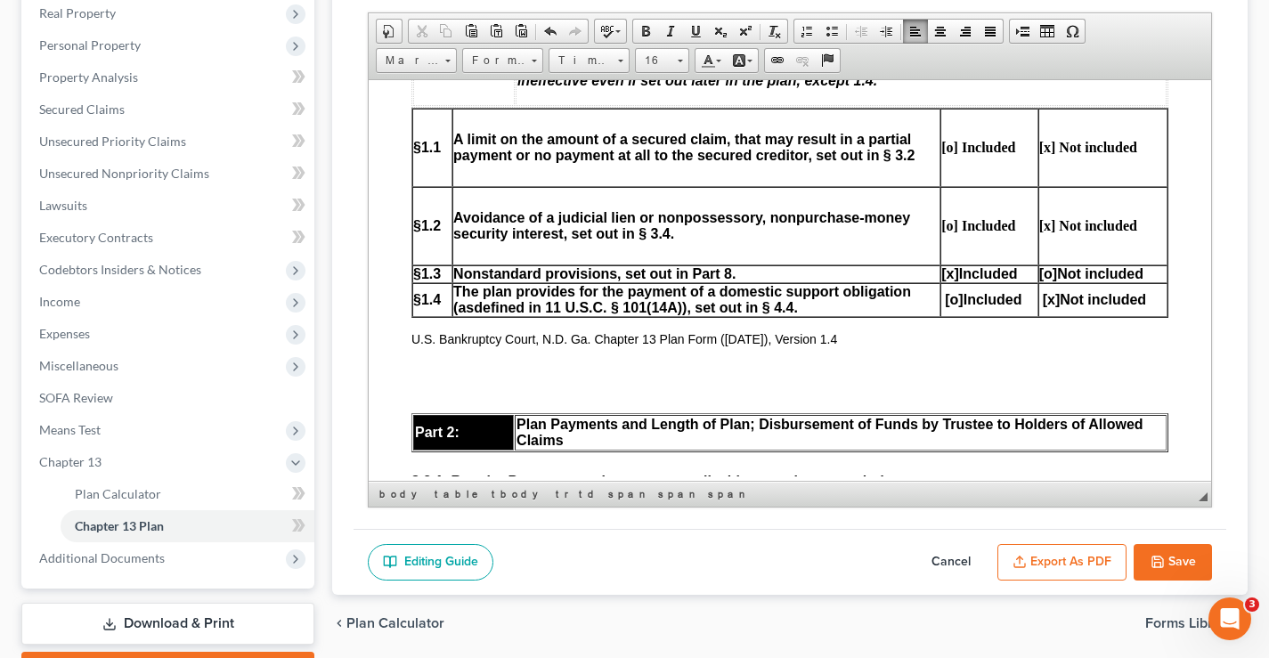
click at [1042, 301] on span "[x]" at bounding box center [1051, 298] width 18 height 15
click at [945, 302] on span "[o]" at bounding box center [954, 298] width 18 height 15
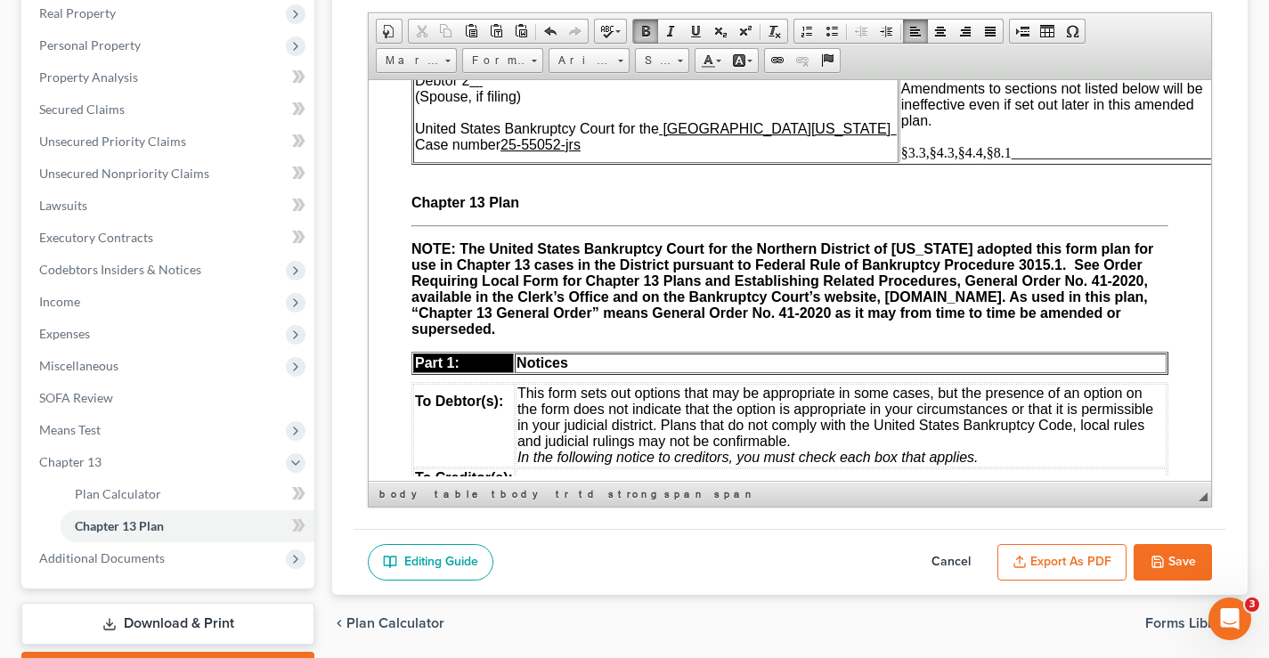
scroll to position [89, 0]
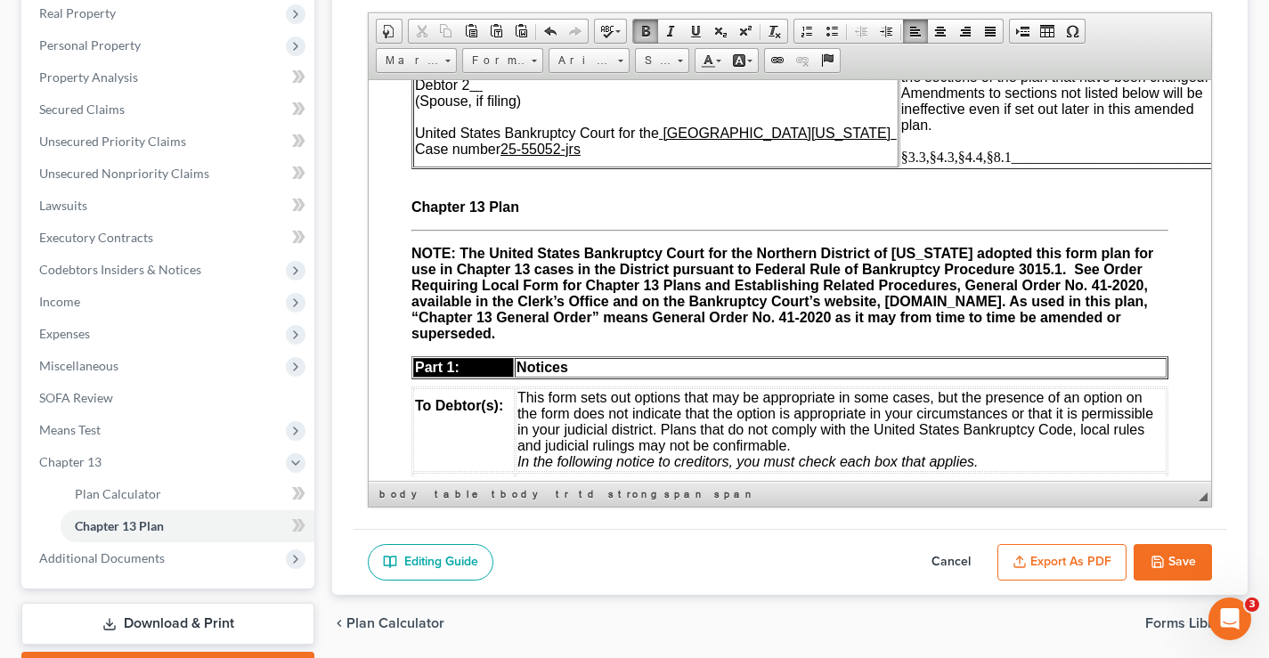
click at [901, 156] on span "§3.3,§4.3,§4.4,§8.1______________________________" at bounding box center [1063, 156] width 324 height 15
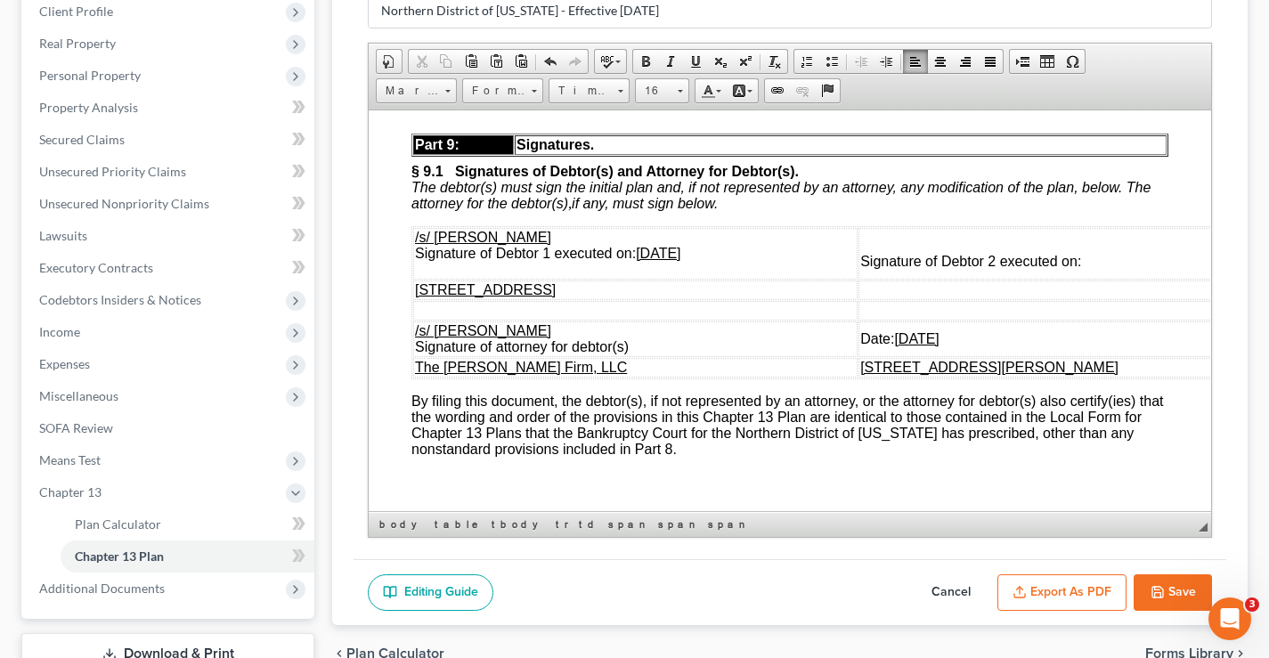
scroll to position [6808, 0]
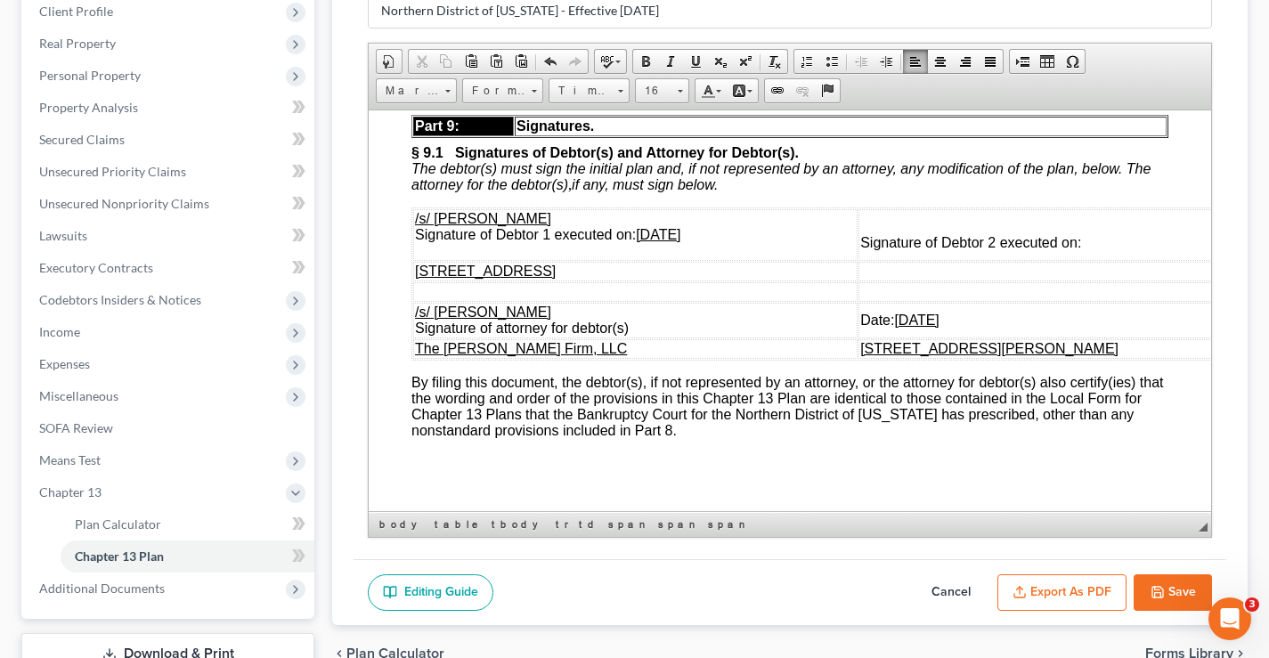
click at [669, 241] on u "[DATE]" at bounding box center [658, 233] width 45 height 15
click at [902, 327] on u "[DATE]" at bounding box center [916, 319] width 45 height 15
click at [1167, 587] on button "Save" at bounding box center [1172, 592] width 78 height 37
select select "2"
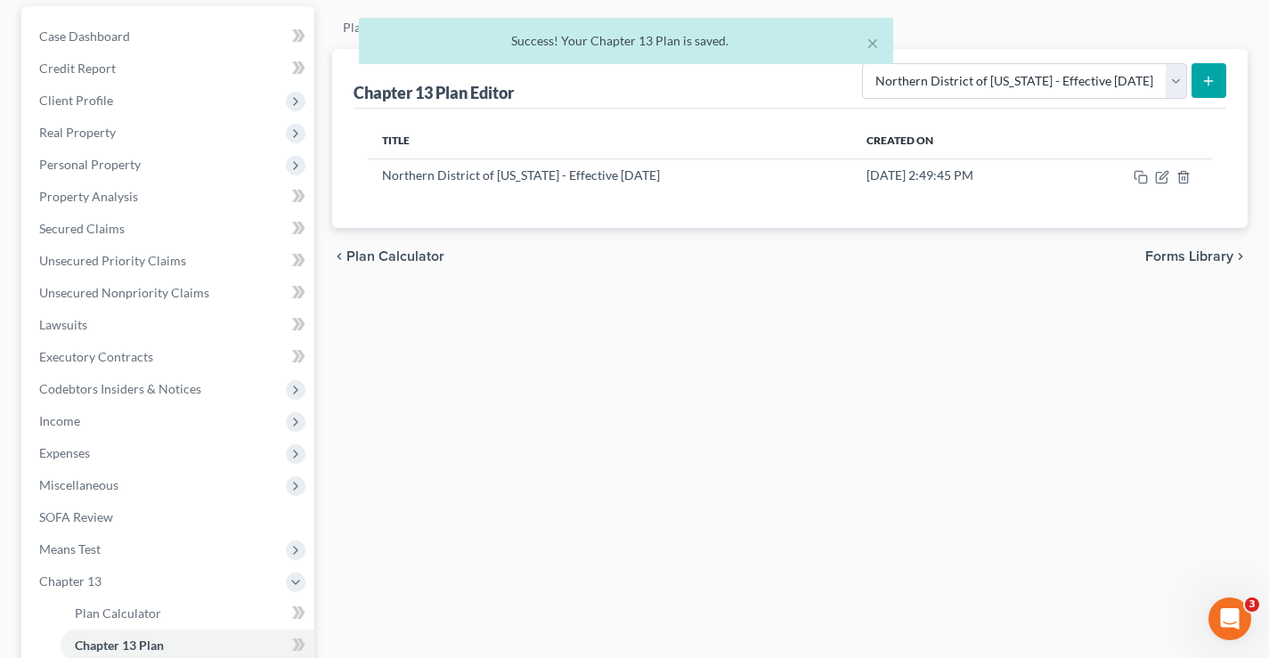
scroll to position [69, 0]
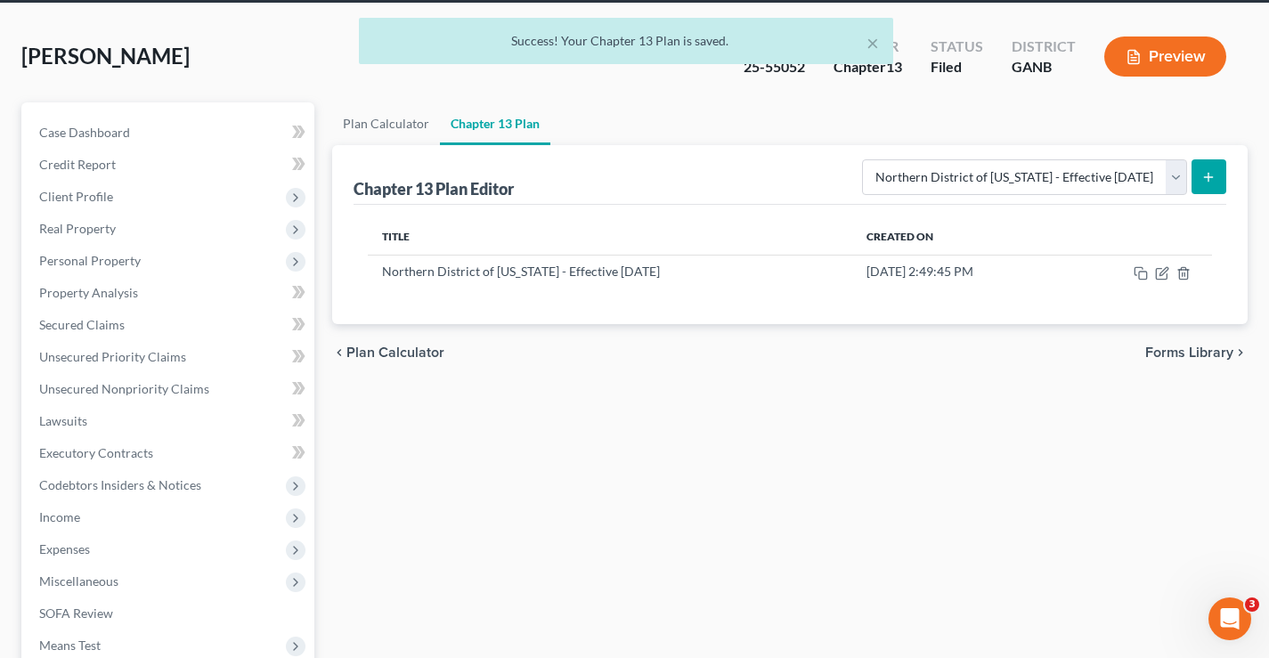
click at [804, 122] on ul "Plan Calculator Chapter 13 Plan" at bounding box center [789, 123] width 915 height 43
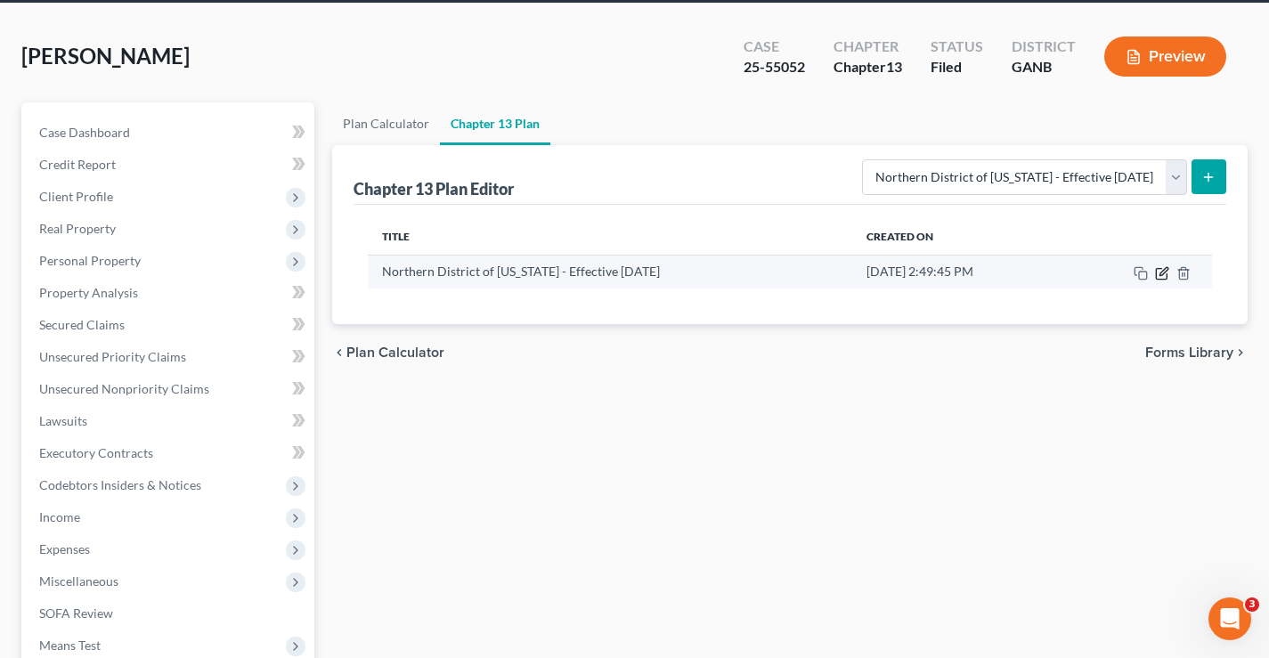
click at [1161, 273] on icon "button" at bounding box center [1162, 273] width 14 height 14
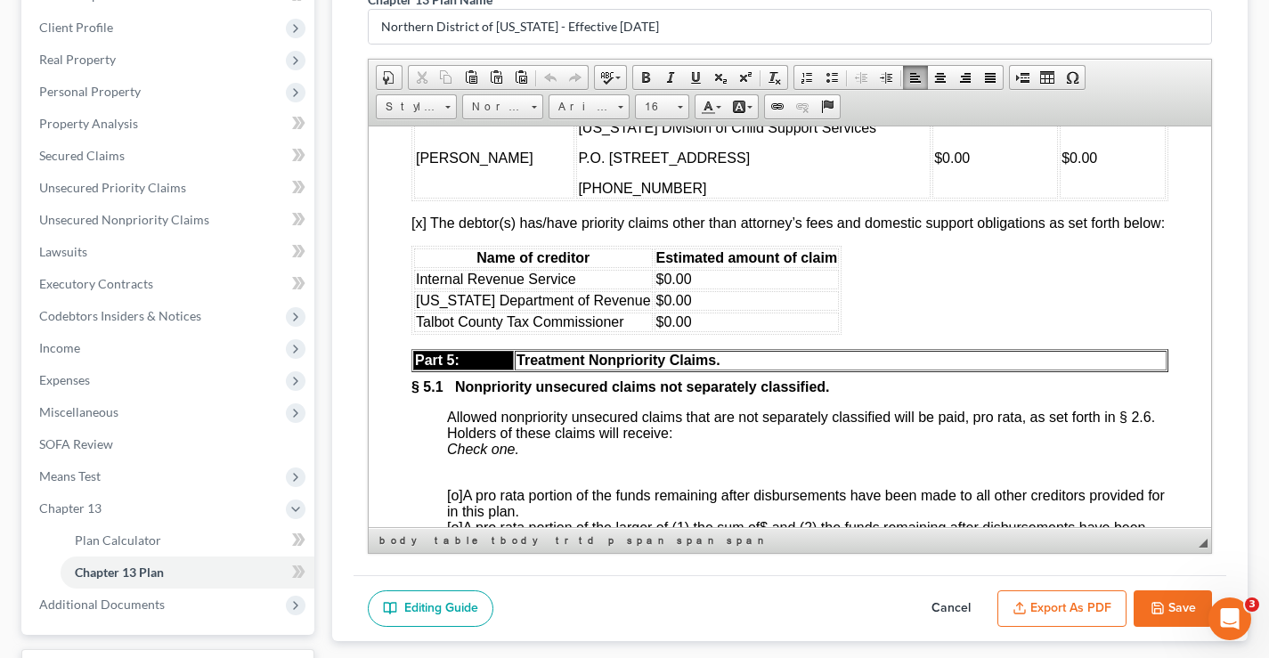
scroll to position [5203, 0]
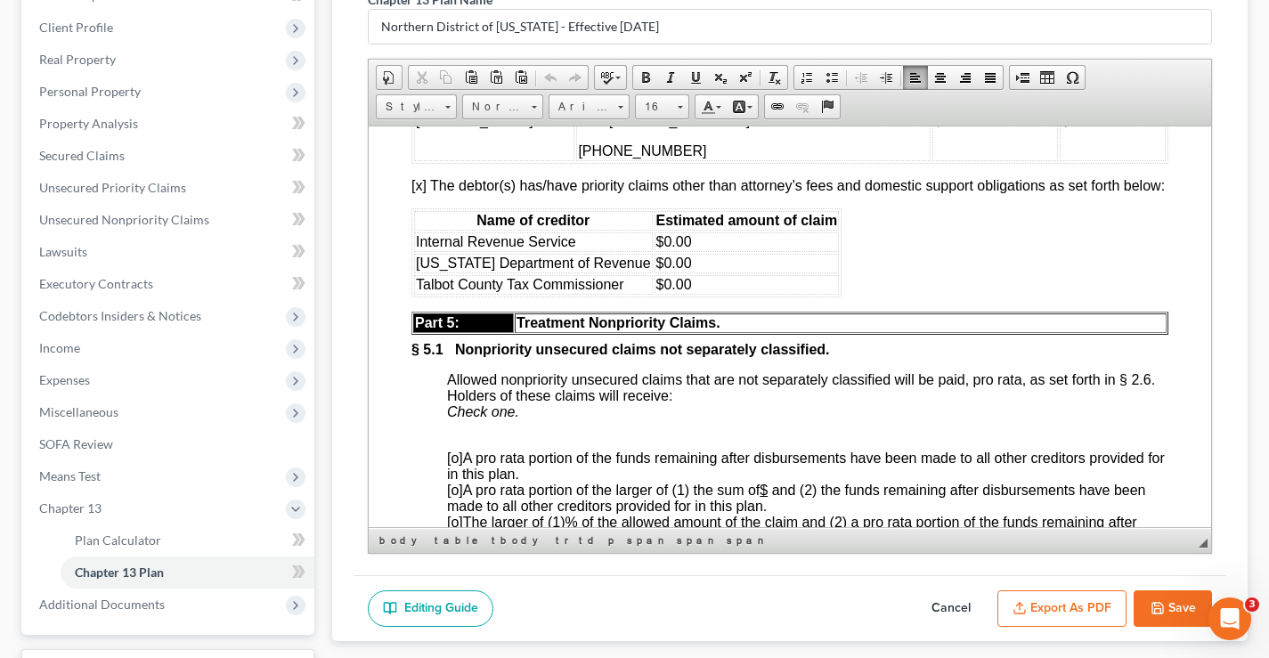
click at [1169, 604] on button "Save" at bounding box center [1172, 608] width 78 height 37
select select "2"
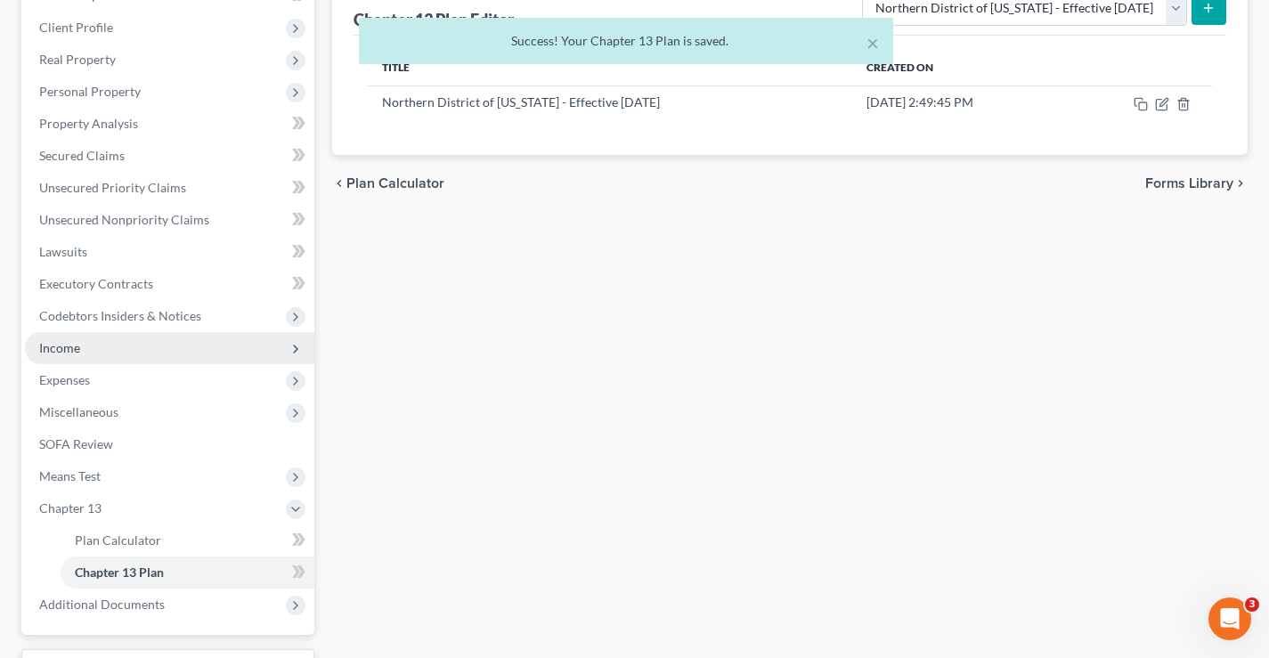
click at [59, 349] on span "Income" at bounding box center [59, 347] width 41 height 15
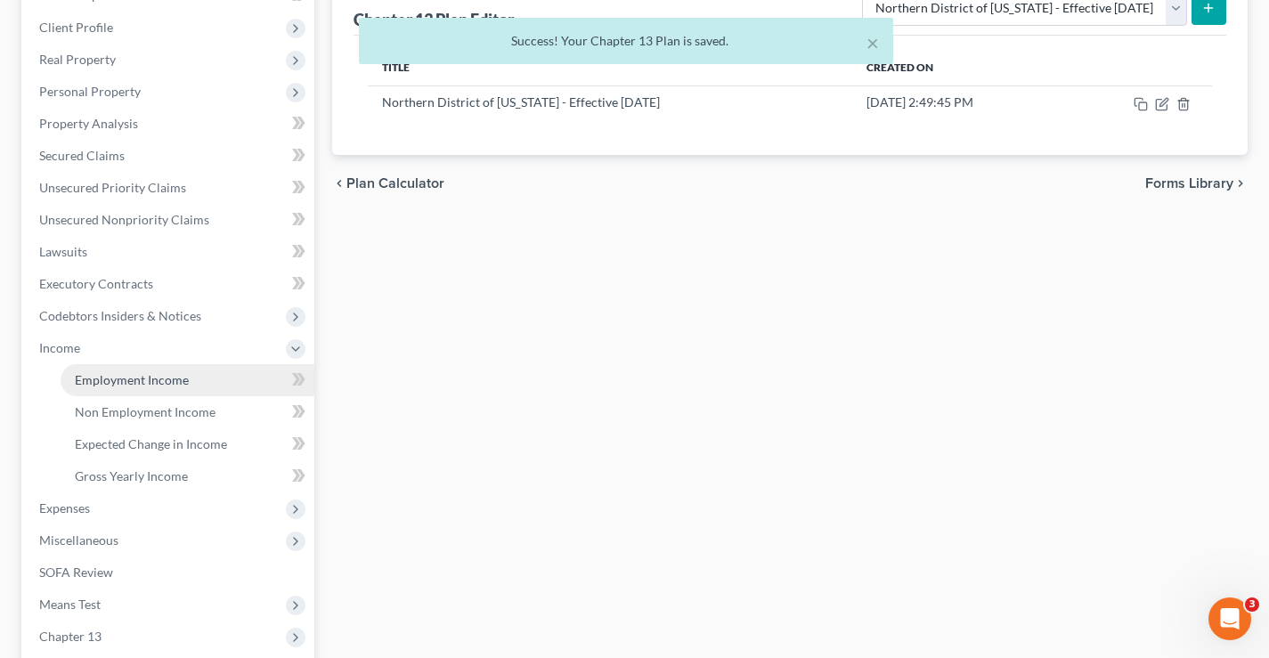
click at [101, 379] on span "Employment Income" at bounding box center [132, 379] width 114 height 15
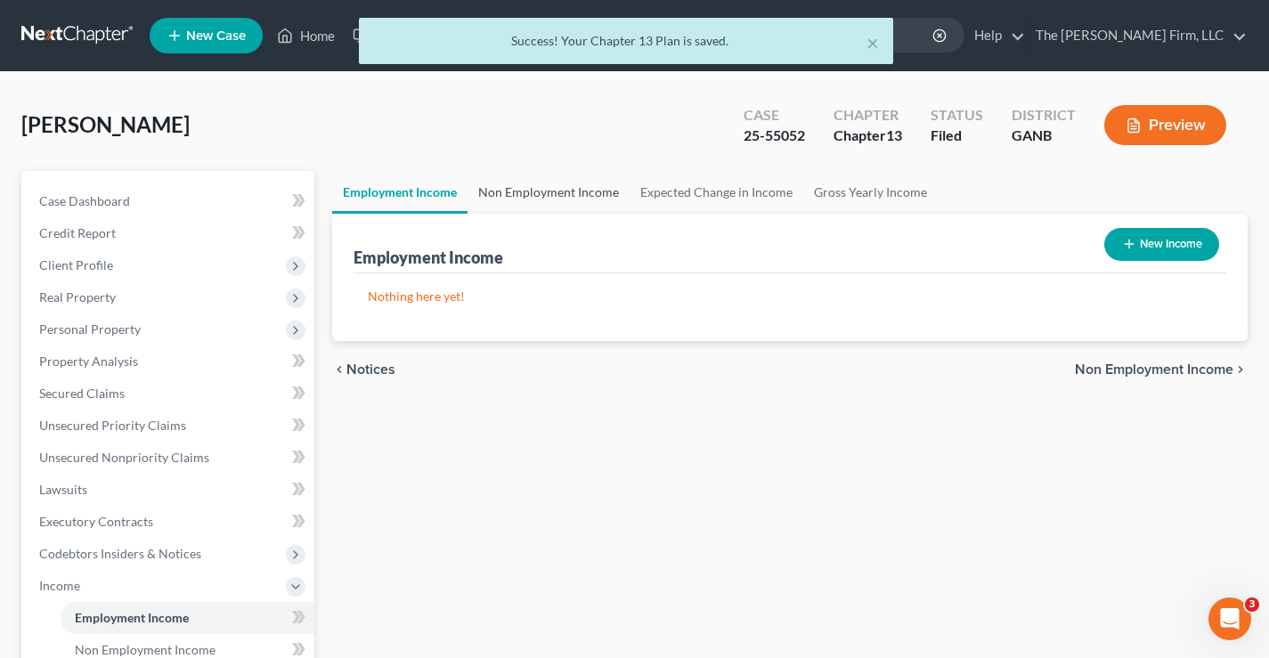
click at [577, 194] on link "Non Employment Income" at bounding box center [548, 192] width 162 height 43
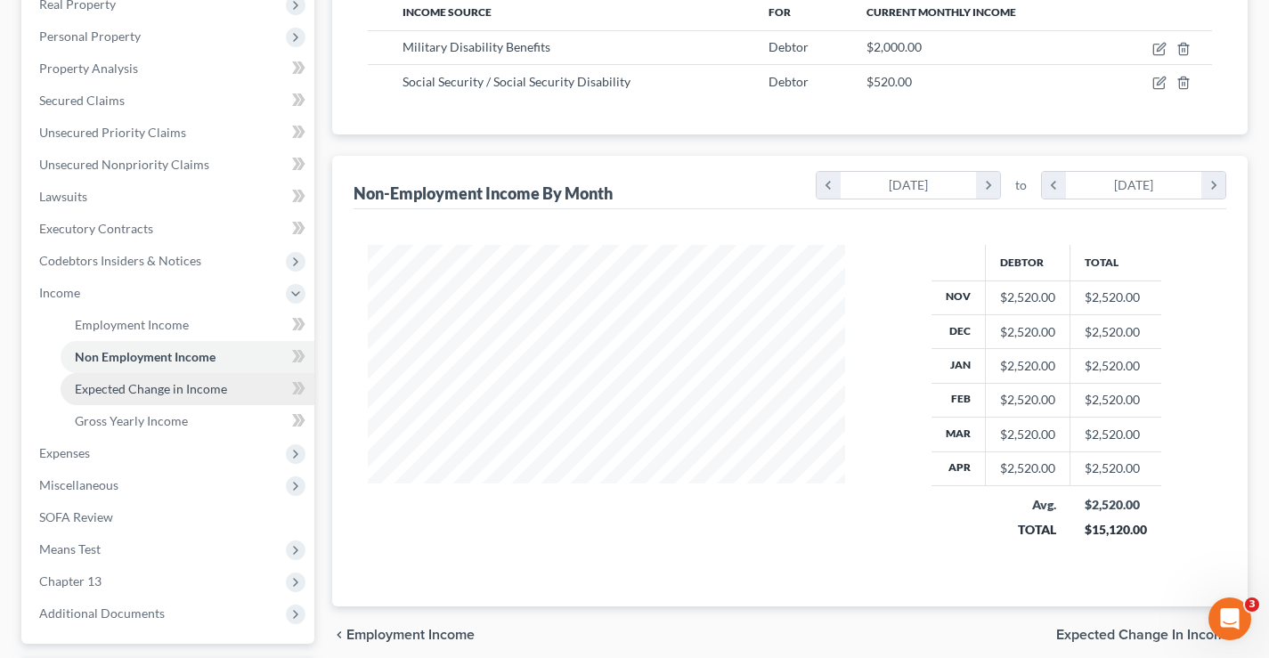
scroll to position [445, 0]
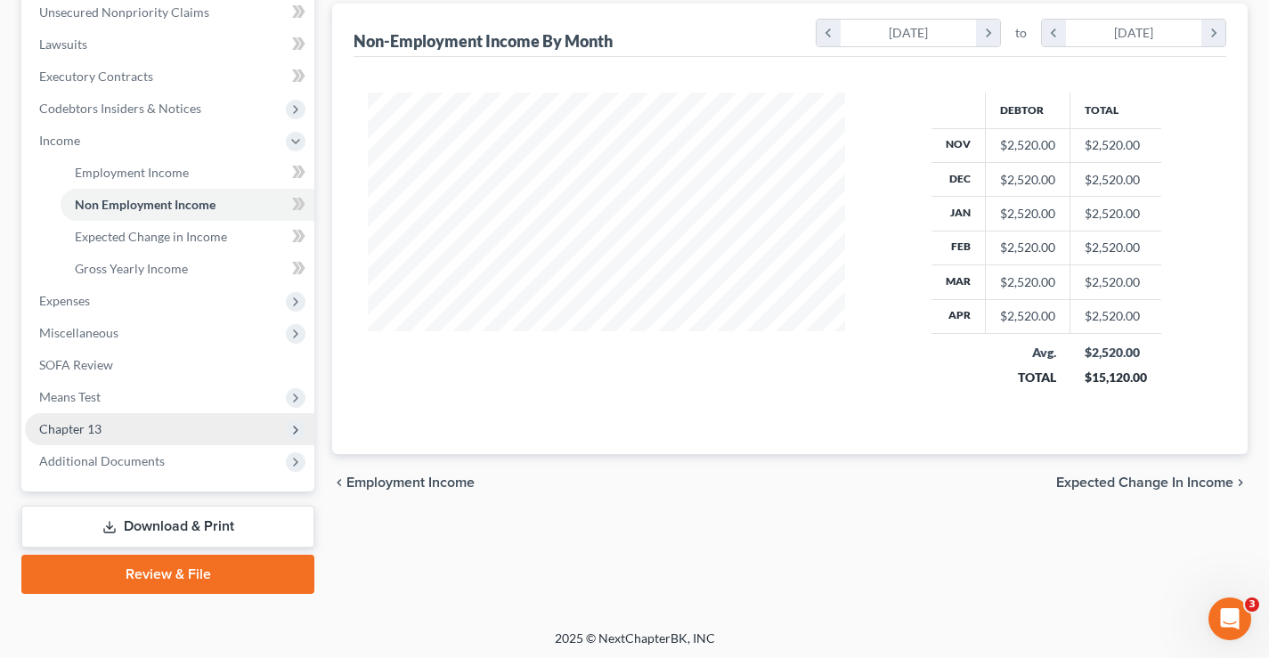
click at [98, 432] on span "Chapter 13" at bounding box center [70, 428] width 62 height 15
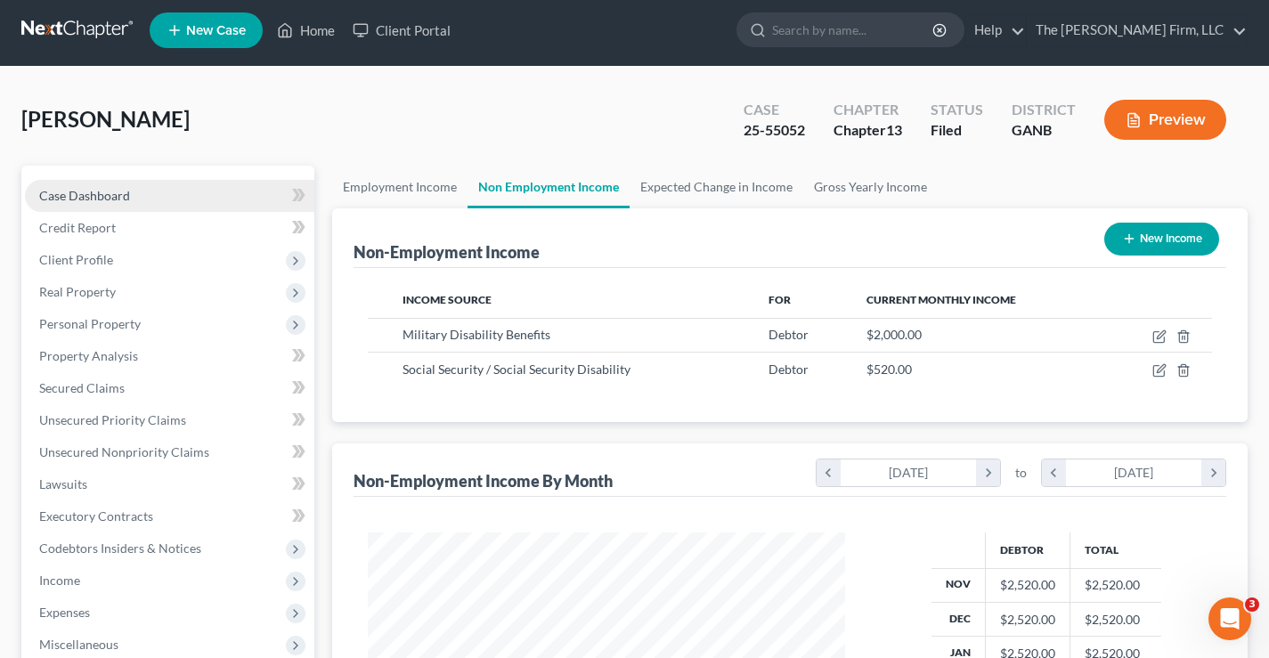
scroll to position [267, 0]
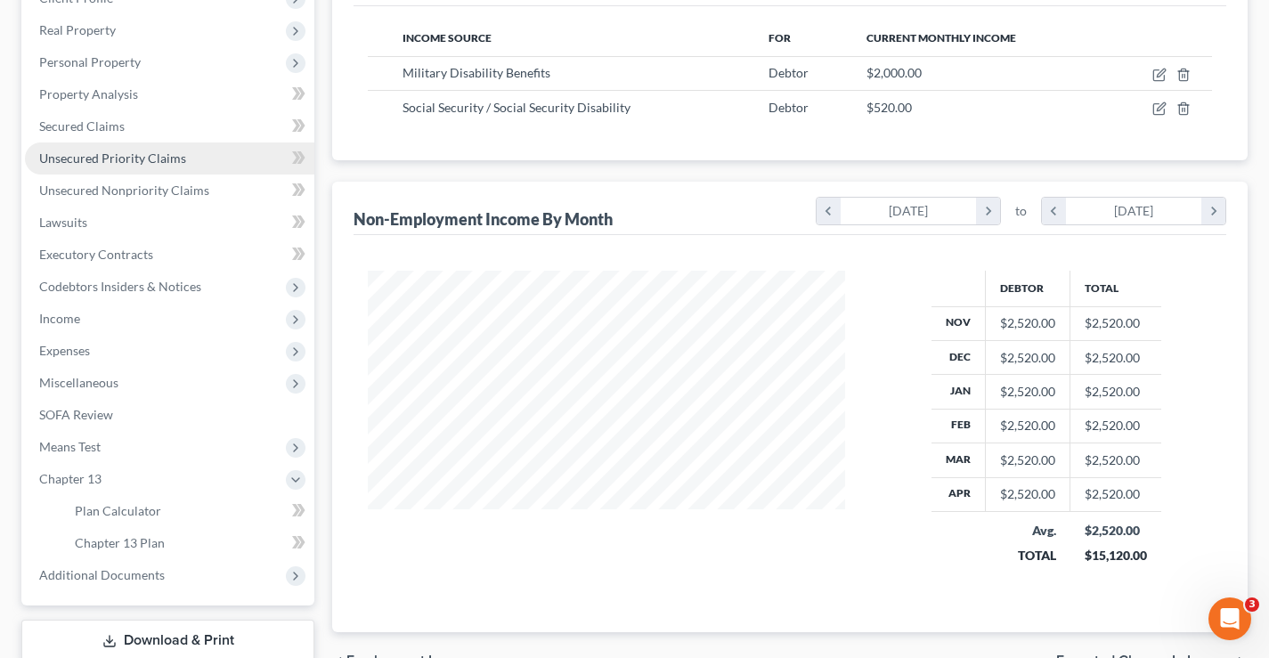
click at [60, 156] on span "Unsecured Priority Claims" at bounding box center [112, 157] width 147 height 15
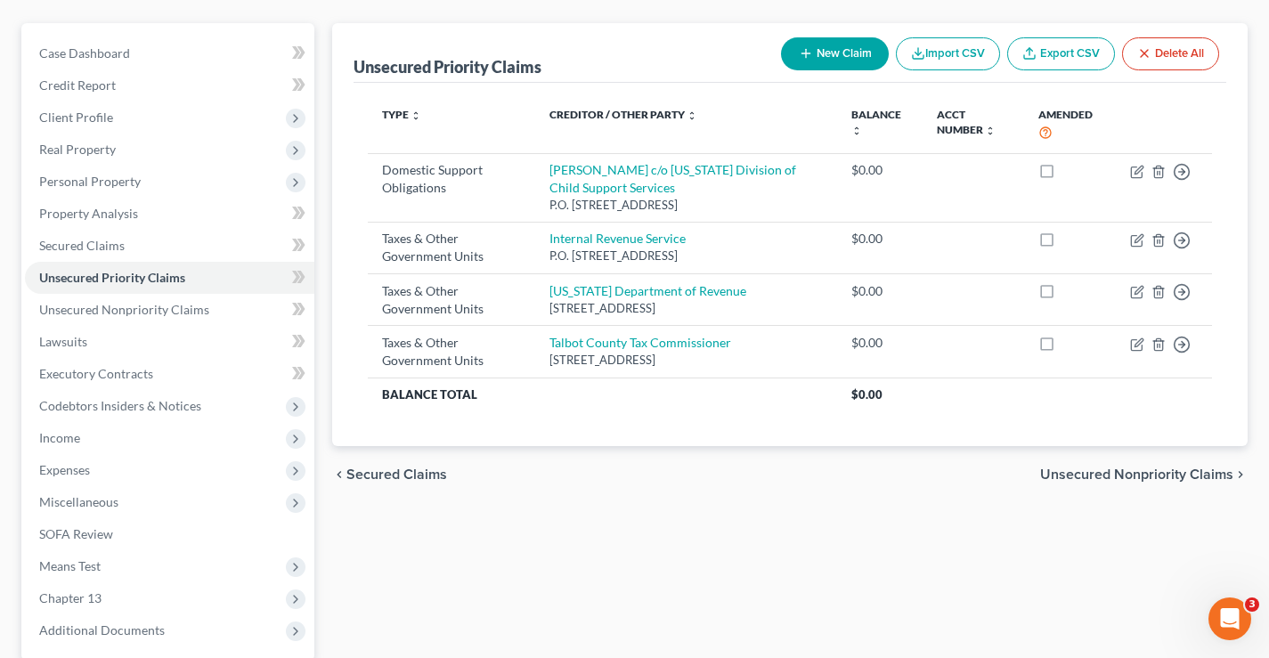
scroll to position [320, 0]
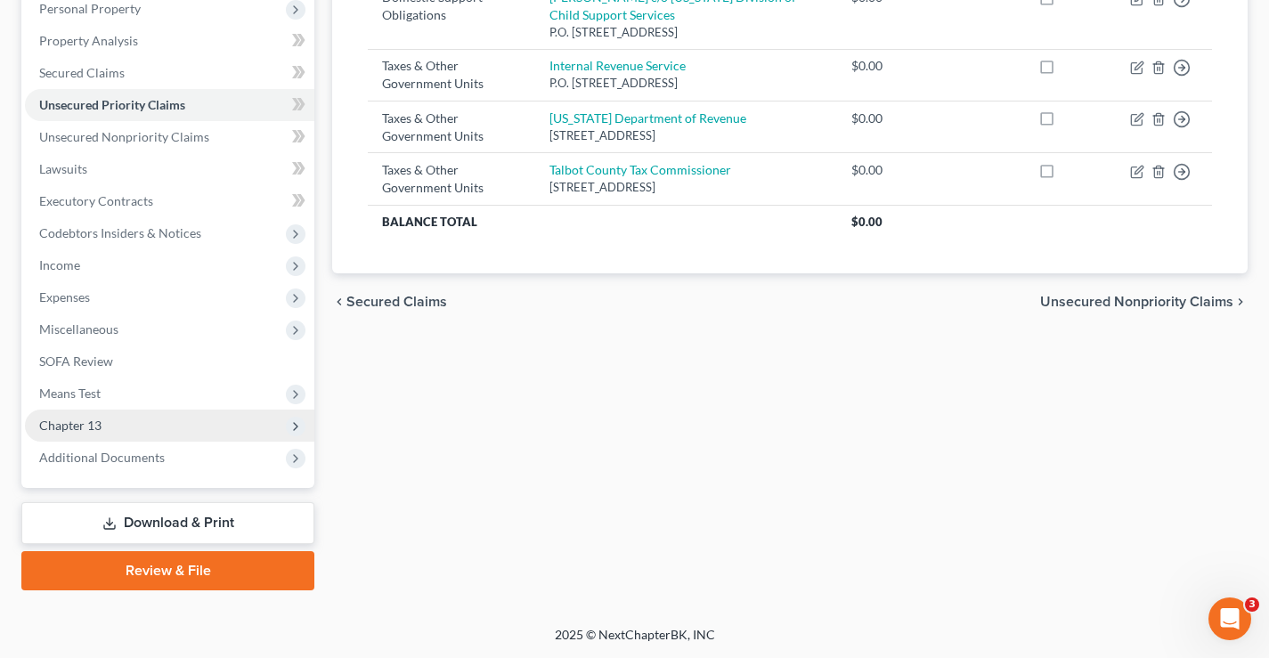
click at [59, 427] on span "Chapter 13" at bounding box center [70, 425] width 62 height 15
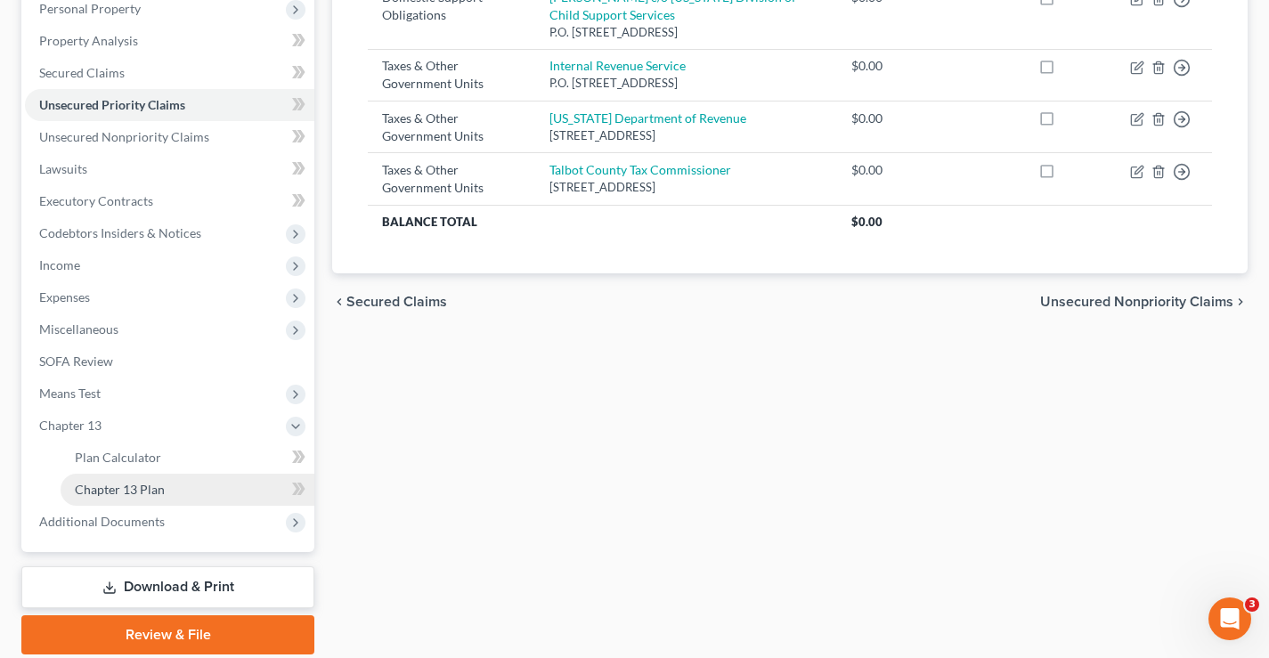
click at [123, 492] on span "Chapter 13 Plan" at bounding box center [120, 489] width 90 height 15
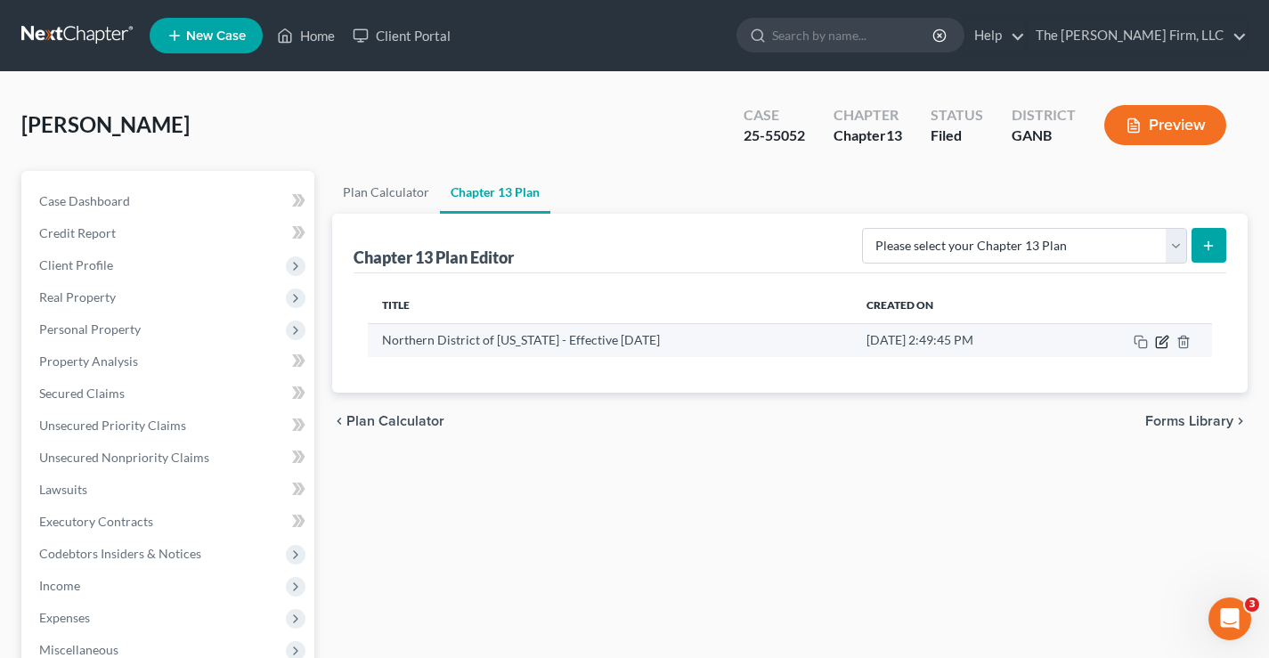
click at [1160, 344] on icon "button" at bounding box center [1163, 340] width 8 height 8
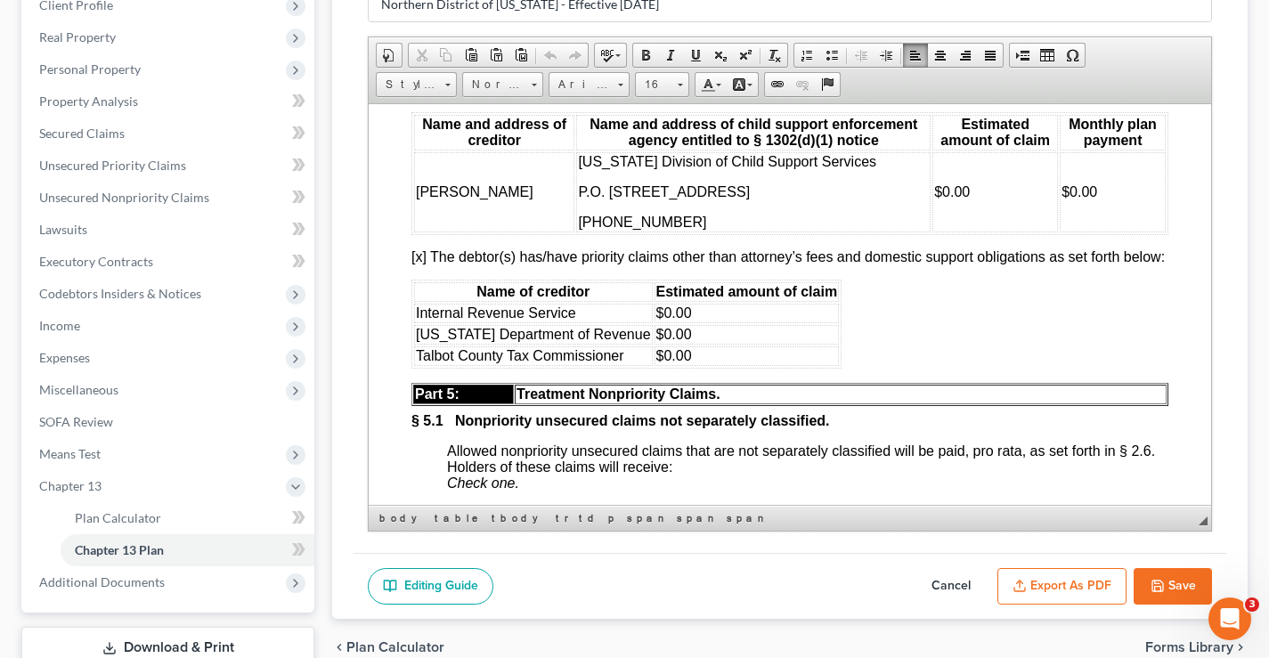
scroll to position [5147, 0]
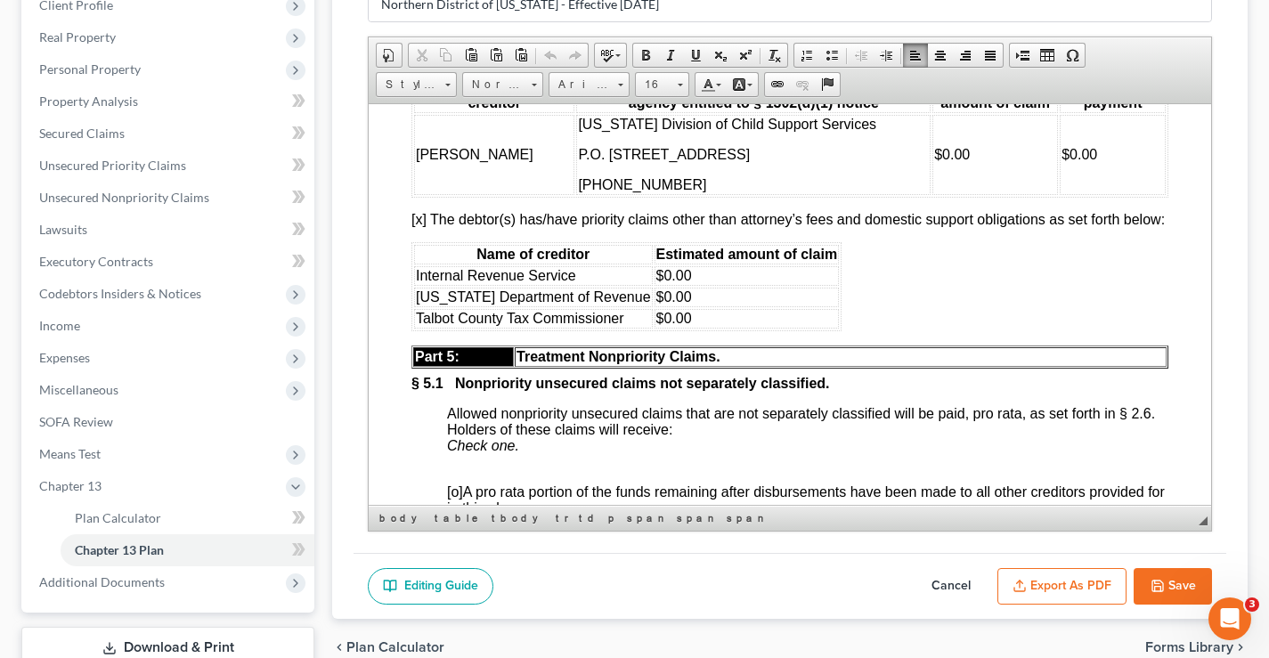
click at [430, 194] on td "[PERSON_NAME]" at bounding box center [494, 154] width 160 height 80
click at [532, 161] on font "[PERSON_NAME]" at bounding box center [475, 153] width 118 height 15
drag, startPoint x: 467, startPoint y: 256, endPoint x: 507, endPoint y: 260, distance: 40.2
click at [507, 176] on font "(Debtor cannot" at bounding box center [463, 168] width 94 height 15
drag, startPoint x: 531, startPoint y: 220, endPoint x: 415, endPoint y: 220, distance: 115.7
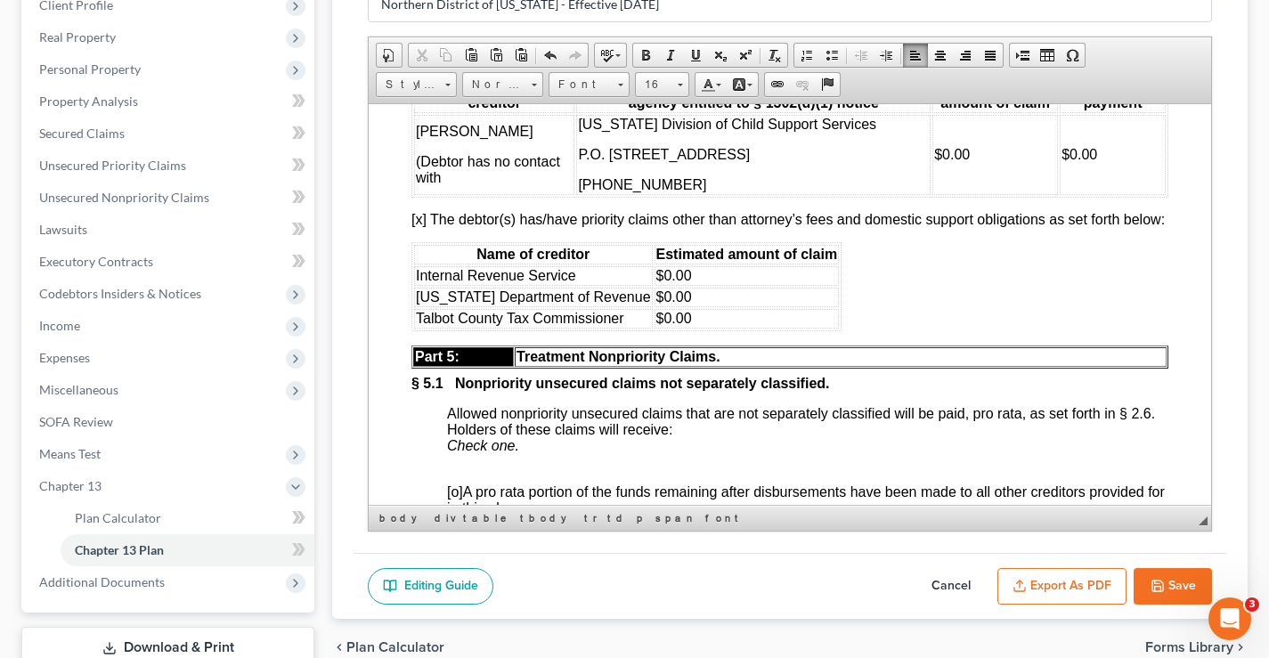
click at [416, 138] on font "[PERSON_NAME]" at bounding box center [475, 130] width 118 height 15
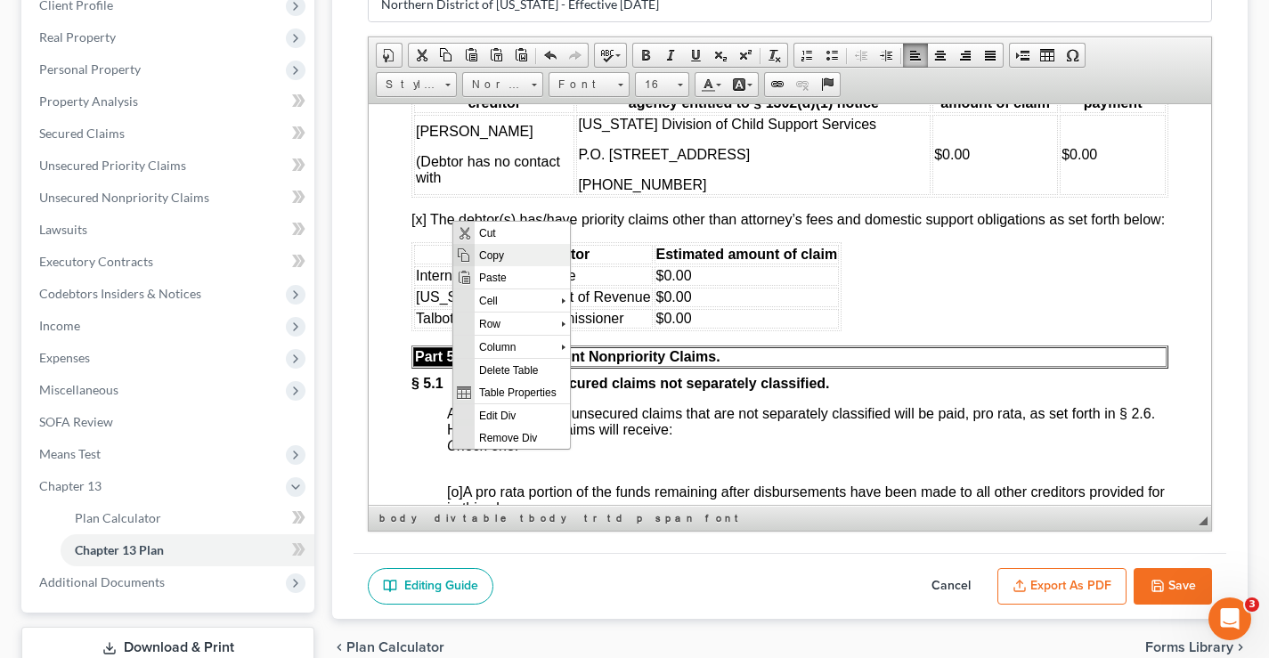
click at [512, 255] on span "Copy" at bounding box center [521, 254] width 95 height 22
copy font "[PERSON_NAME]"
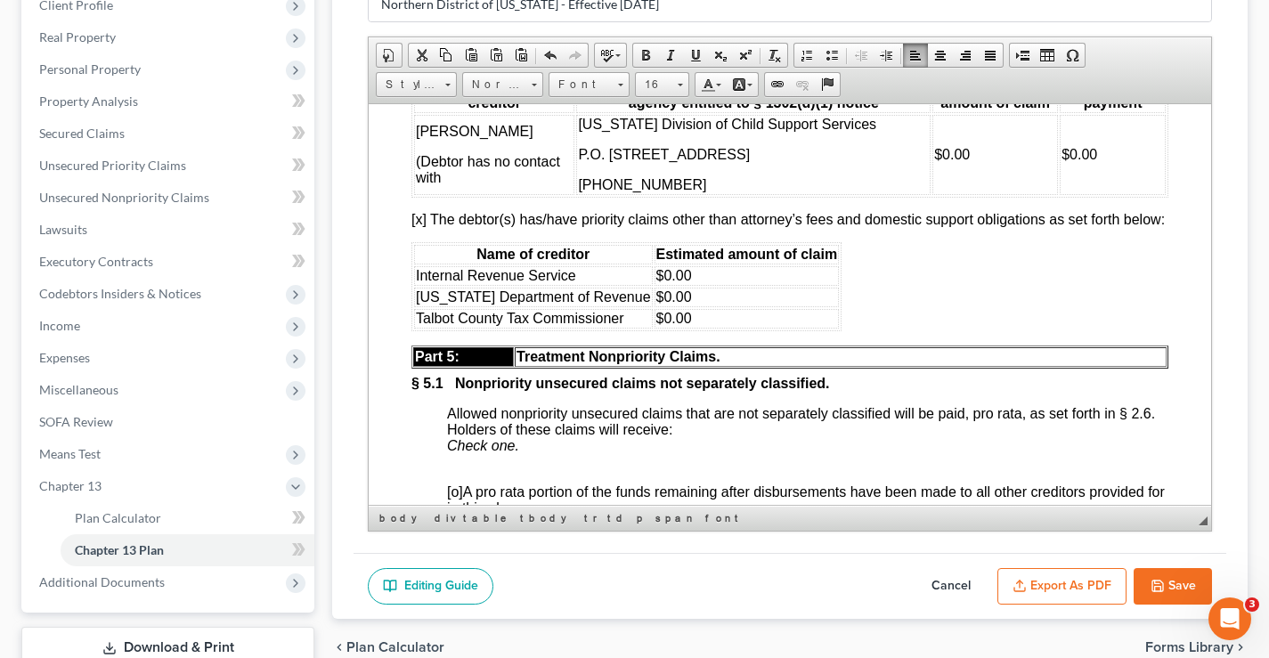
click at [500, 184] on font "(Debtor has no contact with" at bounding box center [488, 168] width 144 height 31
click at [493, 184] on font "(Debtor has no contact with" at bounding box center [488, 168] width 144 height 31
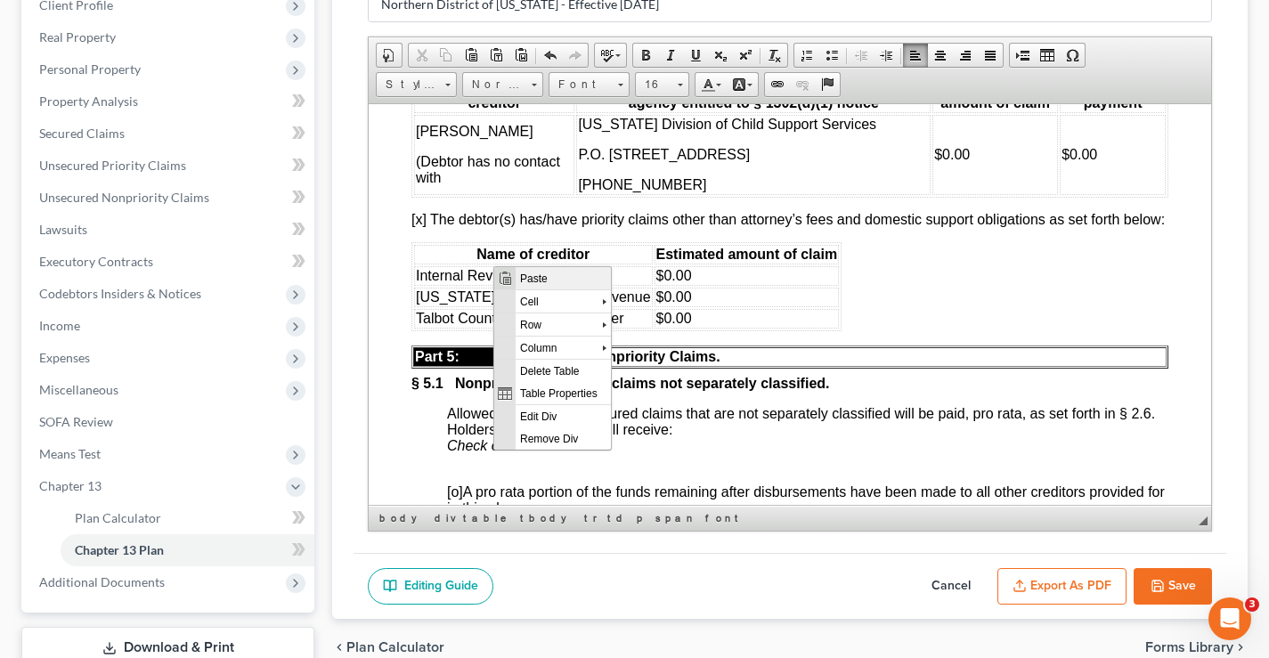
click at [537, 280] on span "Paste" at bounding box center [562, 277] width 95 height 22
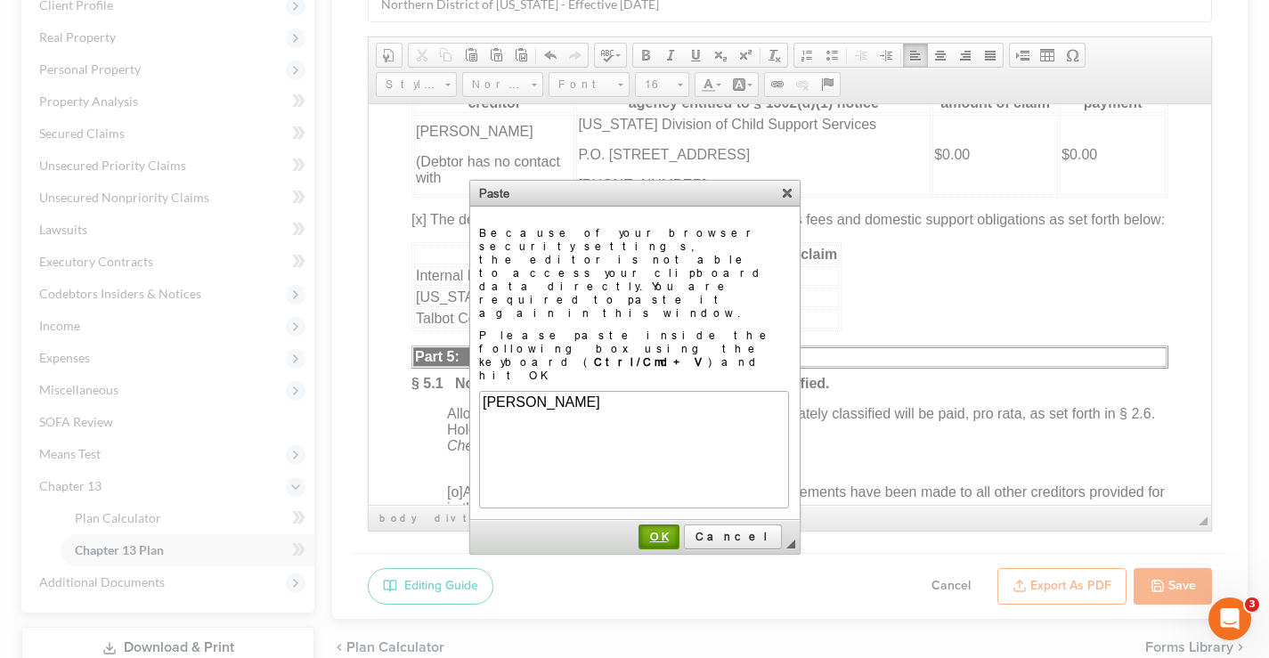
click at [677, 530] on span "OK" at bounding box center [658, 536] width 37 height 13
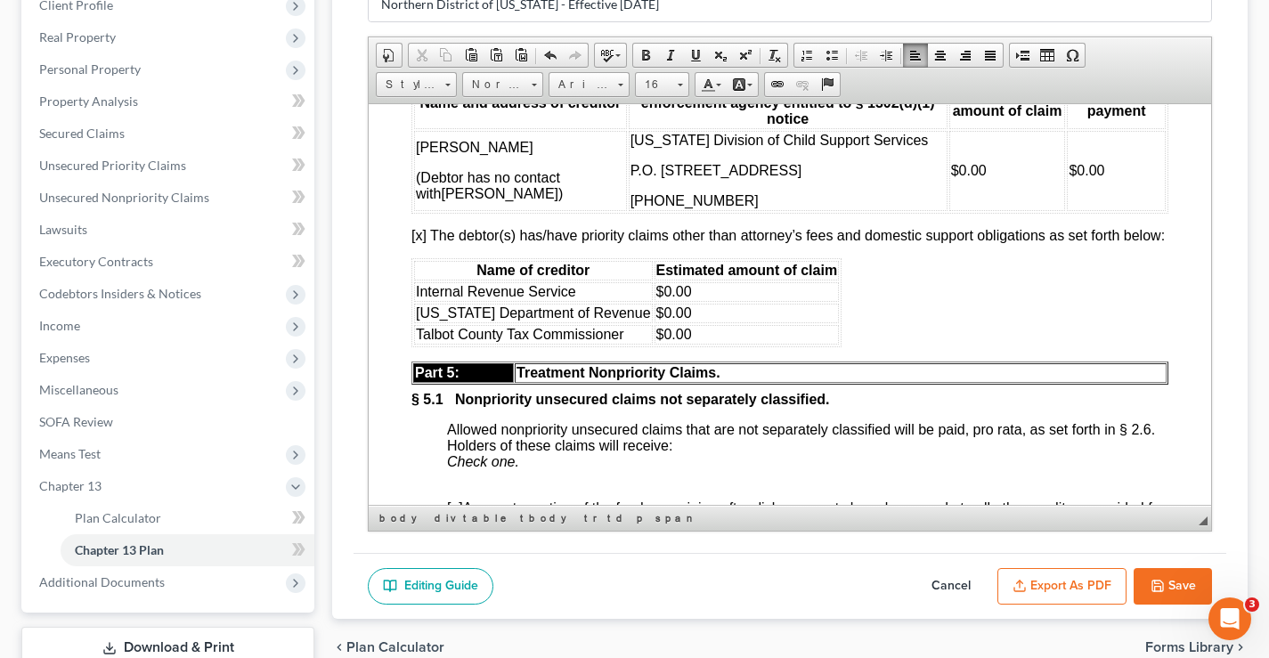
click at [439, 200] on font "(Debtor has no contact with" at bounding box center [488, 184] width 144 height 31
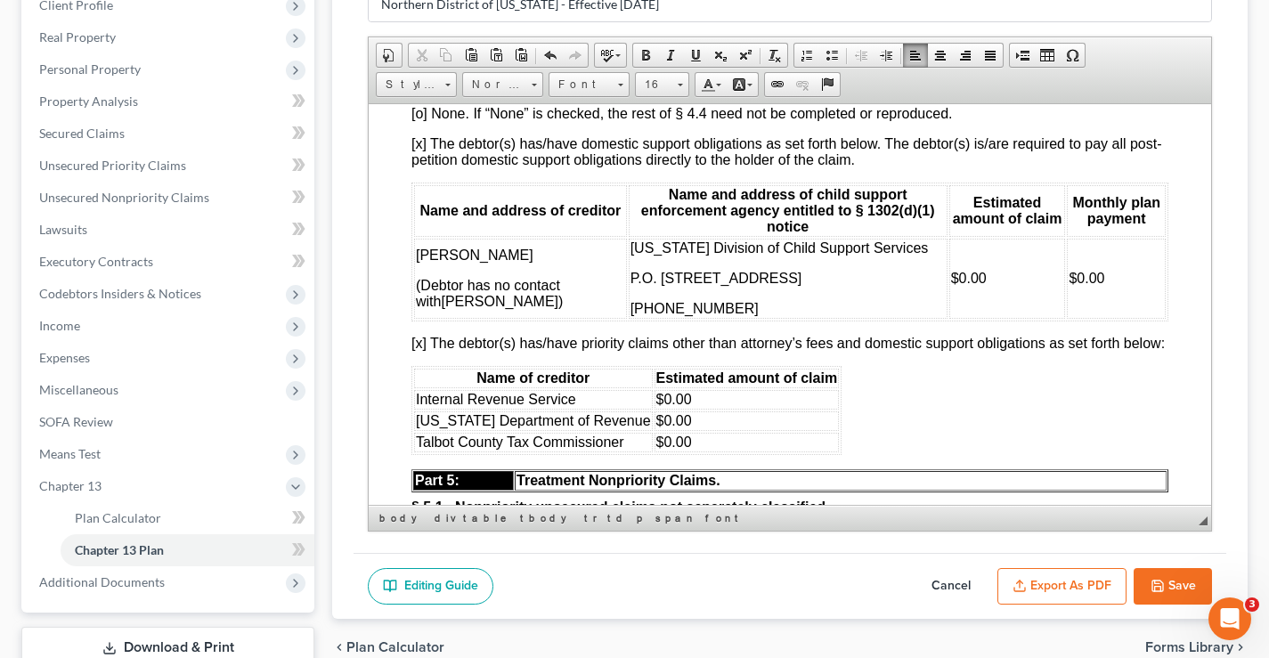
scroll to position [5147, 0]
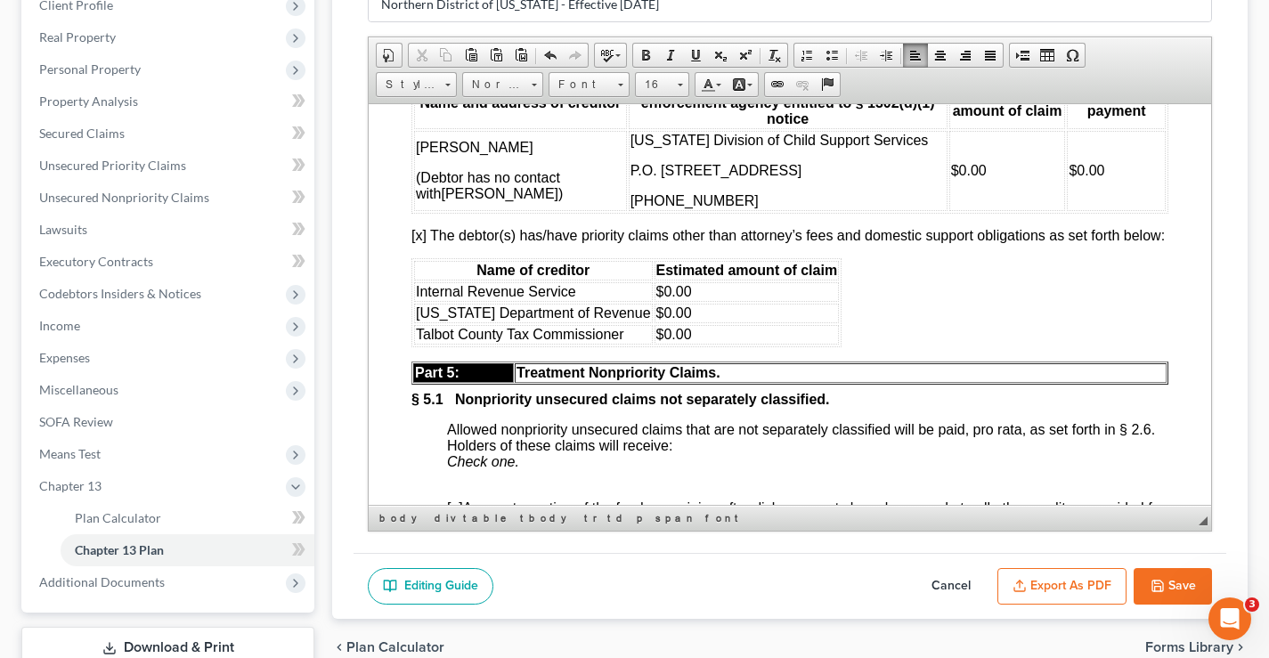
click at [1195, 583] on button "Save" at bounding box center [1172, 586] width 78 height 37
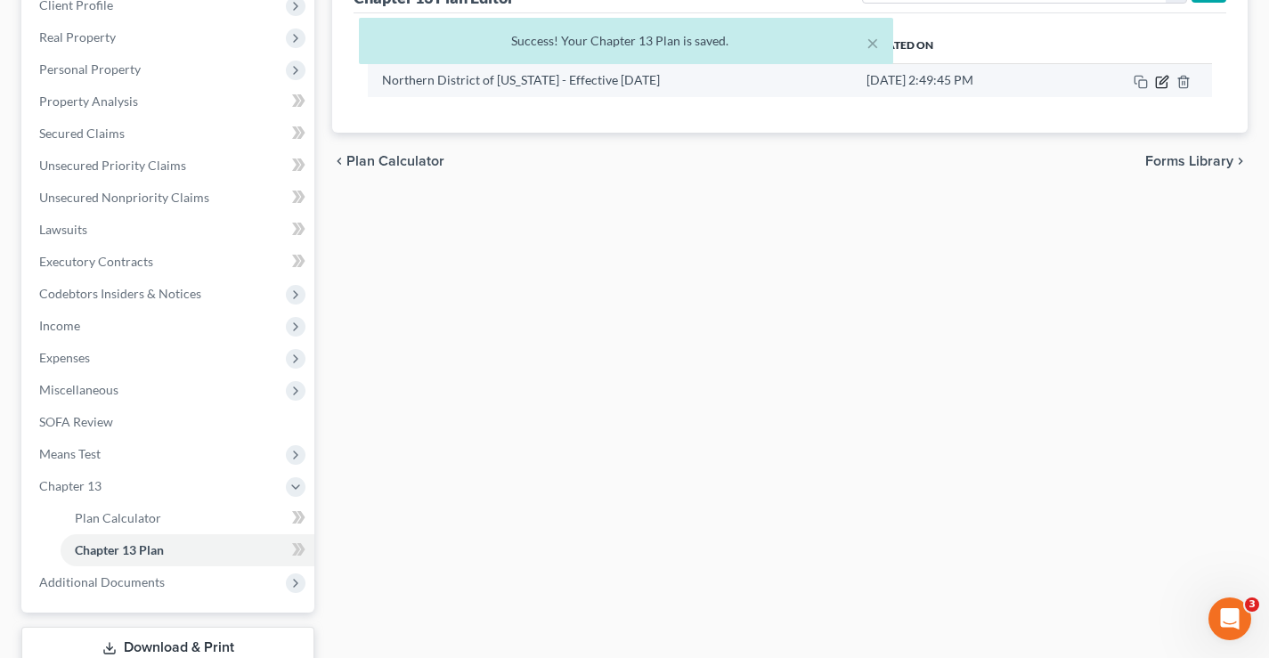
click at [1161, 81] on icon "button" at bounding box center [1163, 80] width 8 height 8
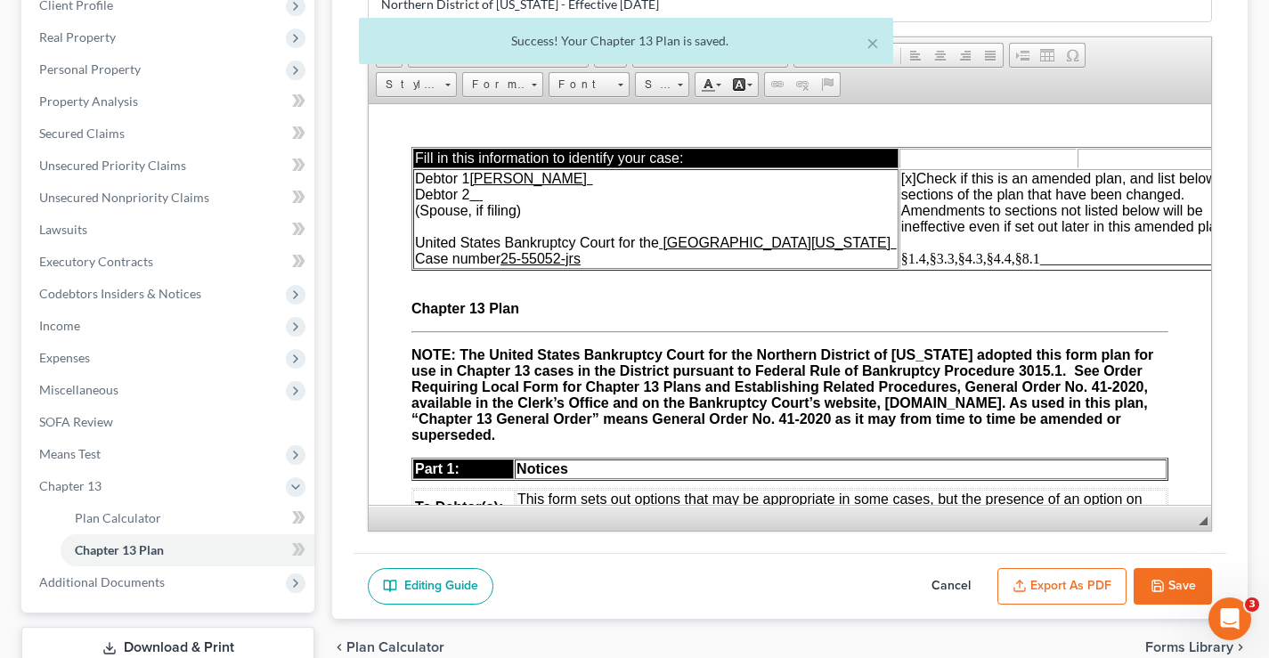
scroll to position [0, 0]
click at [1073, 588] on button "Export as PDF" at bounding box center [1061, 586] width 129 height 37
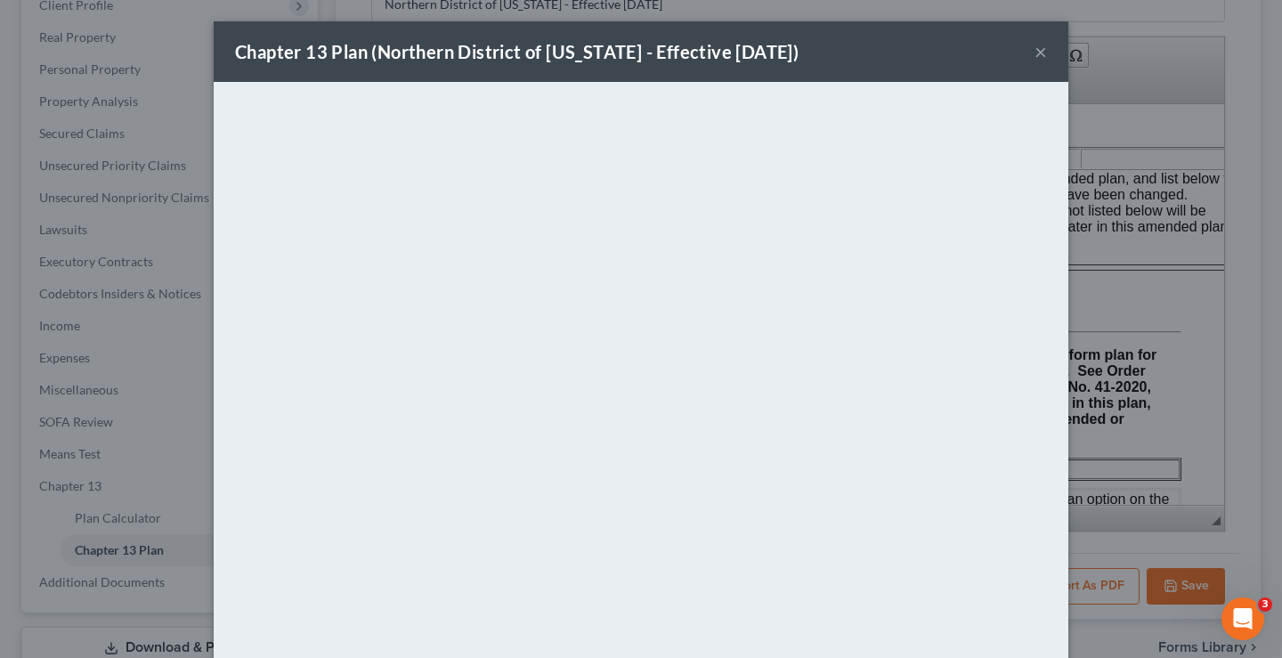
click at [1034, 52] on button "×" at bounding box center [1040, 51] width 12 height 21
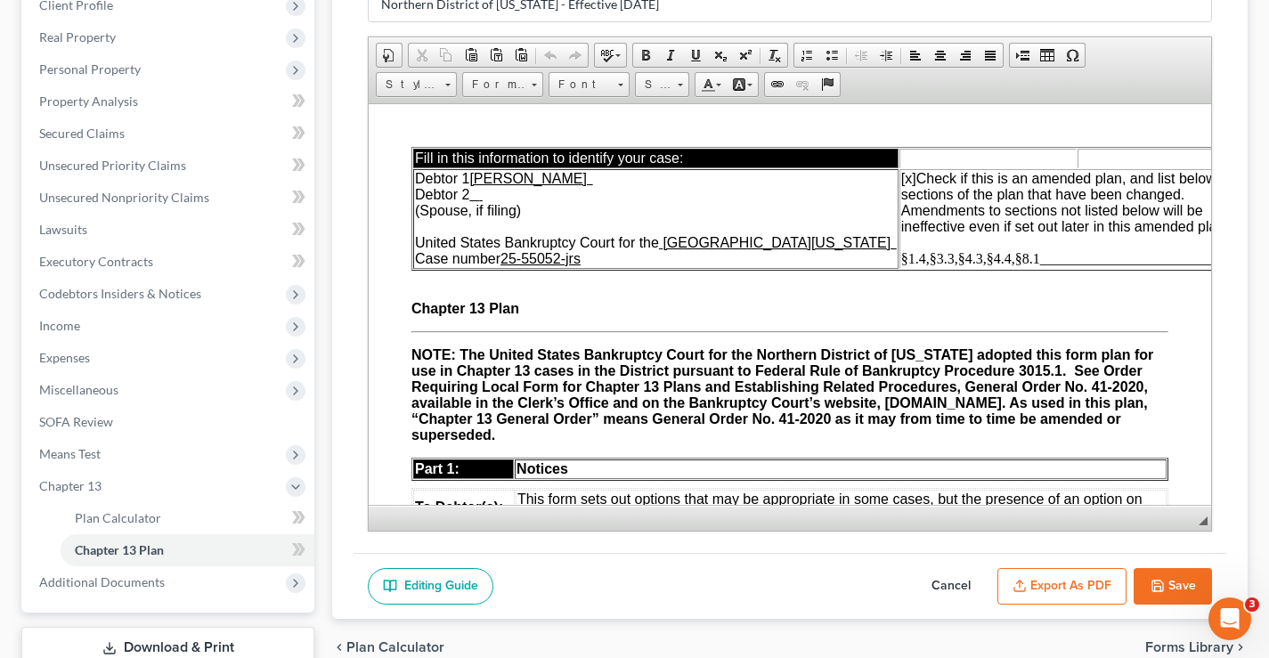
click at [1174, 583] on button "Save" at bounding box center [1172, 586] width 78 height 37
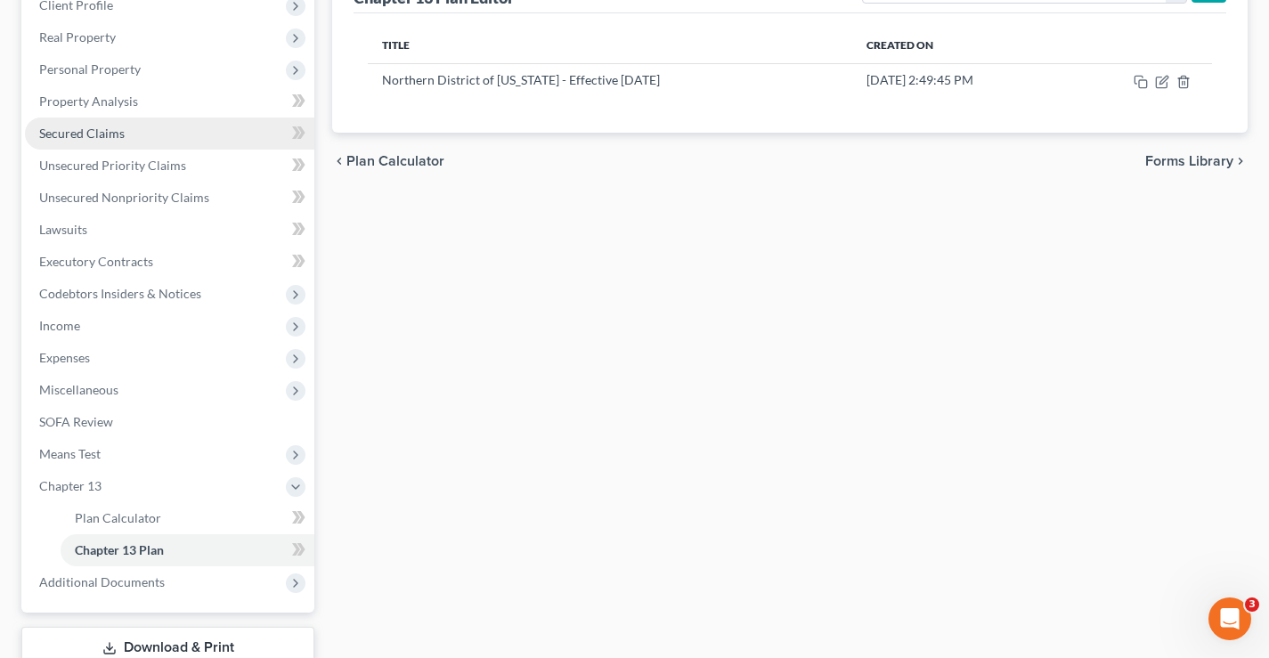
click at [72, 132] on span "Secured Claims" at bounding box center [81, 133] width 85 height 15
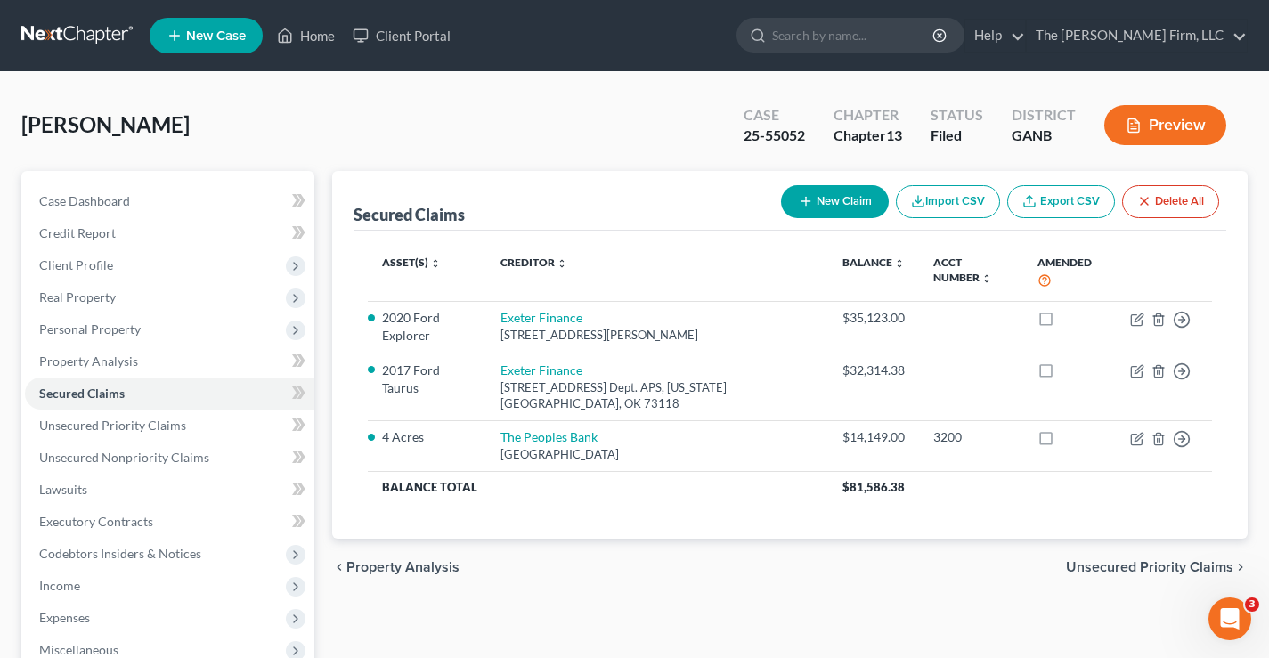
scroll to position [89, 0]
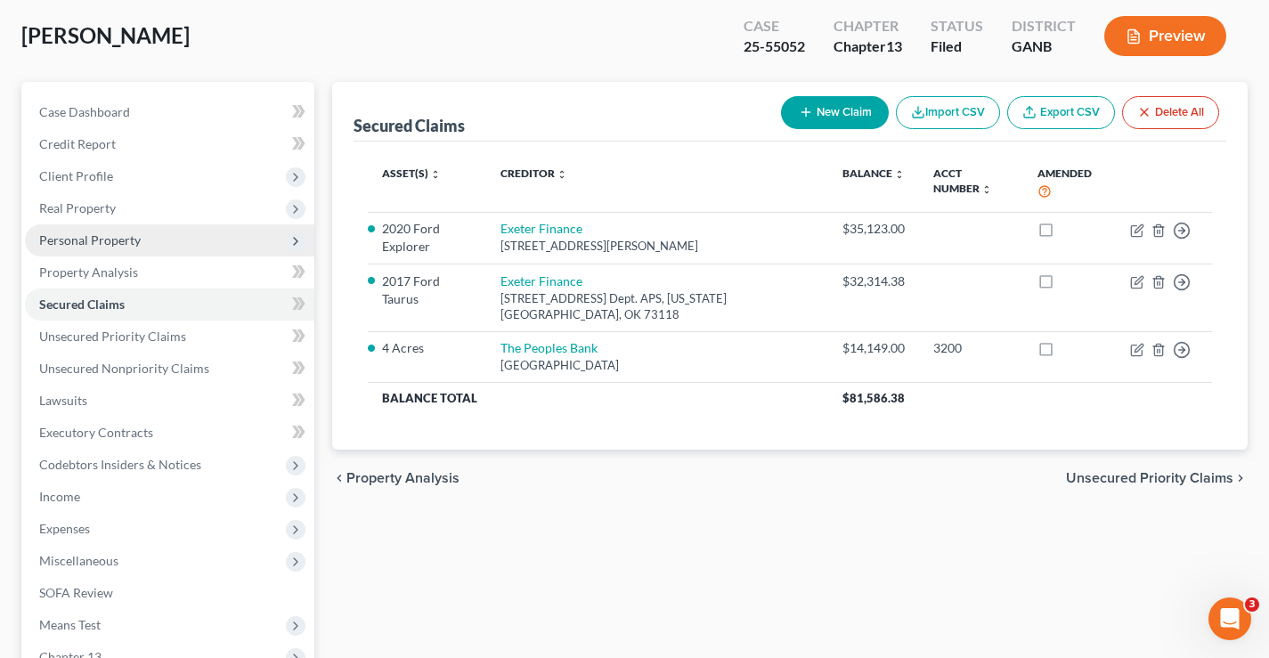
click at [79, 247] on span "Personal Property" at bounding box center [89, 239] width 101 height 15
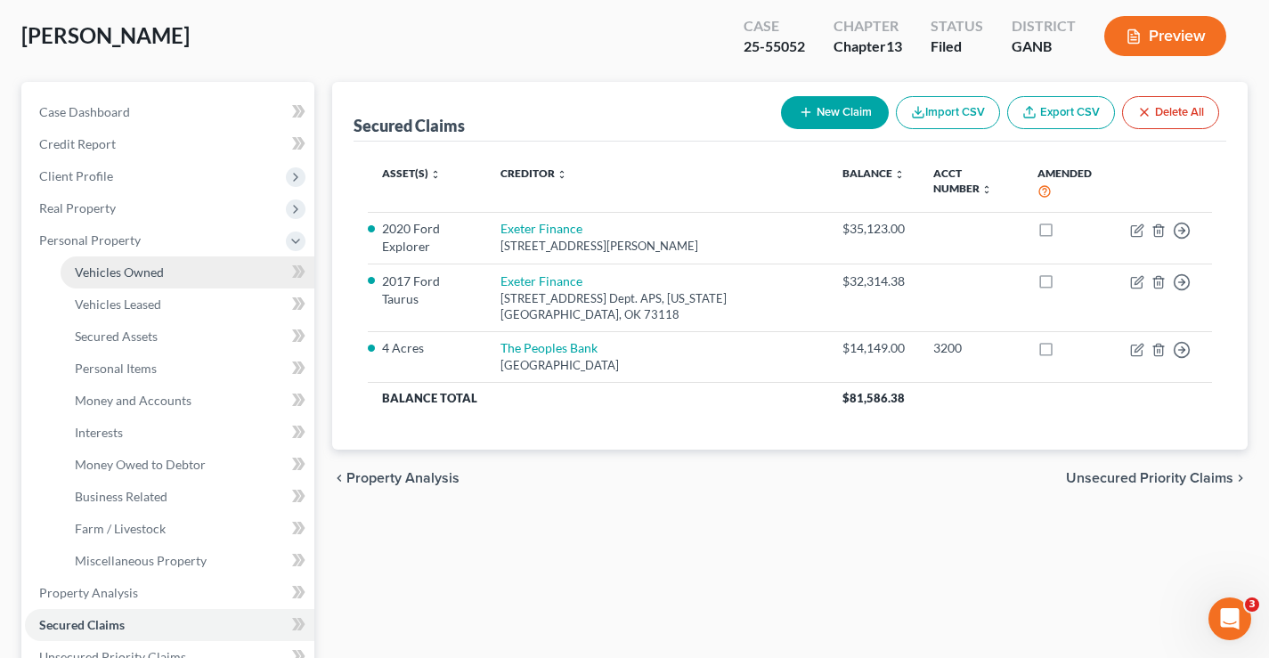
click at [151, 283] on link "Vehicles Owned" at bounding box center [188, 272] width 254 height 32
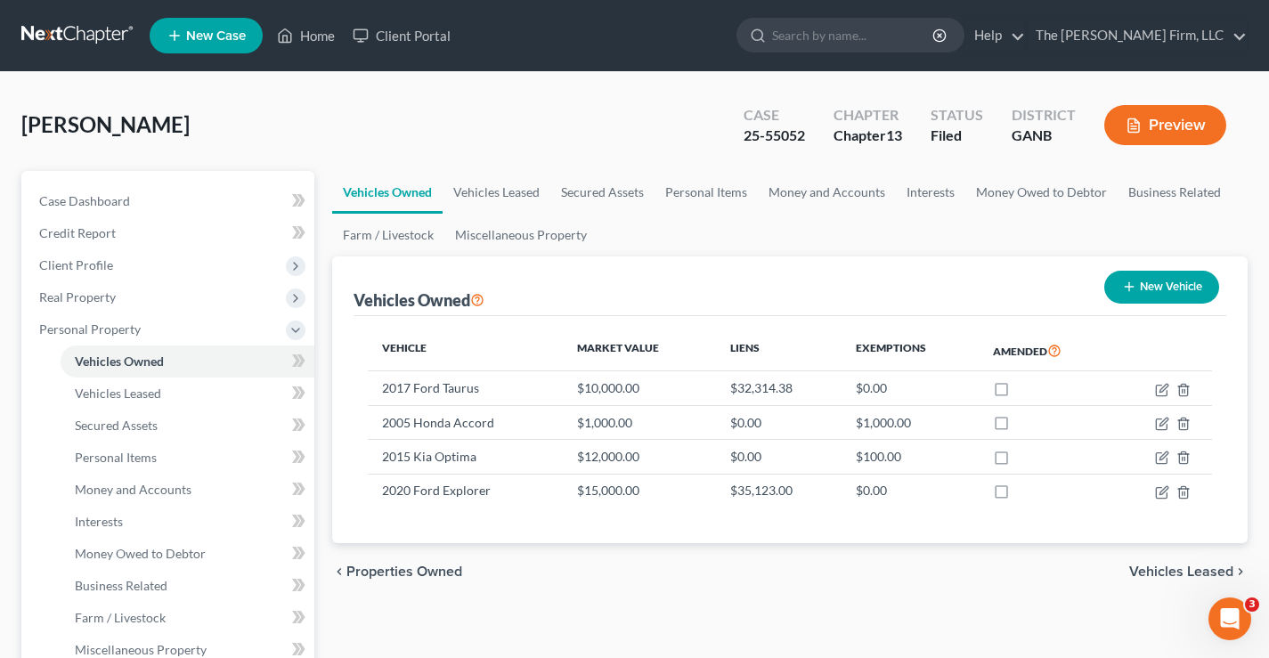
click at [253, 102] on div "[PERSON_NAME] Upgraded Case 25-55052 Chapter Chapter 13 Status Filed District G…" at bounding box center [634, 131] width 1226 height 77
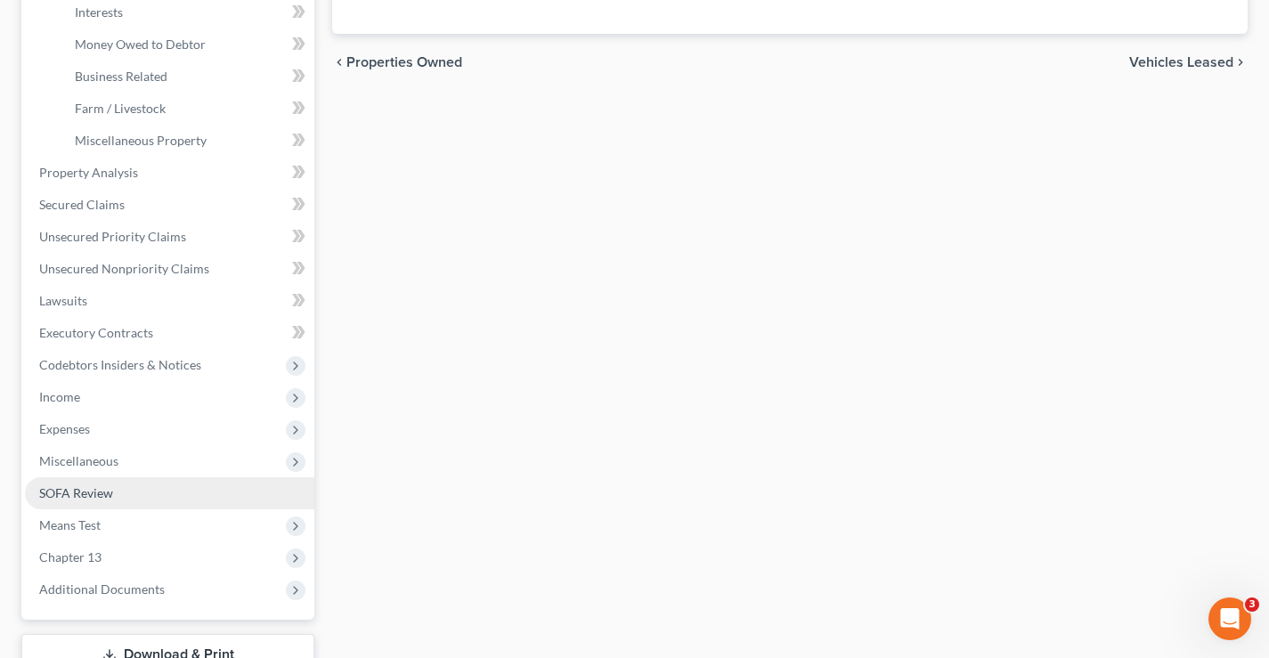
scroll to position [641, 0]
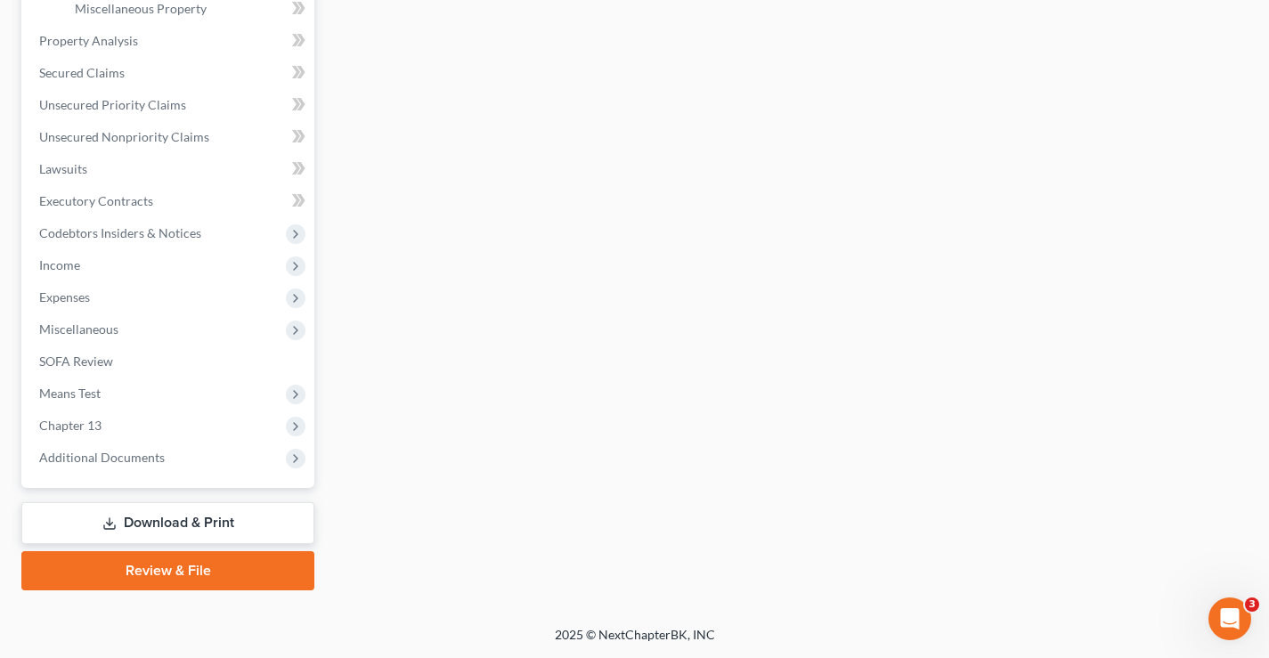
click at [201, 524] on link "Download & Print" at bounding box center [167, 523] width 293 height 42
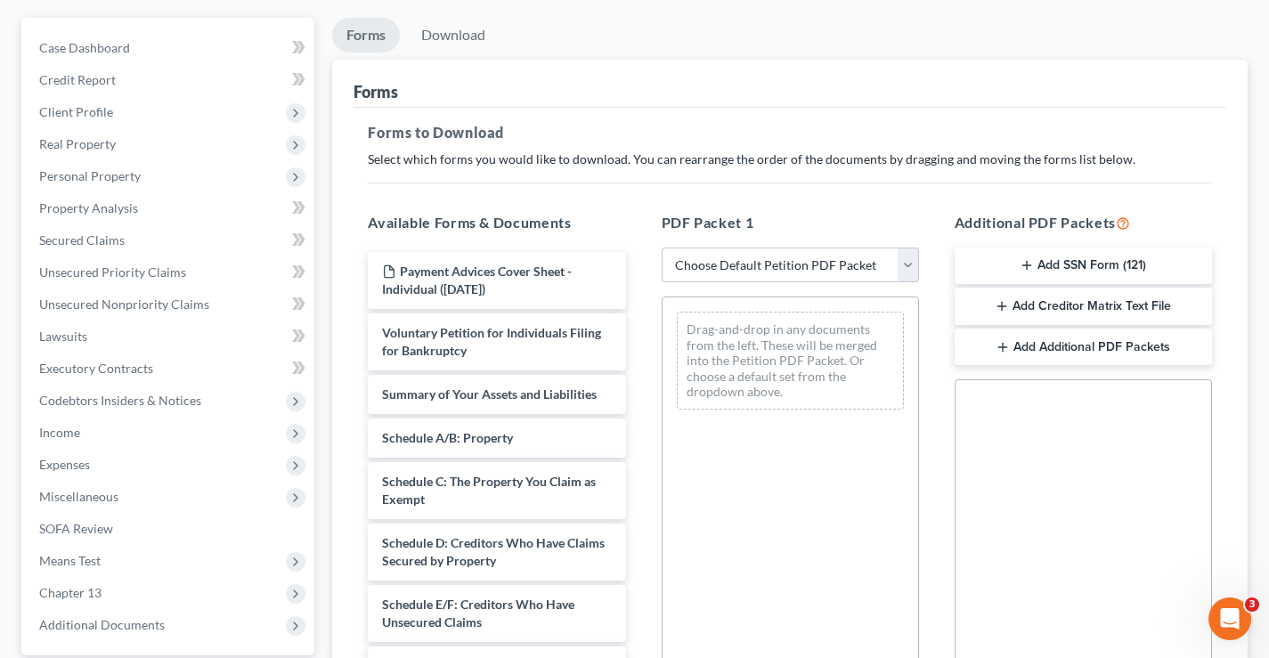
scroll to position [267, 0]
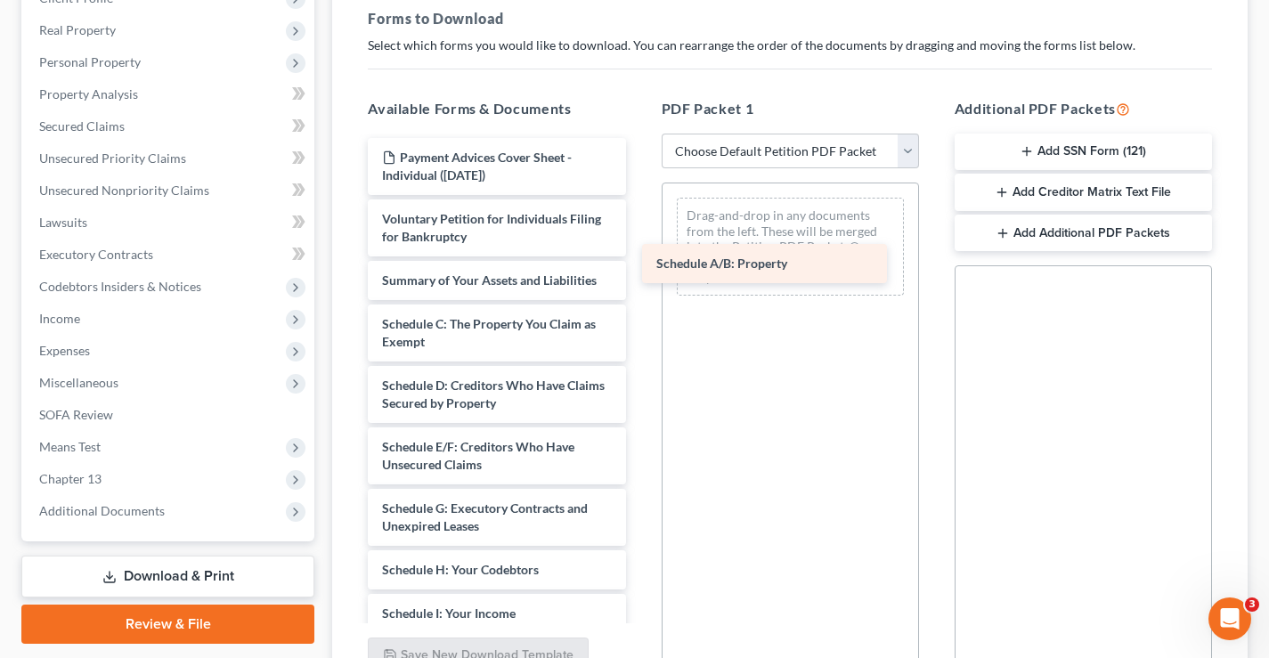
drag, startPoint x: 486, startPoint y: 328, endPoint x: 766, endPoint y: 239, distance: 293.1
click at [639, 244] on div "Schedule A/B: Property Payment Advices Cover Sheet - Individual ([DATE]) Volunt…" at bounding box center [496, 595] width 286 height 915
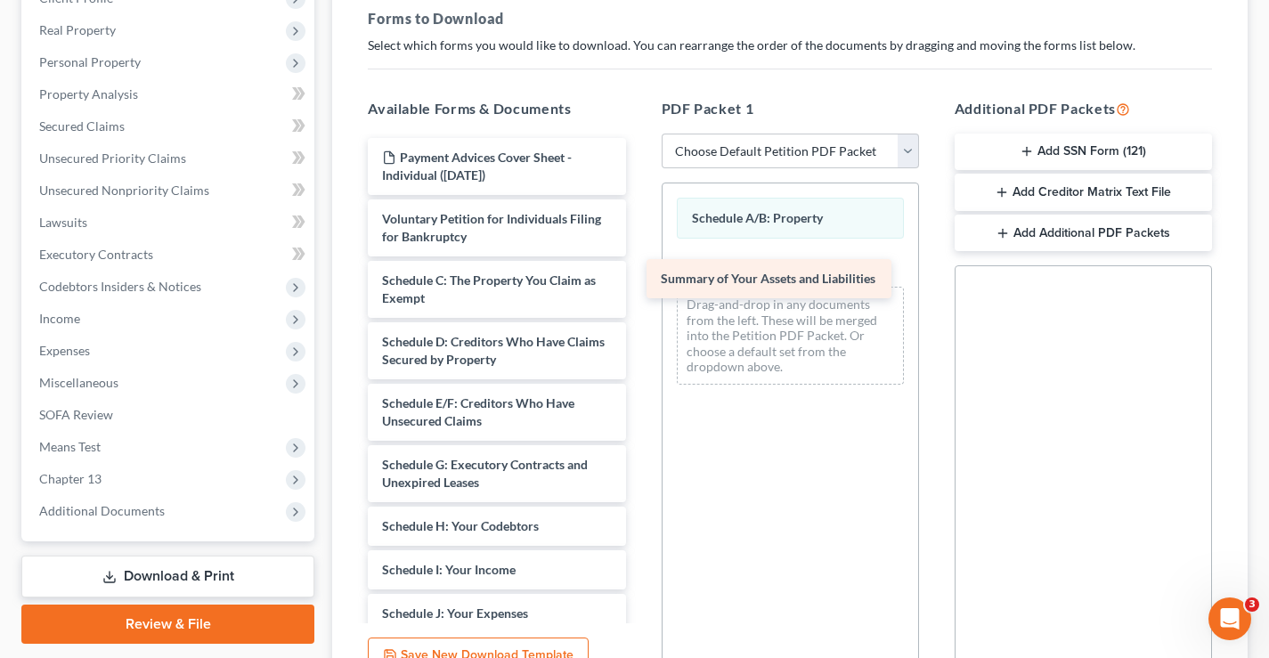
drag, startPoint x: 429, startPoint y: 281, endPoint x: 709, endPoint y: 280, distance: 279.5
click at [639, 280] on div "Summary of Your Assets and Liabilities Payment Advices Cover Sheet - Individual…" at bounding box center [496, 574] width 286 height 872
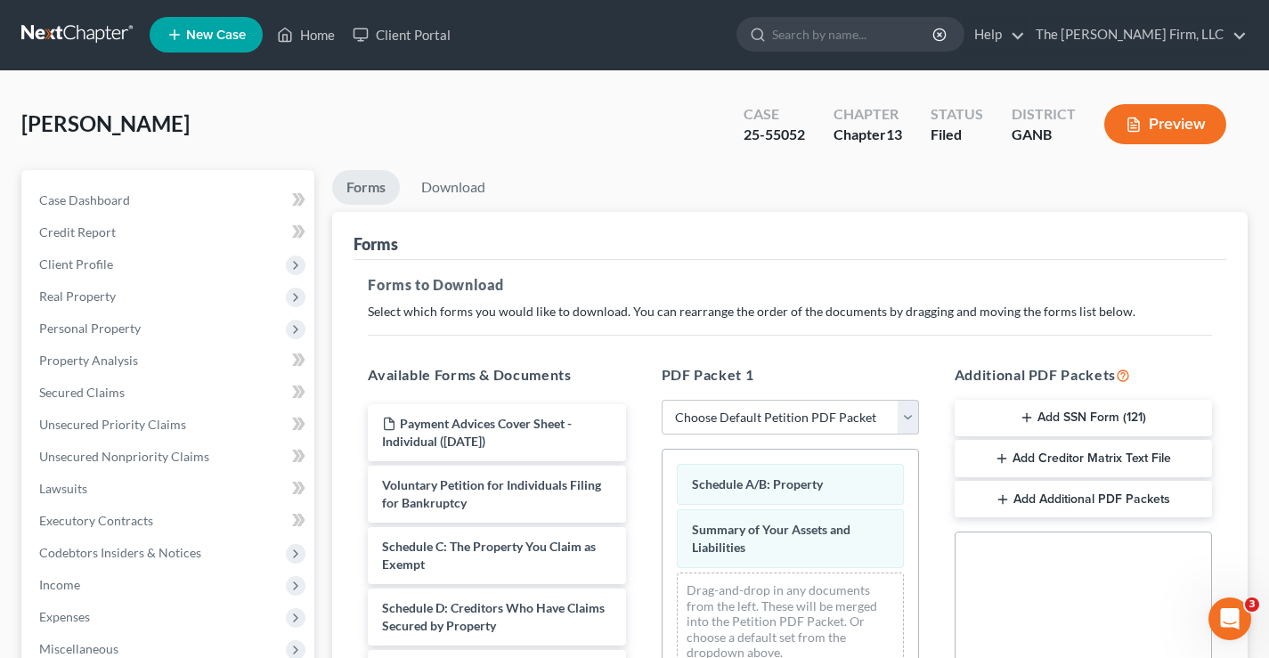
scroll to position [0, 0]
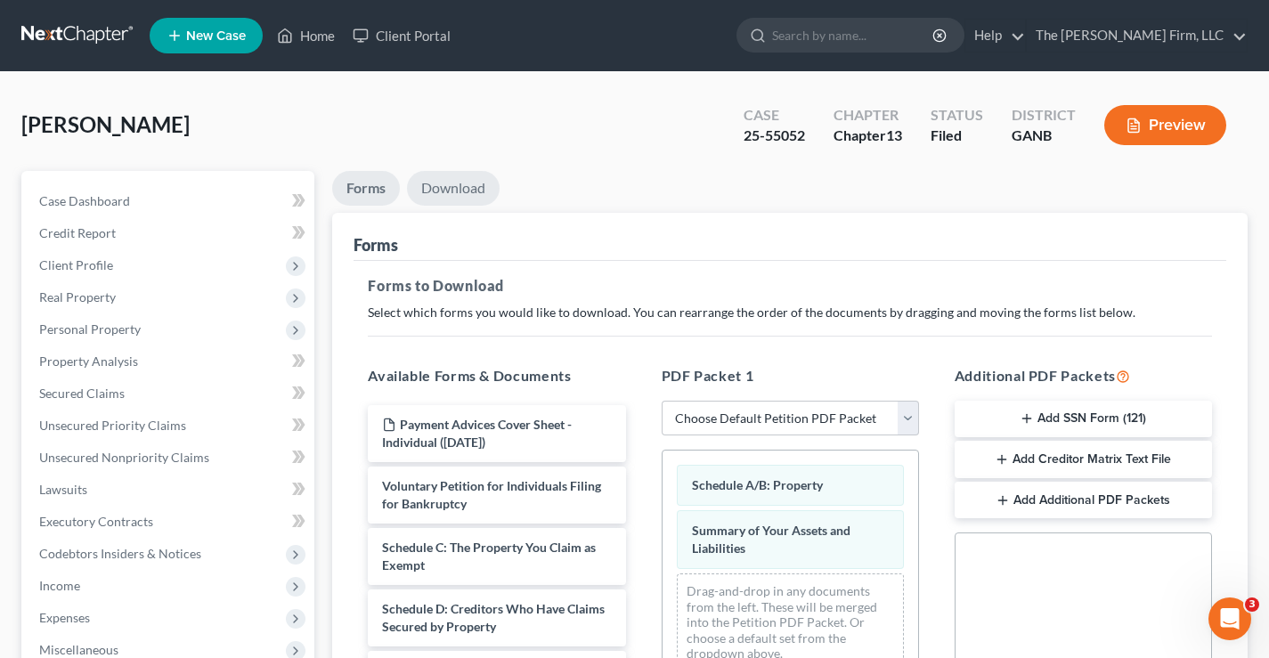
click at [457, 187] on link "Download" at bounding box center [453, 188] width 93 height 35
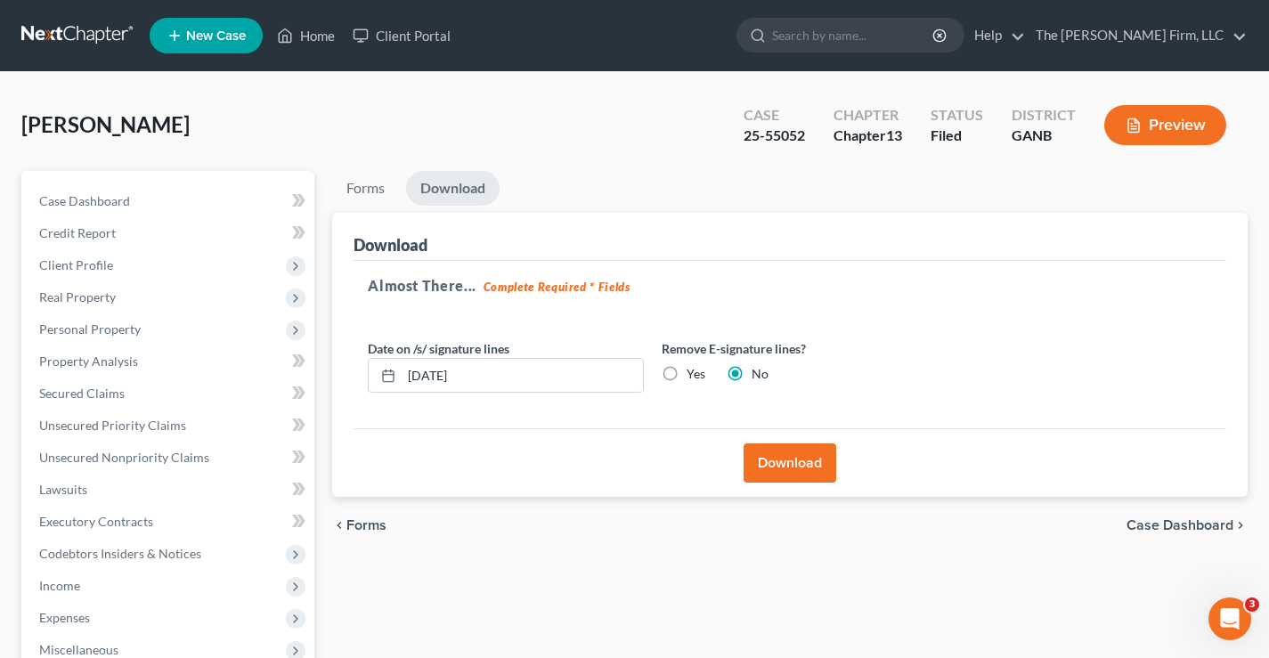
click at [799, 466] on button "Download" at bounding box center [789, 462] width 93 height 39
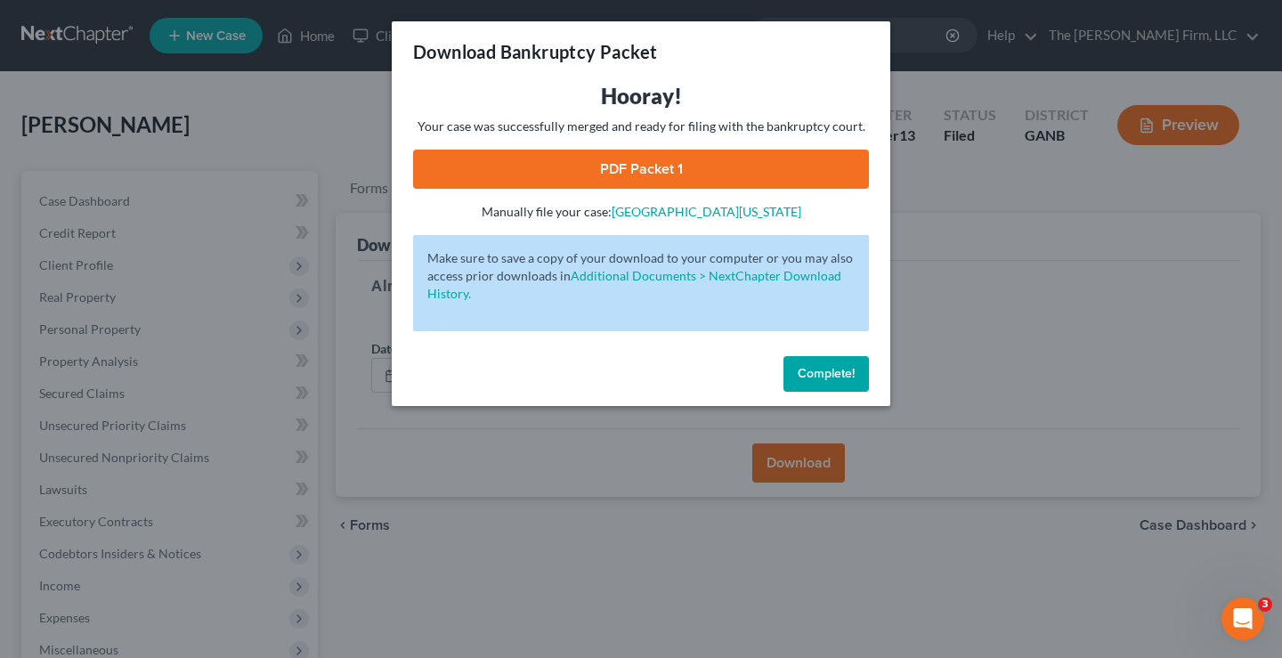
click at [630, 170] on link "PDF Packet 1" at bounding box center [641, 169] width 456 height 39
click at [818, 374] on span "Complete!" at bounding box center [826, 373] width 57 height 15
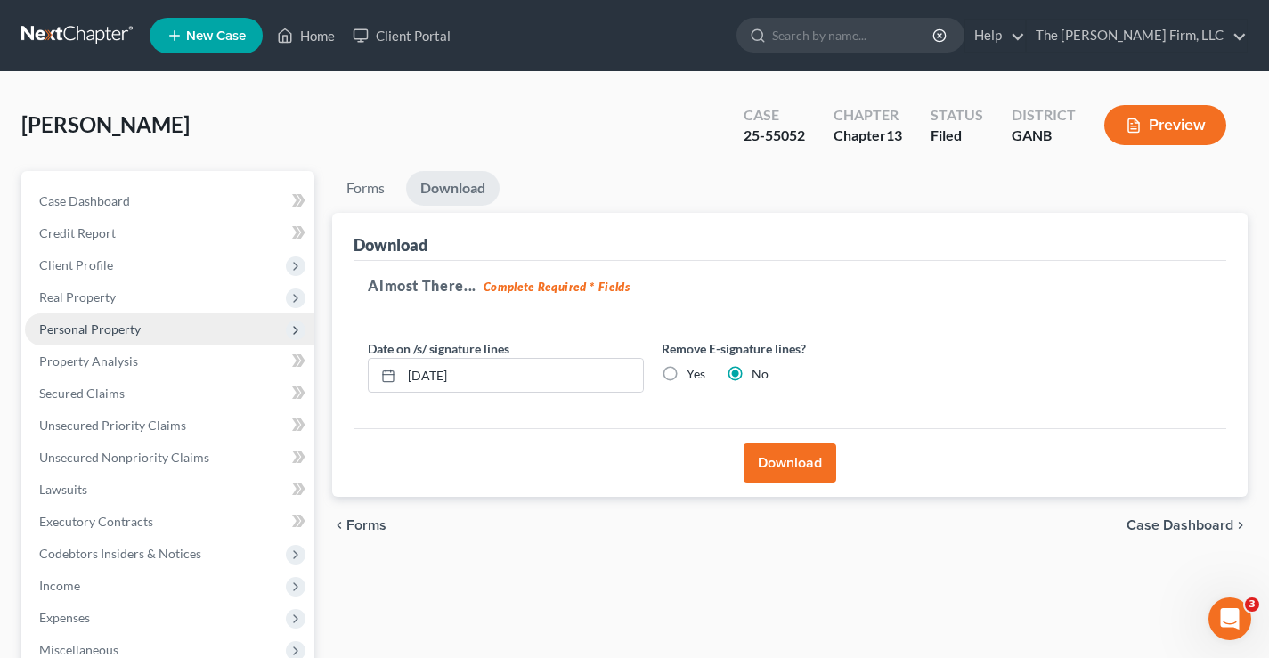
click at [52, 328] on span "Personal Property" at bounding box center [89, 328] width 101 height 15
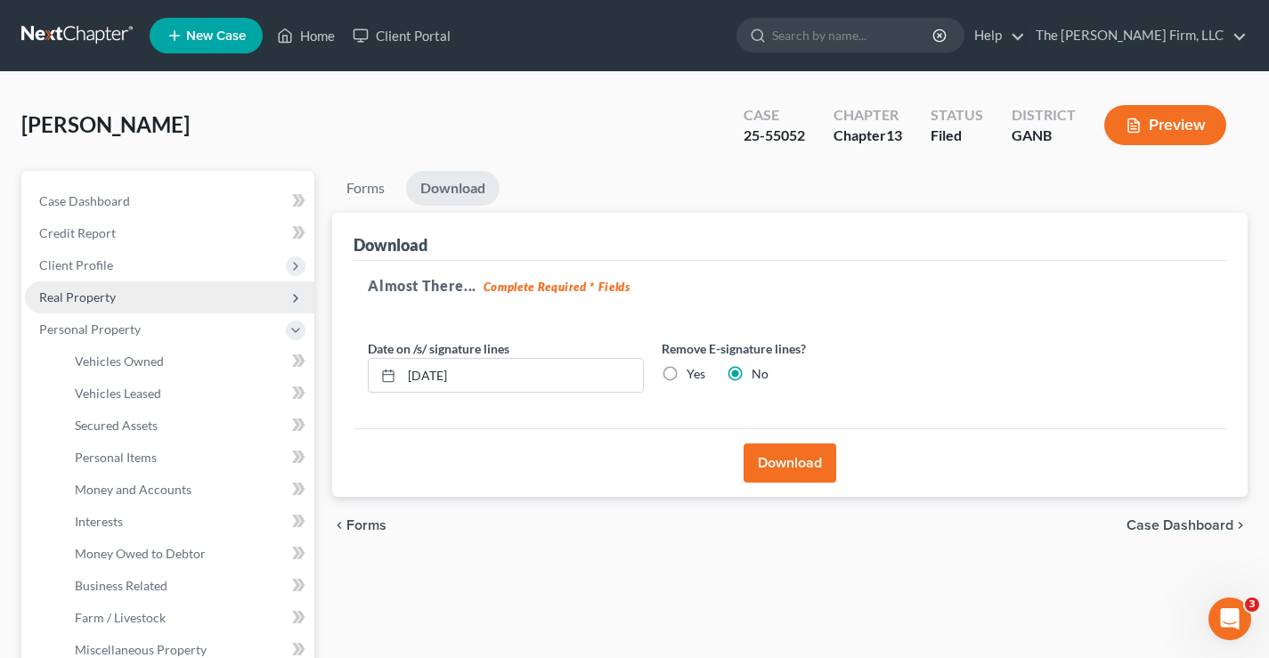
click at [73, 305] on span "Real Property" at bounding box center [169, 297] width 289 height 32
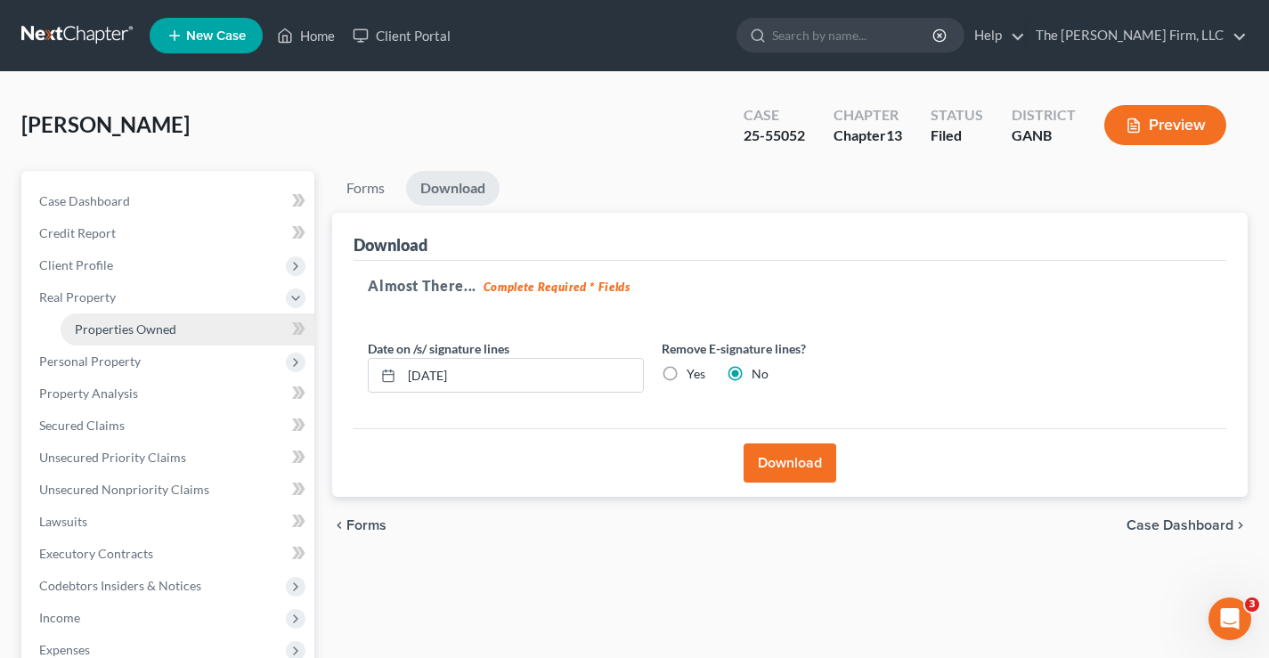
click at [162, 337] on link "Properties Owned" at bounding box center [188, 329] width 254 height 32
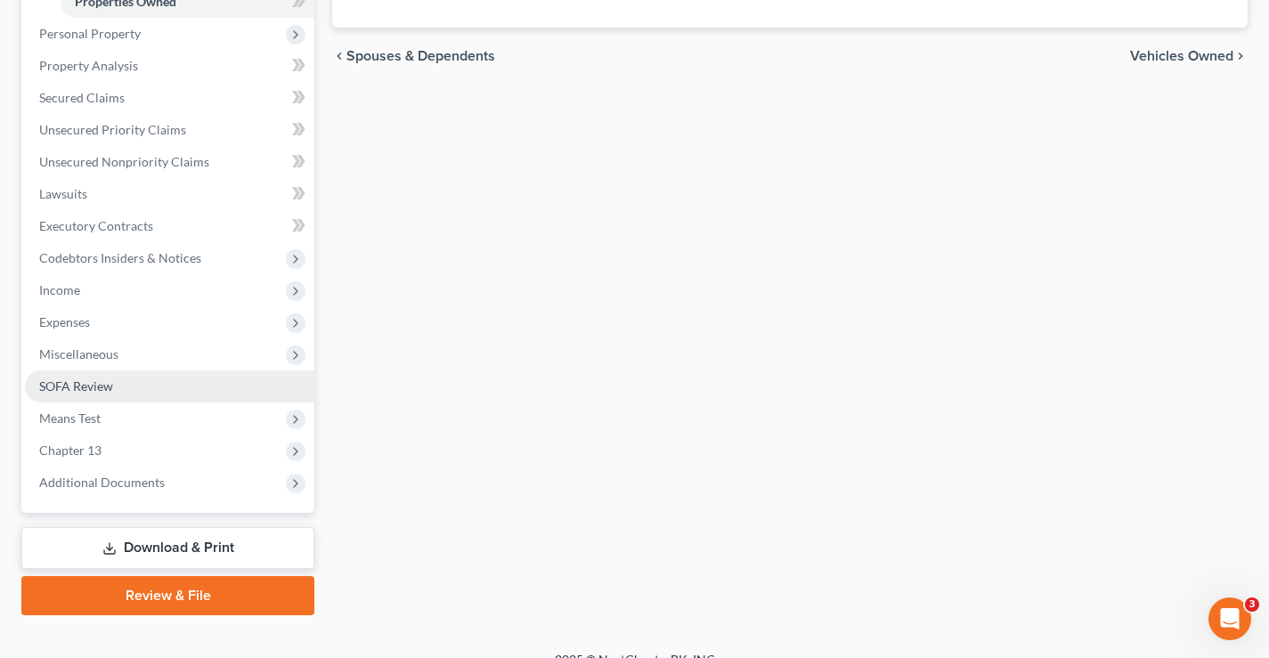
scroll to position [353, 0]
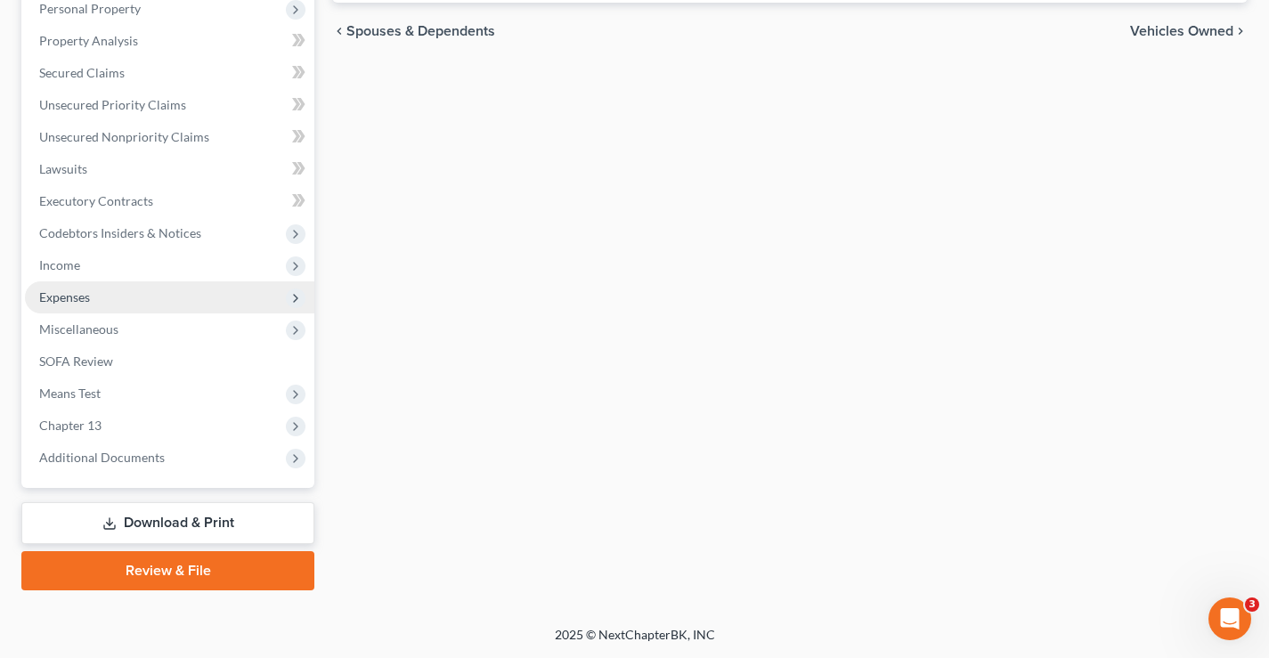
click at [69, 301] on span "Expenses" at bounding box center [64, 296] width 51 height 15
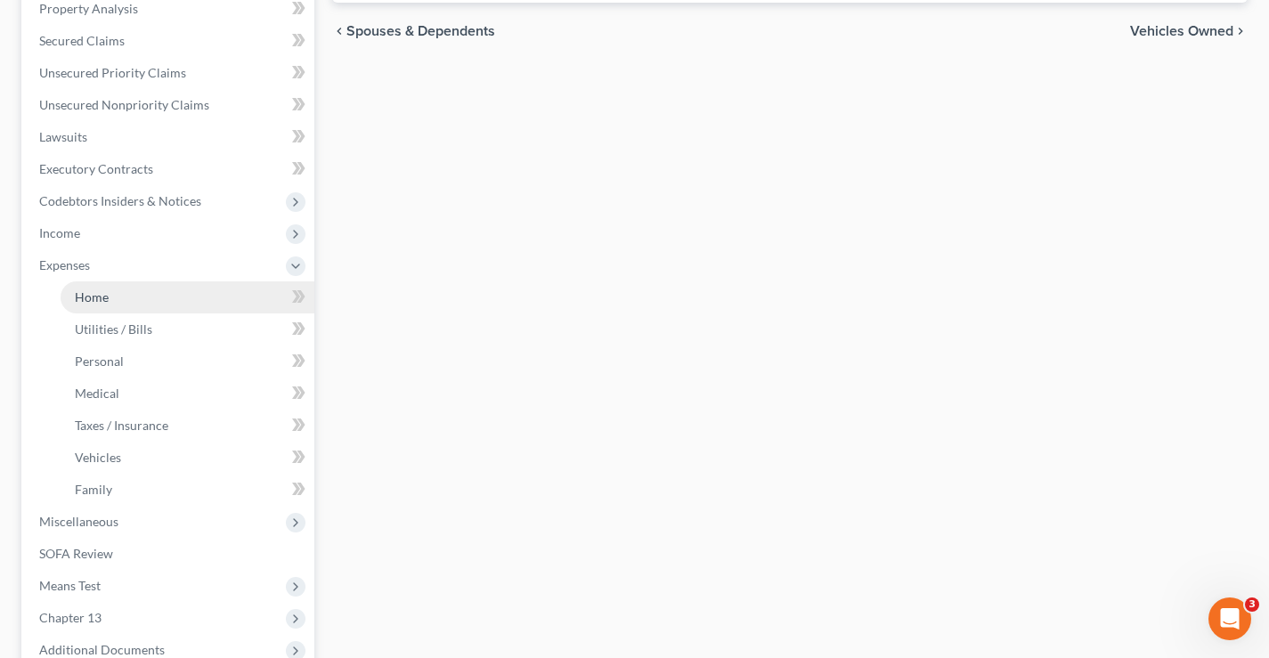
scroll to position [320, 0]
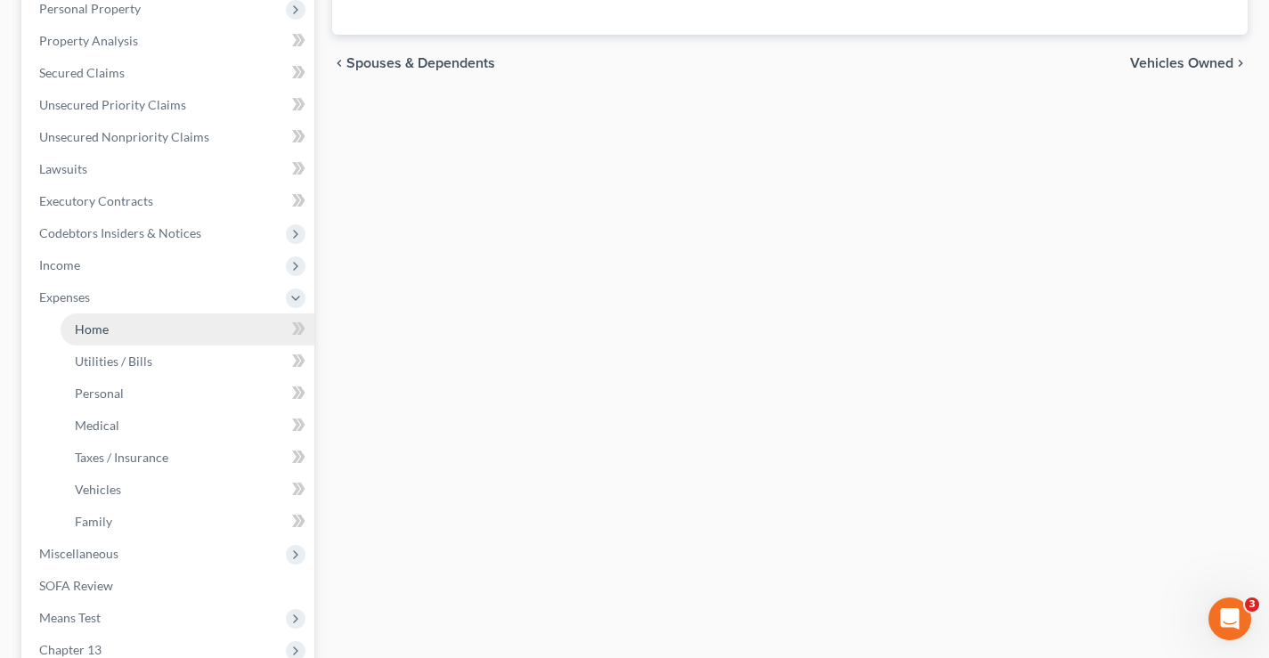
click at [102, 333] on span "Home" at bounding box center [92, 328] width 34 height 15
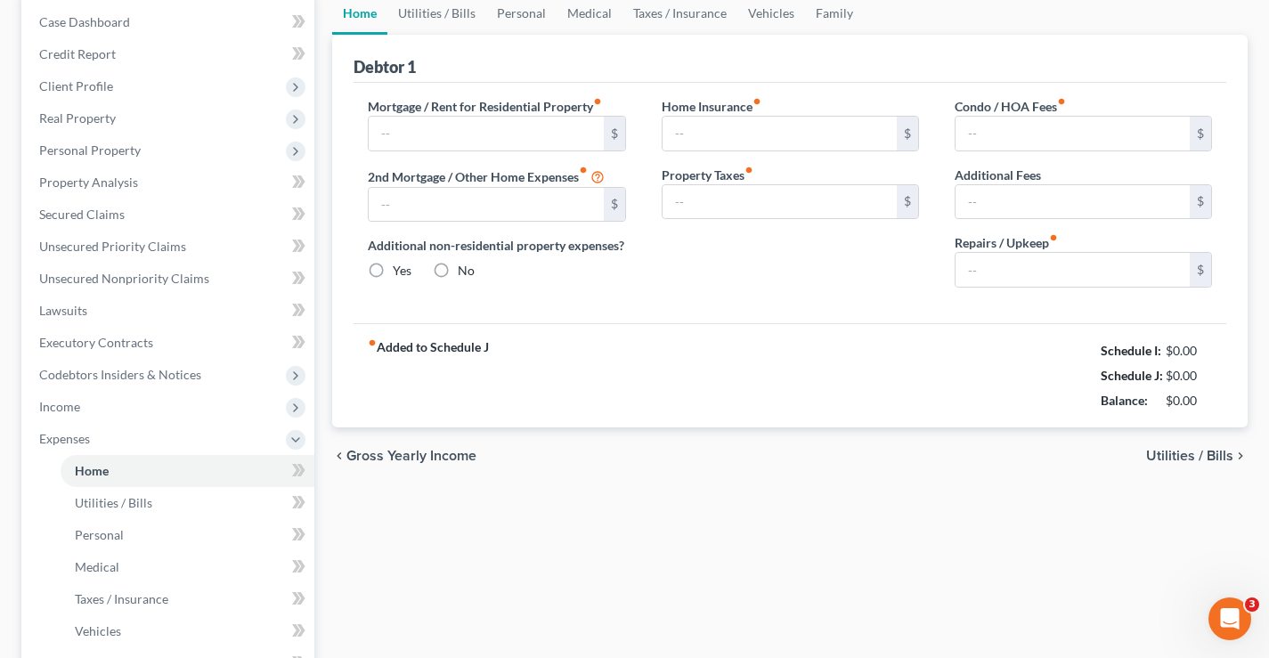
type input "0.00"
radio input "true"
type input "0.00"
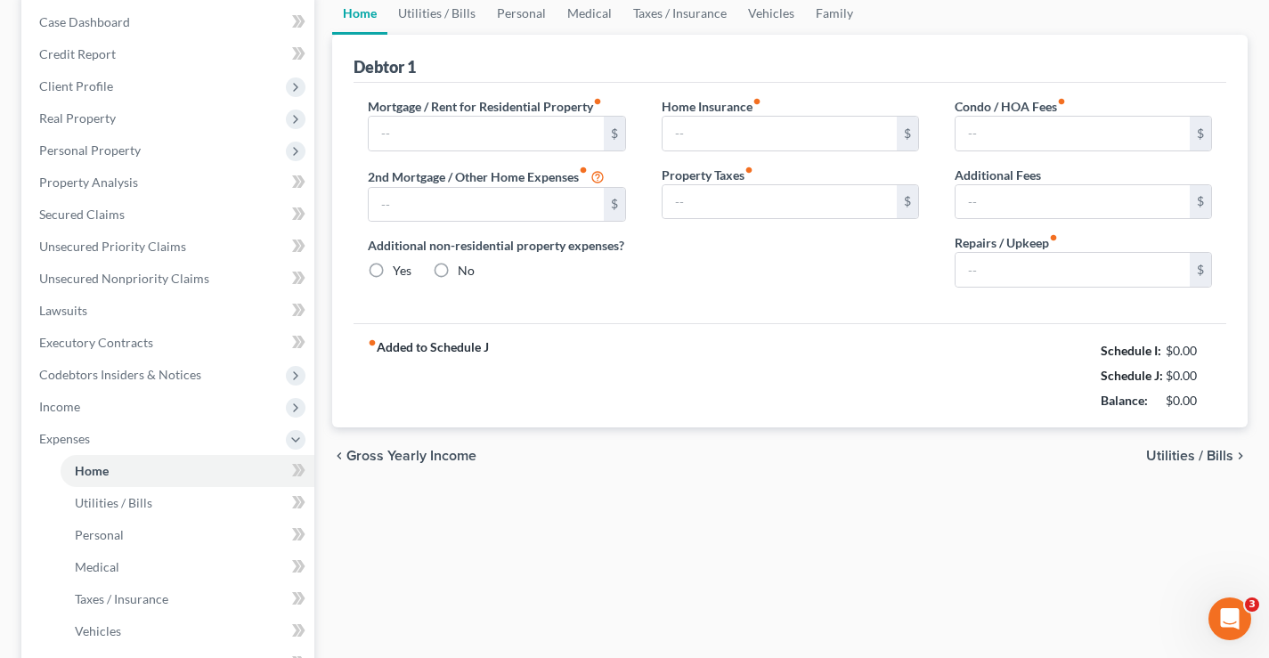
type input "200.00"
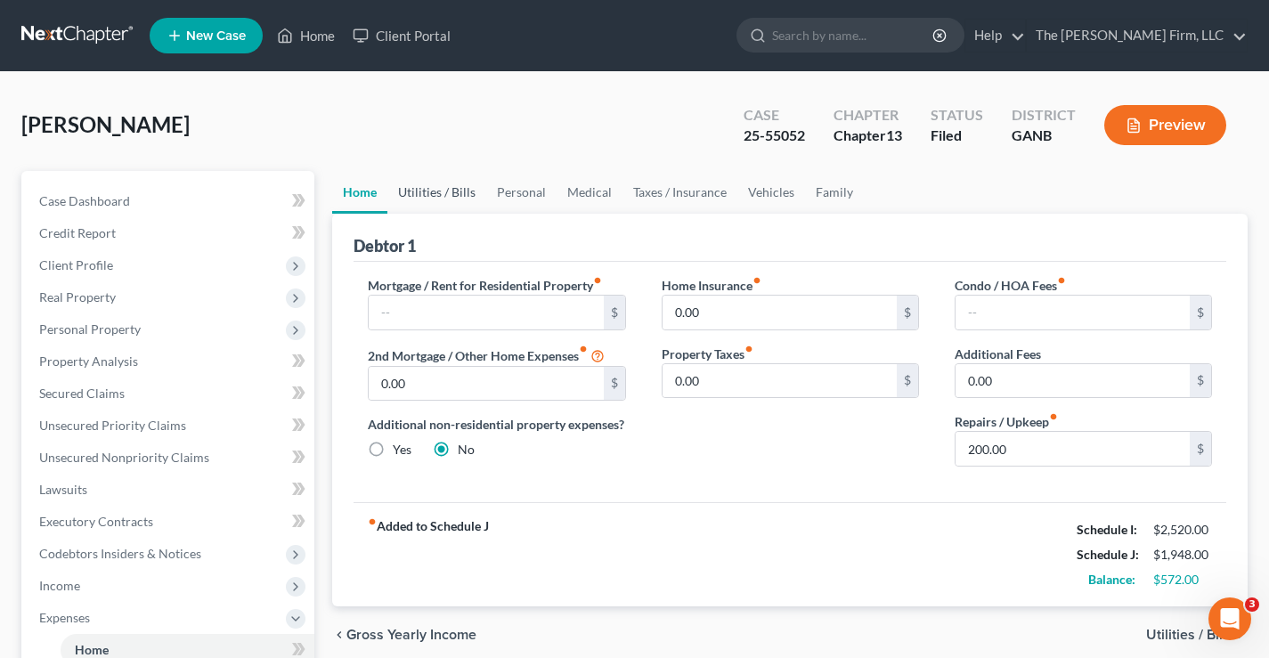
click at [443, 187] on link "Utilities / Bills" at bounding box center [436, 192] width 99 height 43
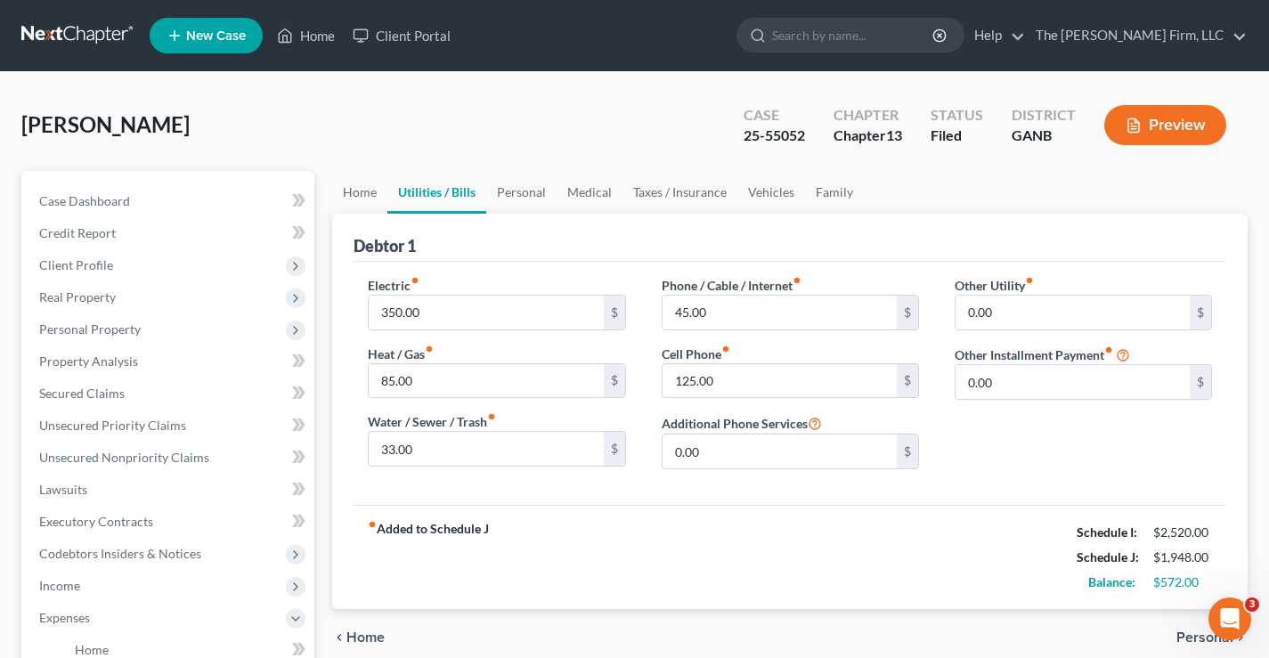
click at [318, 132] on div "[PERSON_NAME] Upgraded Case 25-55052 Chapter Chapter 13 Status Filed District G…" at bounding box center [634, 131] width 1226 height 77
click at [361, 118] on div "[PERSON_NAME] Upgraded Case 25-55052 Chapter Chapter 13 Status Filed District G…" at bounding box center [634, 131] width 1226 height 77
click at [564, 131] on div "[PERSON_NAME] Upgraded Case 25-55052 Chapter Chapter 13 Status Filed District G…" at bounding box center [634, 131] width 1226 height 77
click at [266, 113] on div "[PERSON_NAME] Upgraded Case 25-55052 Chapter Chapter 13 Status Filed District G…" at bounding box center [634, 131] width 1226 height 77
click at [211, 129] on div "[PERSON_NAME] Upgraded Case 25-55052 Chapter Chapter 13 Status Filed District G…" at bounding box center [634, 131] width 1226 height 77
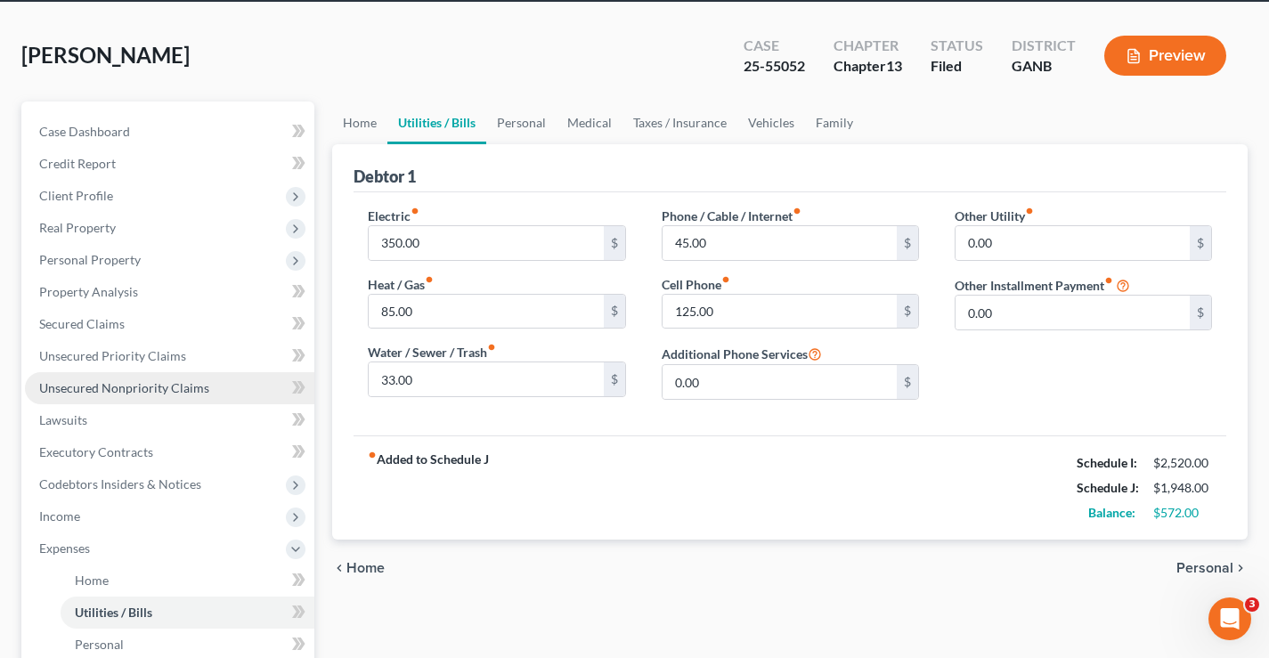
scroll to position [89, 0]
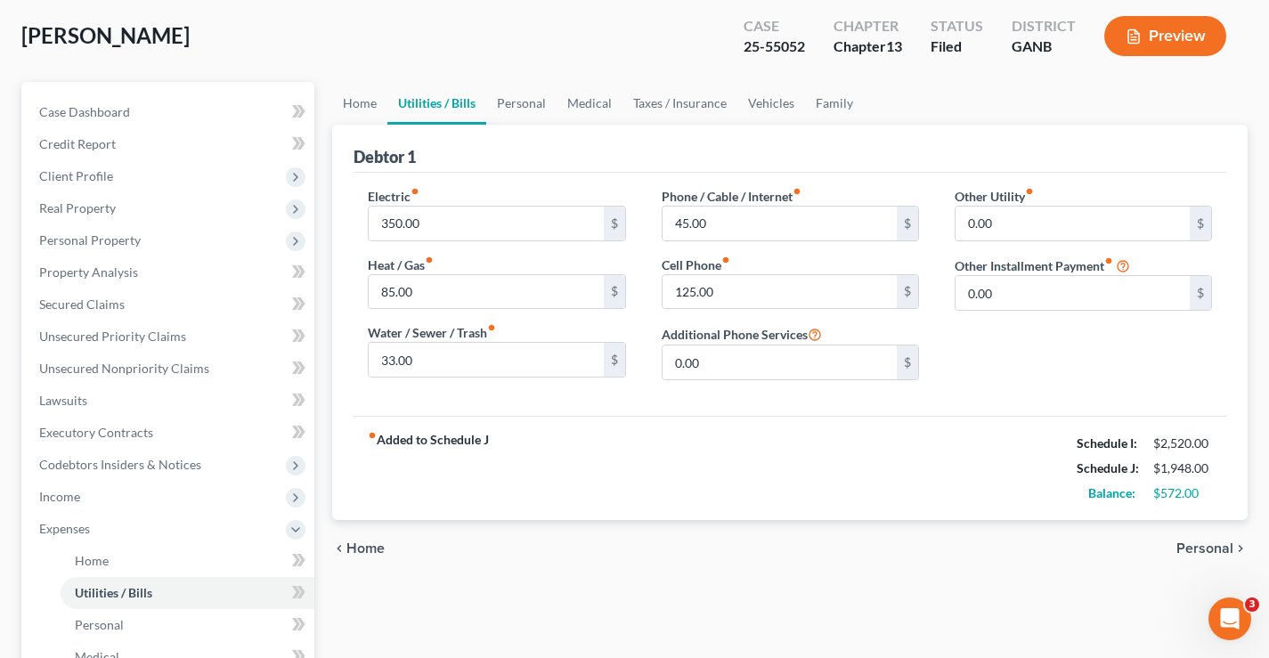
click at [322, 43] on div "[PERSON_NAME] Upgraded Case 25-55052 Chapter Chapter 13 Status Filed District G…" at bounding box center [634, 42] width 1226 height 77
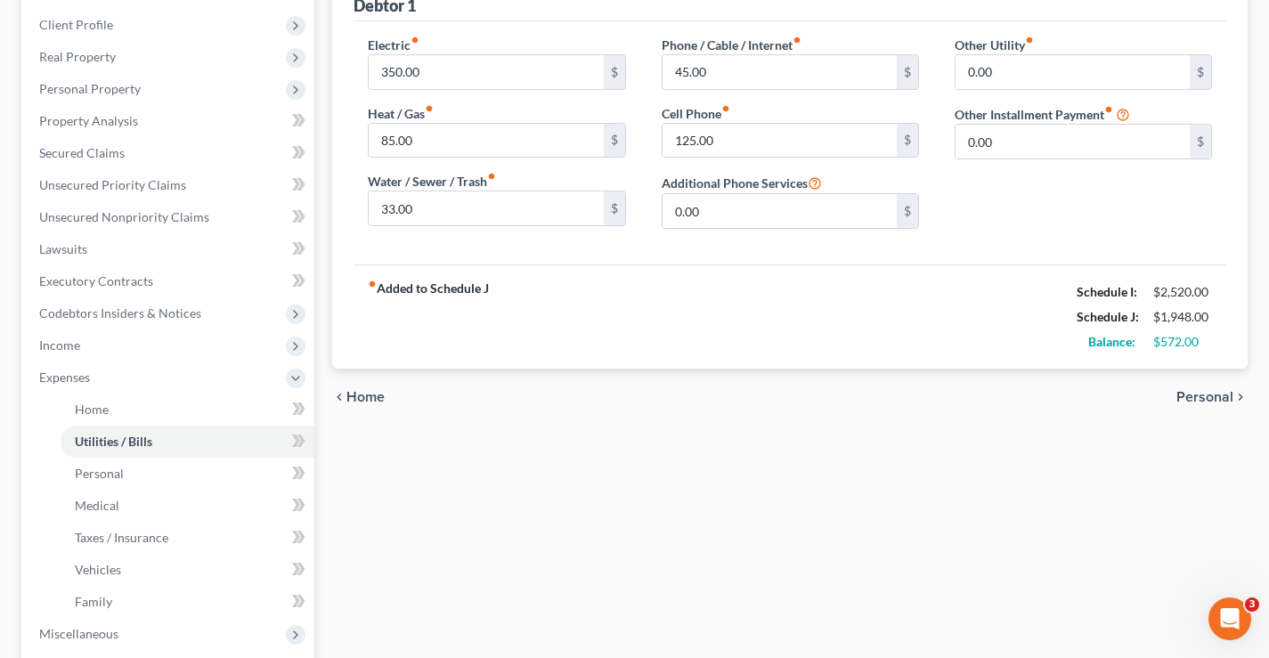
scroll to position [356, 0]
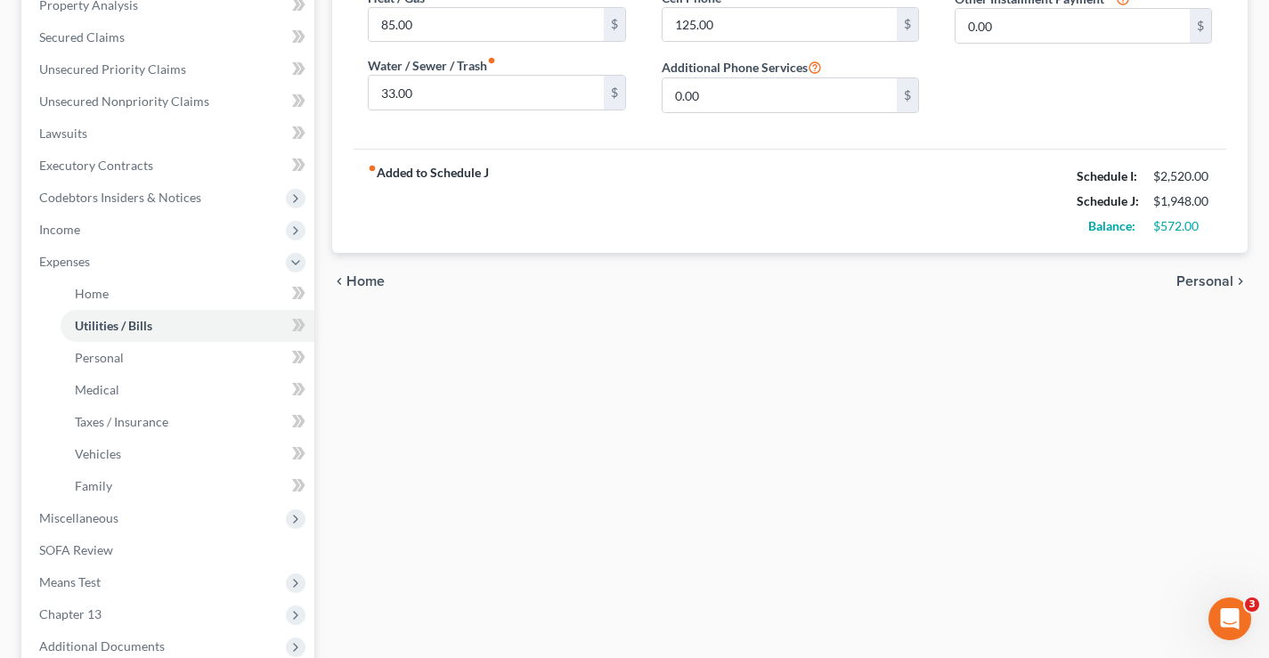
drag, startPoint x: 534, startPoint y: 397, endPoint x: 463, endPoint y: 378, distance: 73.6
click at [536, 398] on div "Home Utilities / Bills Personal Medical Taxes / Insurance Vehicles Family Debto…" at bounding box center [789, 297] width 933 height 964
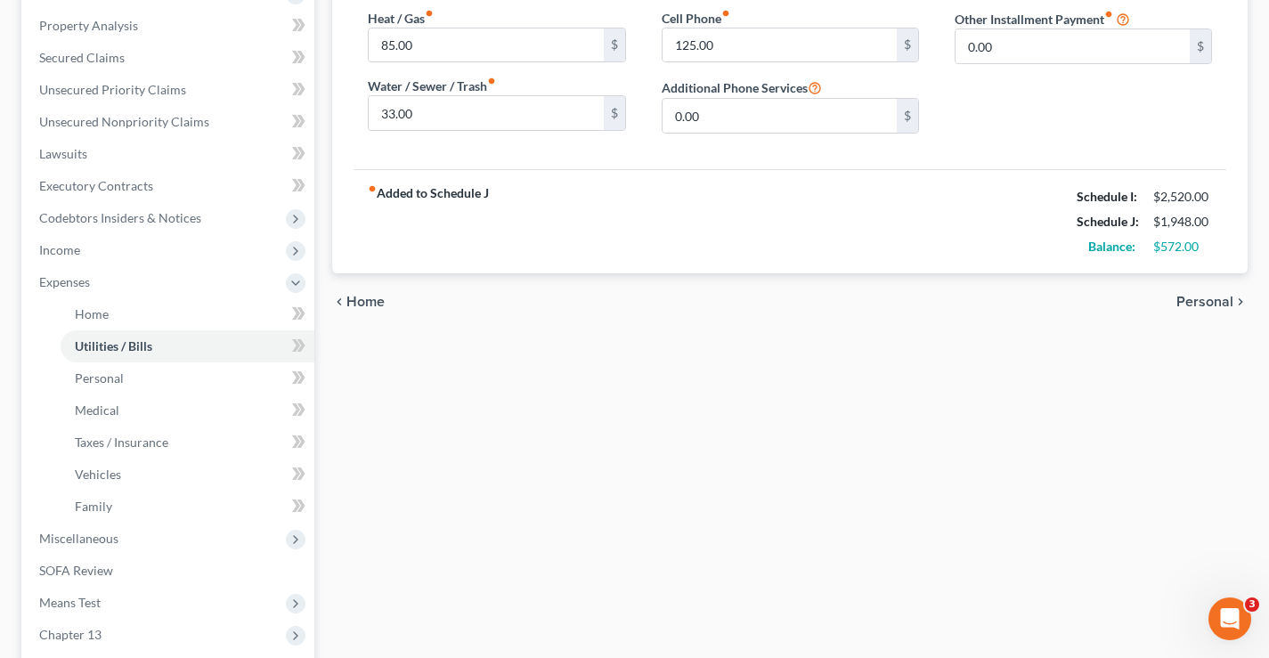
scroll to position [545, 0]
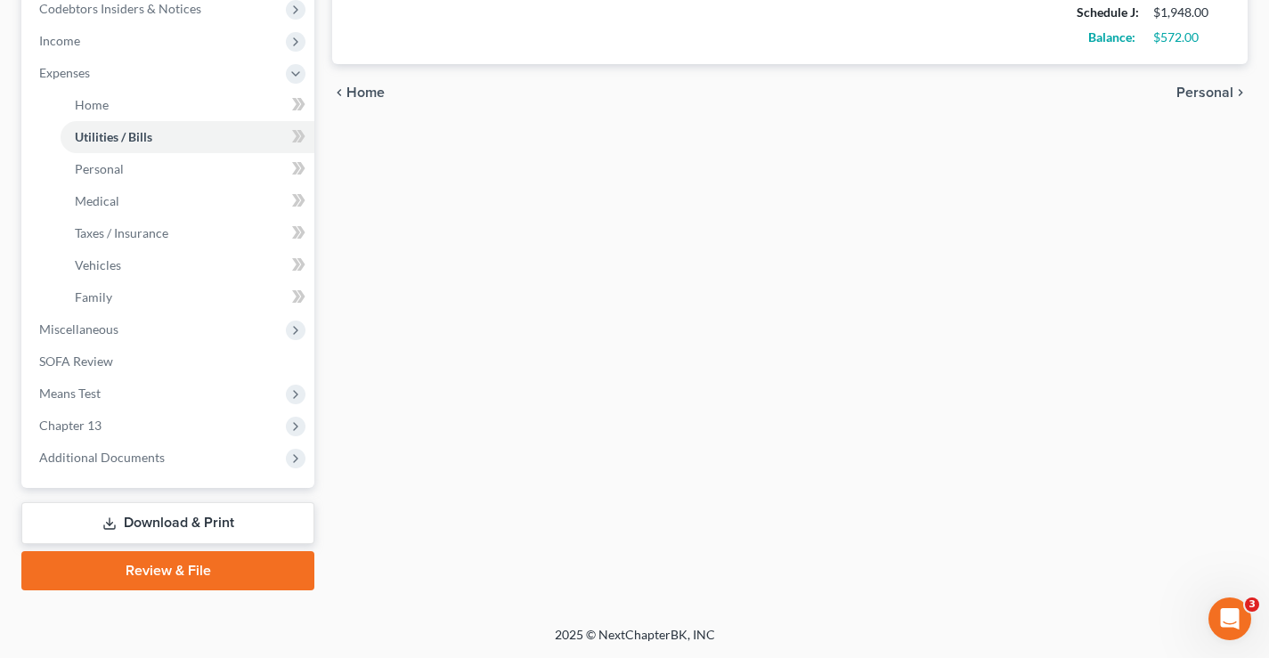
click at [170, 515] on link "Download & Print" at bounding box center [167, 523] width 293 height 42
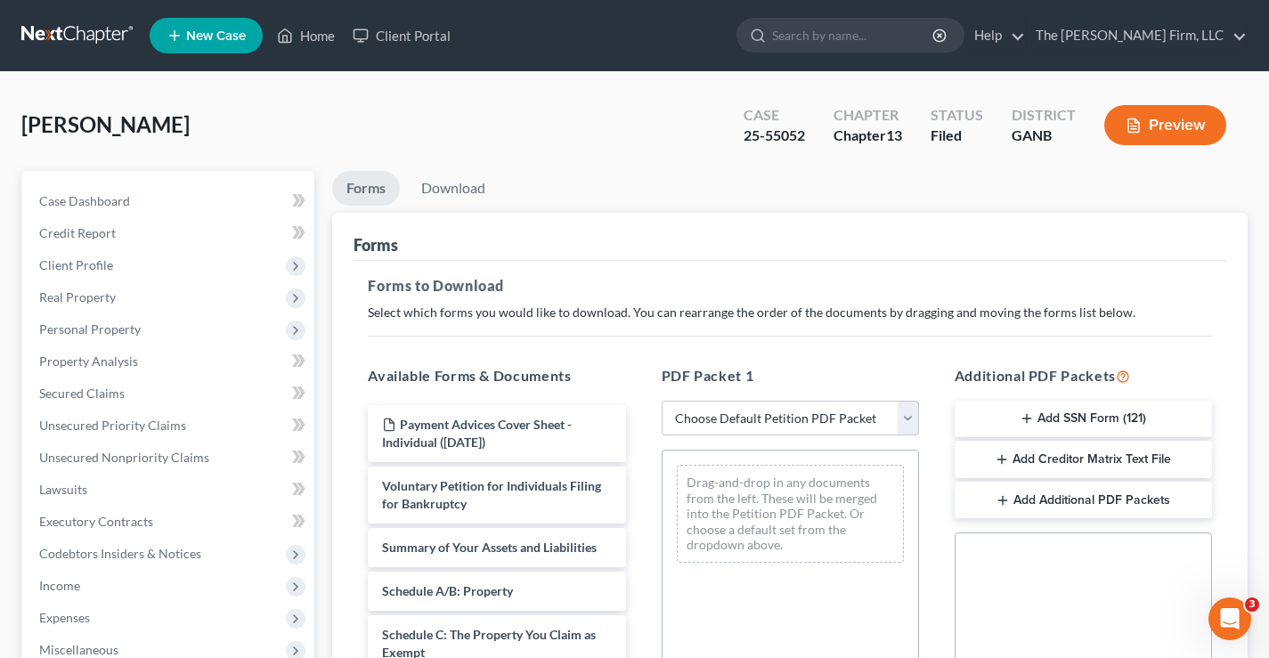
scroll to position [442, 0]
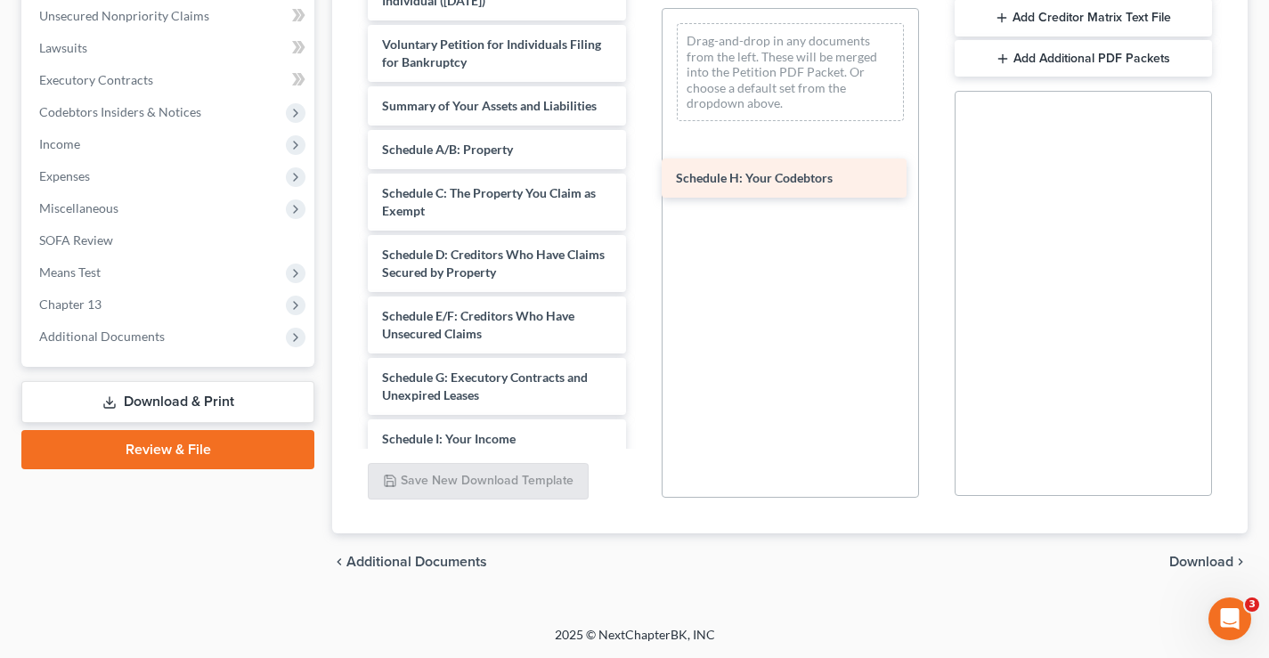
drag, startPoint x: 439, startPoint y: 436, endPoint x: 731, endPoint y: 175, distance: 391.5
click at [639, 175] on div "Schedule H: Your Codebtors Payment Advices Cover Sheet - Individual ([DATE]) Vo…" at bounding box center [496, 421] width 286 height 915
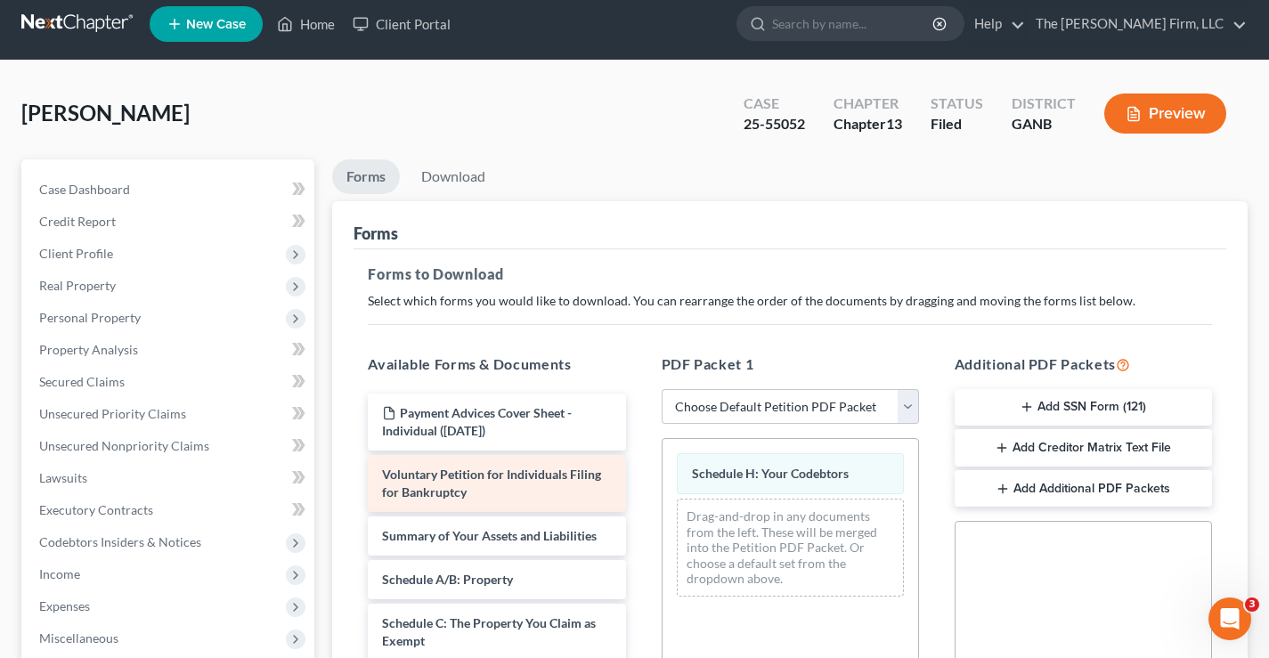
scroll to position [267, 0]
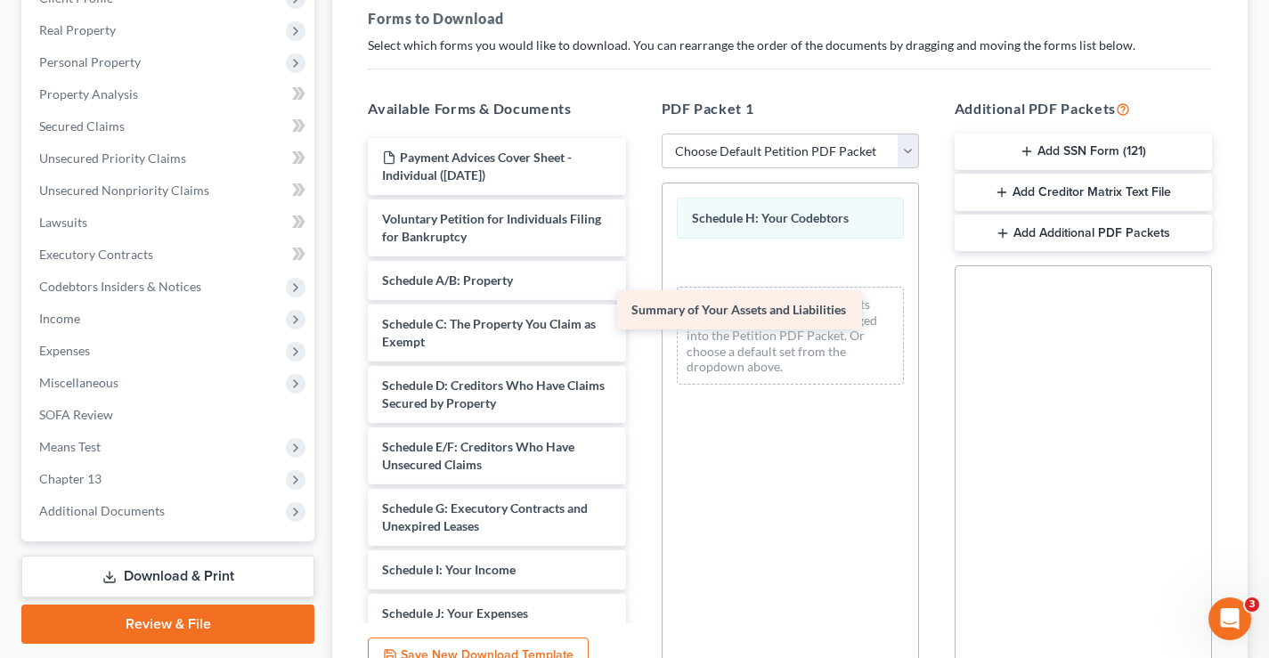
drag, startPoint x: 476, startPoint y: 284, endPoint x: 720, endPoint y: 312, distance: 245.5
click at [639, 312] on div "Summary of Your Assets and Liabilities Payment Advices Cover Sheet - Individual…" at bounding box center [496, 574] width 286 height 872
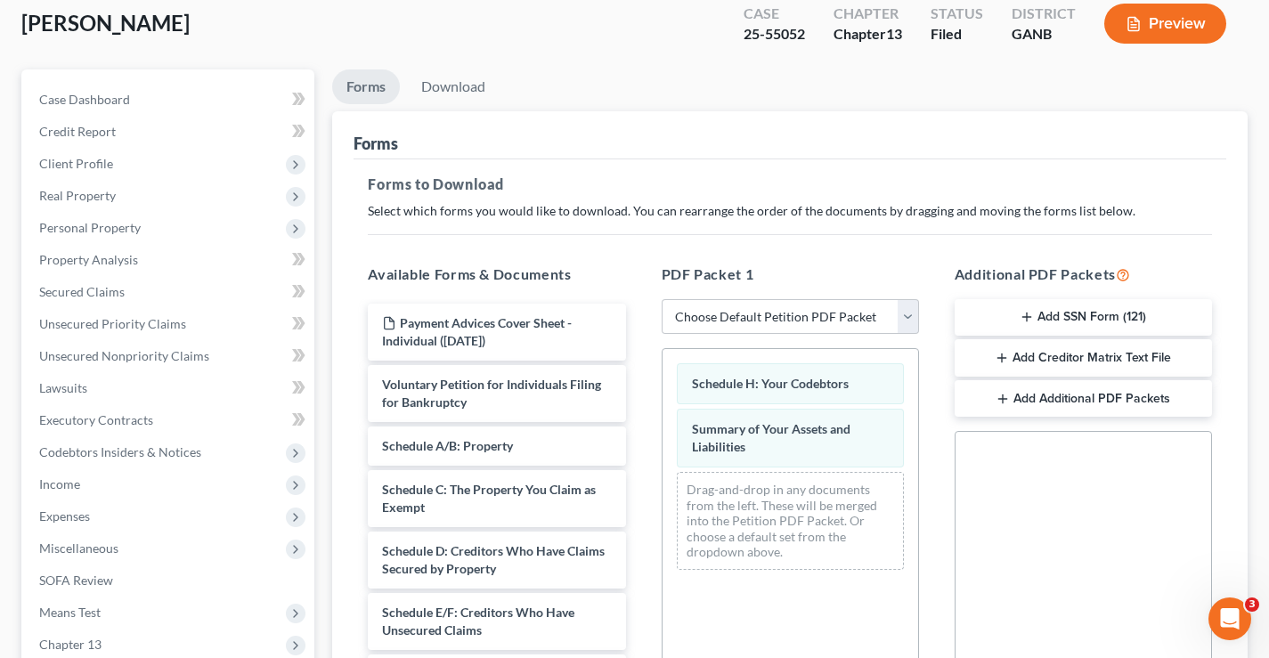
scroll to position [0, 0]
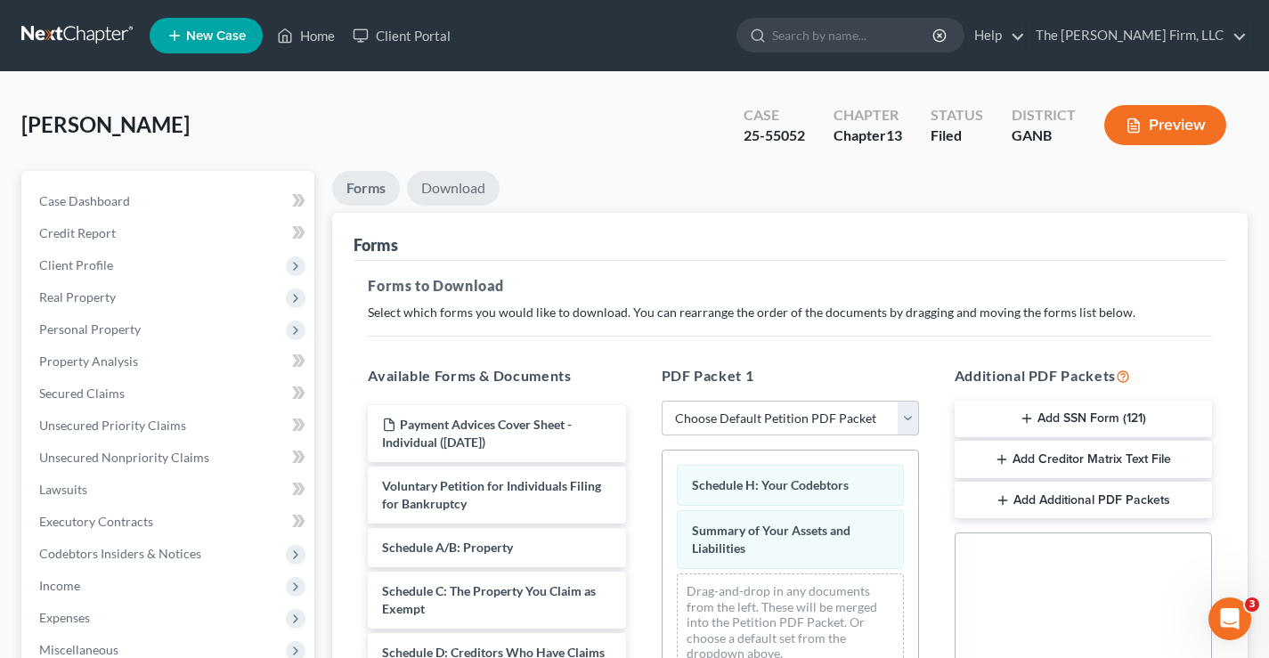
click at [450, 190] on link "Download" at bounding box center [453, 188] width 93 height 35
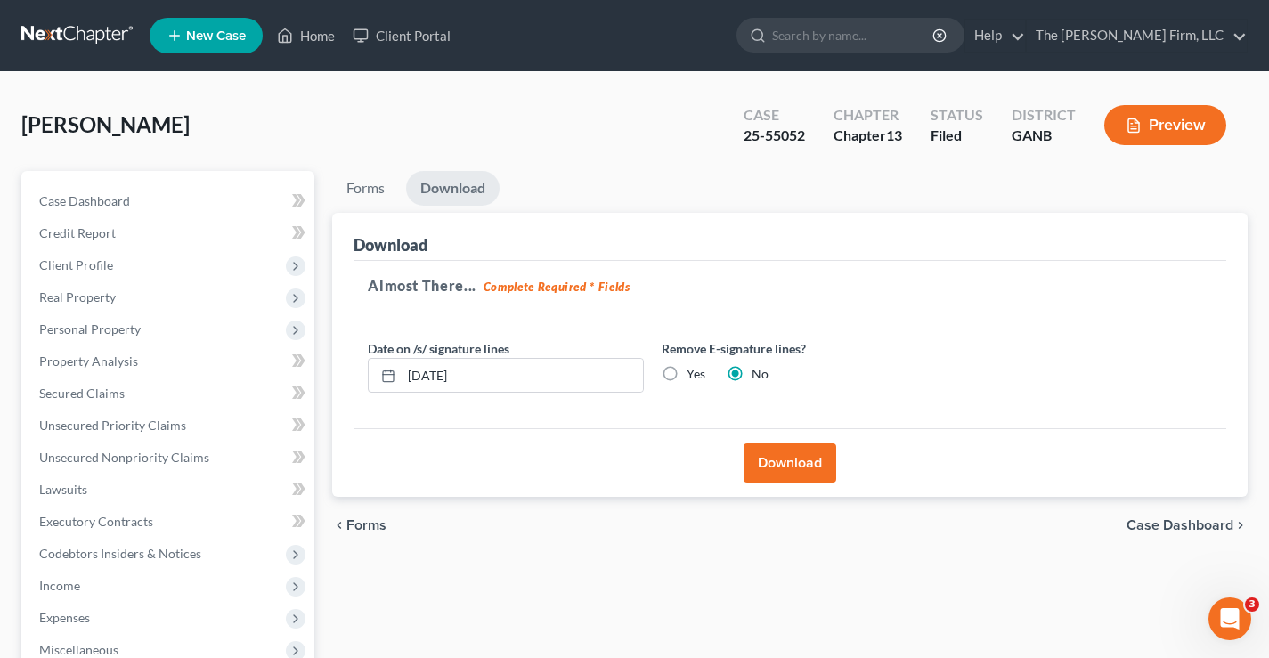
click at [795, 467] on button "Download" at bounding box center [789, 462] width 93 height 39
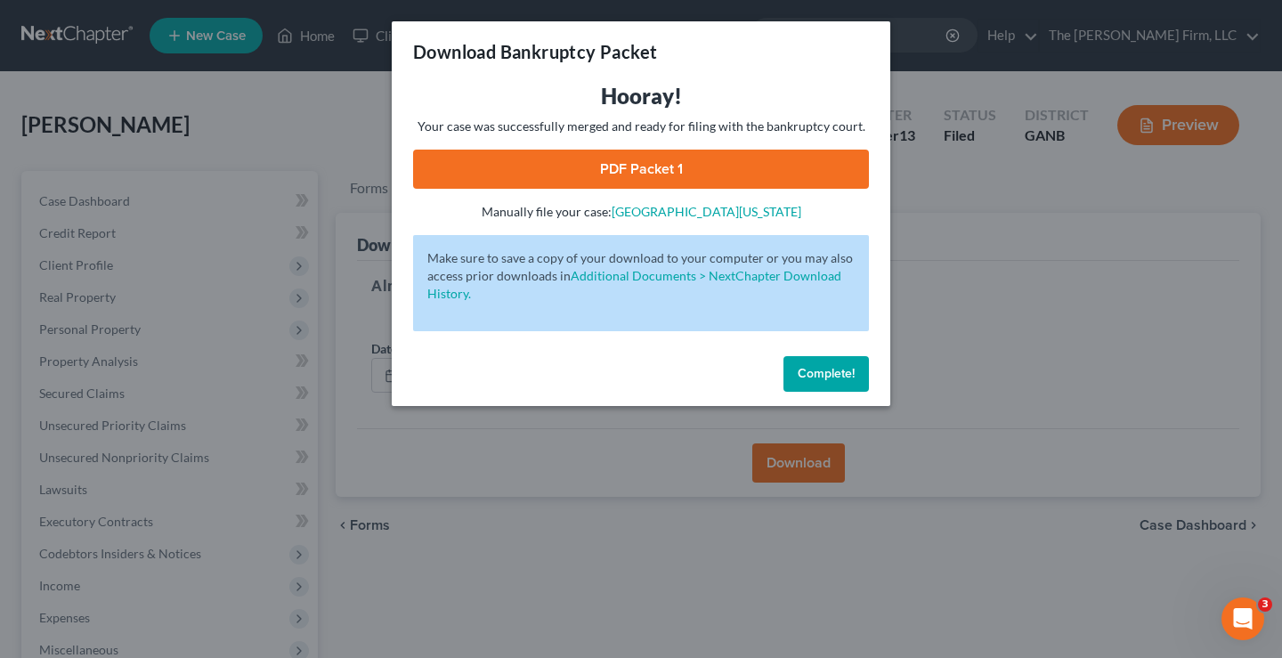
click at [681, 166] on link "PDF Packet 1" at bounding box center [641, 169] width 456 height 39
click at [827, 371] on span "Complete!" at bounding box center [826, 373] width 57 height 15
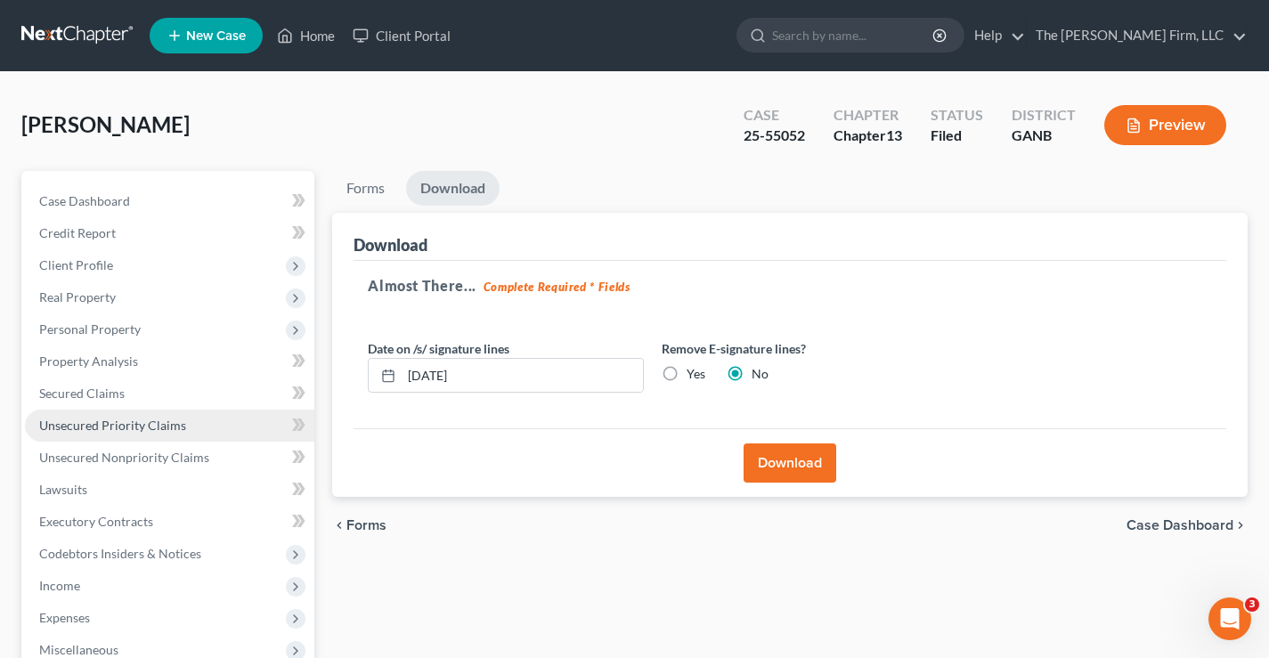
click at [71, 428] on span "Unsecured Priority Claims" at bounding box center [112, 425] width 147 height 15
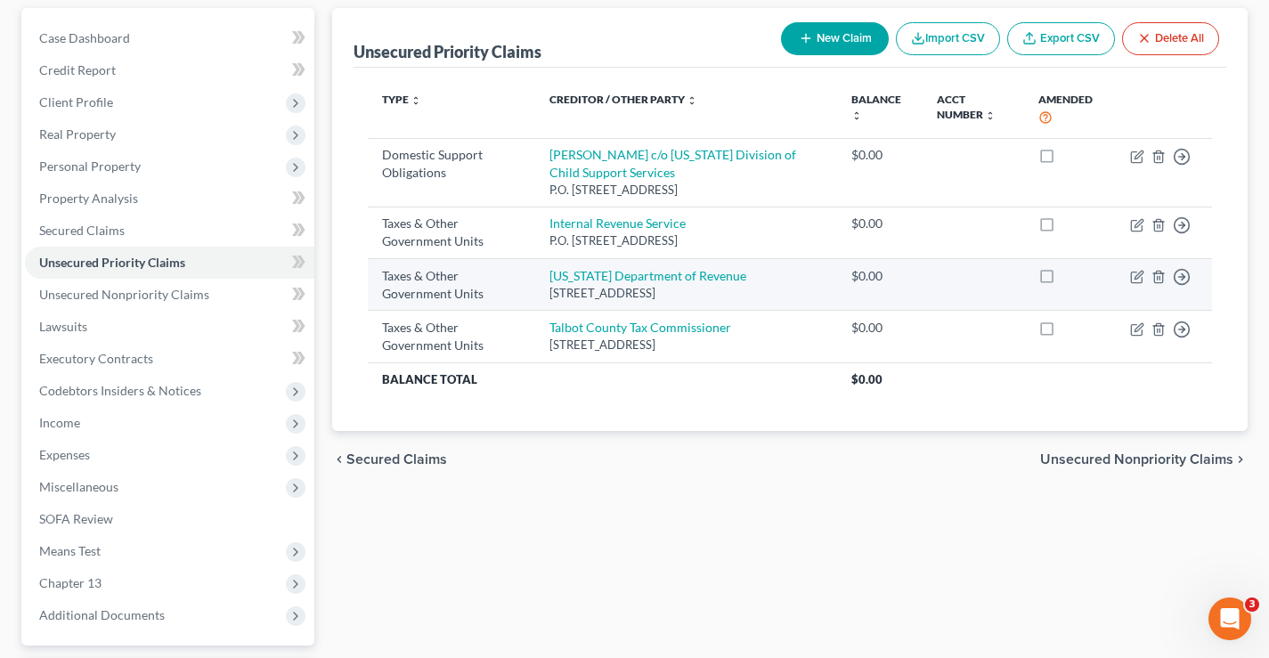
scroll to position [267, 0]
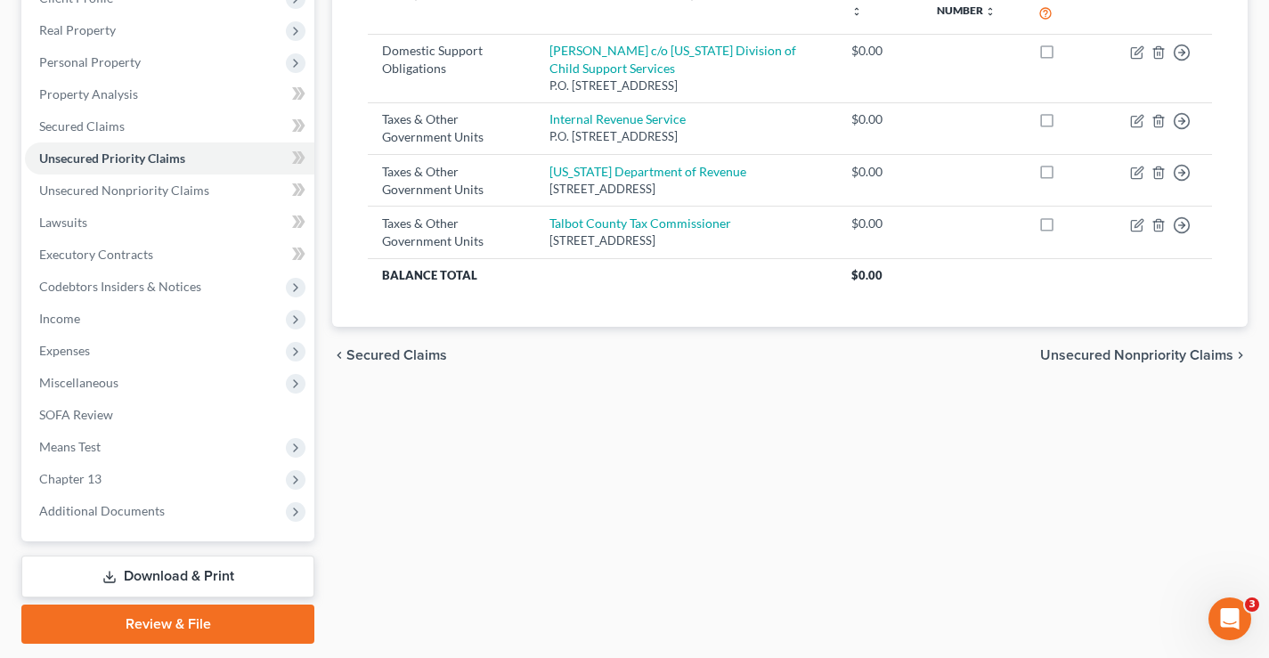
click at [565, 438] on div "Unsecured Priority Claims New Claim Import CSV Export CSV Delete All Type expan…" at bounding box center [789, 274] width 933 height 740
click at [174, 572] on link "Download & Print" at bounding box center [167, 577] width 293 height 42
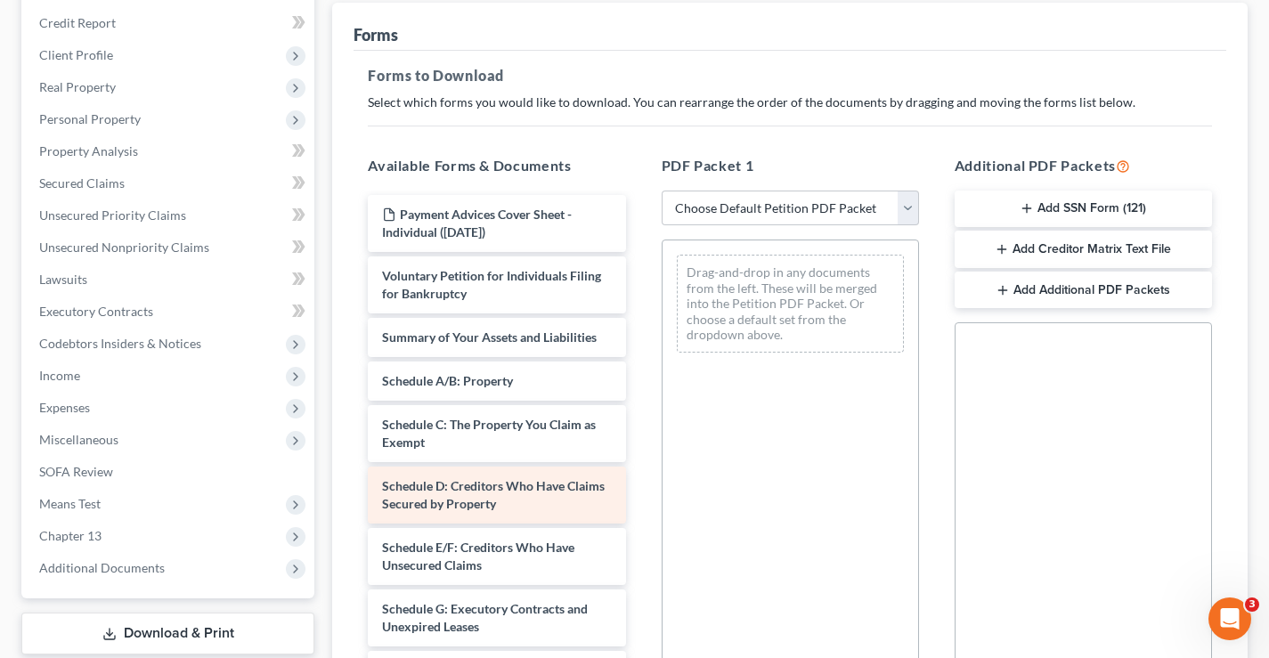
scroll to position [356, 0]
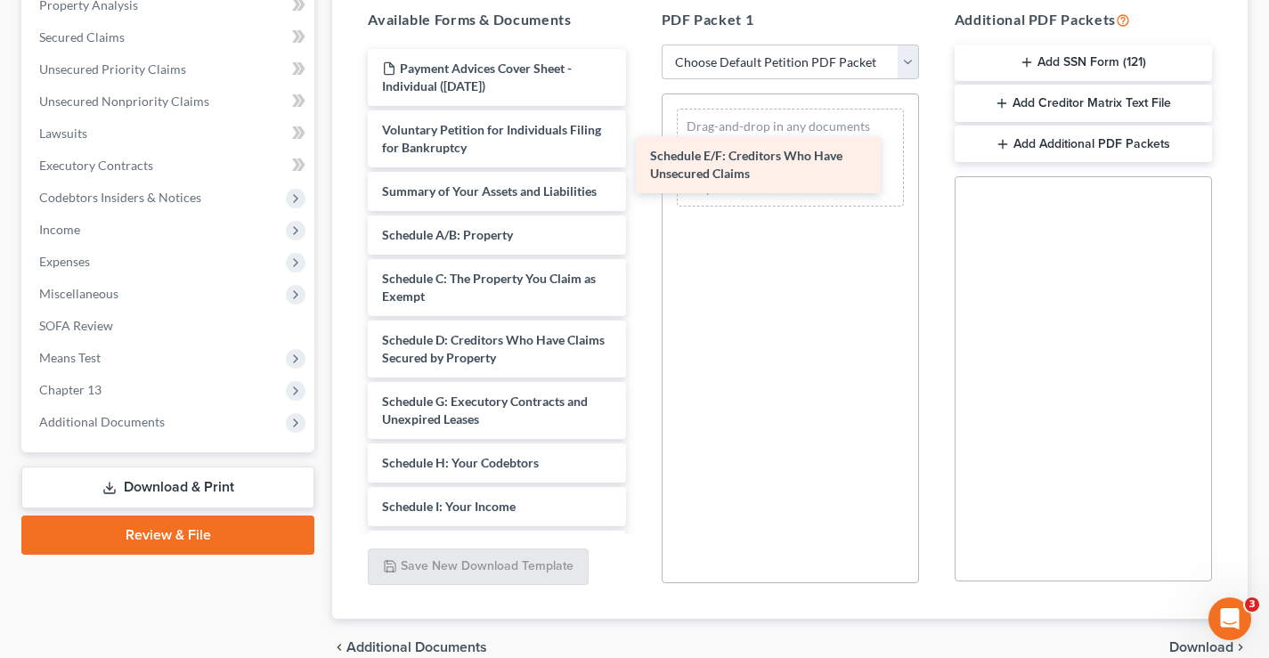
drag, startPoint x: 461, startPoint y: 409, endPoint x: 733, endPoint y: 166, distance: 364.4
click at [639, 150] on div "Schedule E/F: Creditors Who Have Unsecured Claims Payment Advices Cover Sheet -…" at bounding box center [496, 497] width 286 height 897
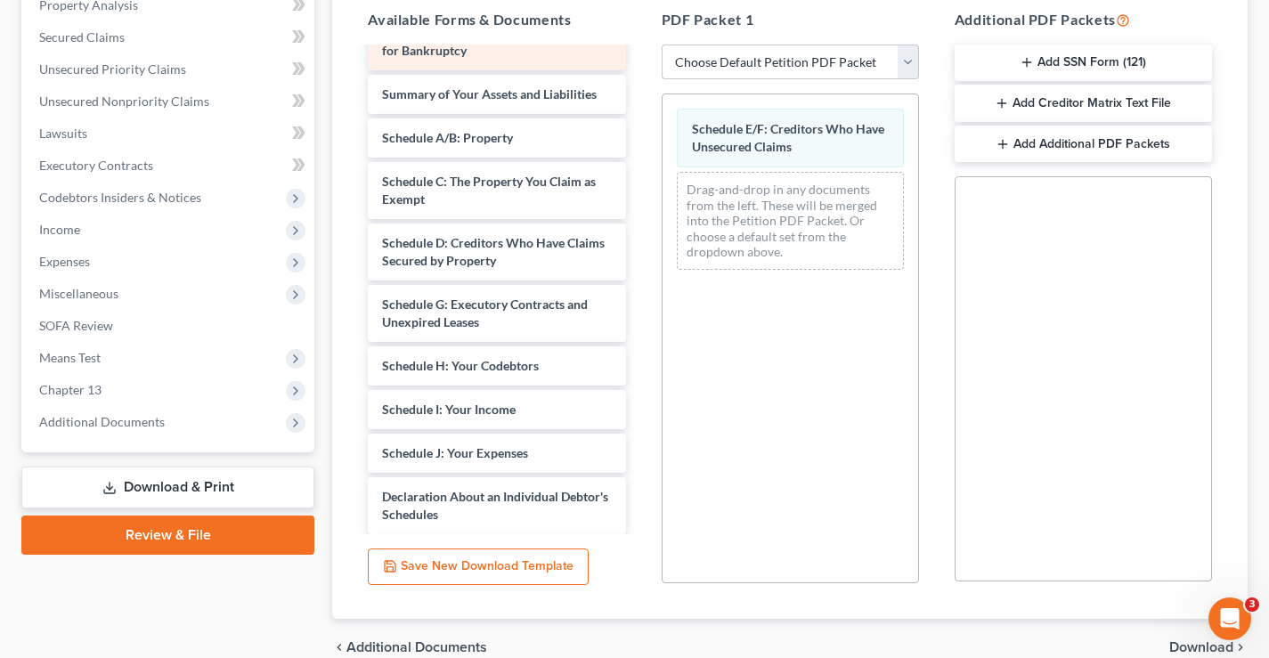
scroll to position [0, 0]
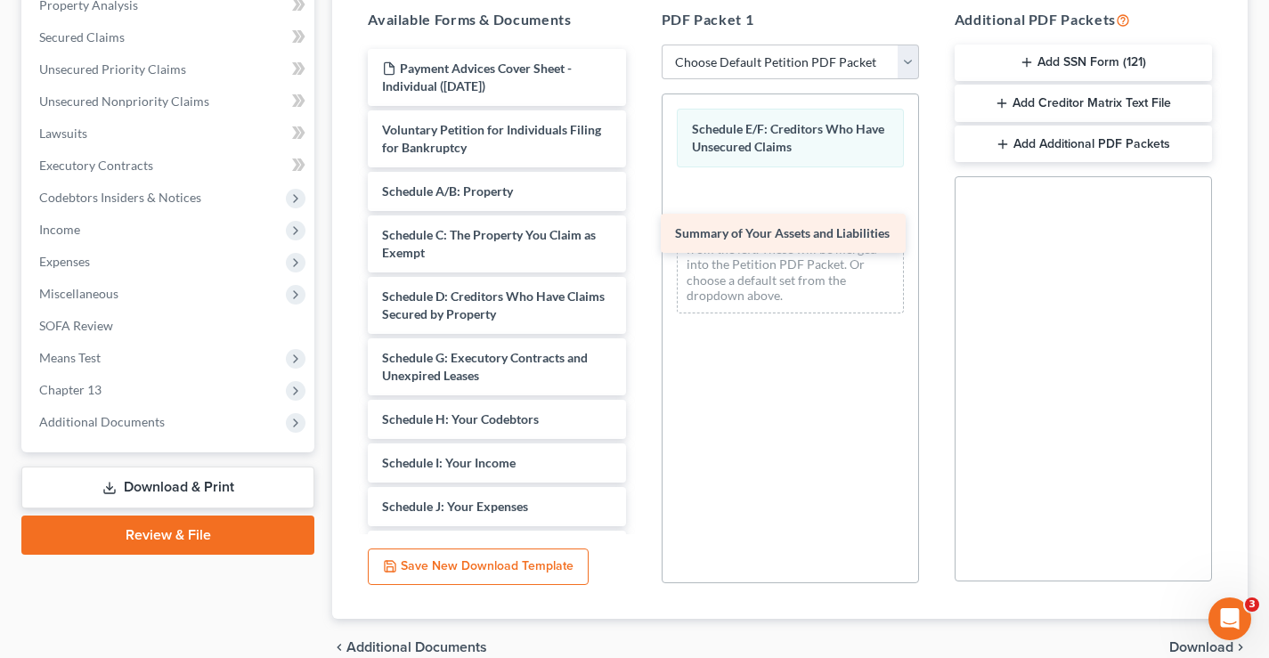
drag, startPoint x: 434, startPoint y: 192, endPoint x: 727, endPoint y: 234, distance: 295.9
click at [639, 234] on div "Summary of Your Assets and Liabilities Payment Advices Cover Sheet - Individual…" at bounding box center [496, 476] width 286 height 854
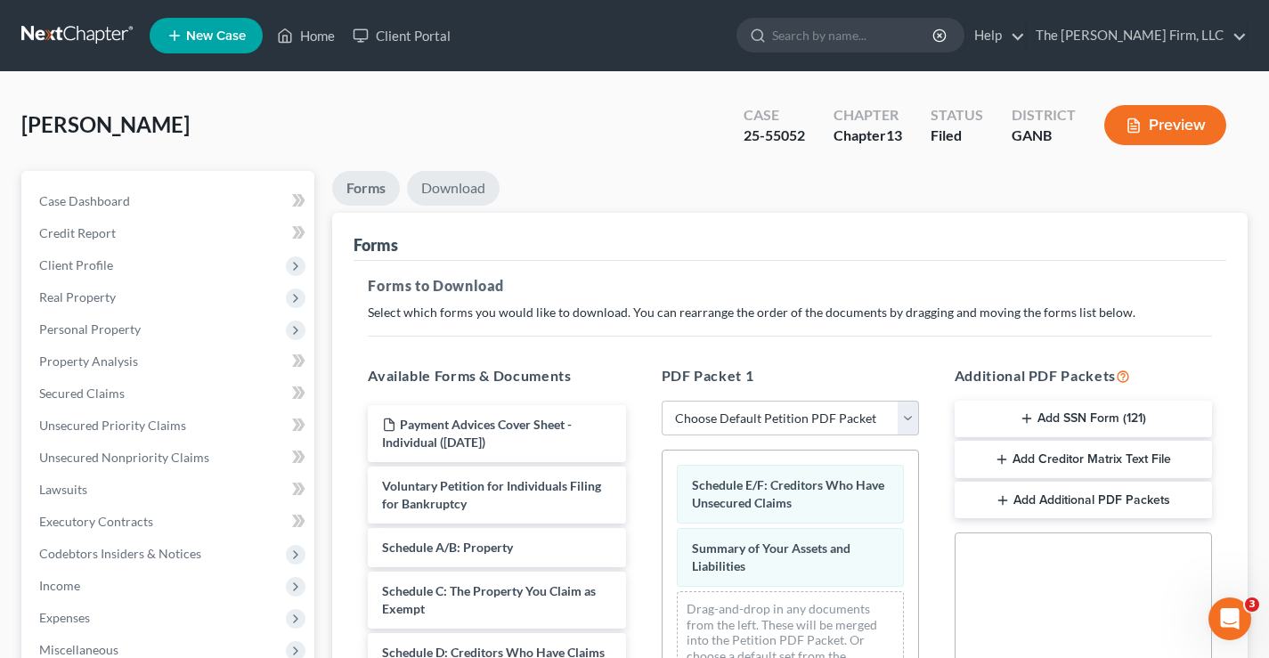
click at [469, 191] on link "Download" at bounding box center [453, 188] width 93 height 35
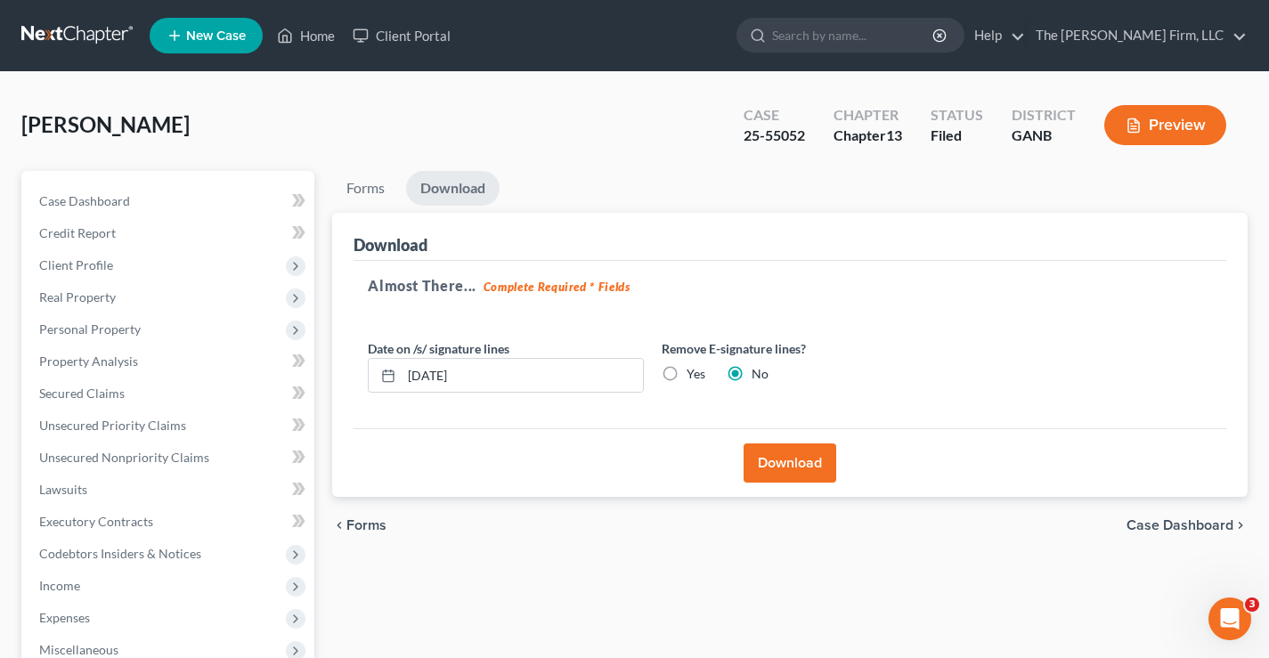
click at [792, 459] on button "Download" at bounding box center [789, 462] width 93 height 39
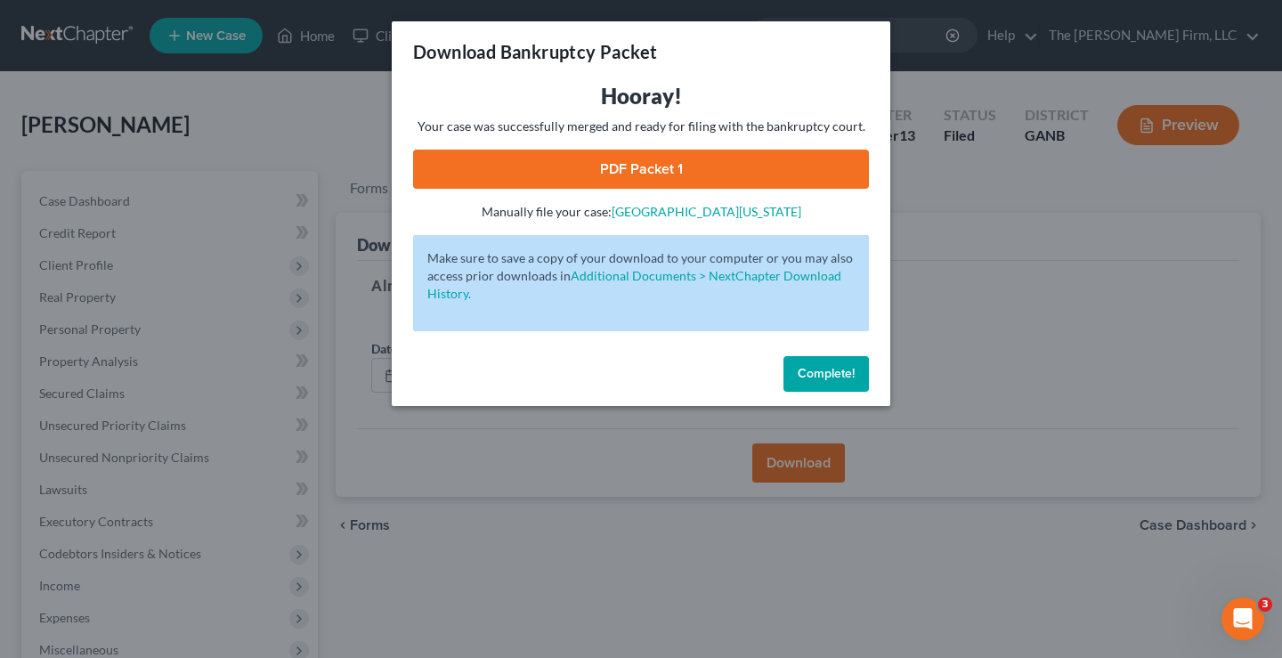
click at [685, 164] on link "PDF Packet 1" at bounding box center [641, 169] width 456 height 39
click at [823, 372] on span "Complete!" at bounding box center [826, 373] width 57 height 15
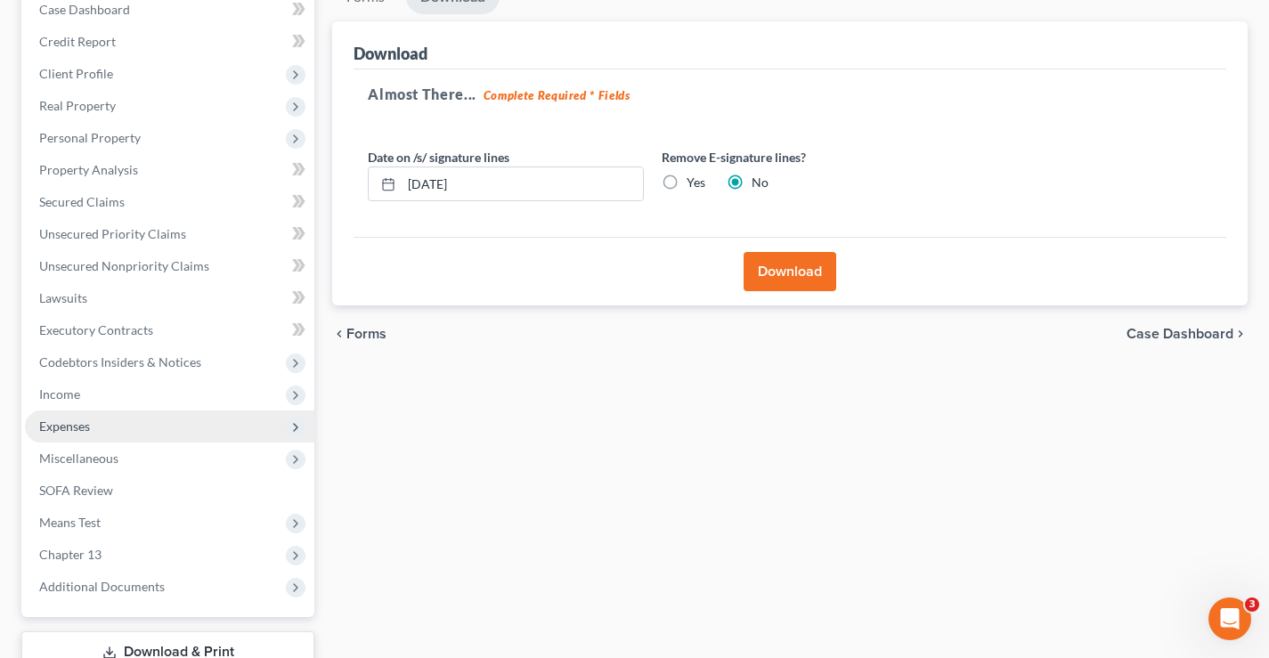
scroll to position [320, 0]
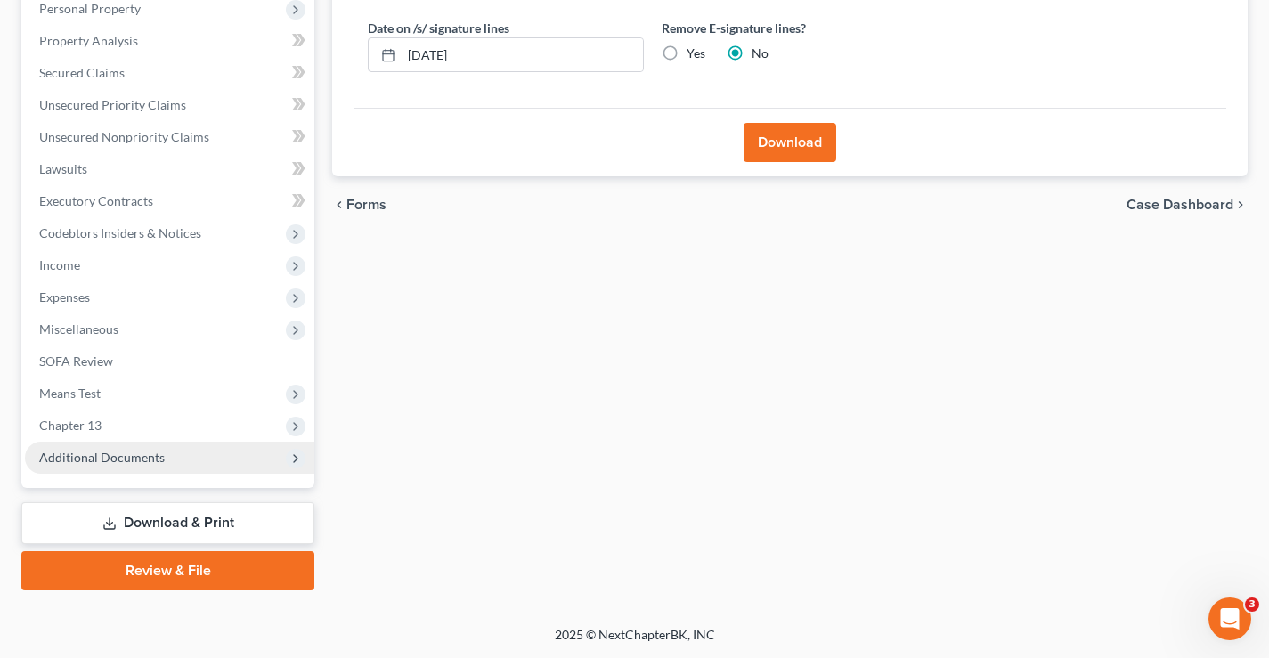
click at [132, 459] on span "Additional Documents" at bounding box center [102, 457] width 126 height 15
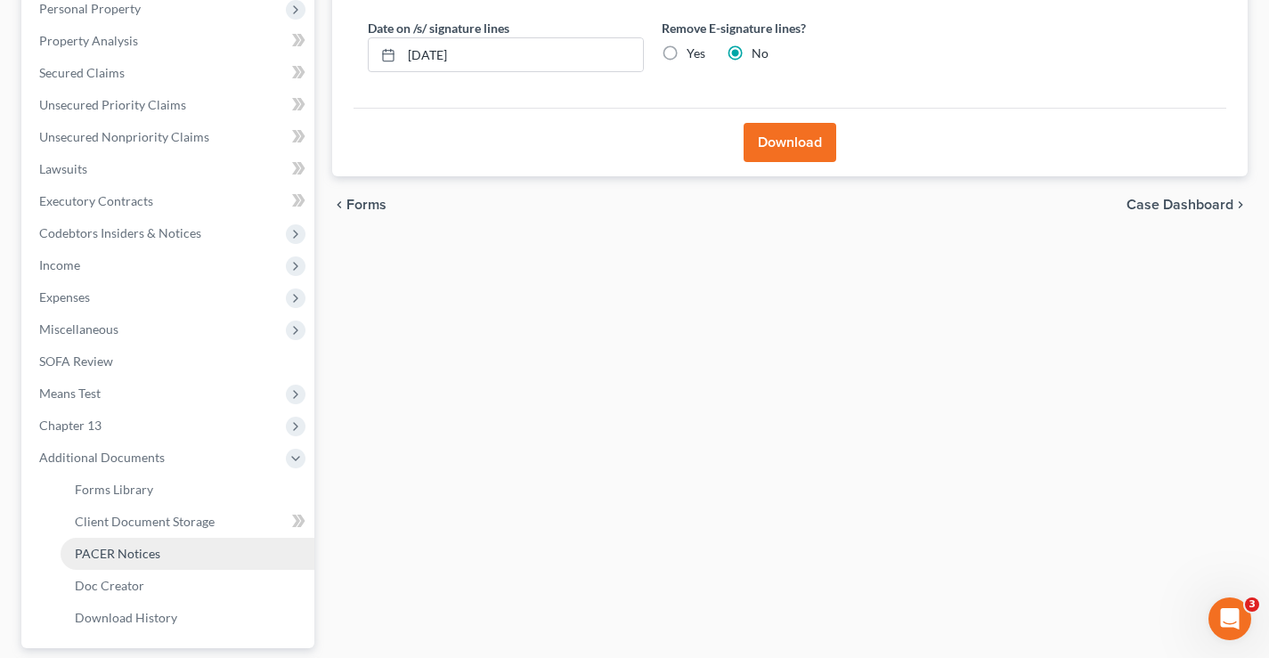
click at [90, 550] on span "PACER Notices" at bounding box center [117, 553] width 85 height 15
